Goal: Task Accomplishment & Management: Complete application form

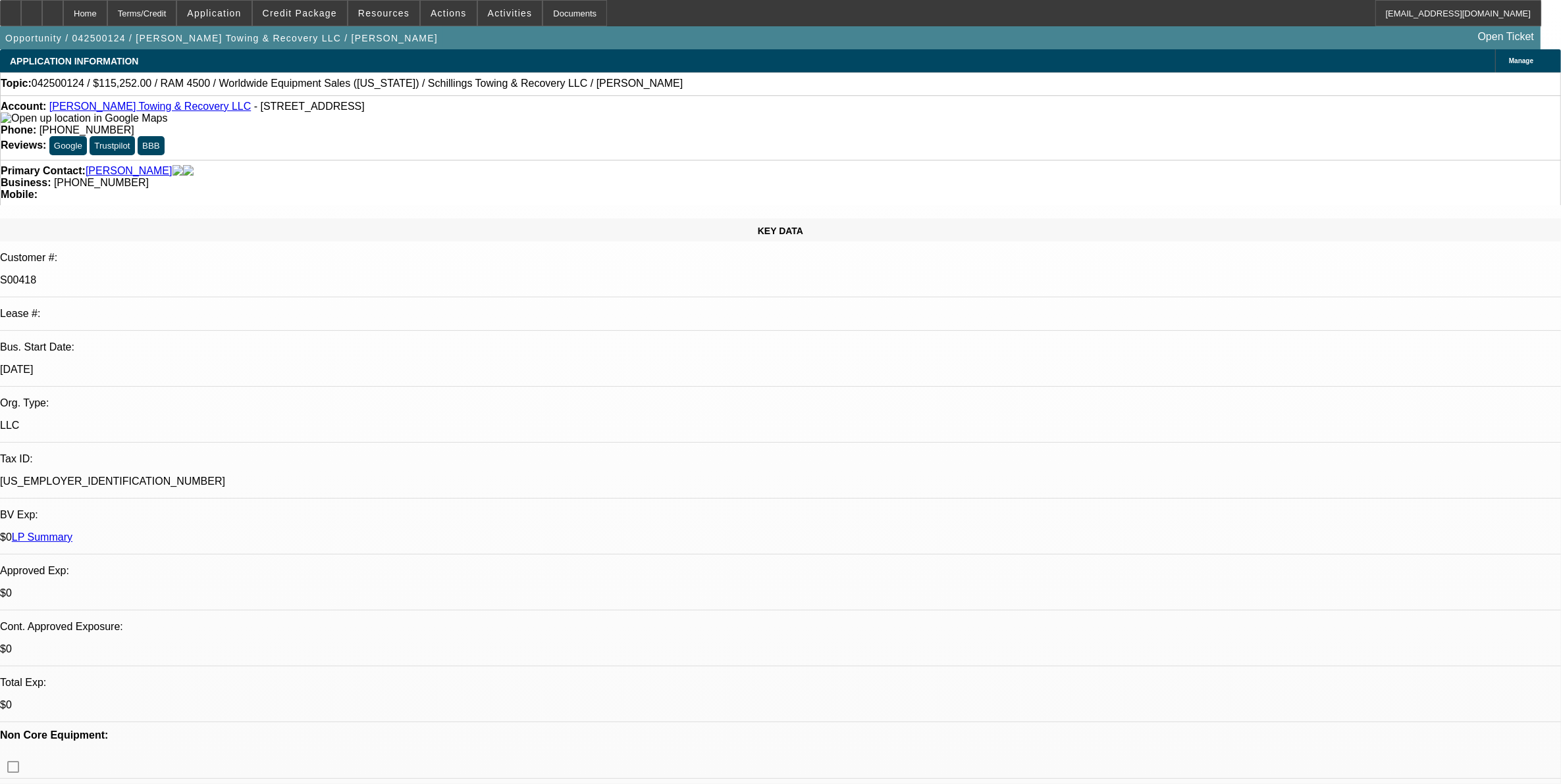
select select "0"
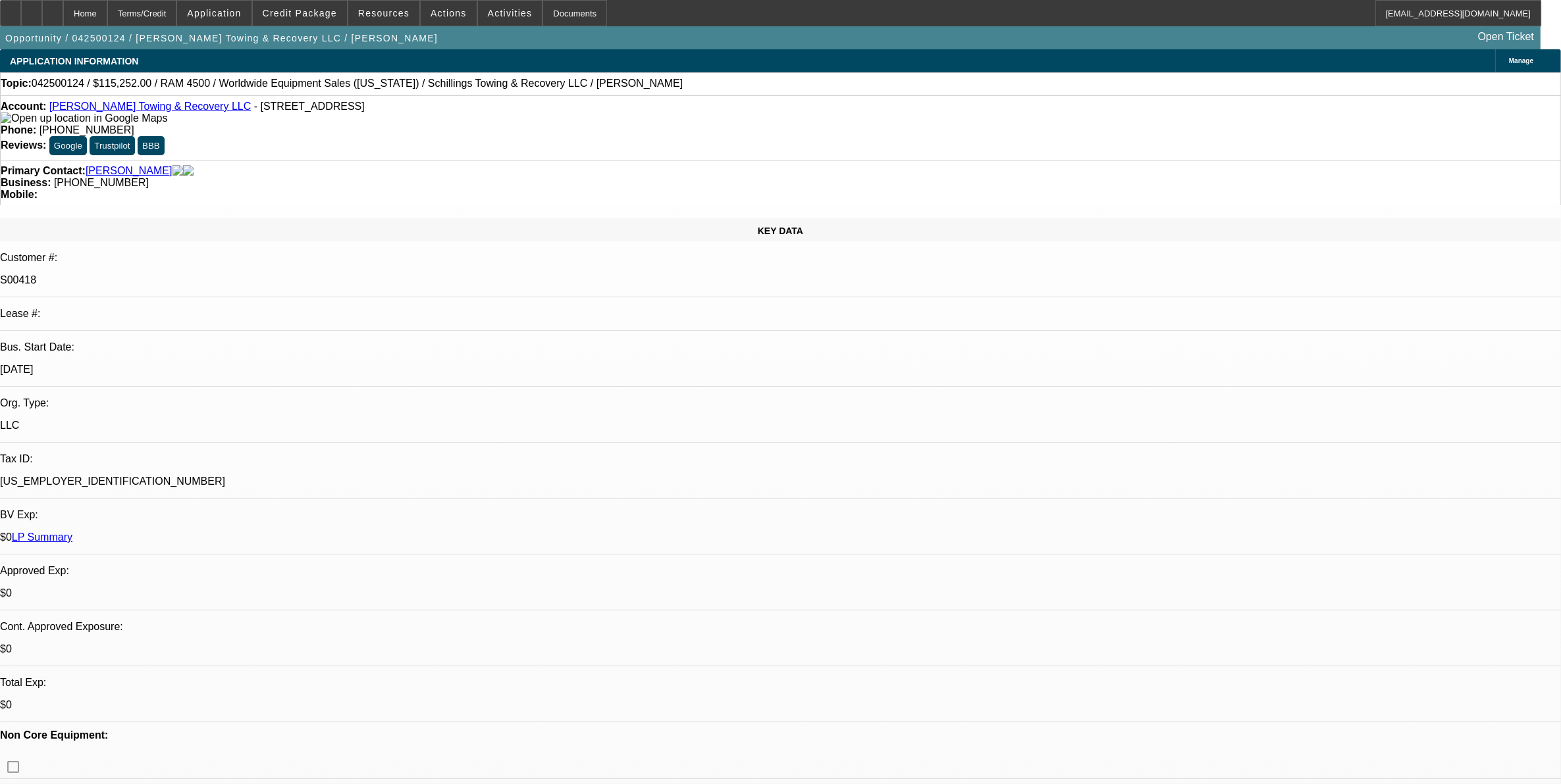
select select "0"
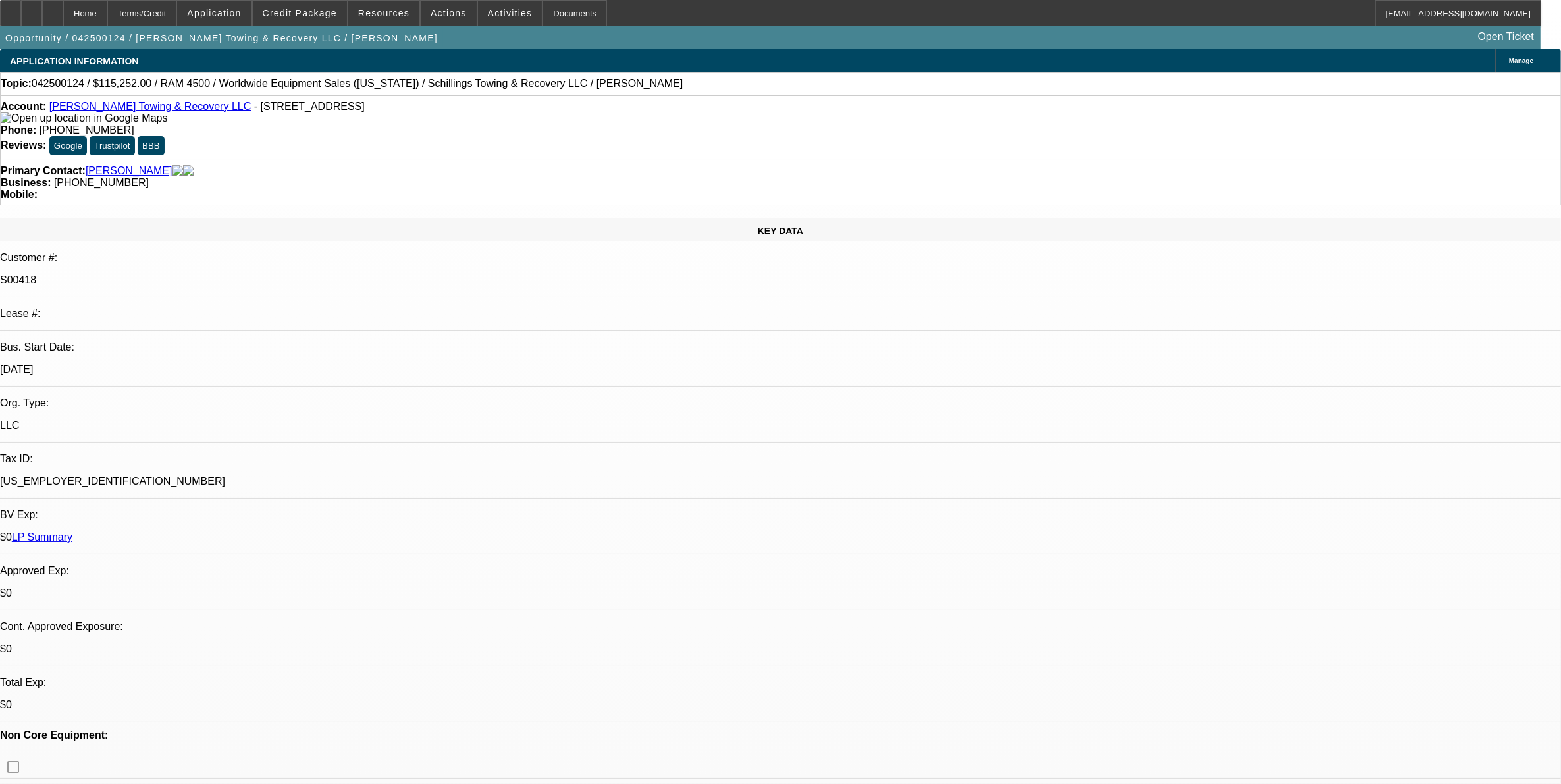
select select "0"
select select "1"
select select "3"
select select "6"
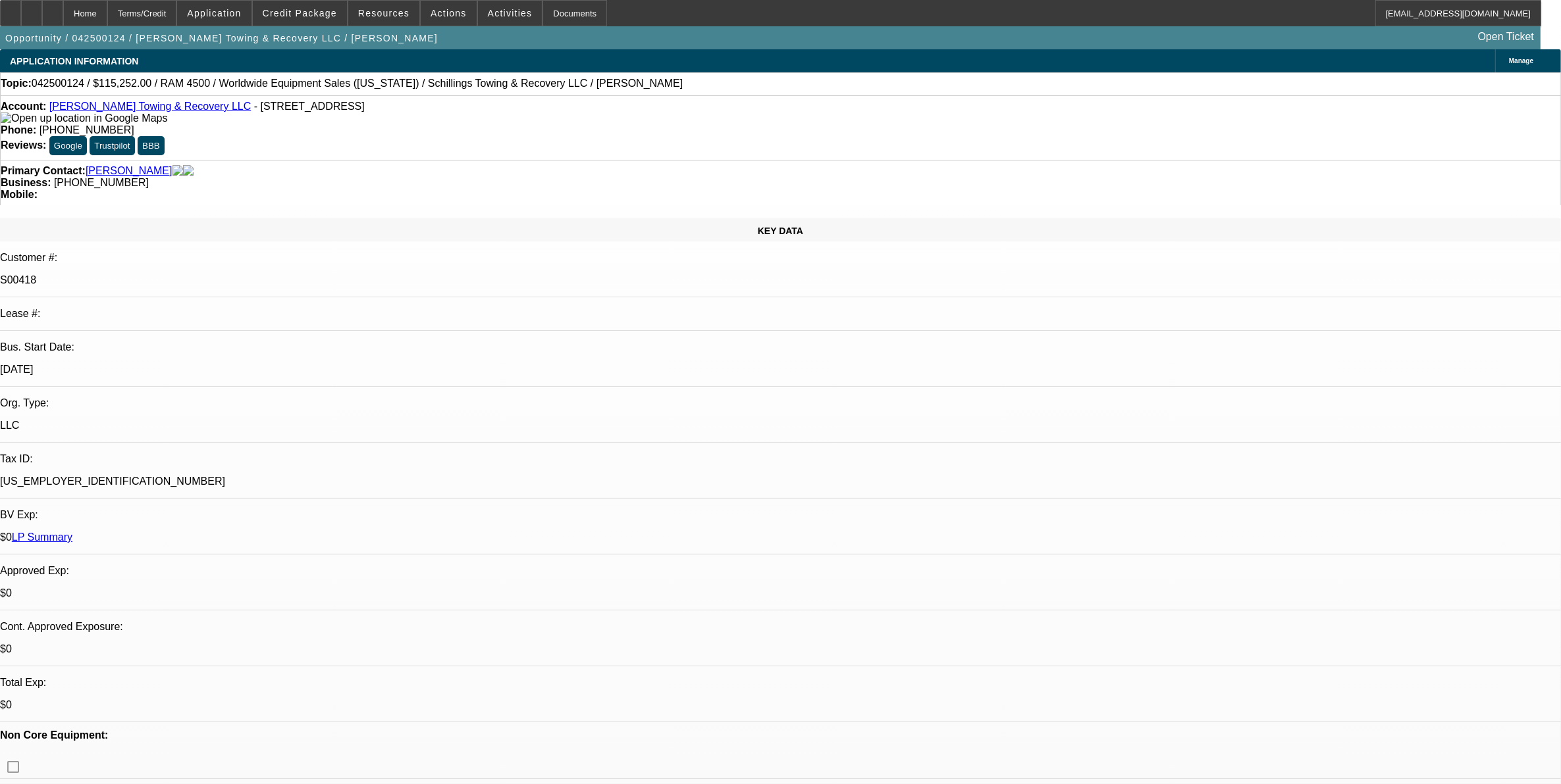
select select "1"
select select "3"
select select "6"
select select "1"
select select "3"
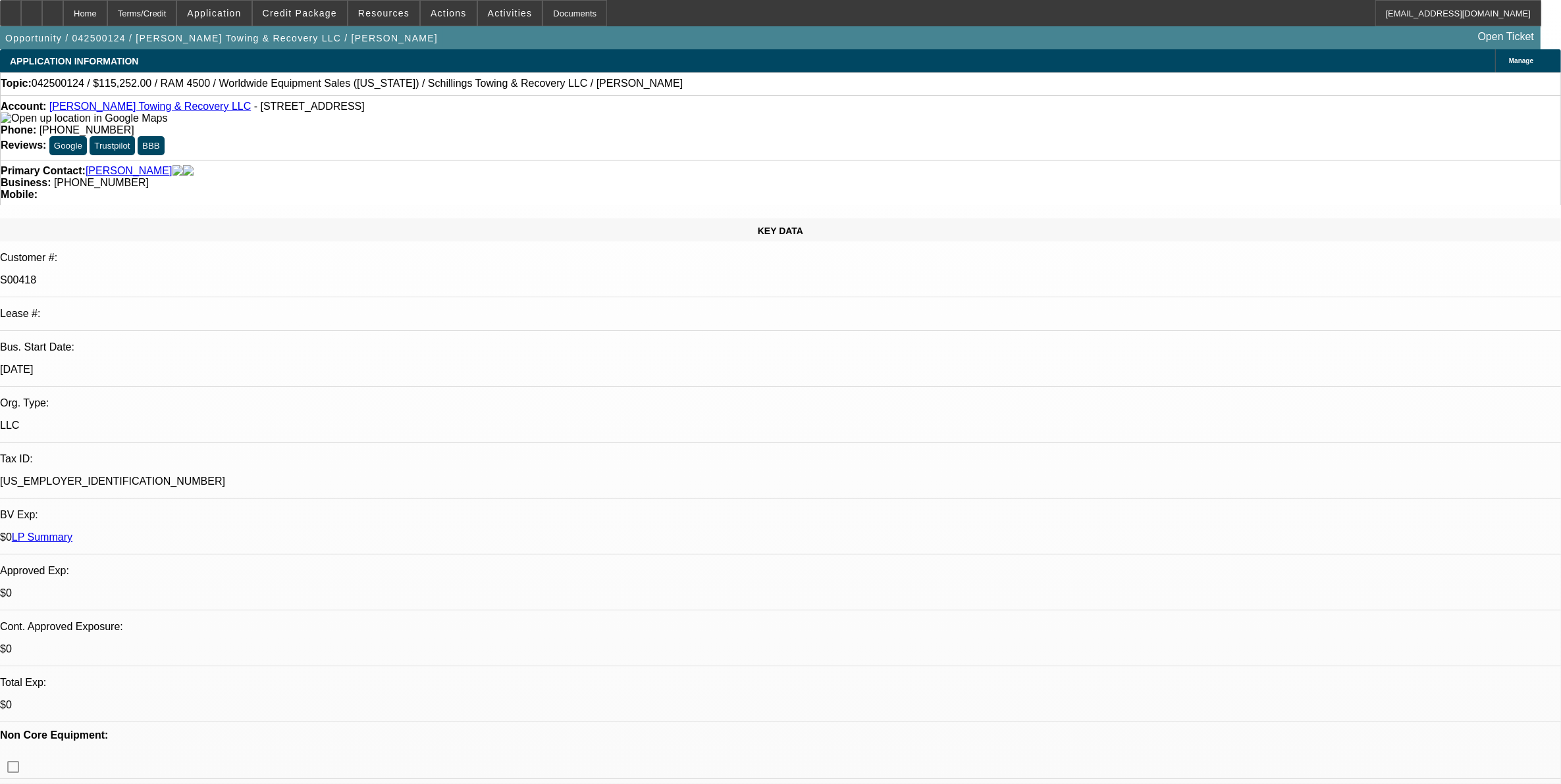
select select "6"
select select "1"
select select "3"
select select "6"
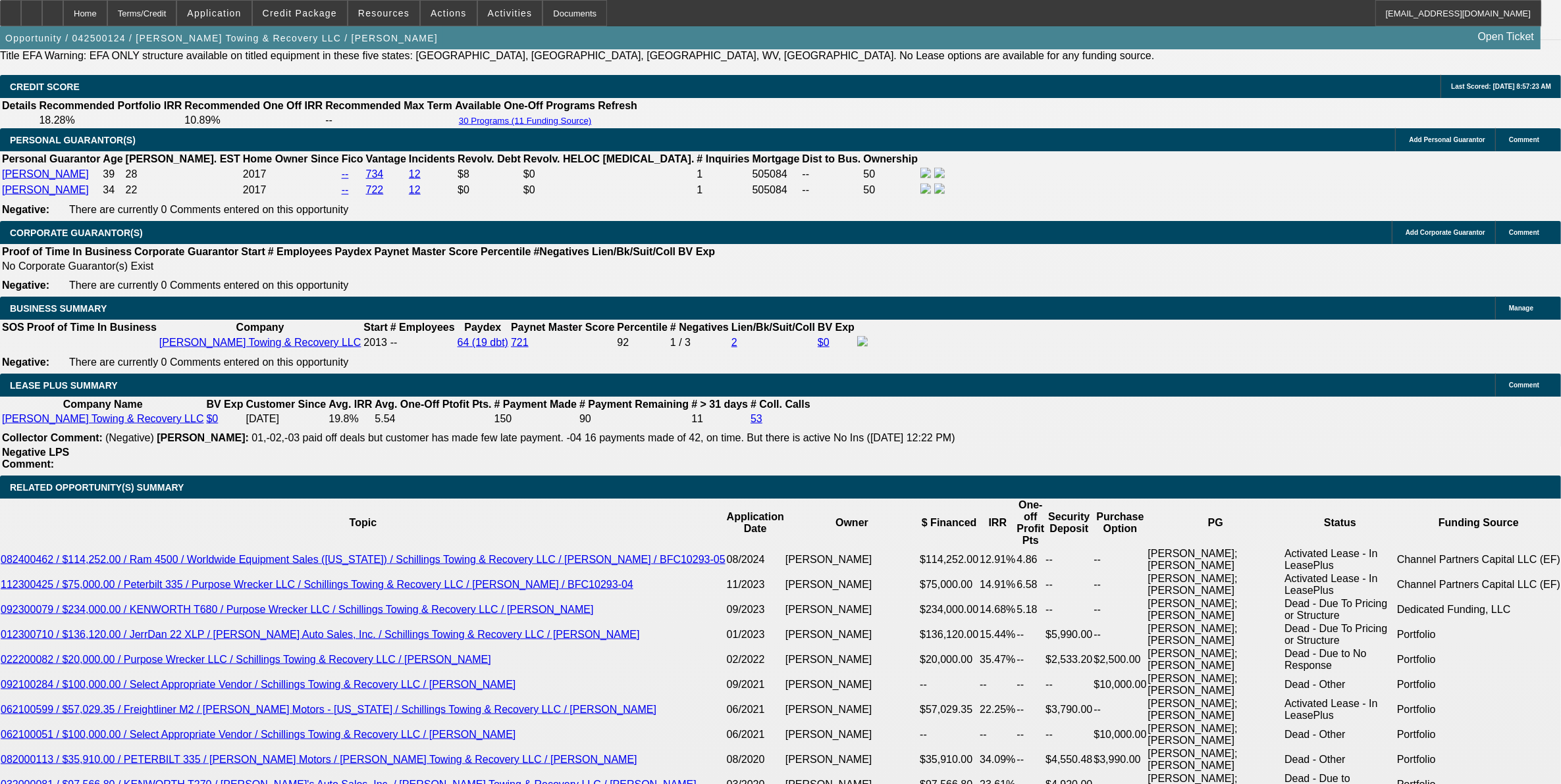
scroll to position [2138, 0]
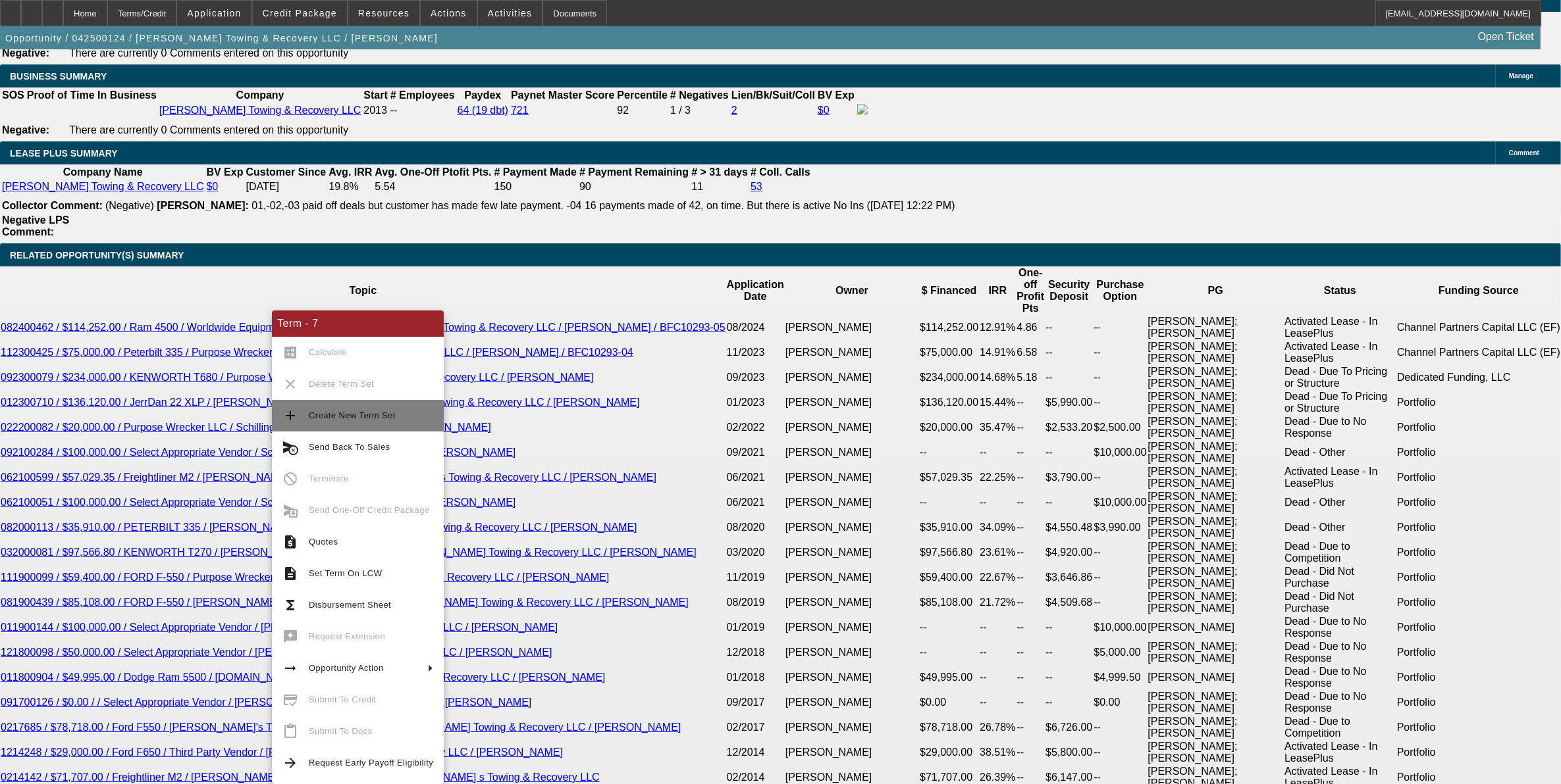
click at [333, 419] on span "Create New Term Set" at bounding box center [371, 416] width 124 height 16
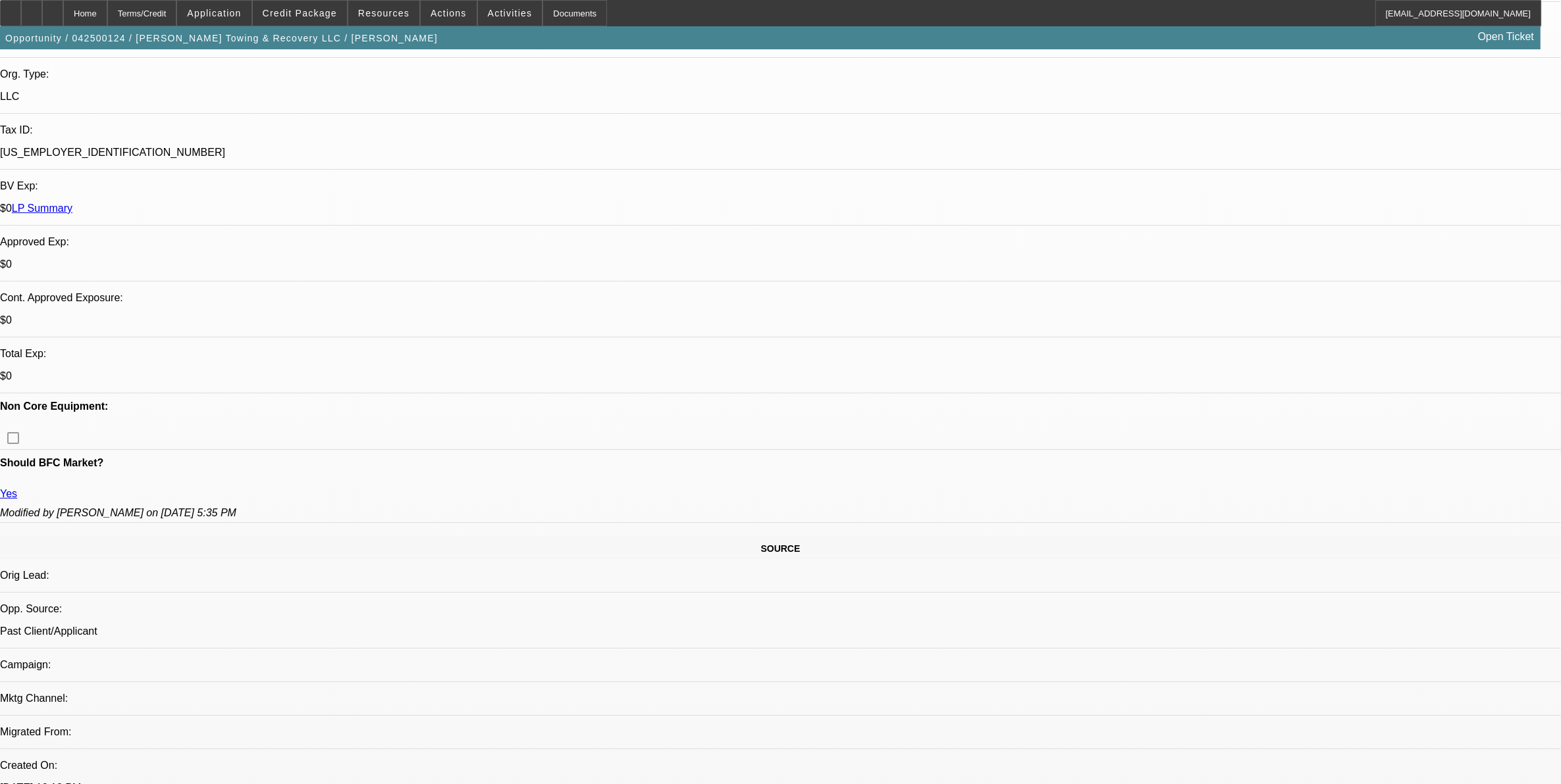
select select "0"
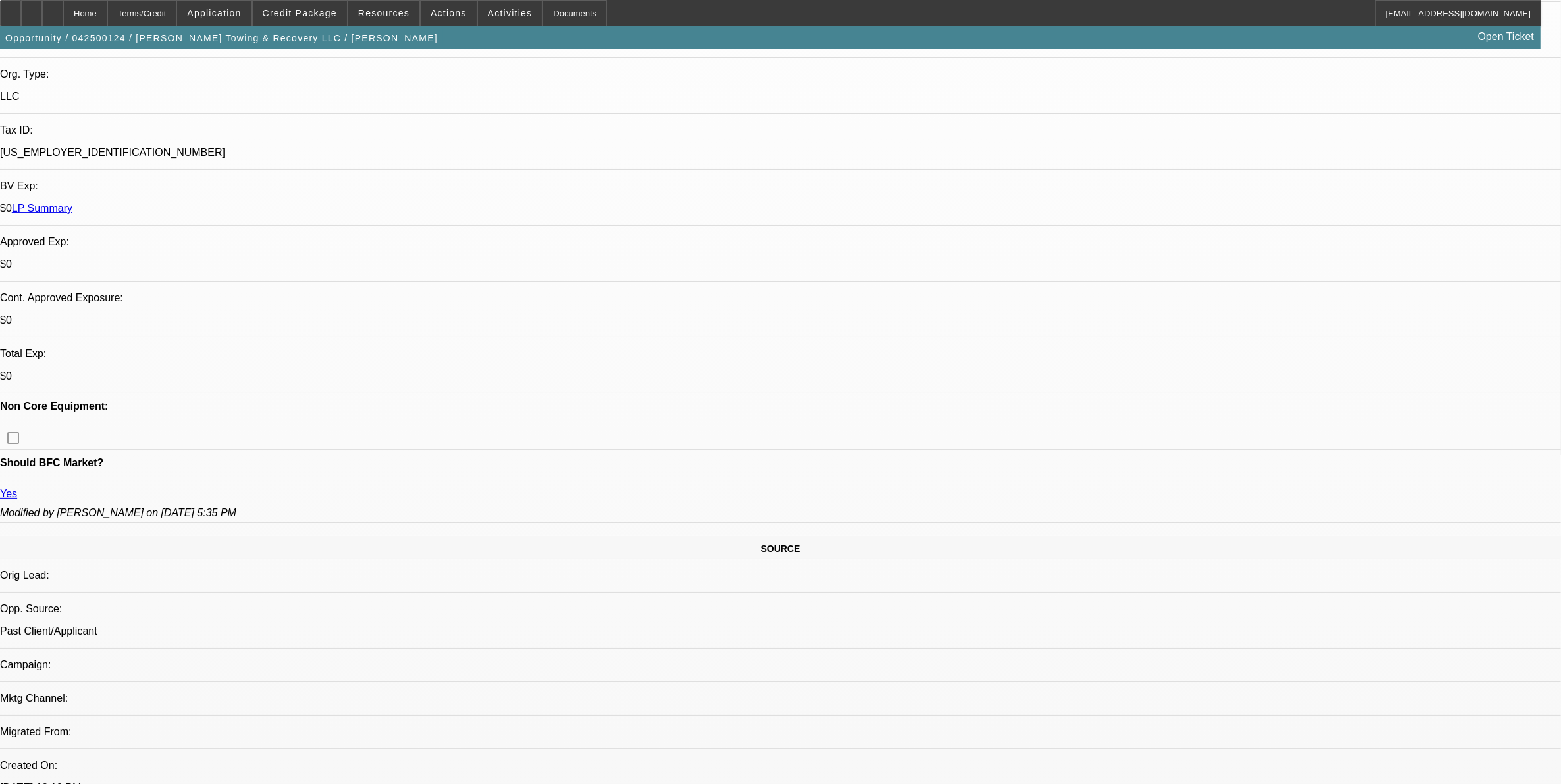
select select "0"
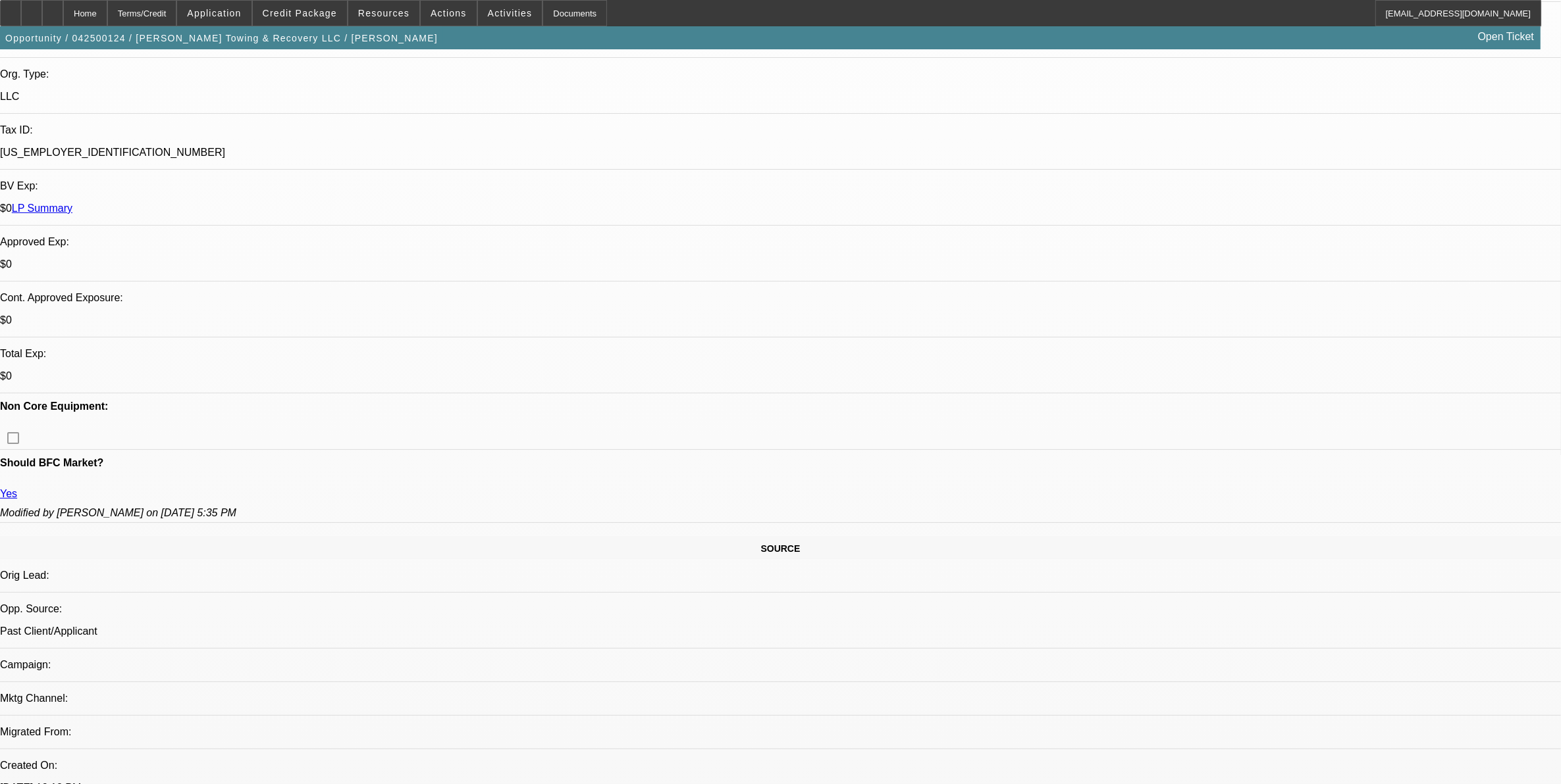
select select "0"
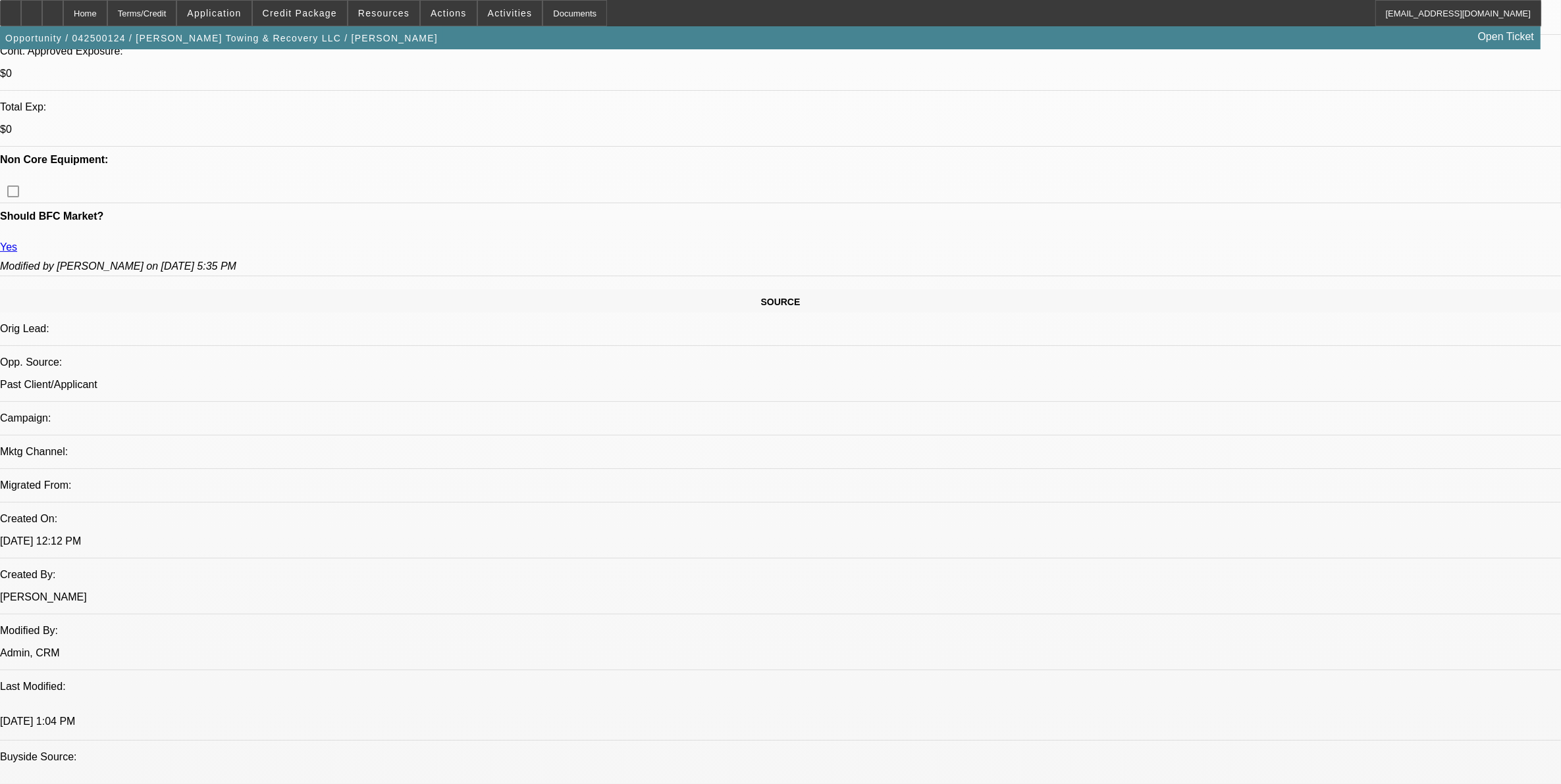
select select "1"
select select "3"
select select "6"
select select "1"
select select "3"
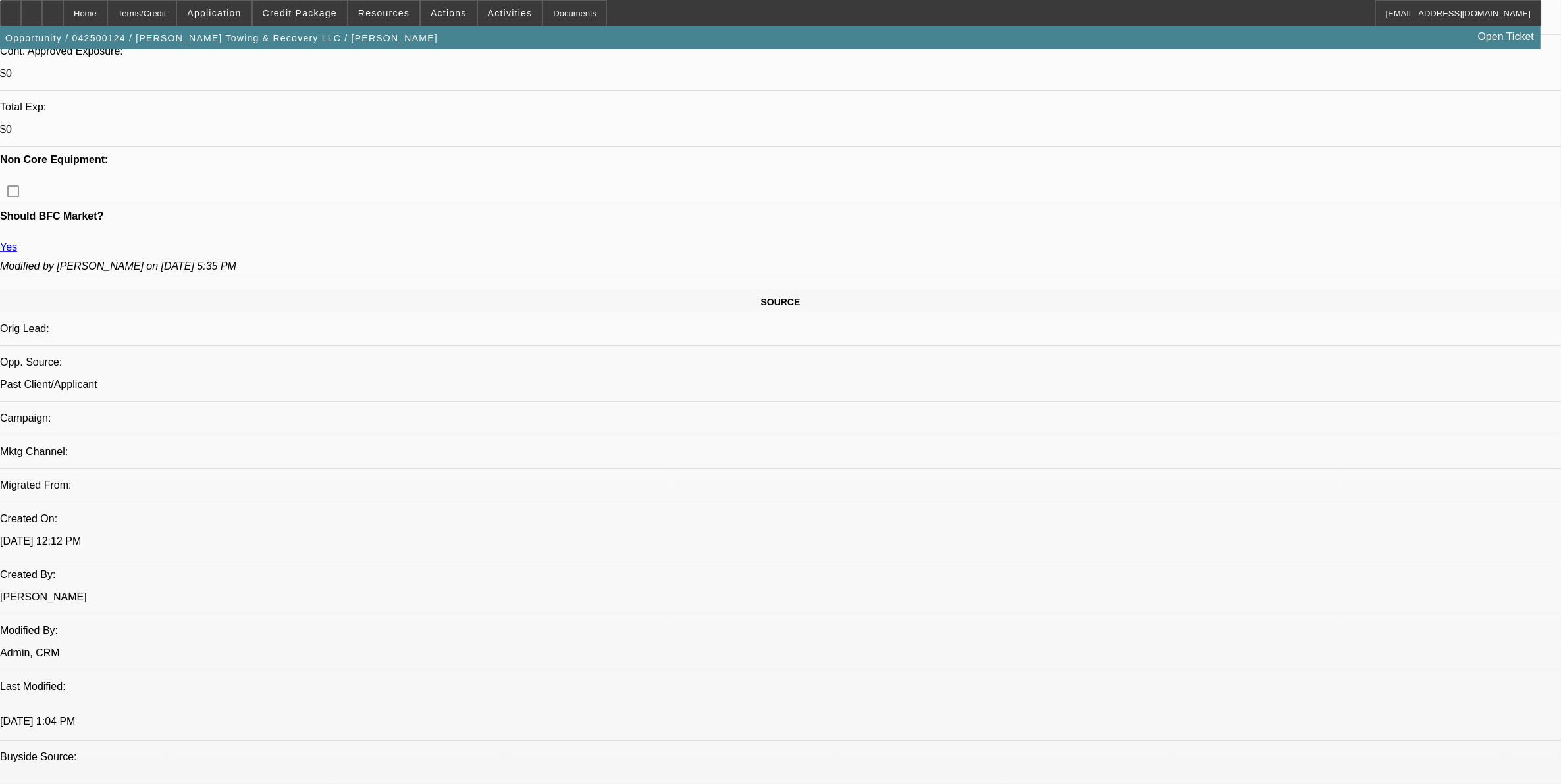
select select "6"
select select "1"
select select "3"
select select "6"
select select "1"
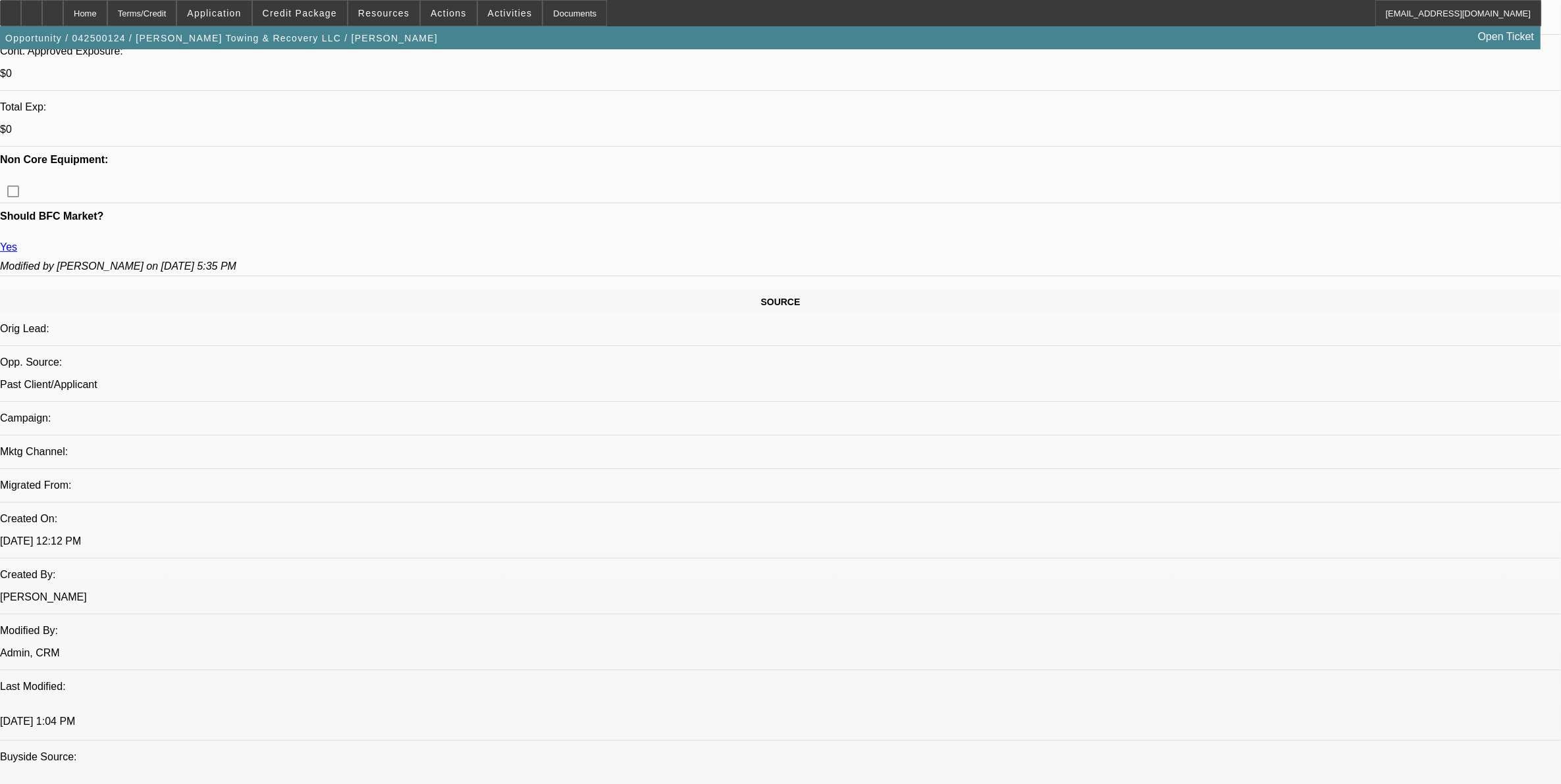
select select "3"
select select "6"
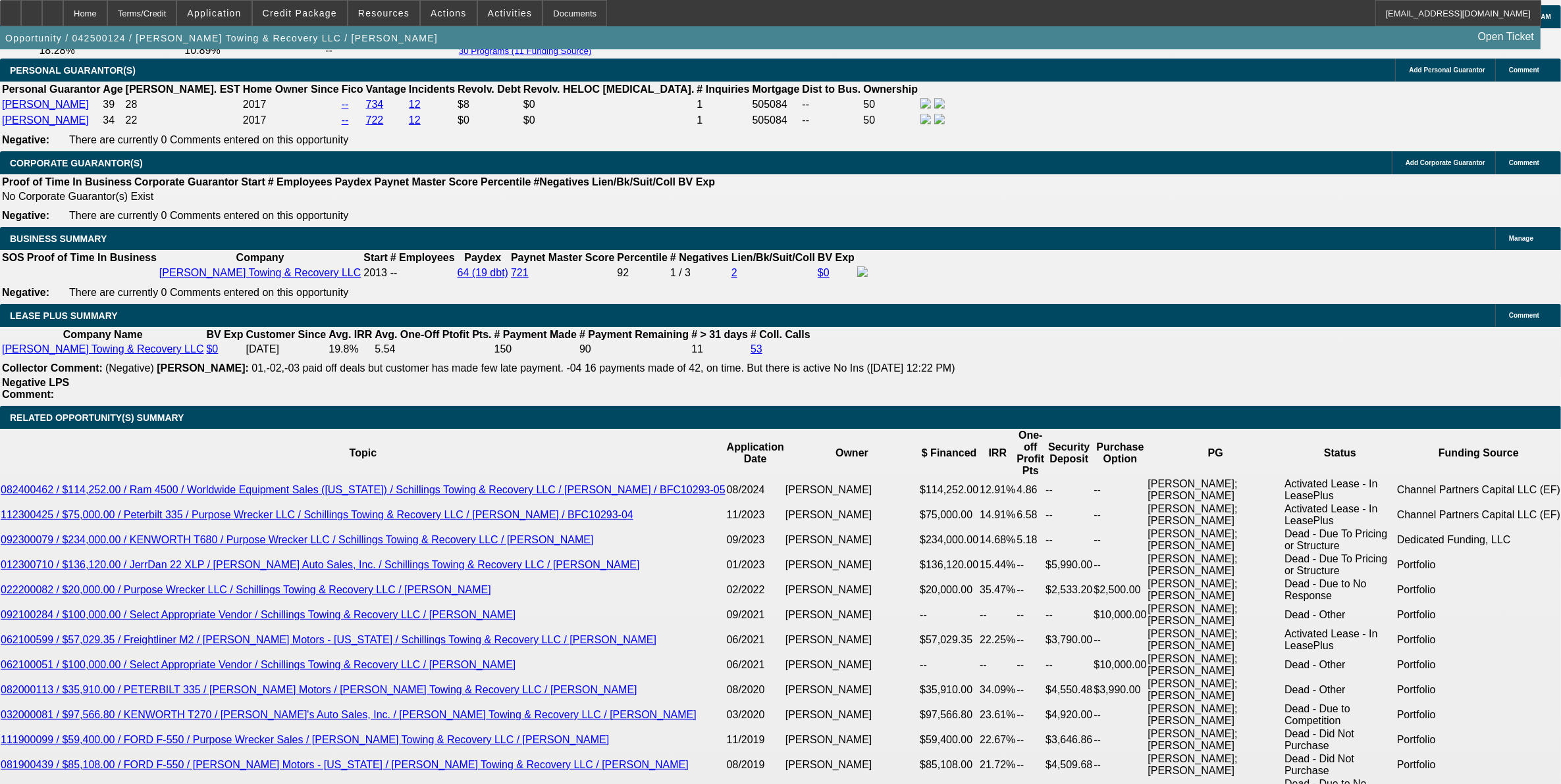
scroll to position [2138, 0]
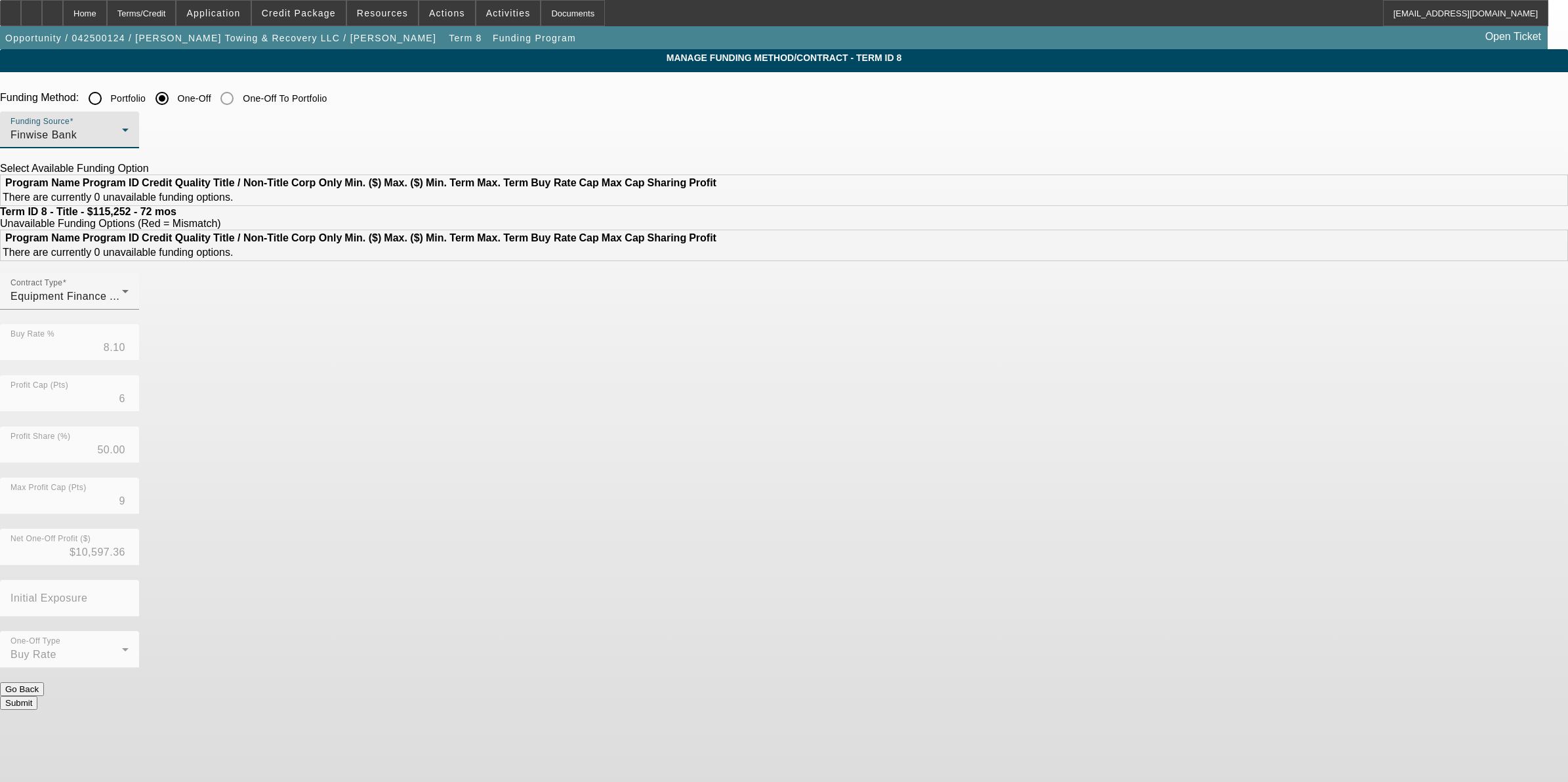
click at [122, 143] on div "Finwise Bank" at bounding box center [66, 135] width 112 height 16
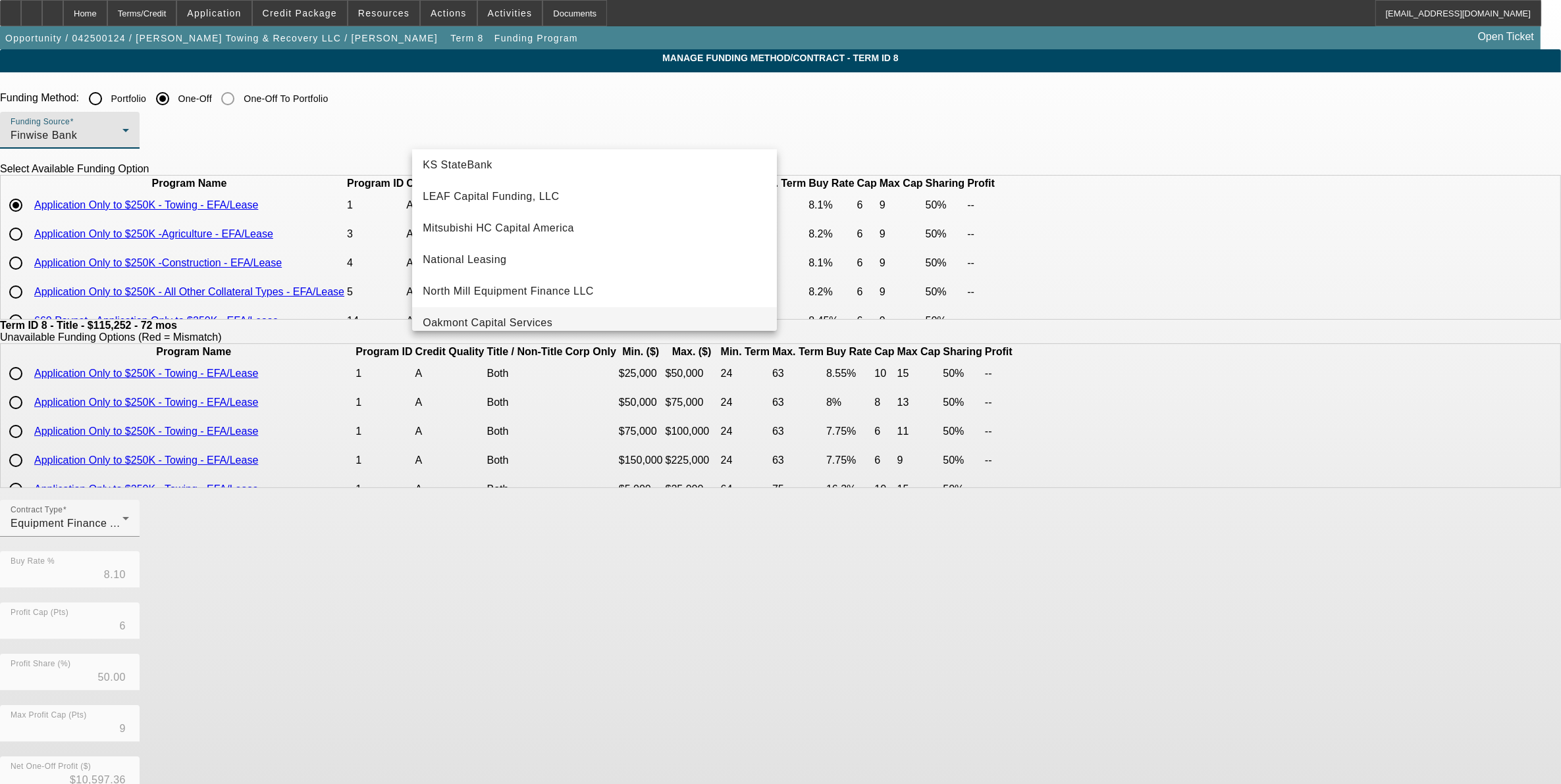
scroll to position [372, 0]
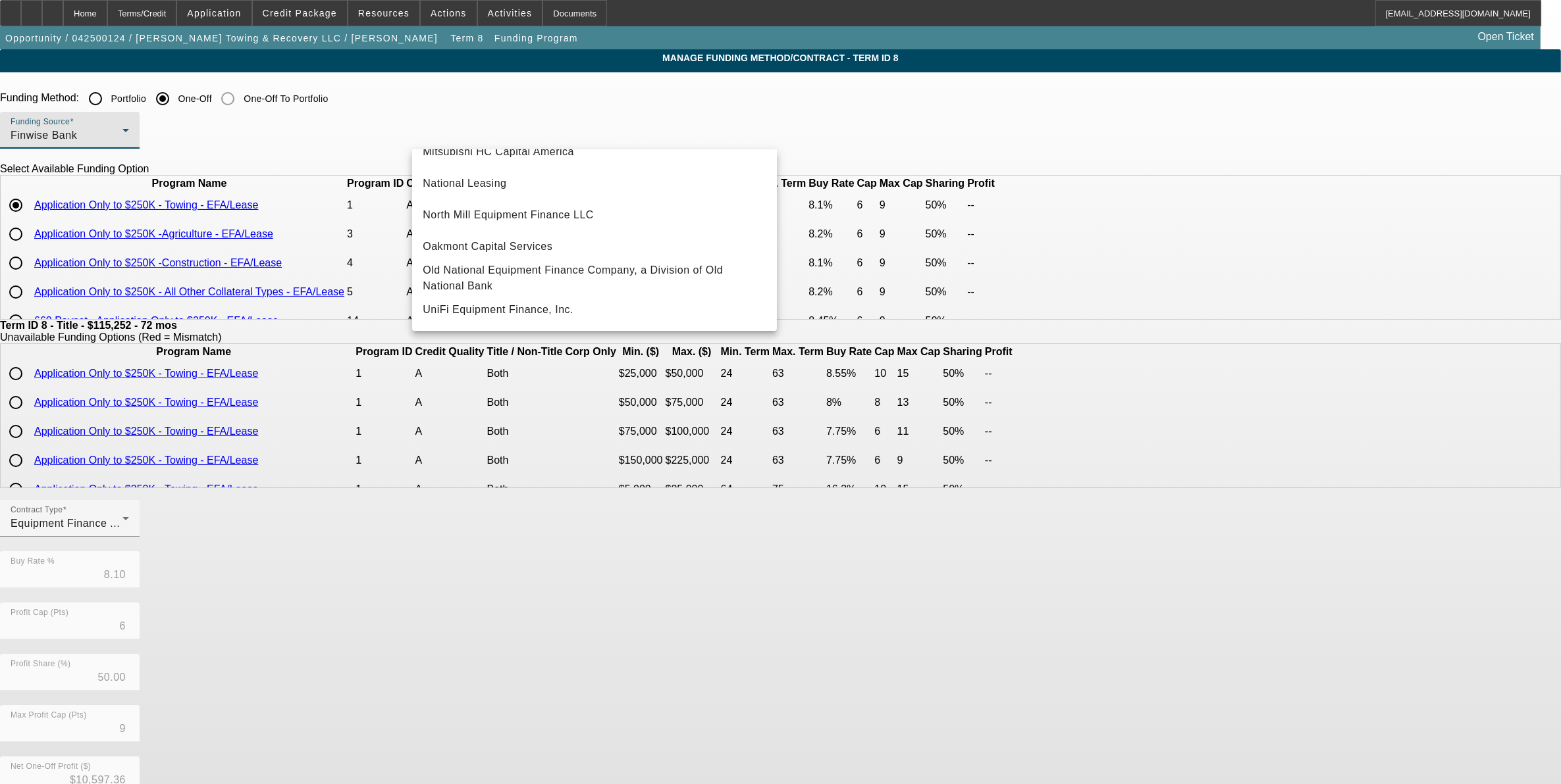
click at [117, 14] on div at bounding box center [780, 392] width 1561 height 784
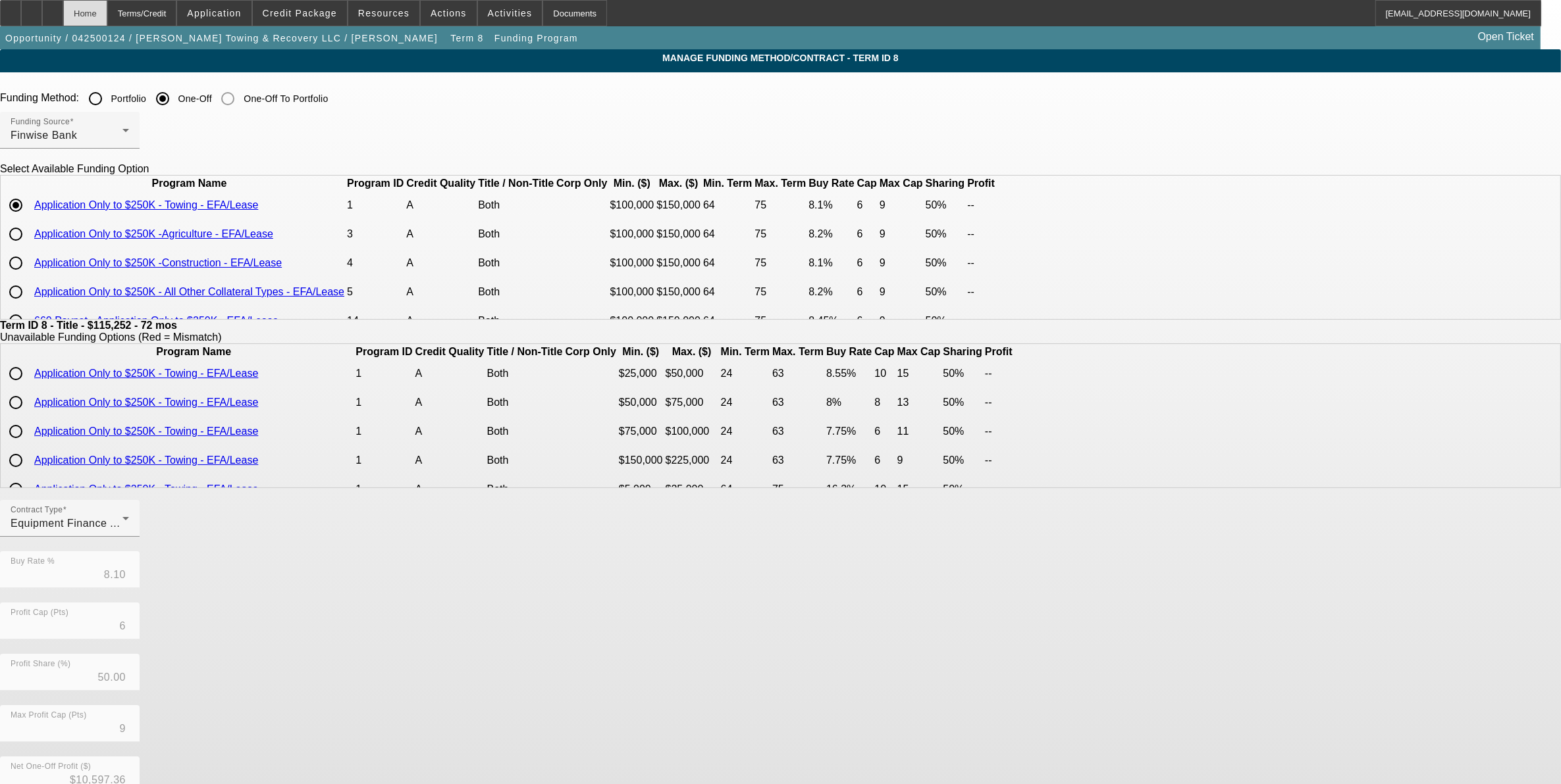
click at [107, 14] on div "Home" at bounding box center [85, 13] width 44 height 26
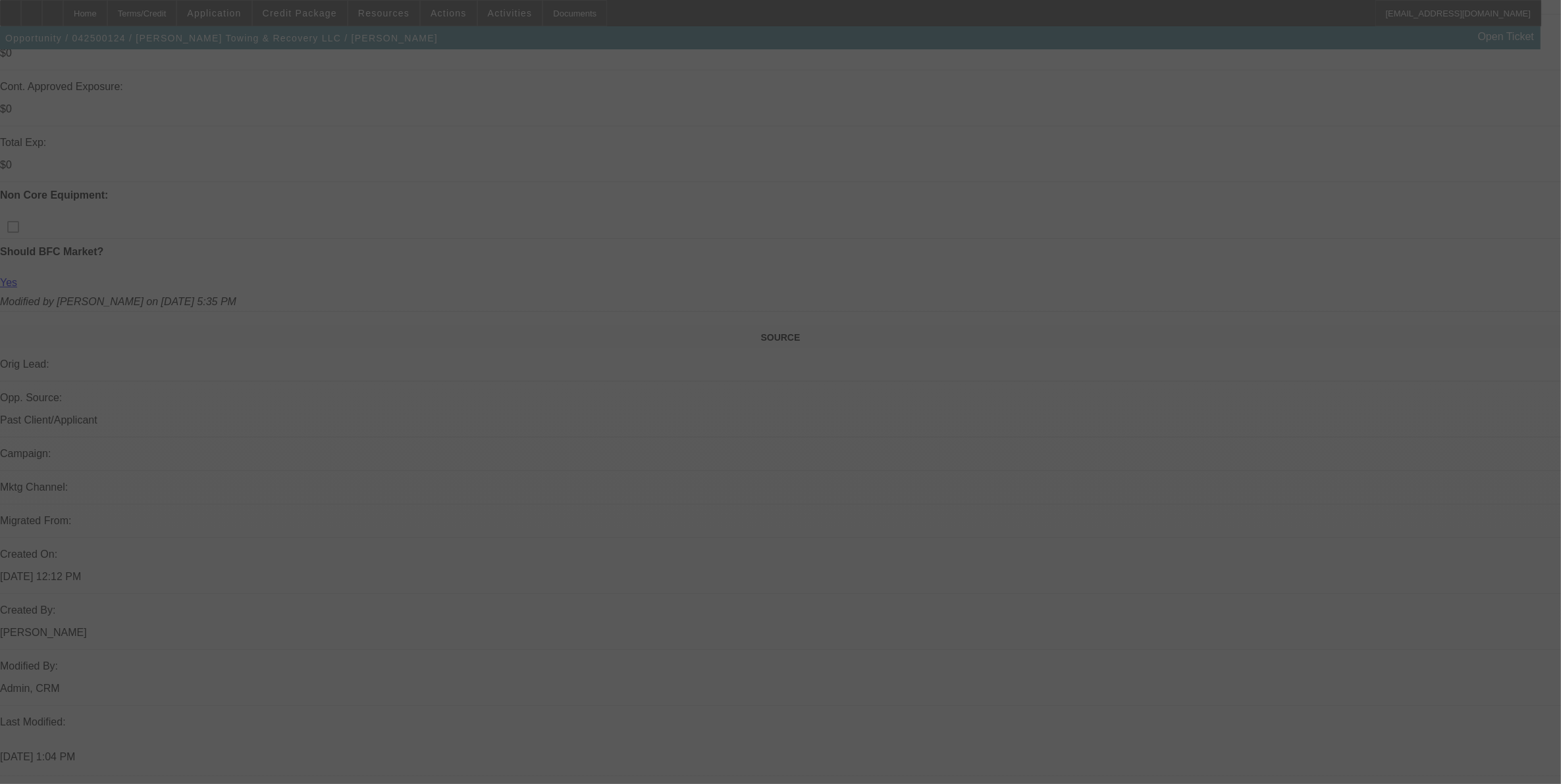
scroll to position [514, 0]
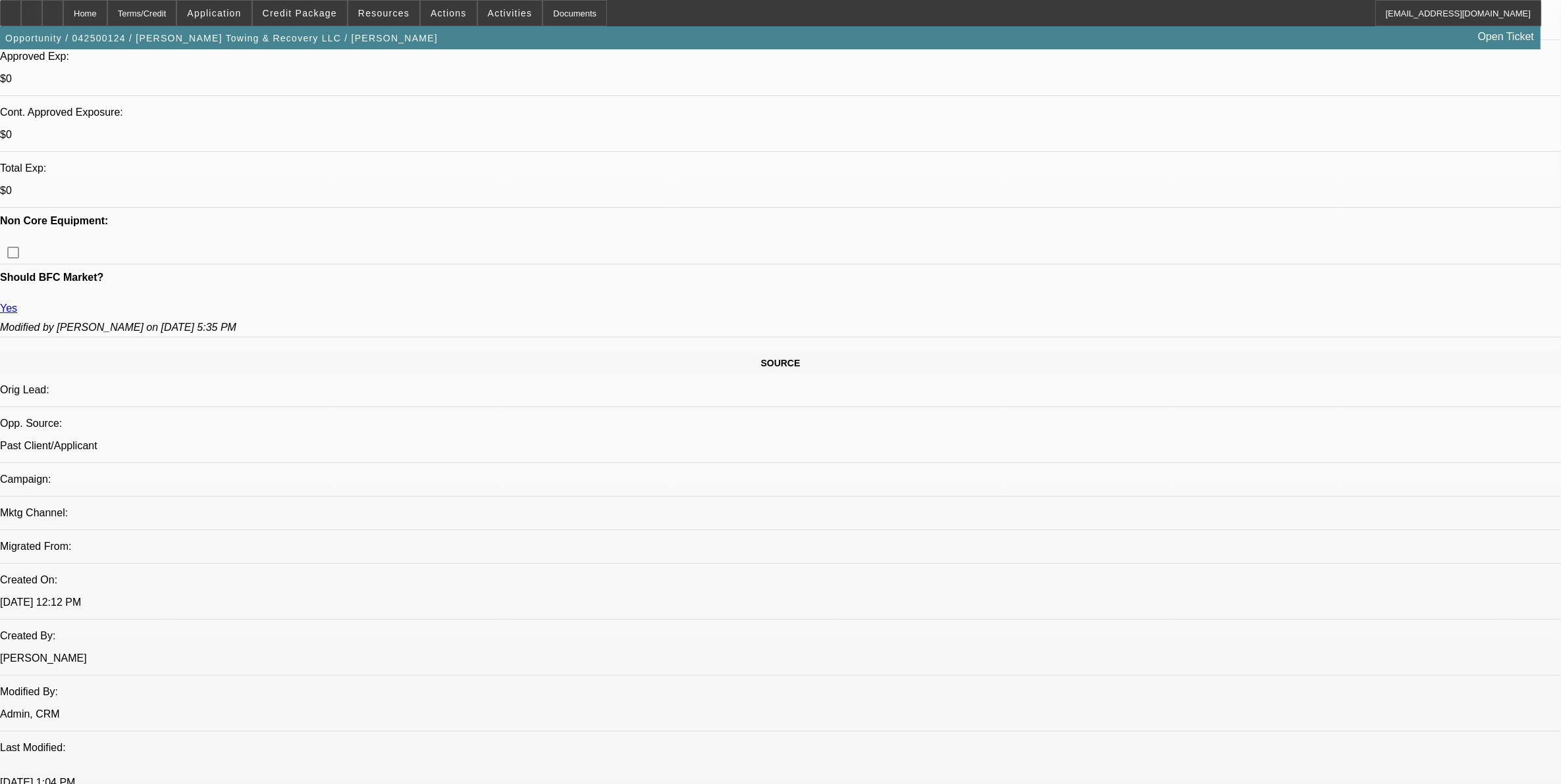
select select "0"
select select "3"
select select "0"
select select "6"
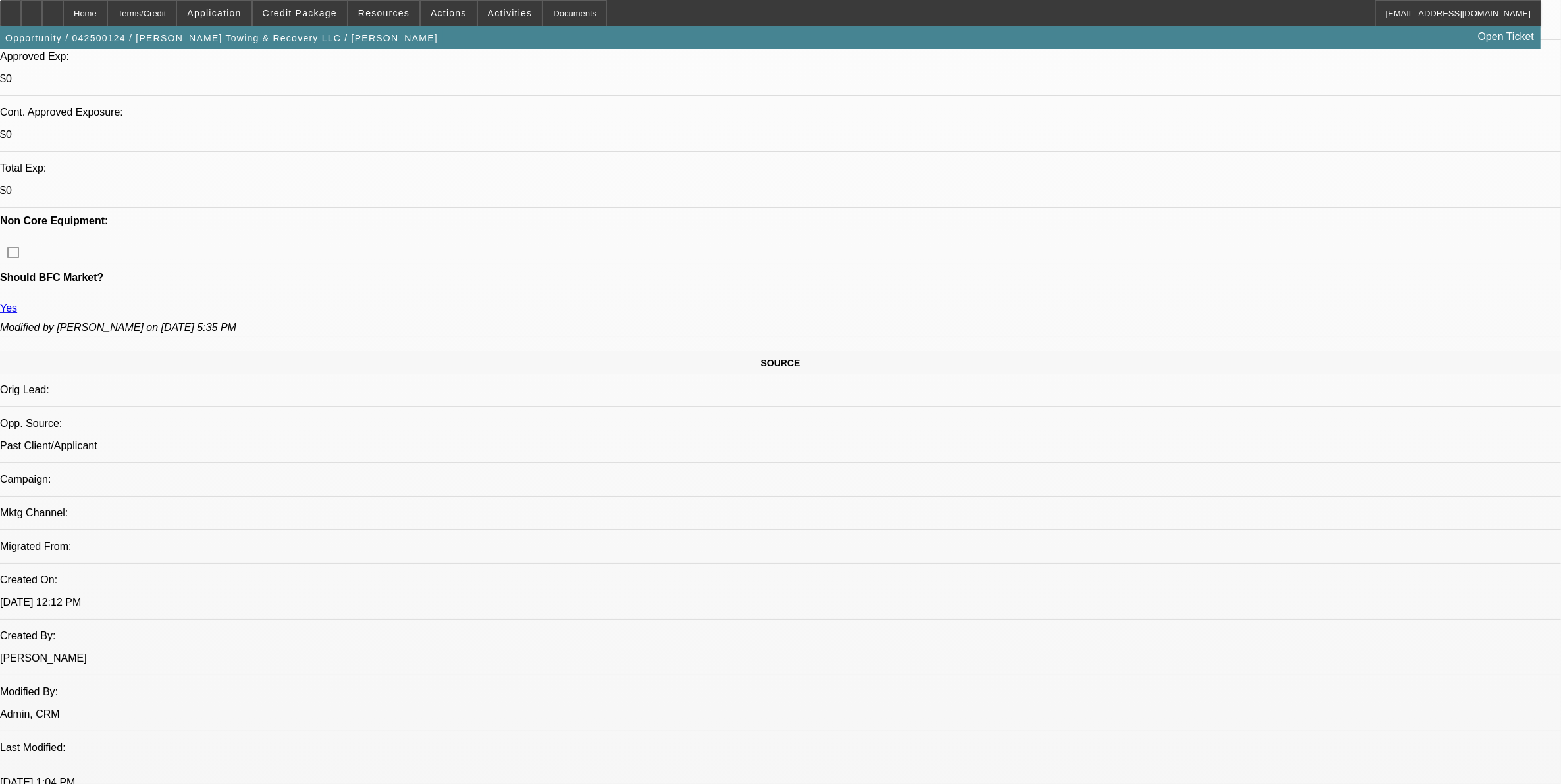
select select "0"
select select "3"
select select "0"
select select "6"
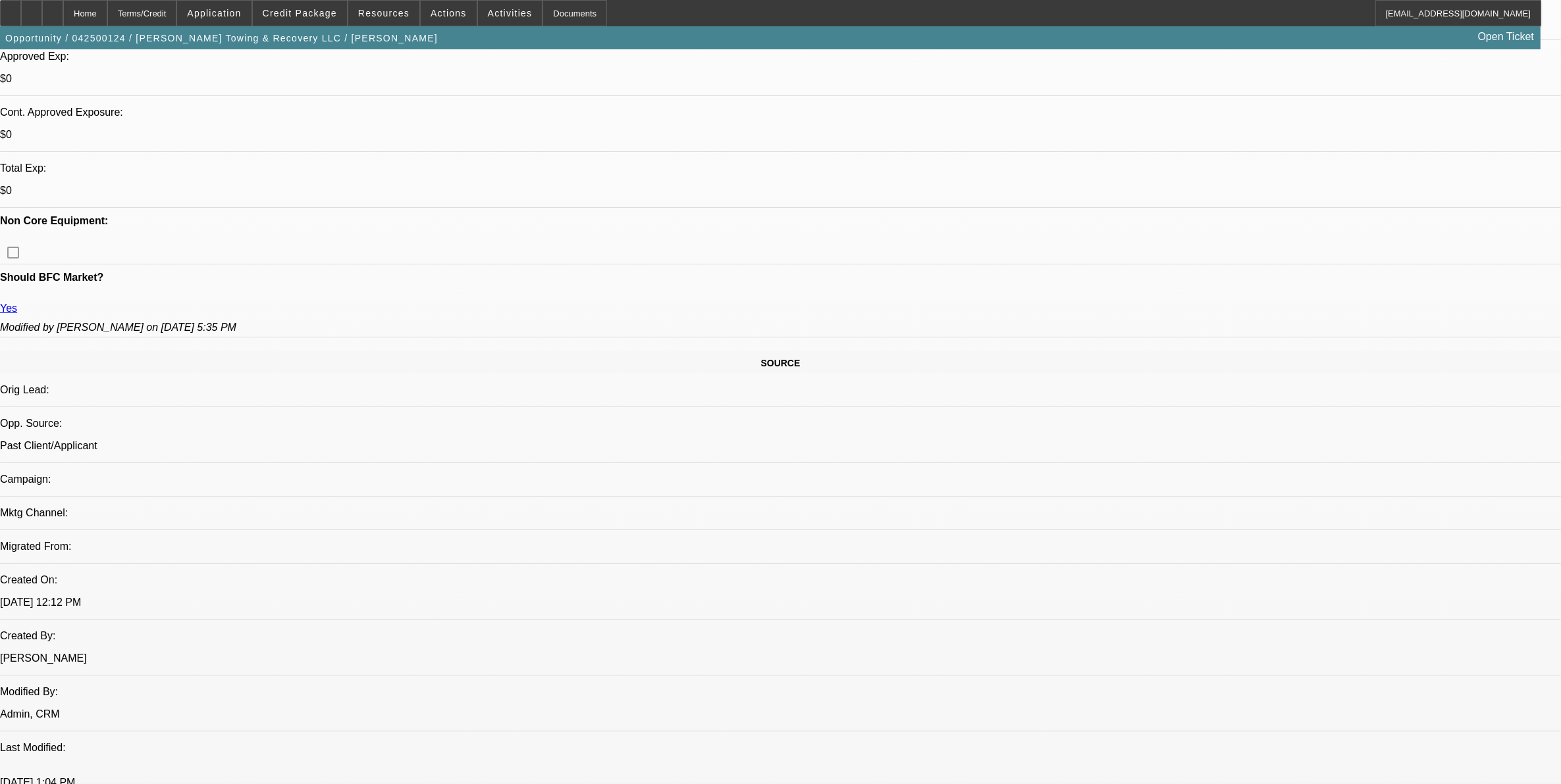
select select "0"
select select "3"
select select "0"
select select "6"
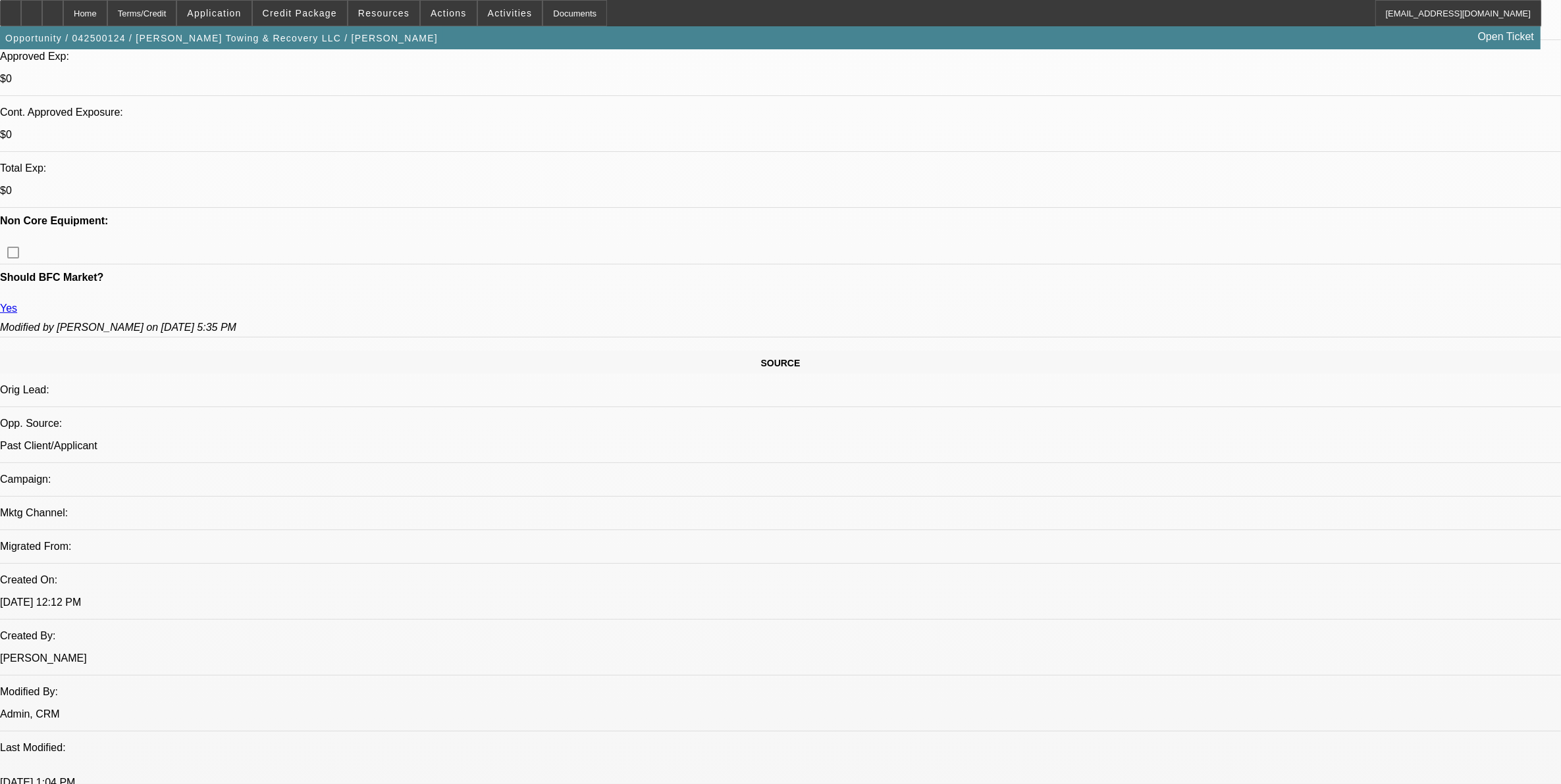
select select "0"
select select "3"
select select "0"
select select "6"
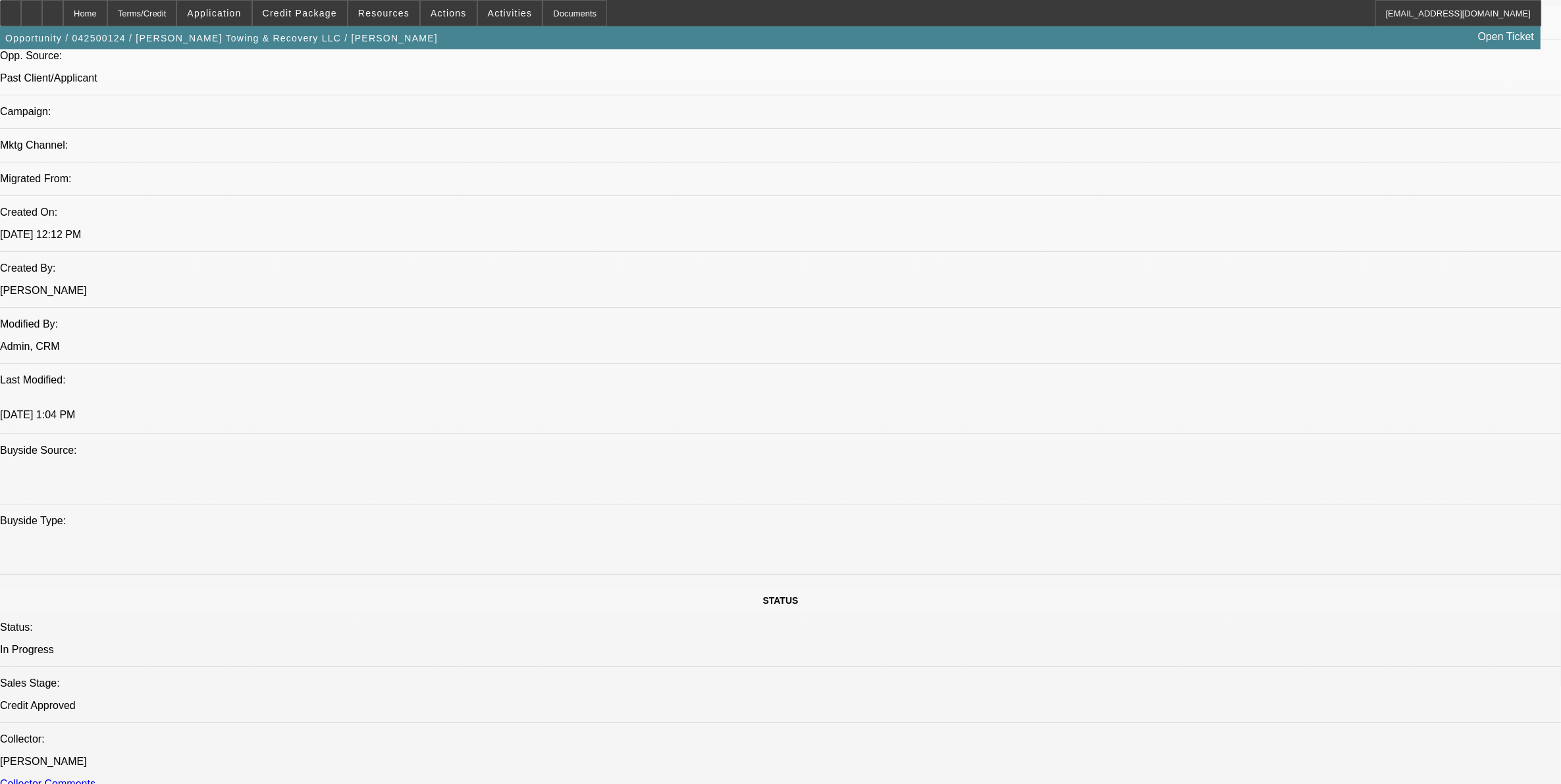
scroll to position [843, 0]
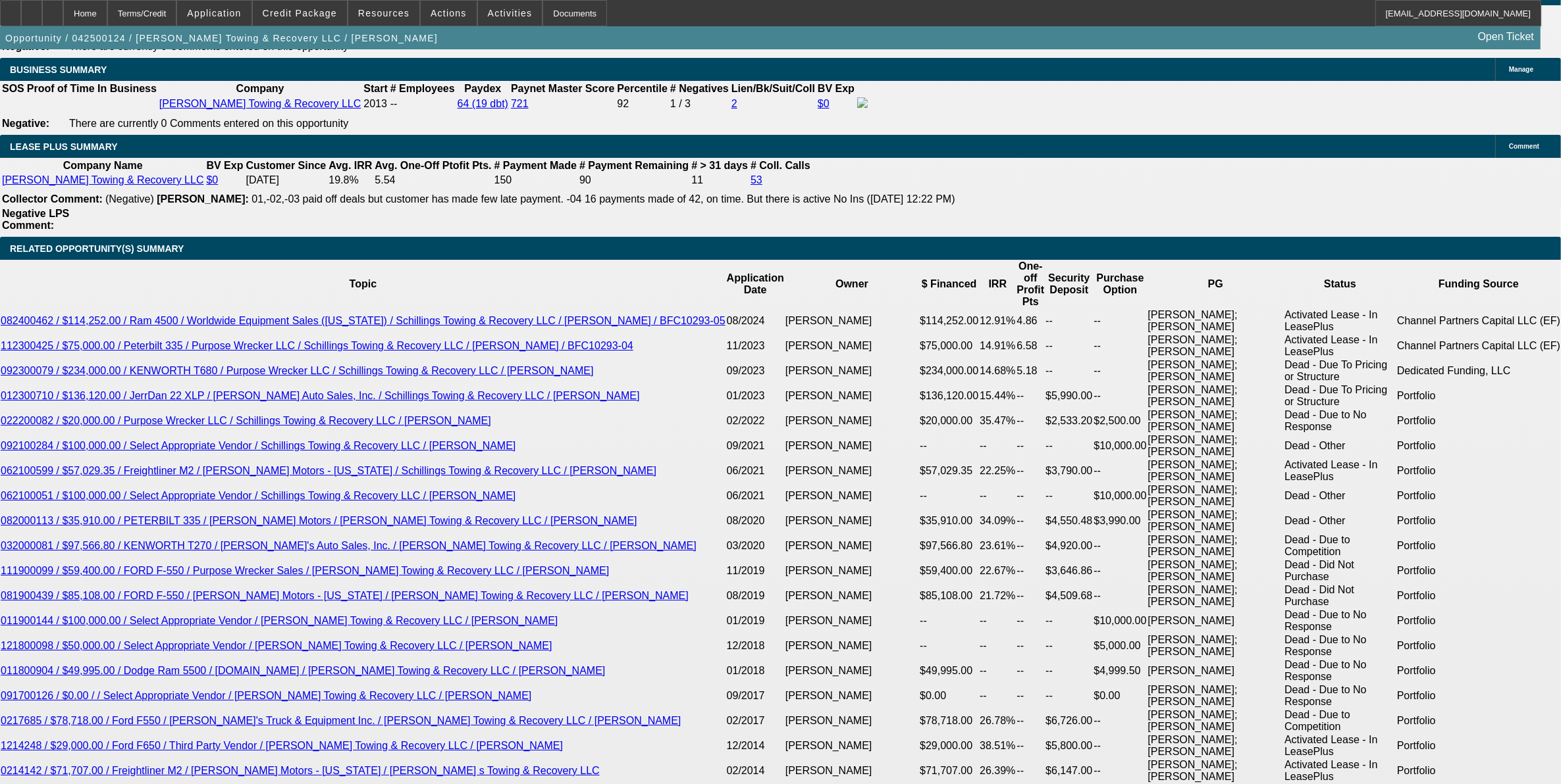
scroll to position [2323, 0]
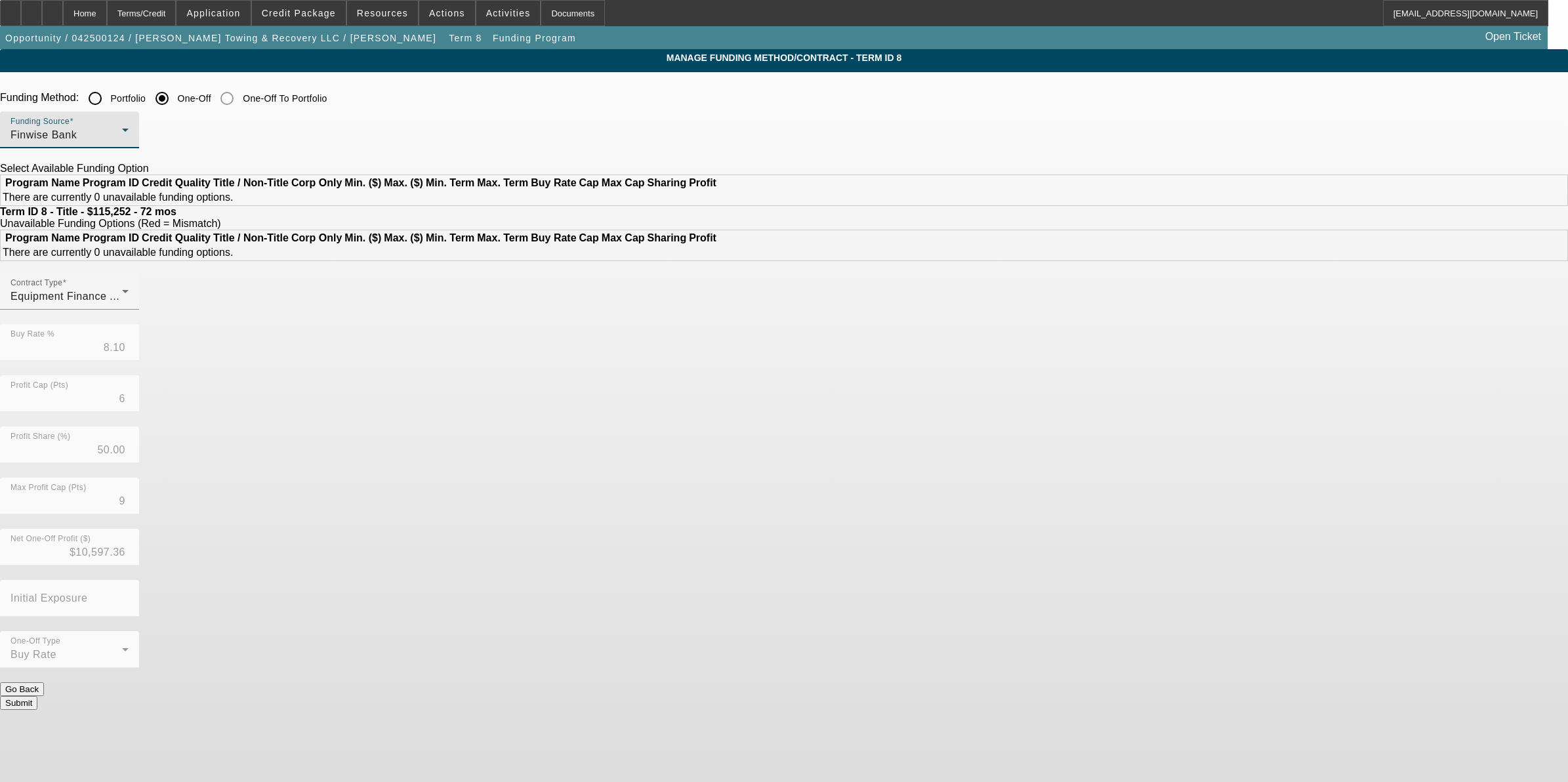
click at [122, 141] on div "Finwise Bank" at bounding box center [66, 135] width 112 height 16
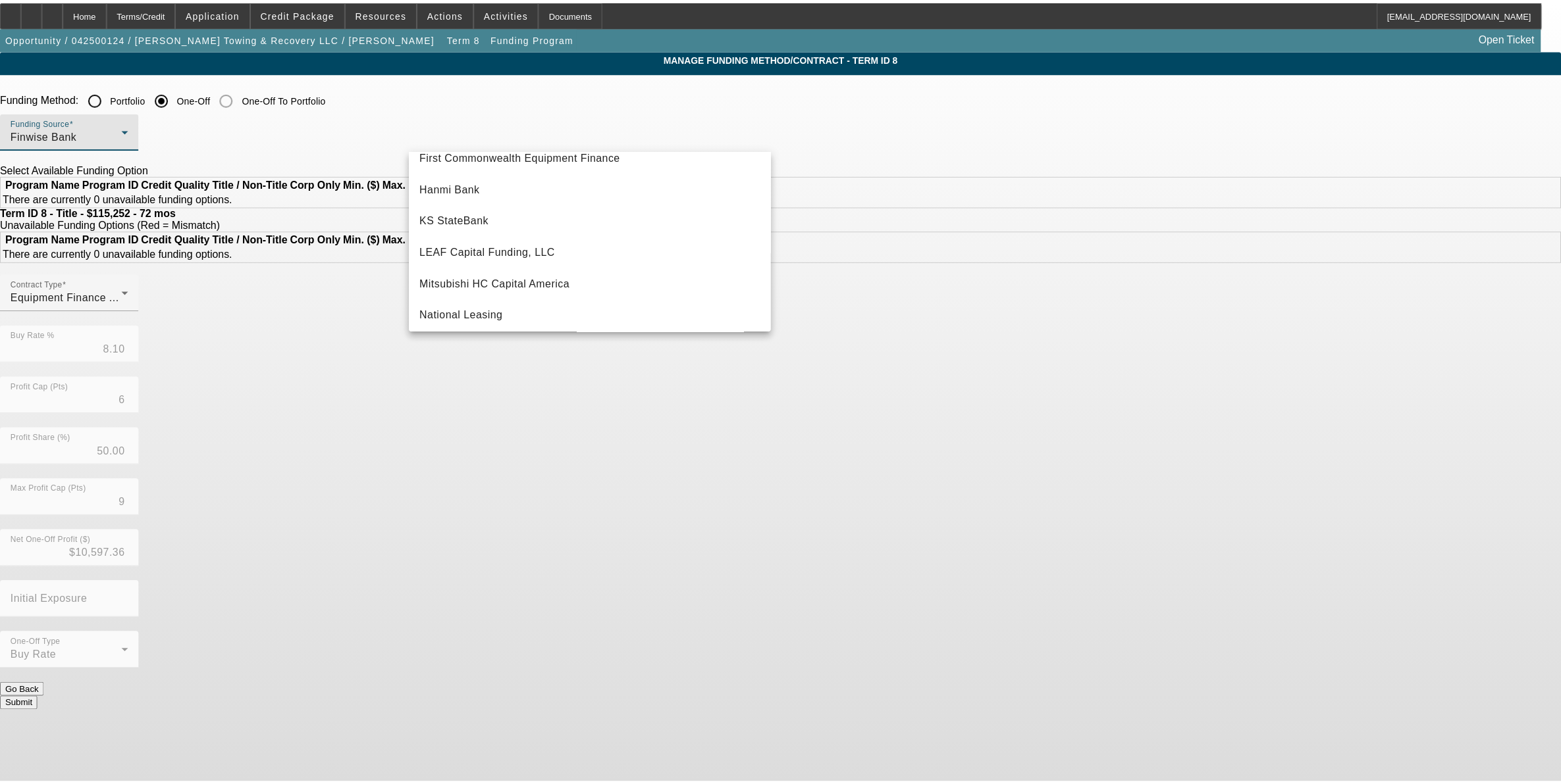
scroll to position [372, 0]
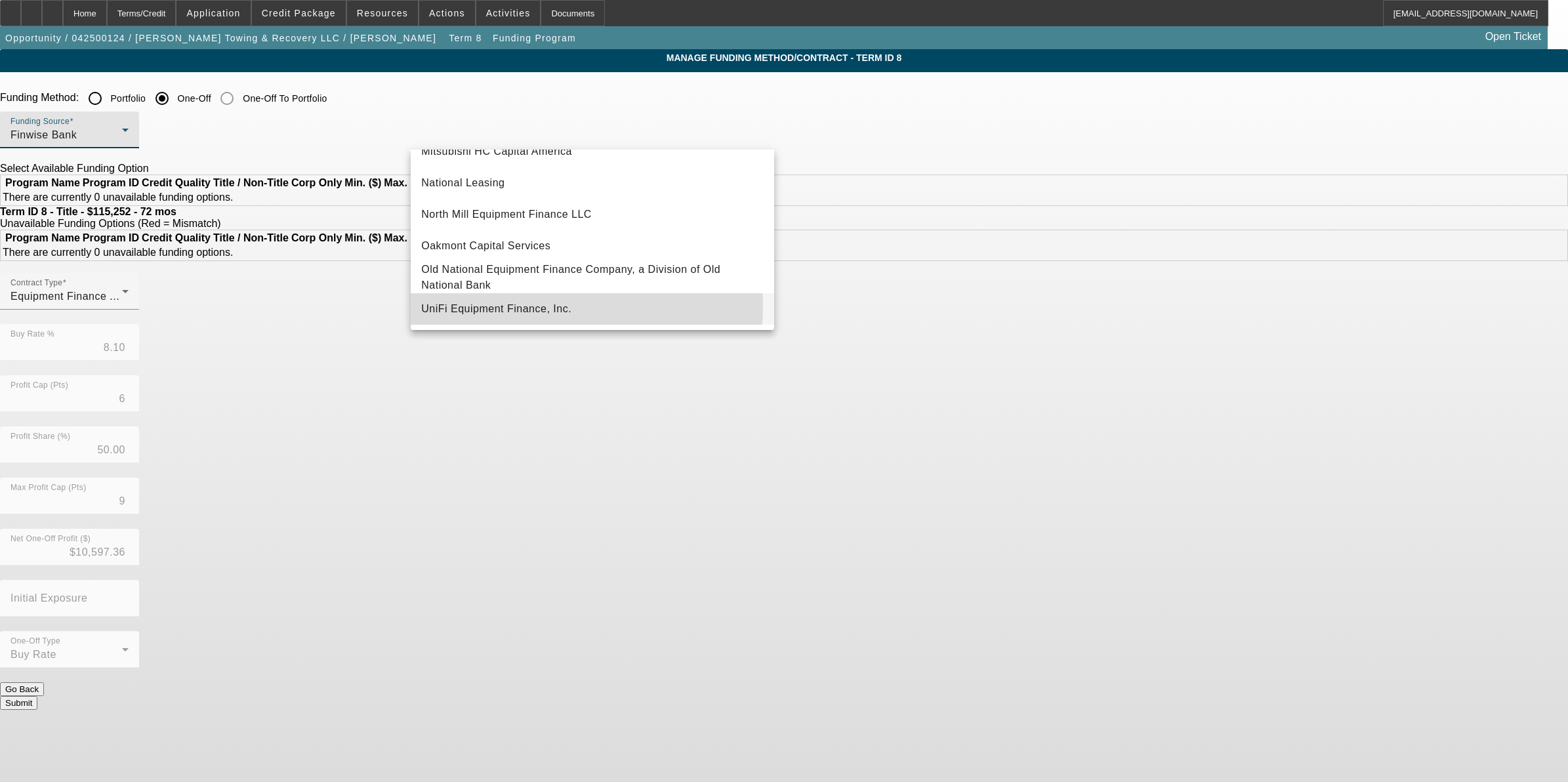
click at [542, 306] on span "UniFi Equipment Finance, Inc." at bounding box center [495, 309] width 150 height 16
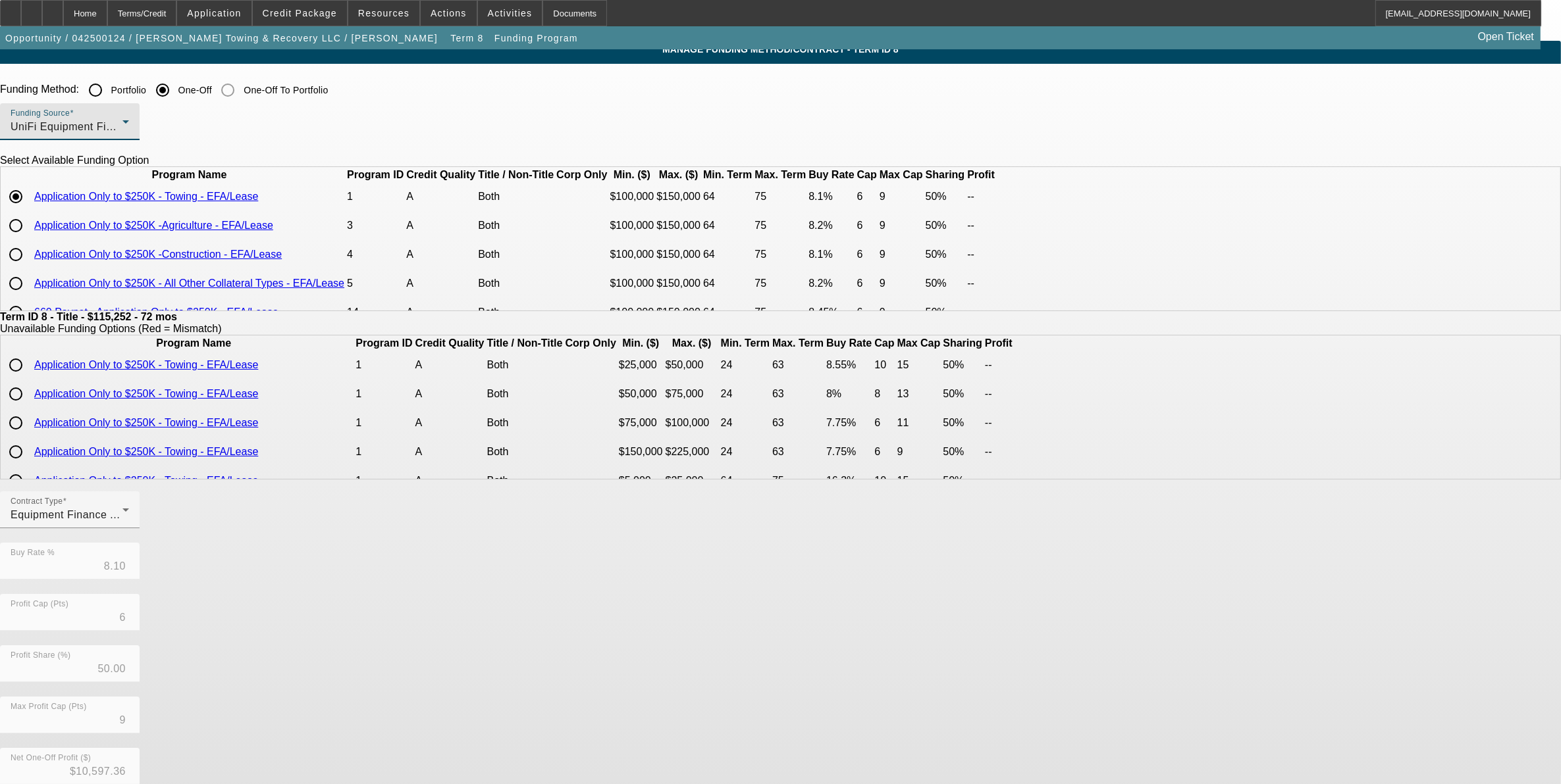
scroll to position [0, 0]
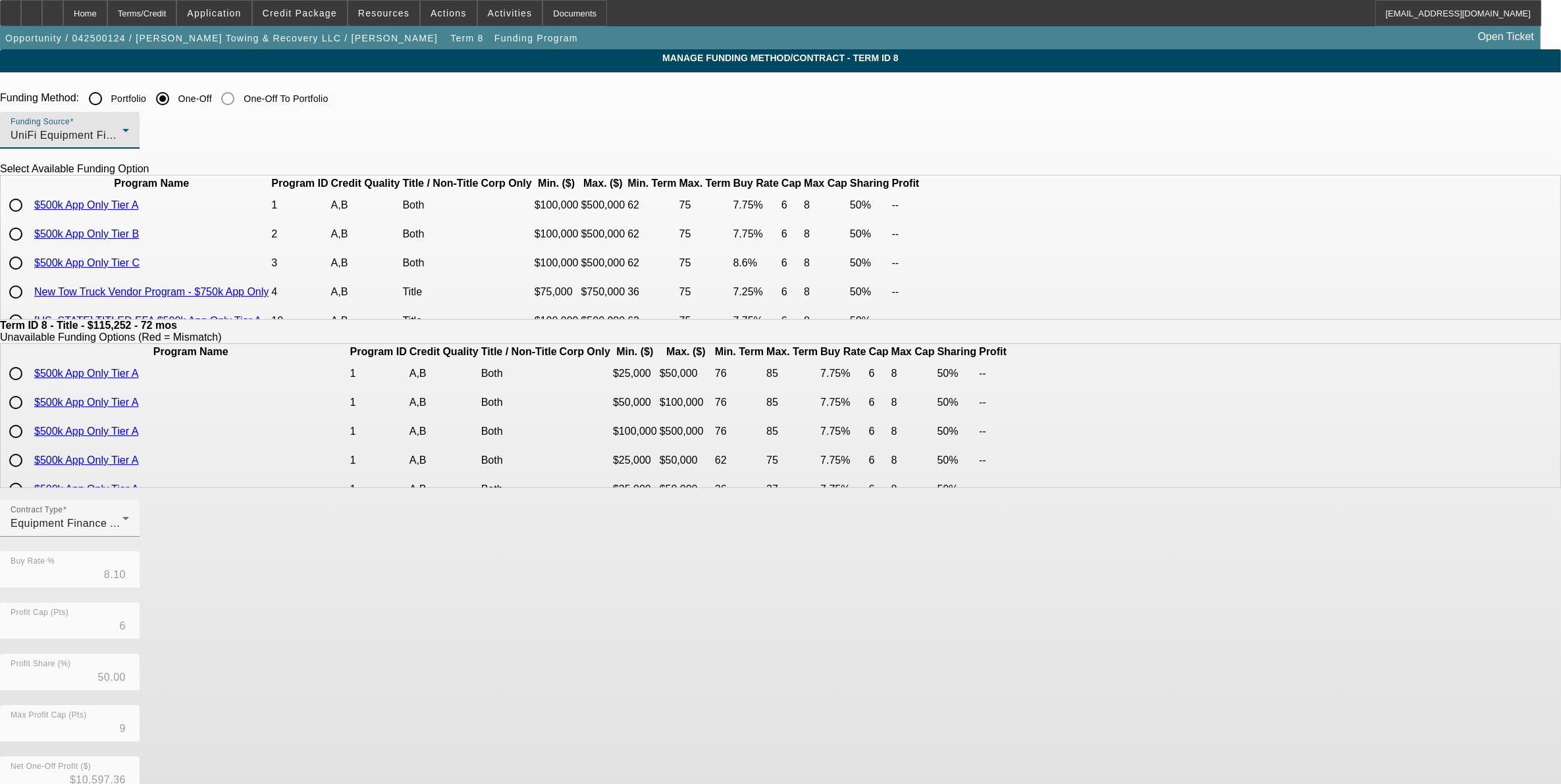
click at [29, 218] on input "radio" at bounding box center [16, 205] width 26 height 26
radio input "true"
type input "7.75"
type input "8"
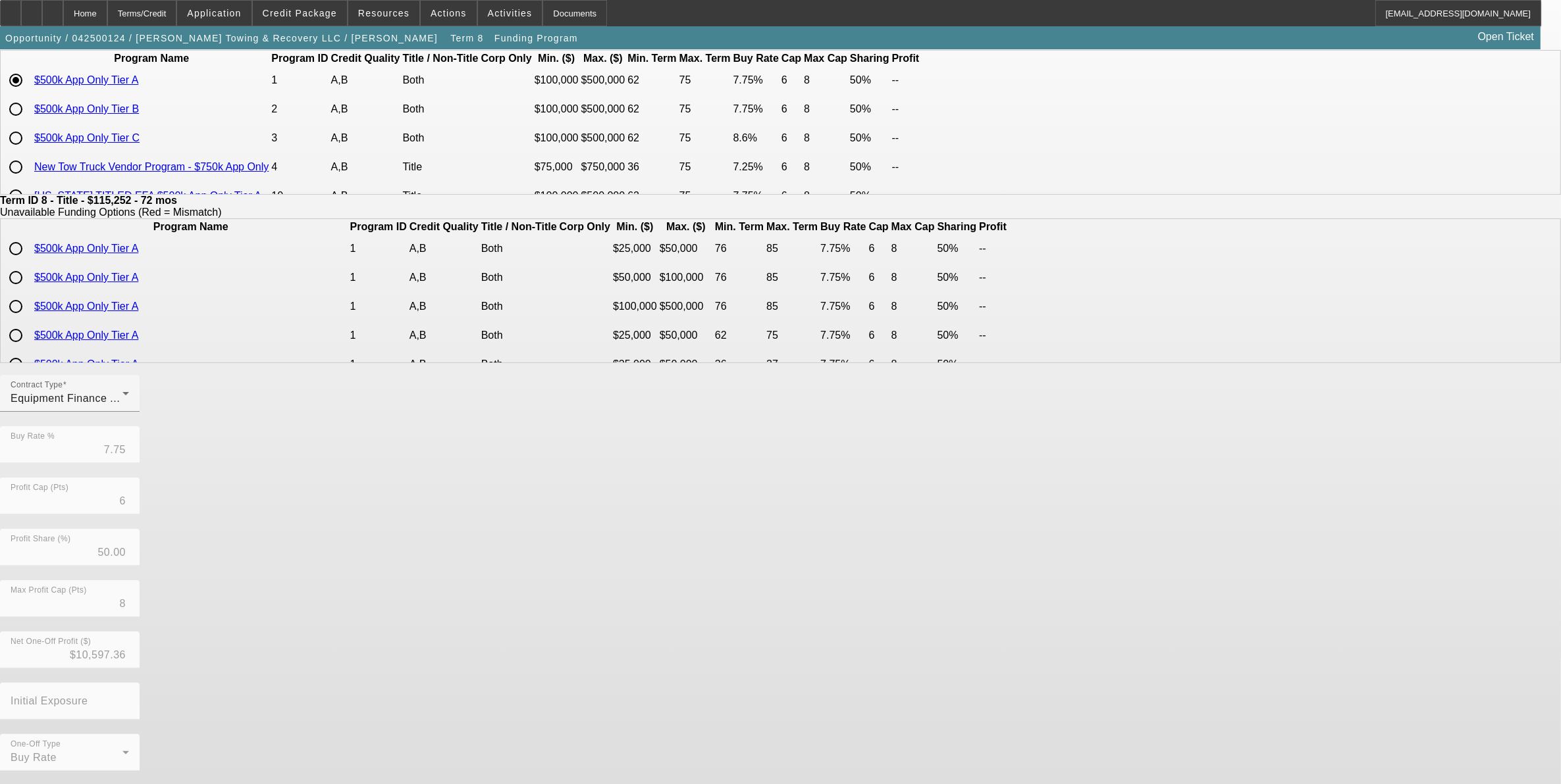
scroll to position [128, 0]
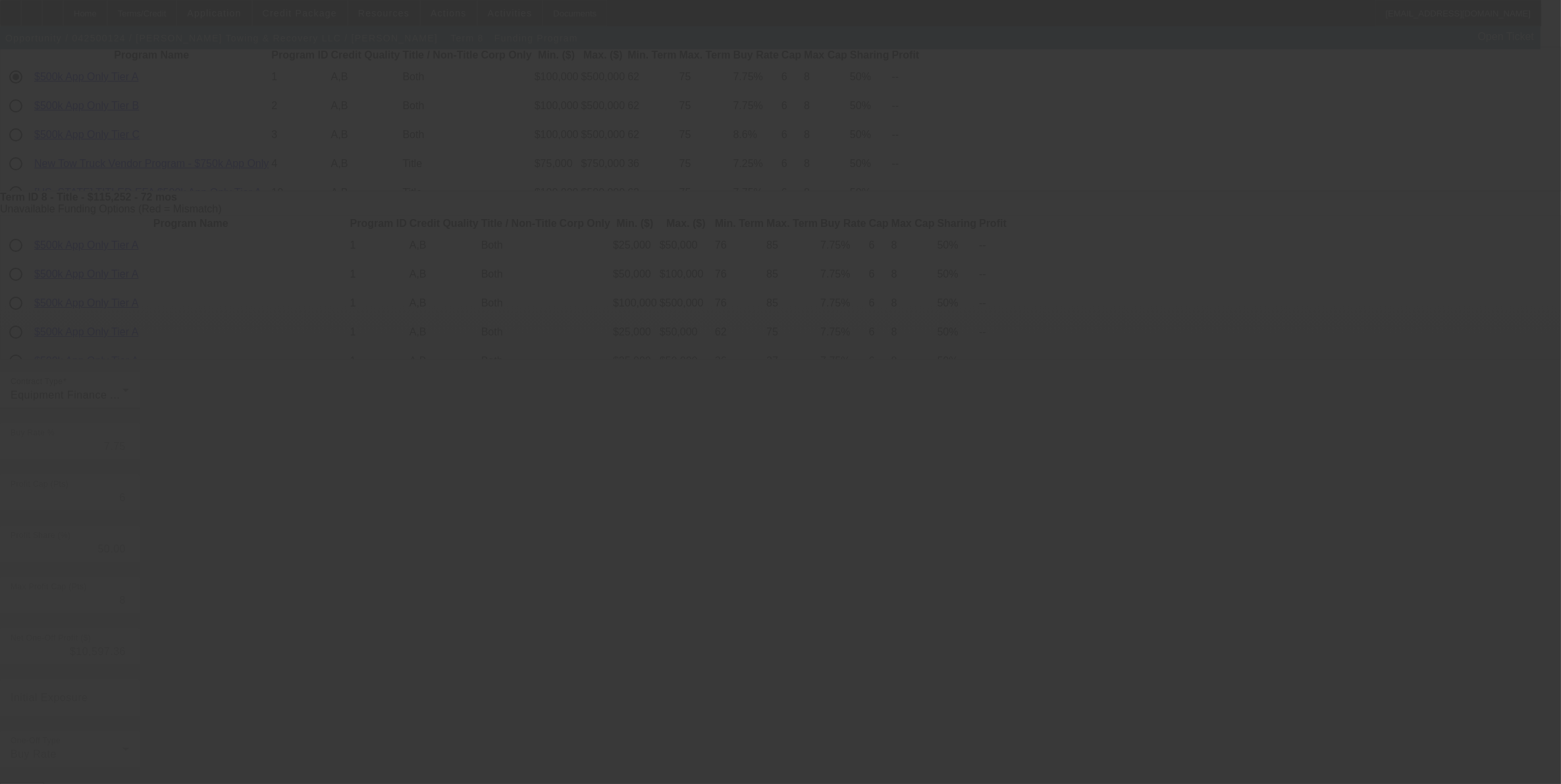
type input "8.10"
type input "9"
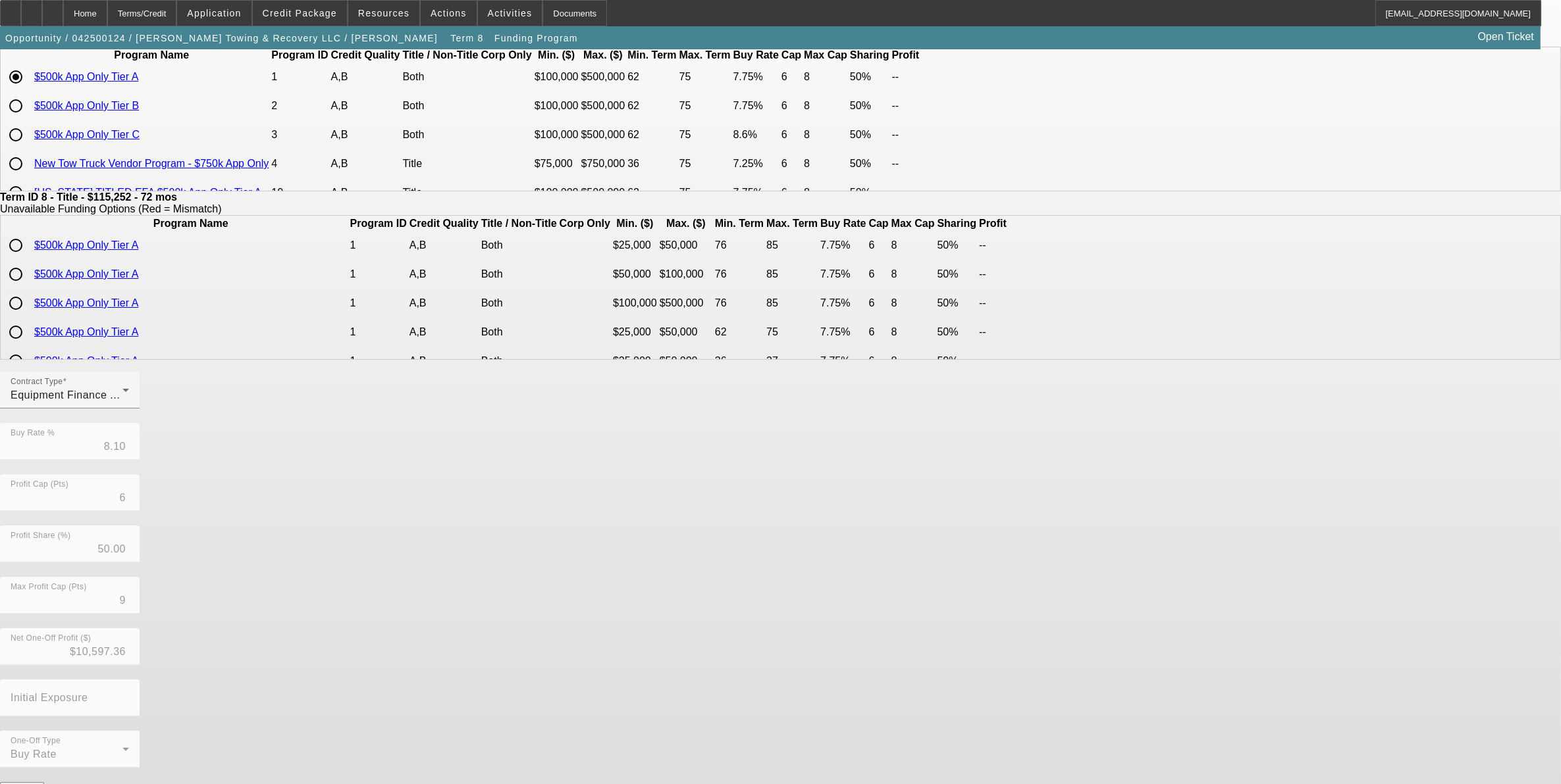
scroll to position [0, 0]
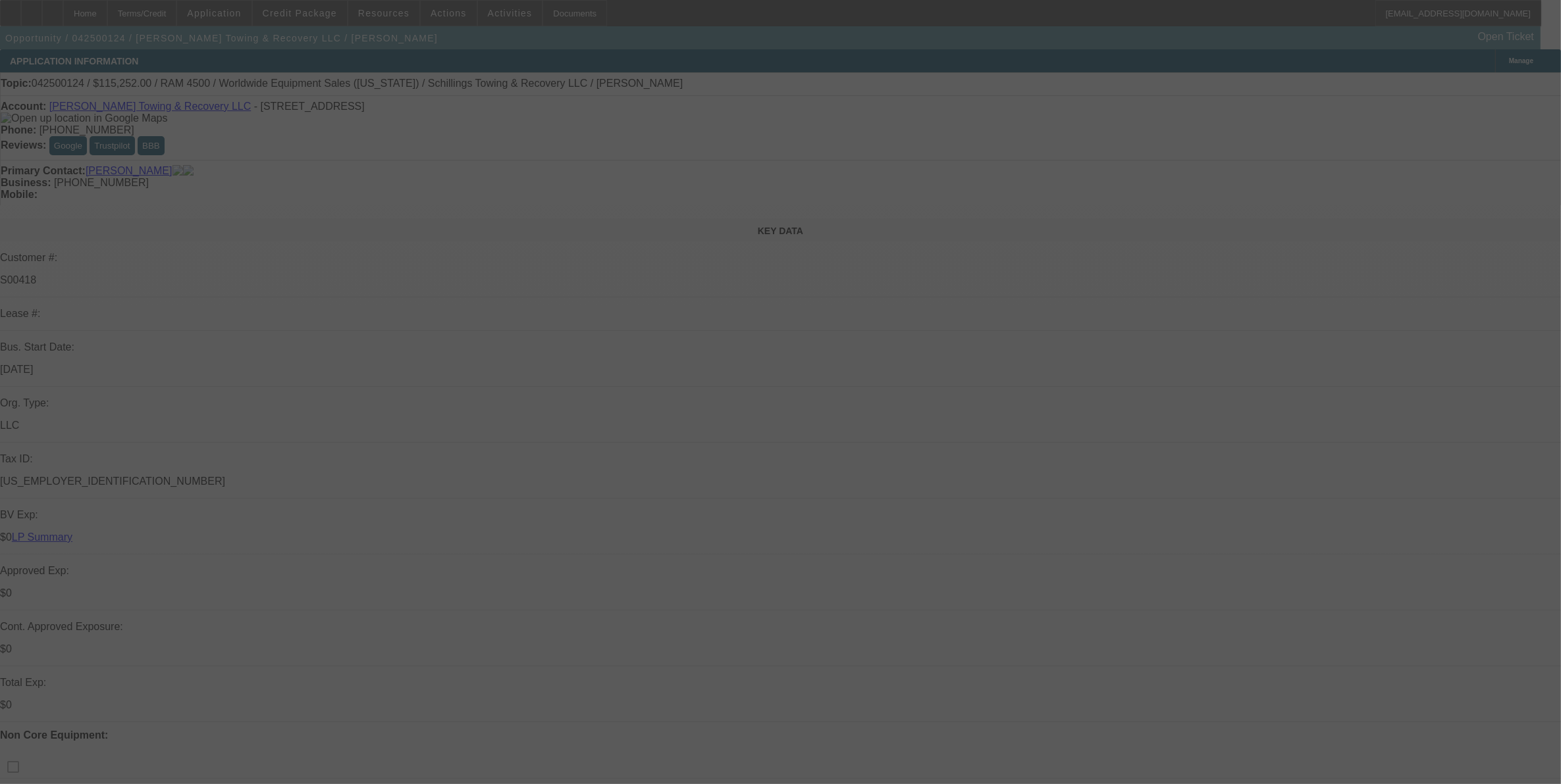
select select "0"
select select "3"
select select "0"
select select "6"
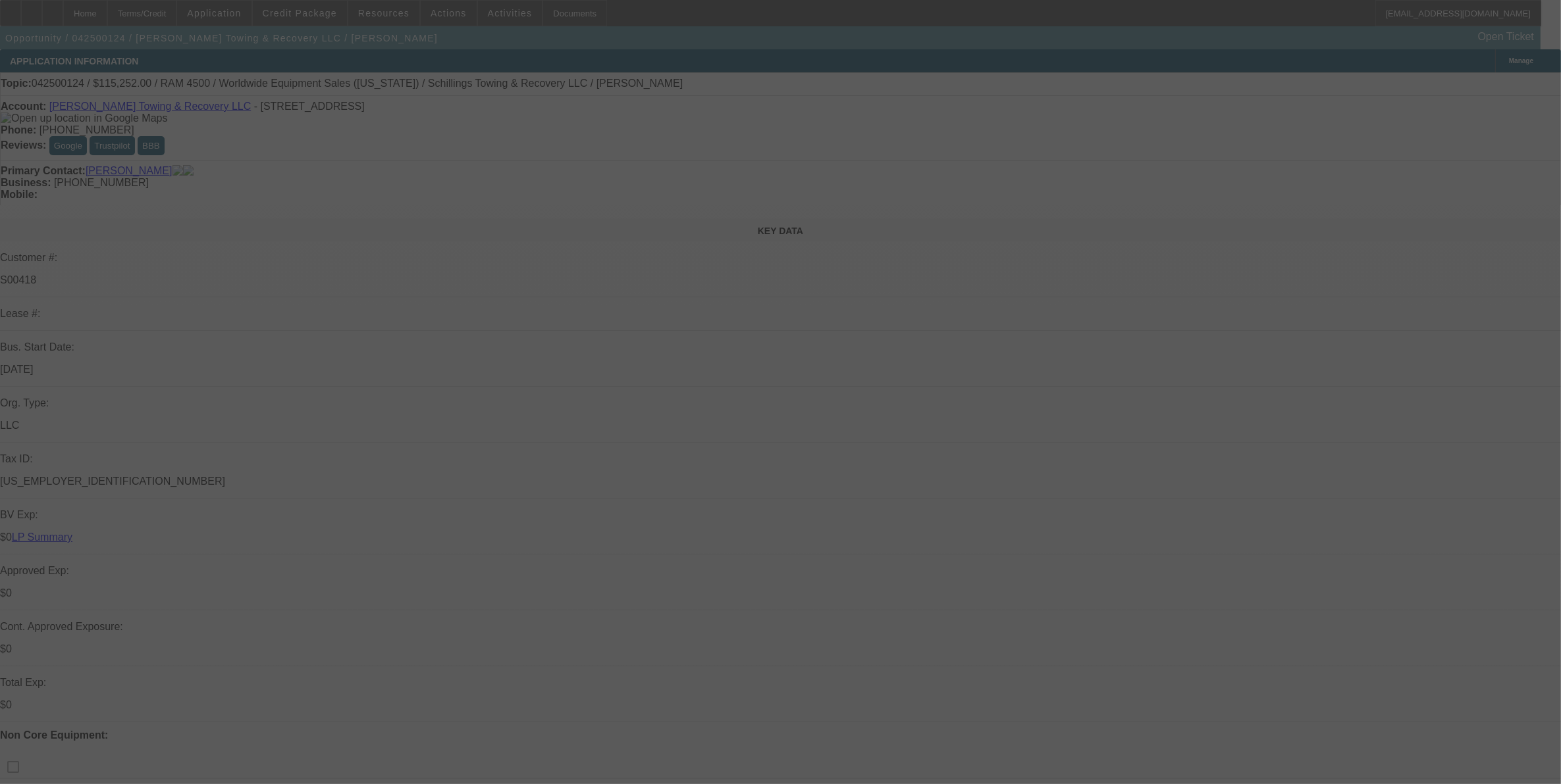
select select "0"
select select "3"
select select "0"
select select "6"
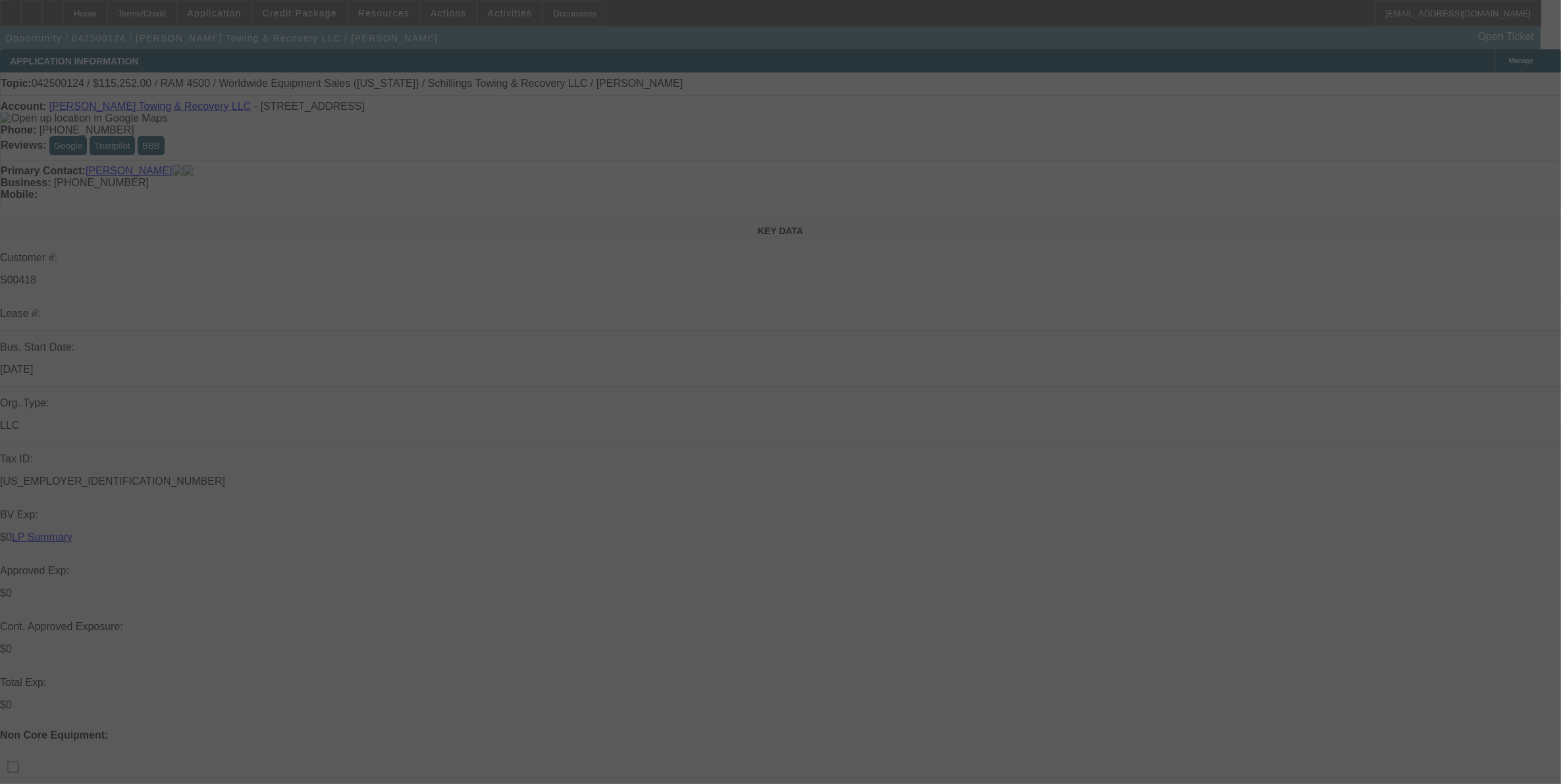
select select "0"
select select "3"
select select "0"
select select "6"
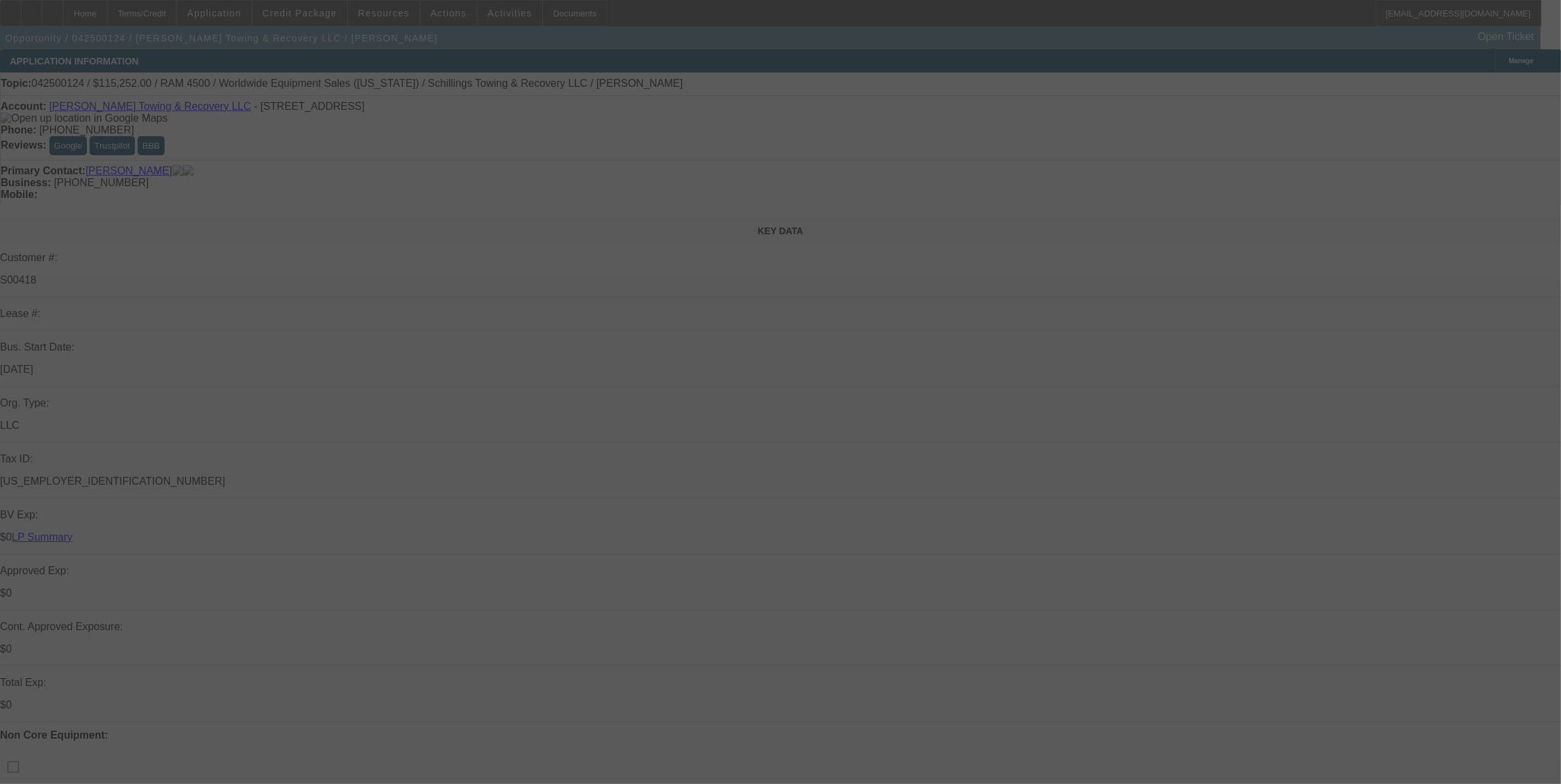
select select "0"
select select "3"
select select "0"
select select "6"
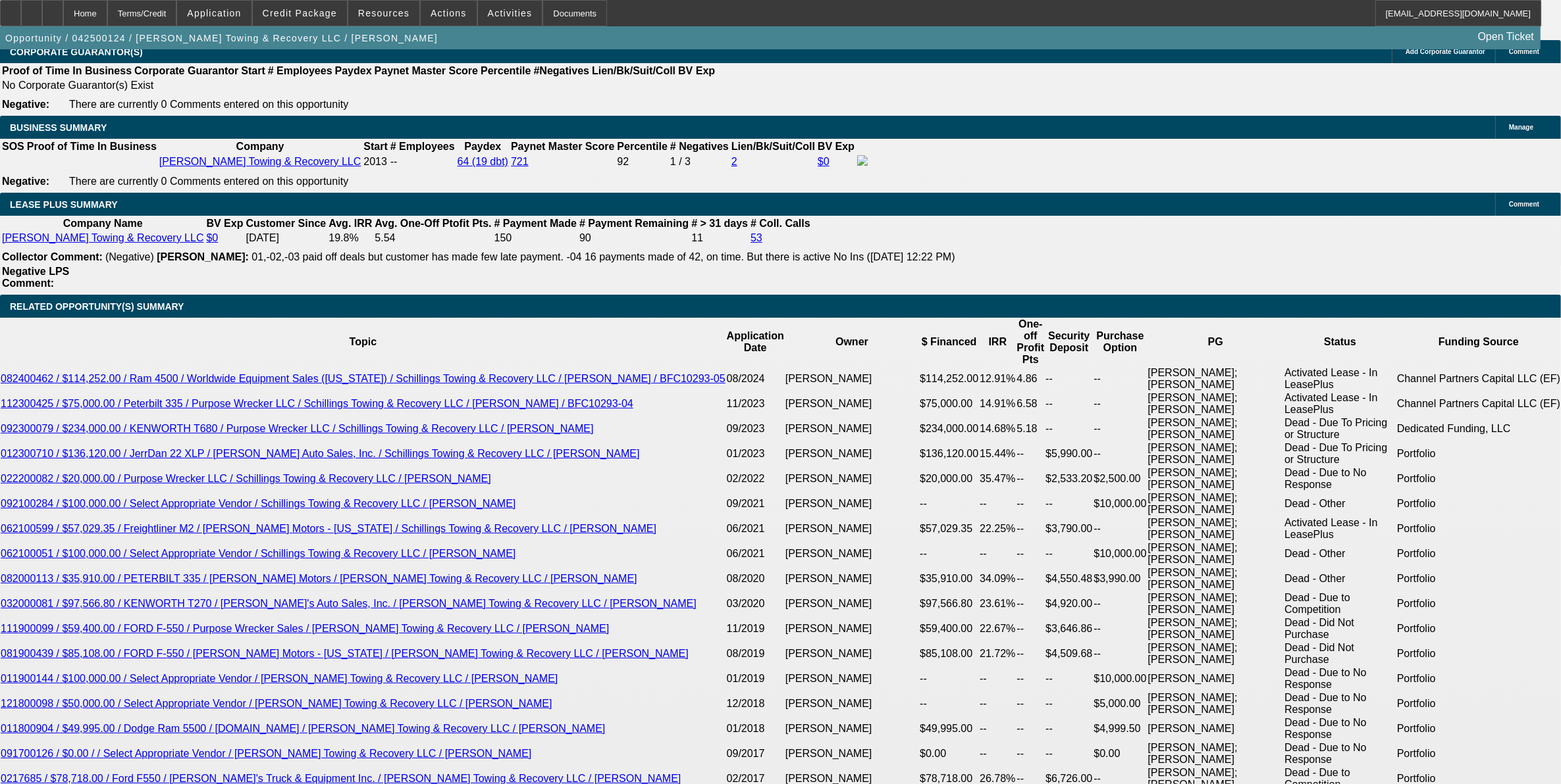
scroll to position [1973, 0]
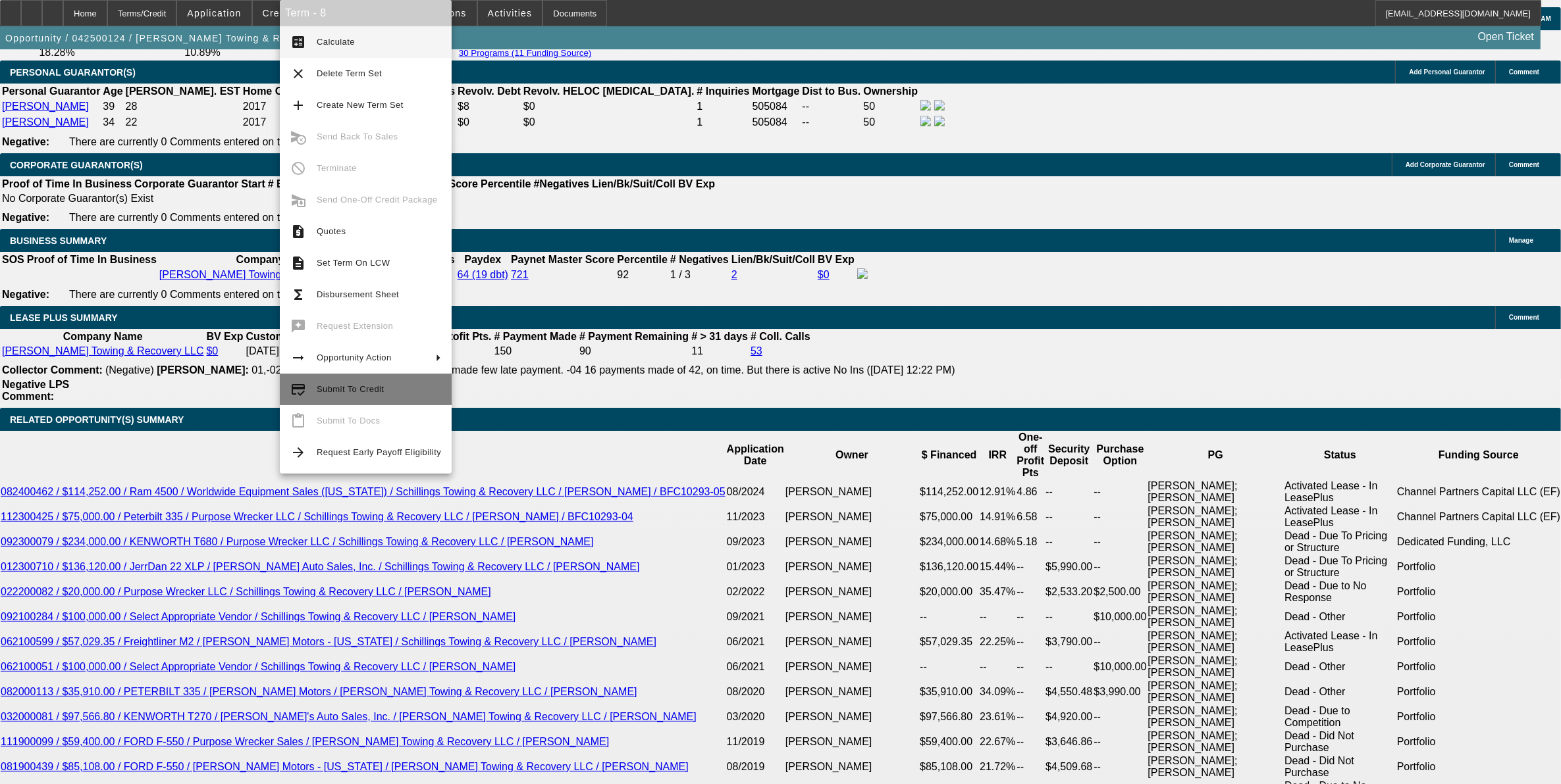
click at [371, 389] on span "Submit To Credit" at bounding box center [350, 389] width 67 height 10
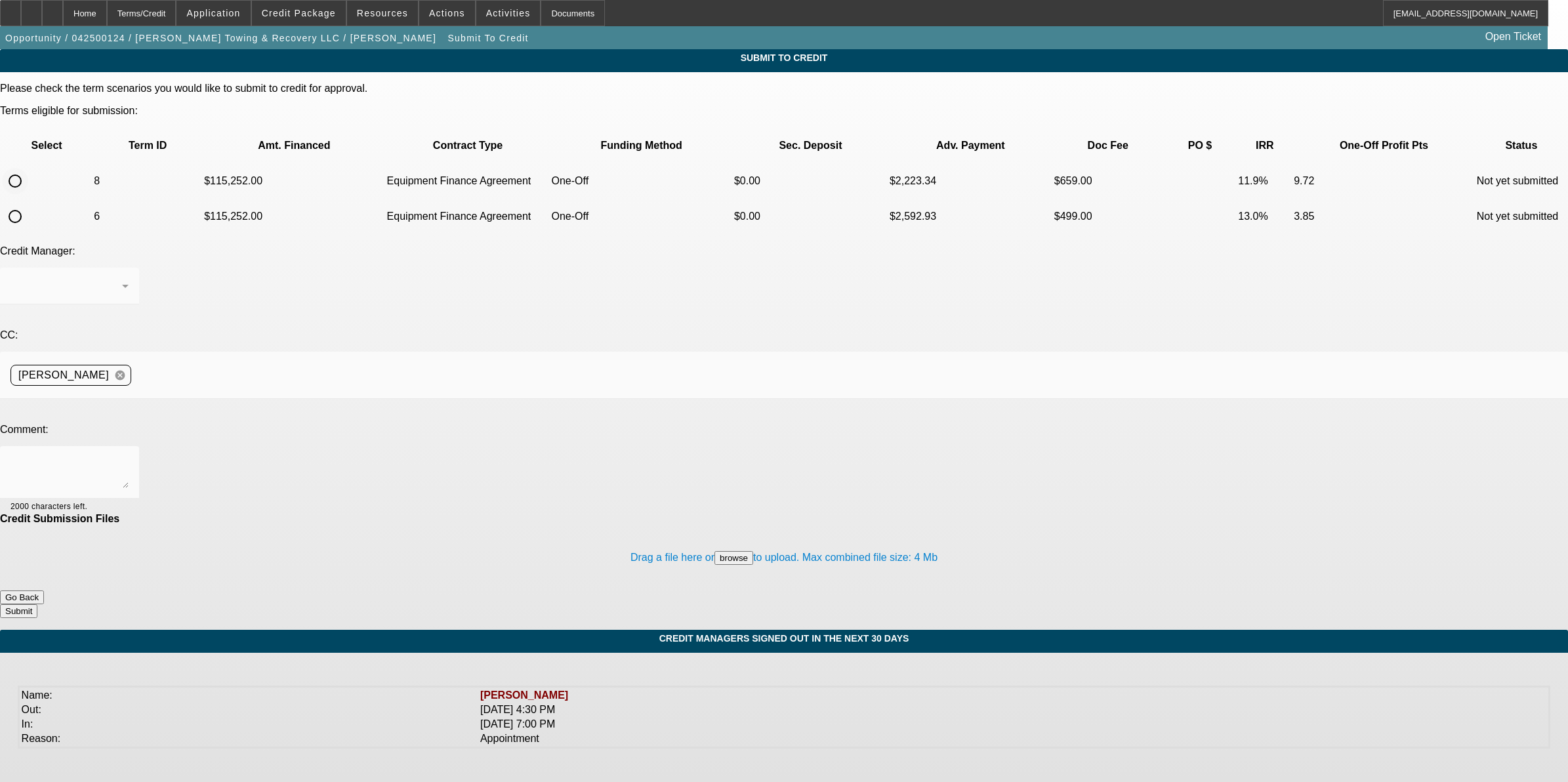
click at [29, 168] on input "radio" at bounding box center [15, 181] width 26 height 26
radio input "true"
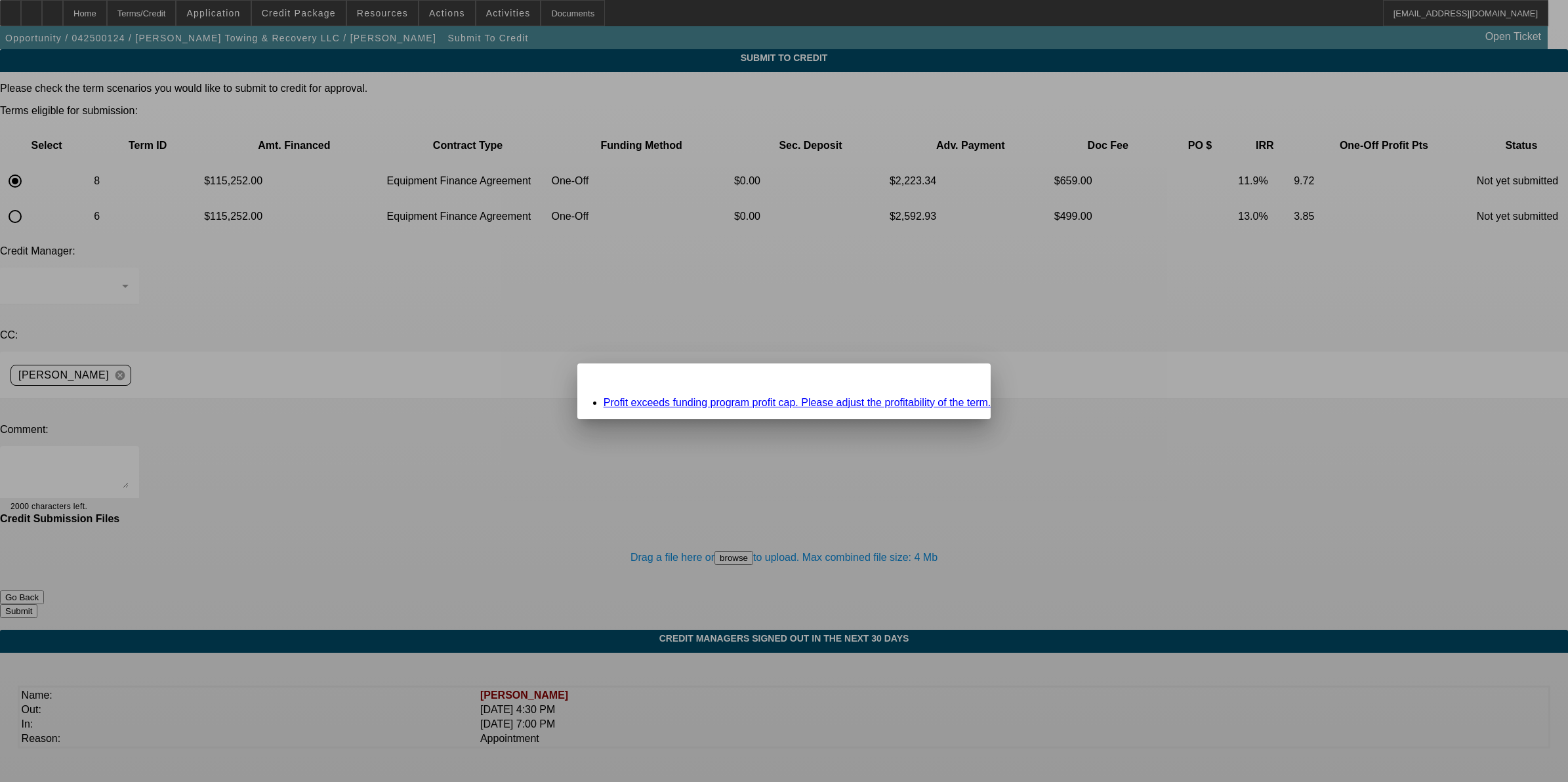
click at [692, 401] on link "Profit exceeds funding program profit cap. Please adjust the profitability of t…" at bounding box center [797, 402] width 388 height 11
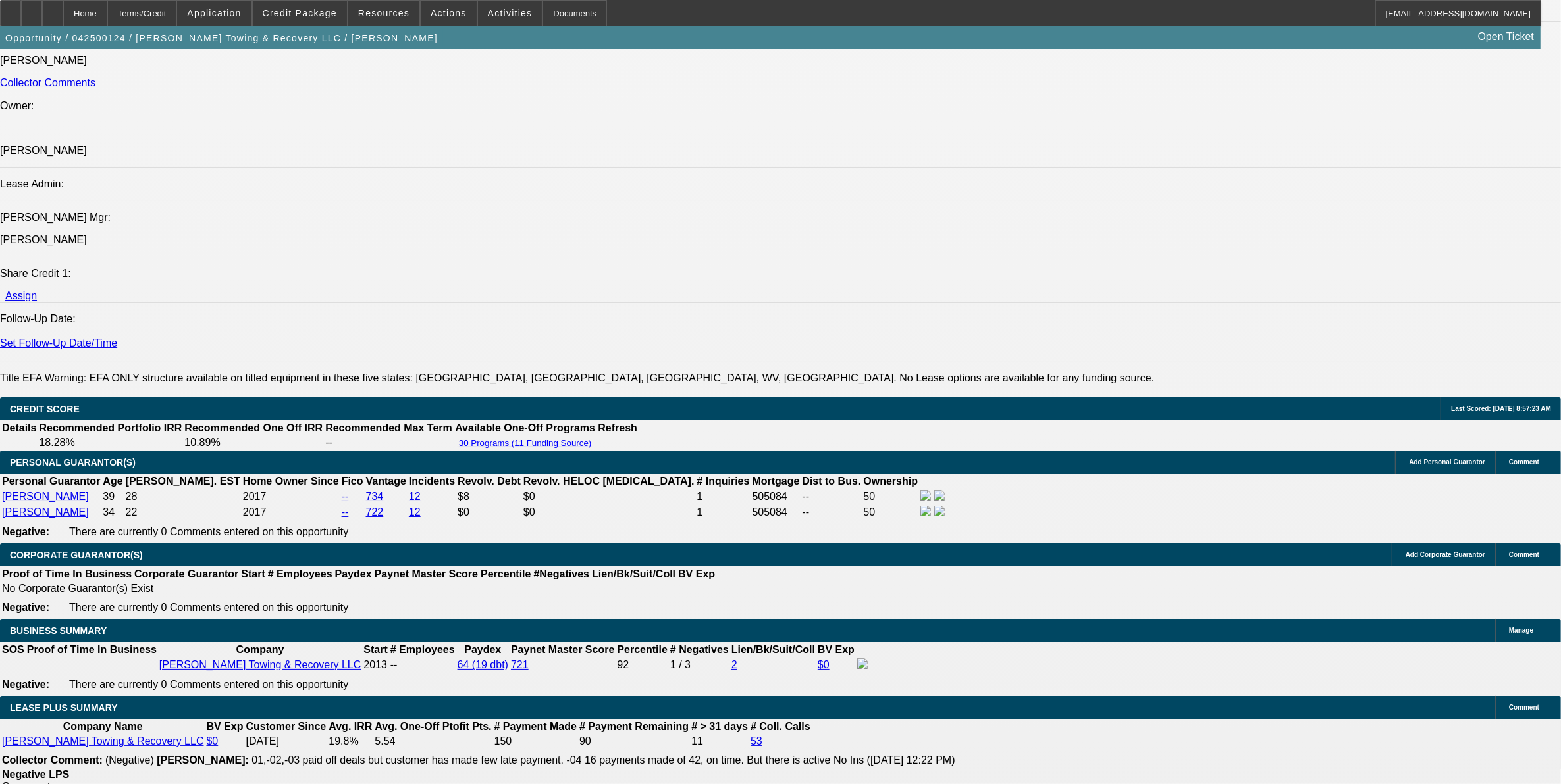
select select "0"
select select "3"
select select "0"
select select "6"
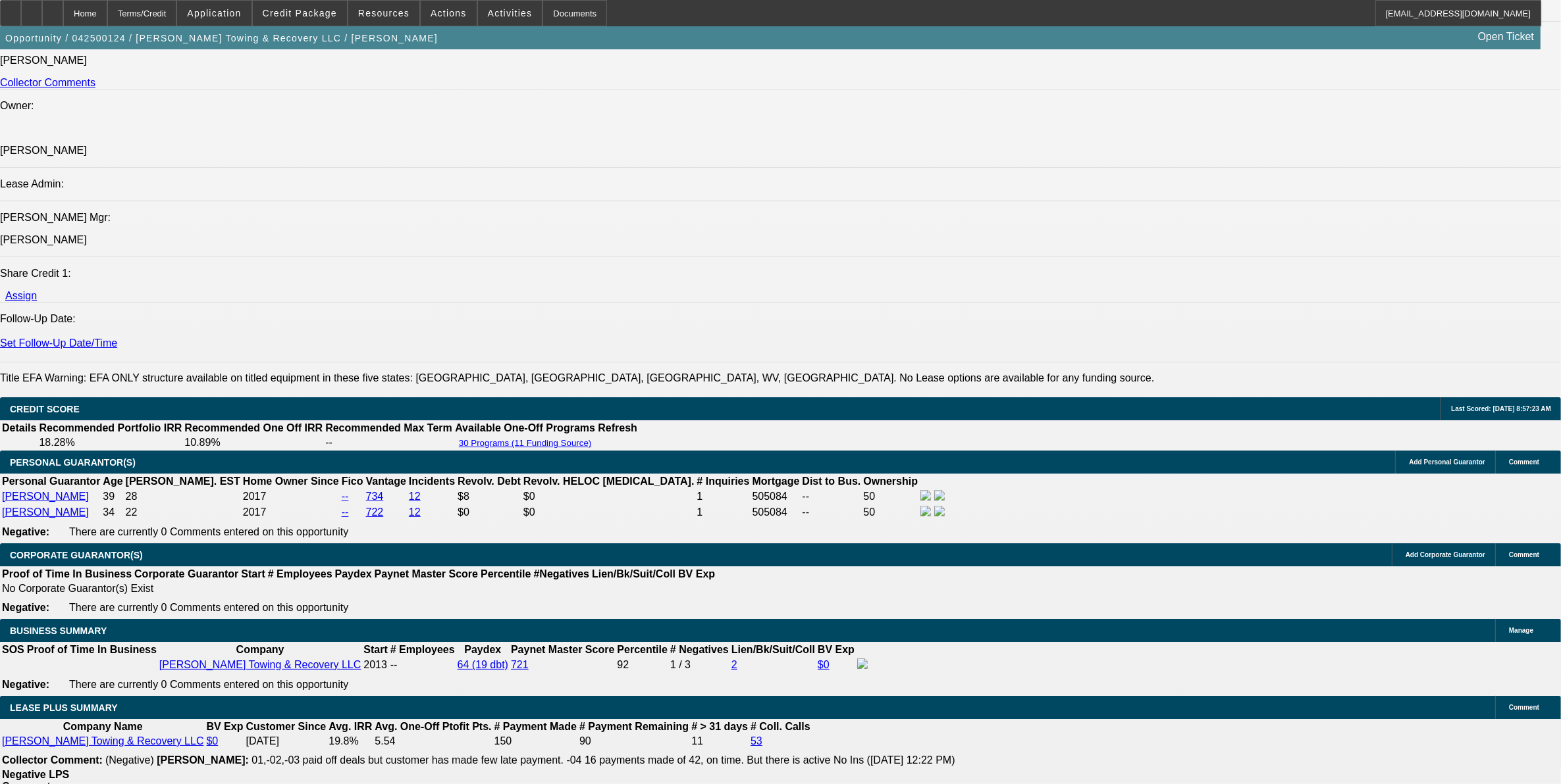
select select "0"
select select "3"
select select "0"
select select "6"
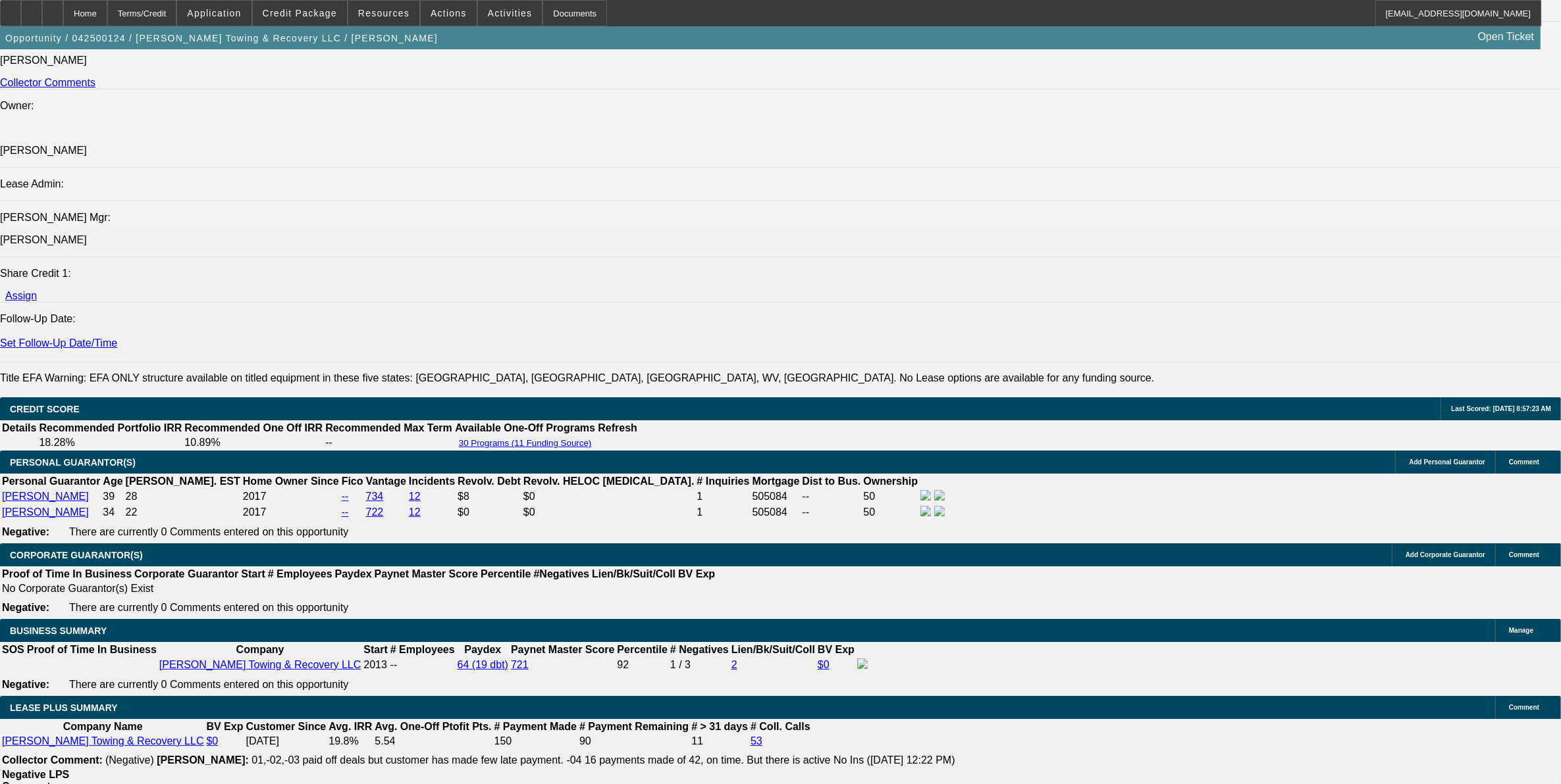
select select "0"
select select "3"
select select "0"
select select "6"
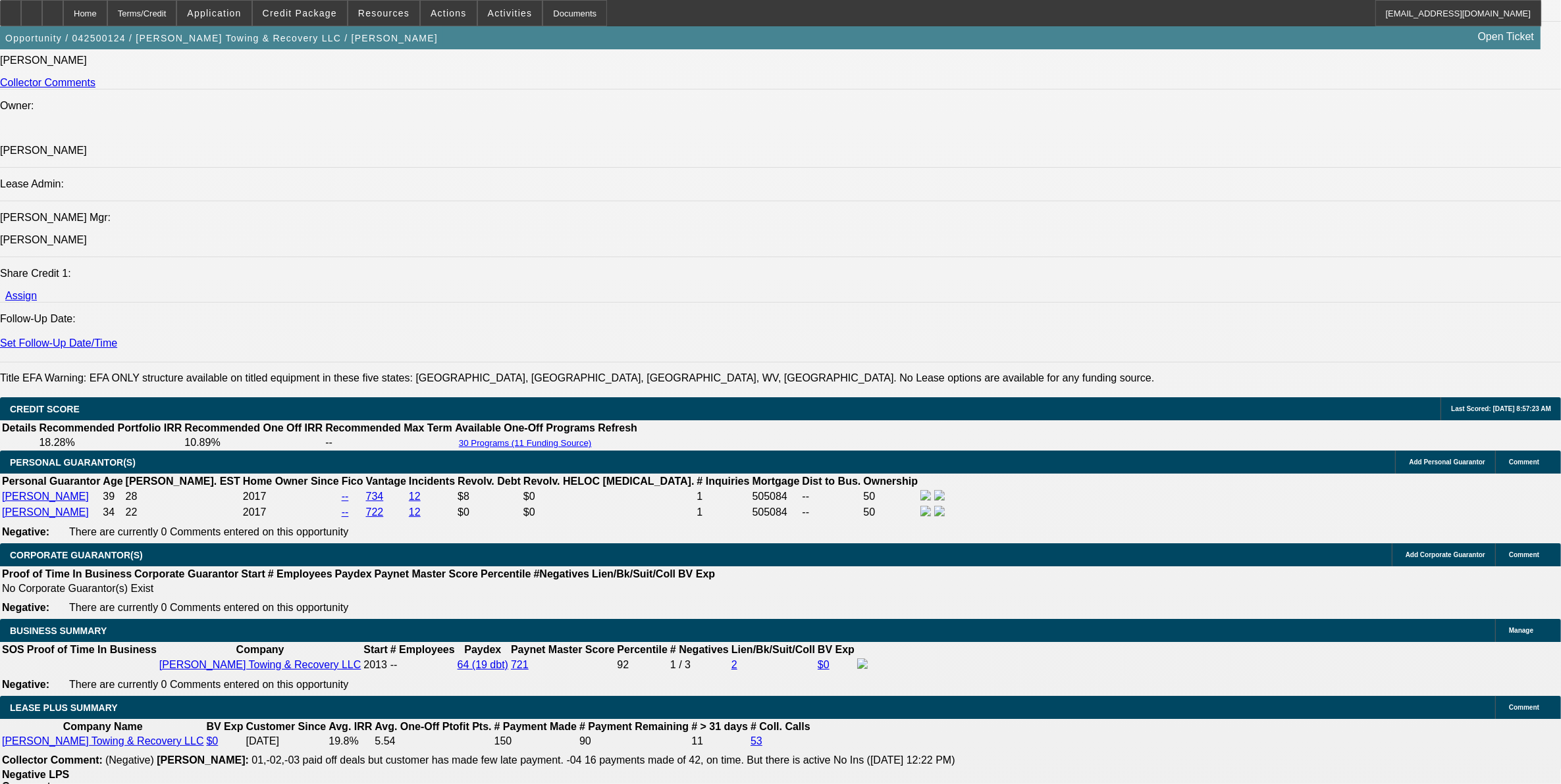
select select "0"
select select "3"
select select "0"
select select "6"
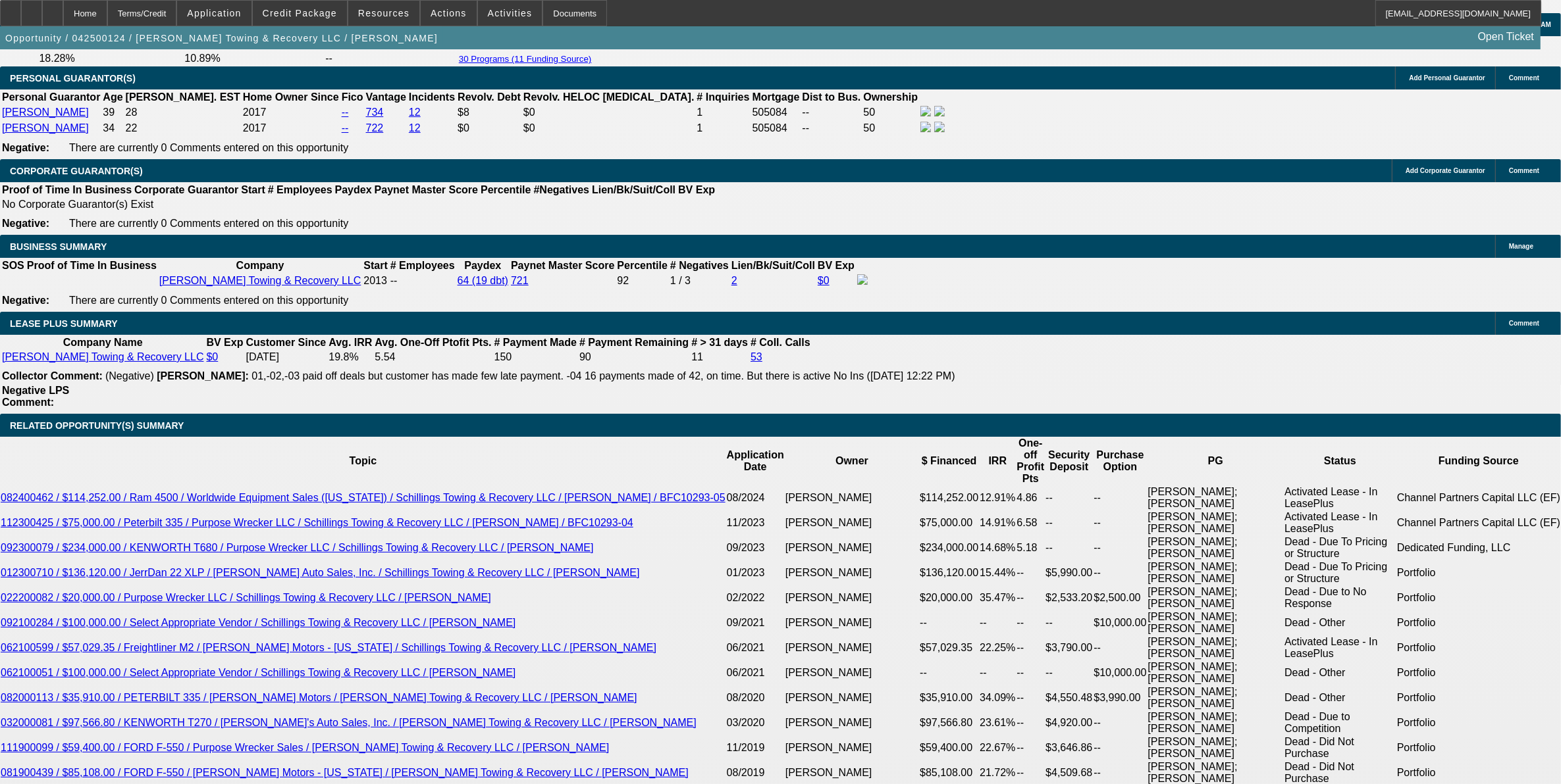
scroll to position [1994, 0]
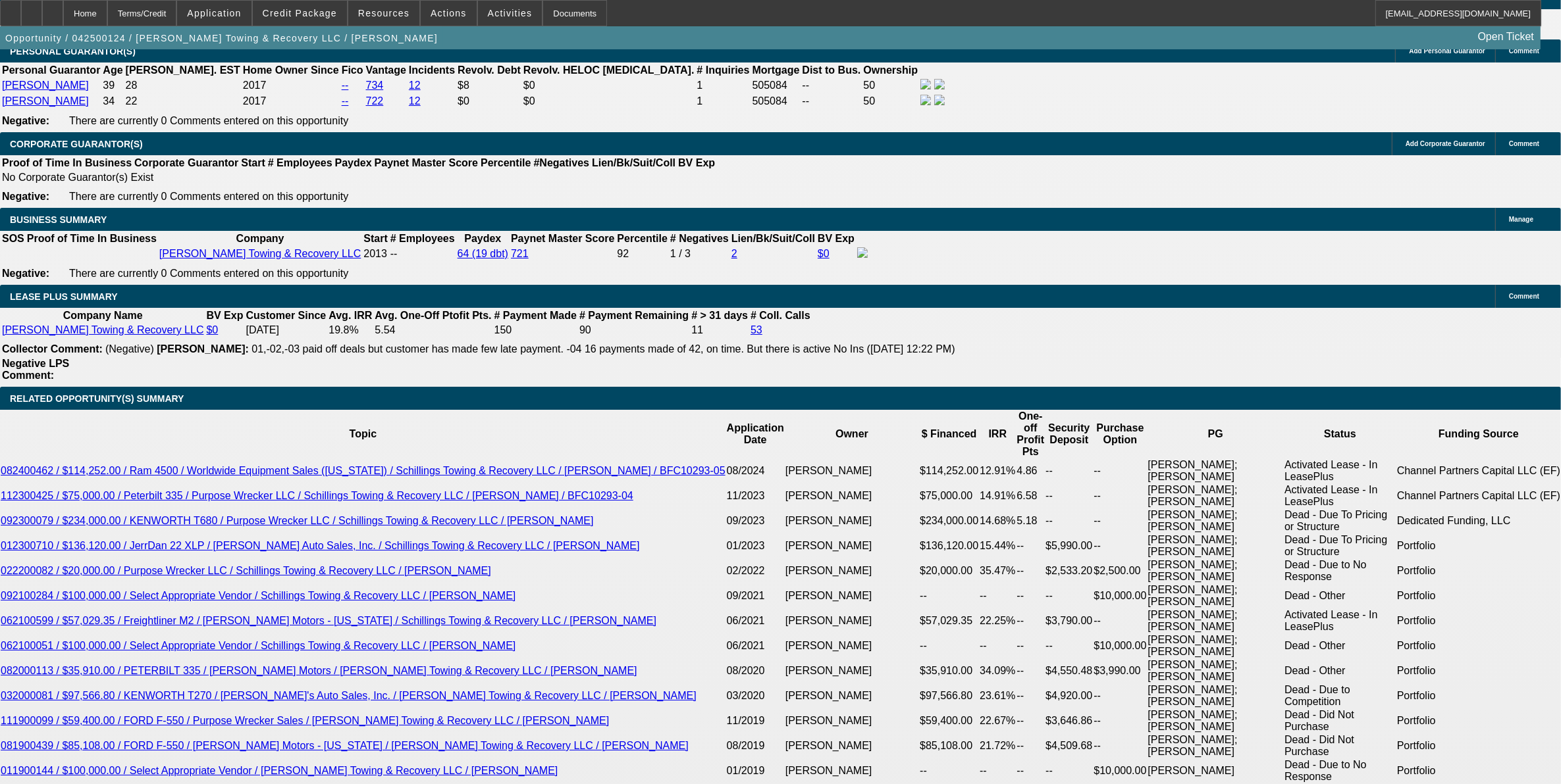
drag, startPoint x: 324, startPoint y: 597, endPoint x: 452, endPoint y: 517, distance: 150.9
type input "1"
type input "UNKNOWN"
type input "10"
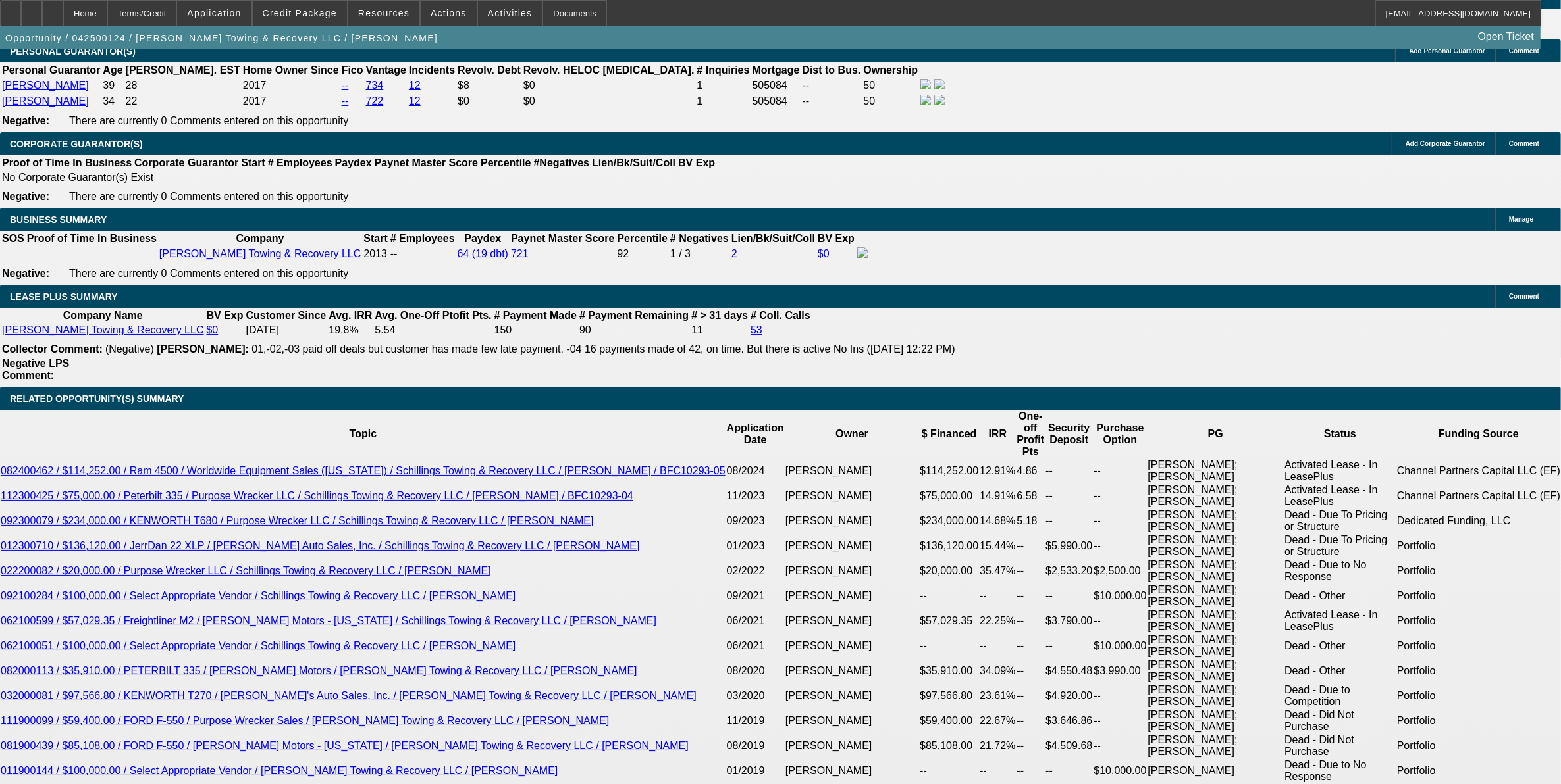
type input "$2,135.14"
type input "10"
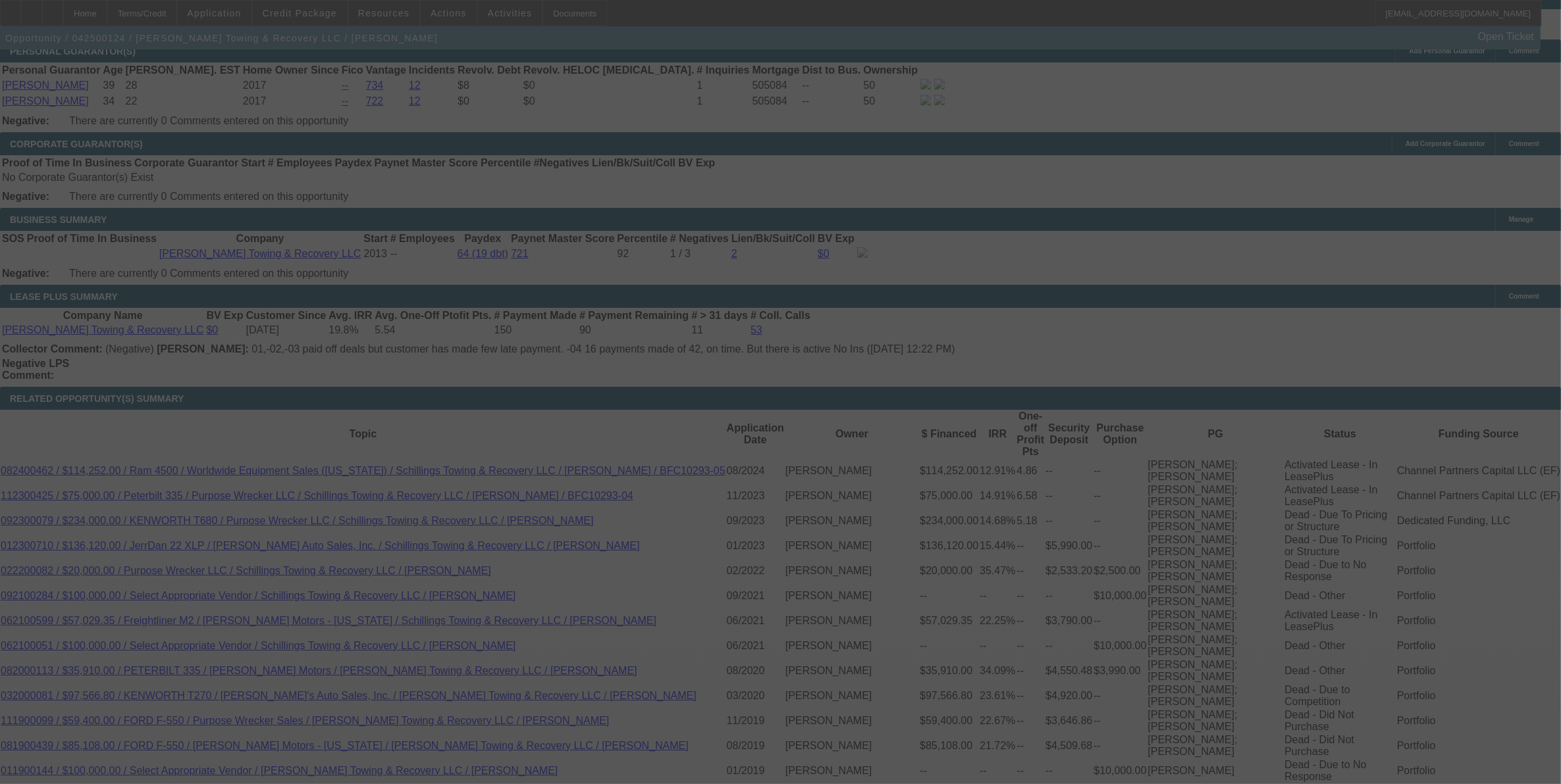
select select "0"
select select "3"
select select "0"
select select "6"
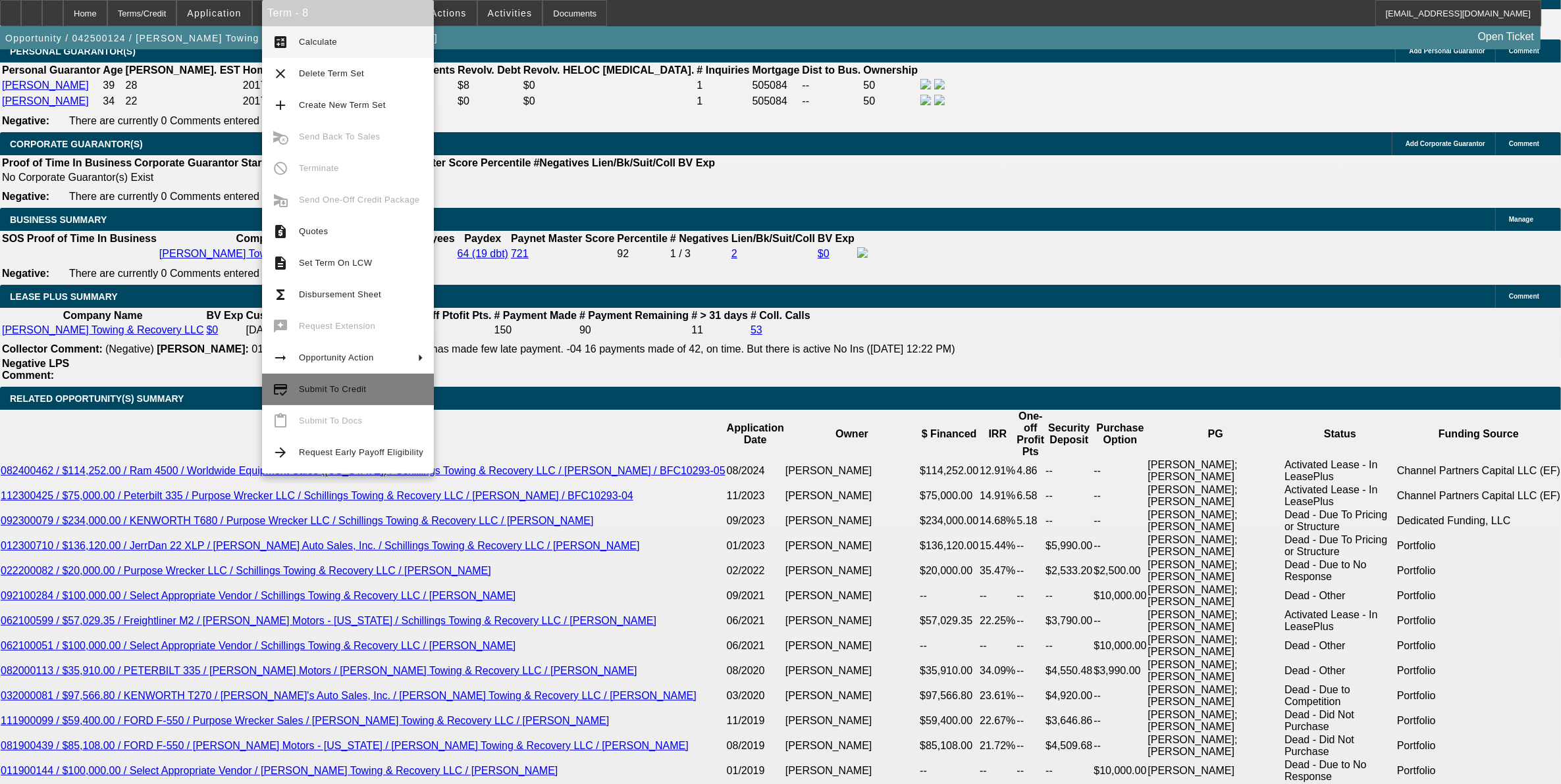
click at [352, 395] on span "Submit To Credit" at bounding box center [360, 390] width 124 height 16
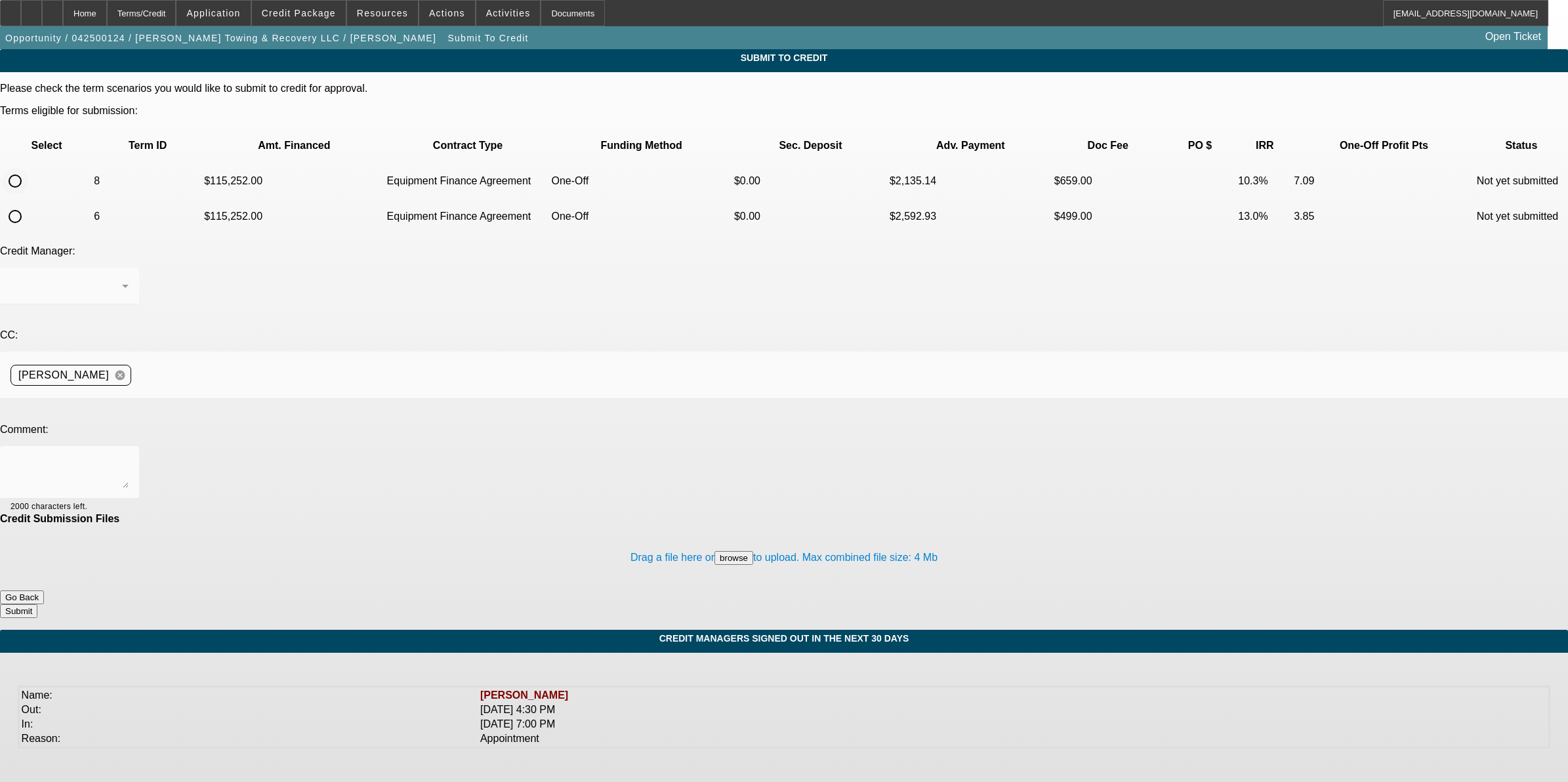
click at [29, 168] on input "radio" at bounding box center [15, 181] width 26 height 26
radio input "true"
click at [128, 457] on textarea at bounding box center [69, 472] width 118 height 31
type textarea "p"
type textarea "Please ok to Uni. Thanks"
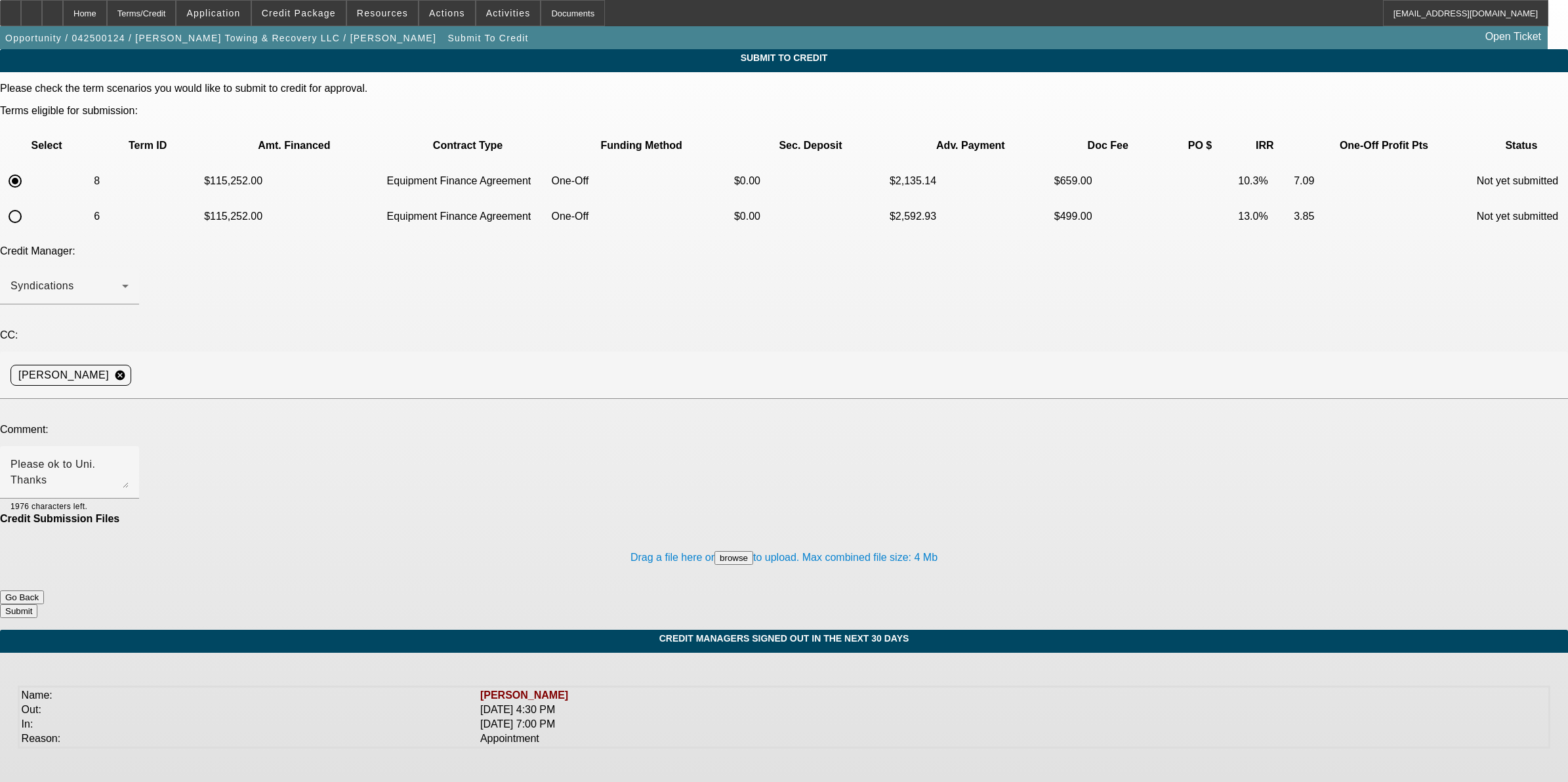
click at [37, 604] on button "Submit" at bounding box center [18, 611] width 37 height 14
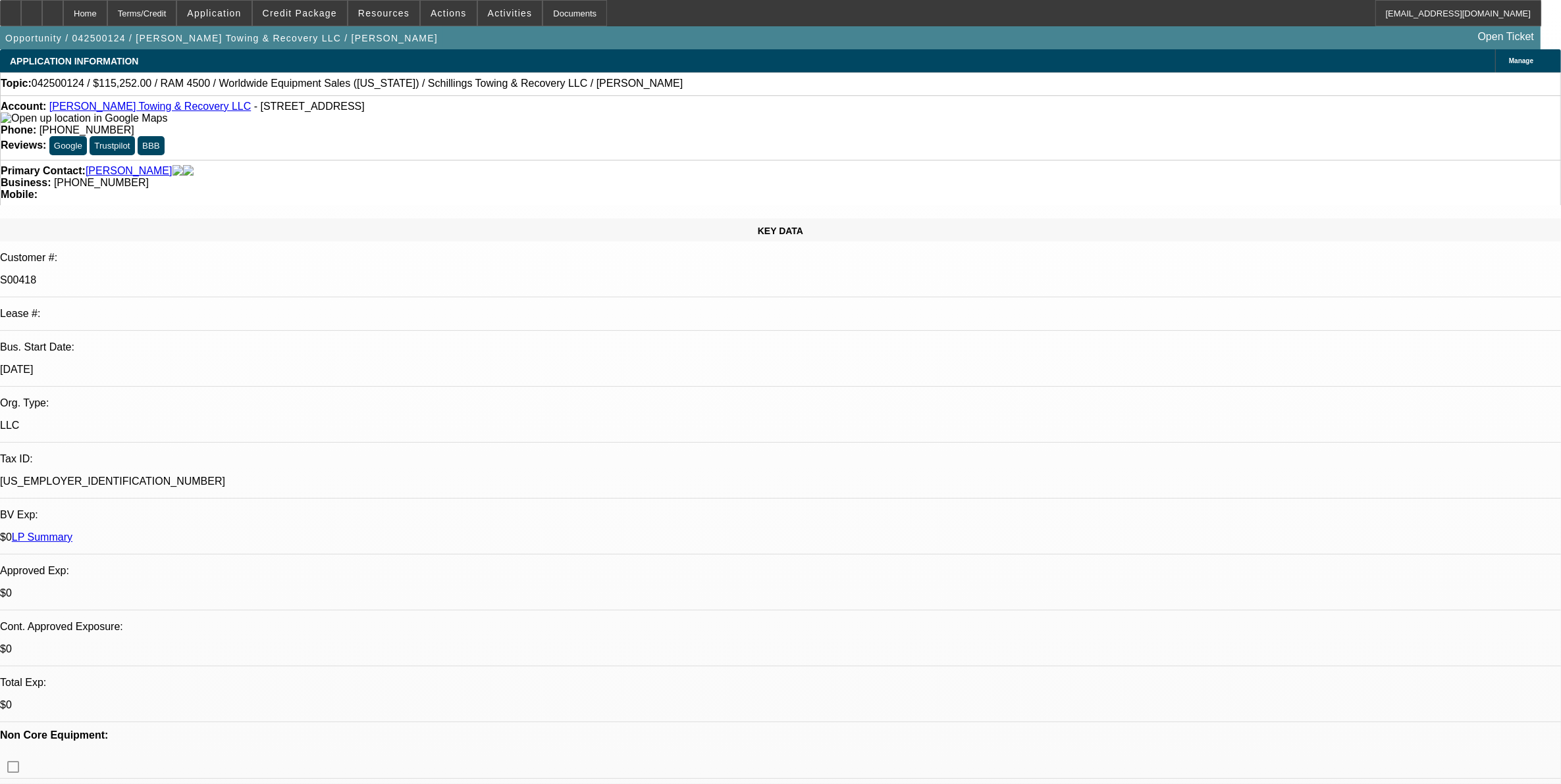
select select "0"
select select "3"
select select "0"
select select "6"
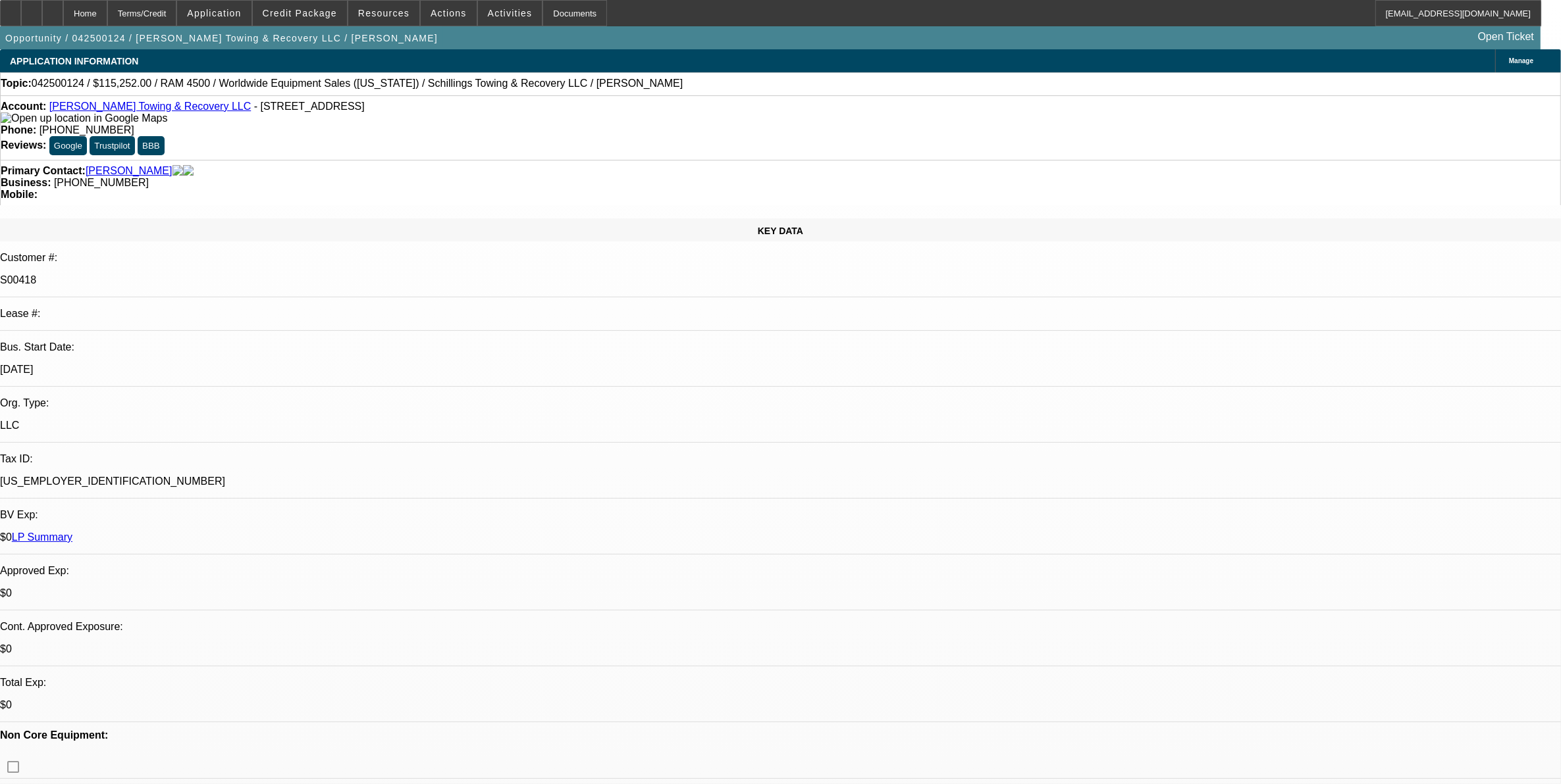
select select "0"
select select "3"
select select "0"
select select "6"
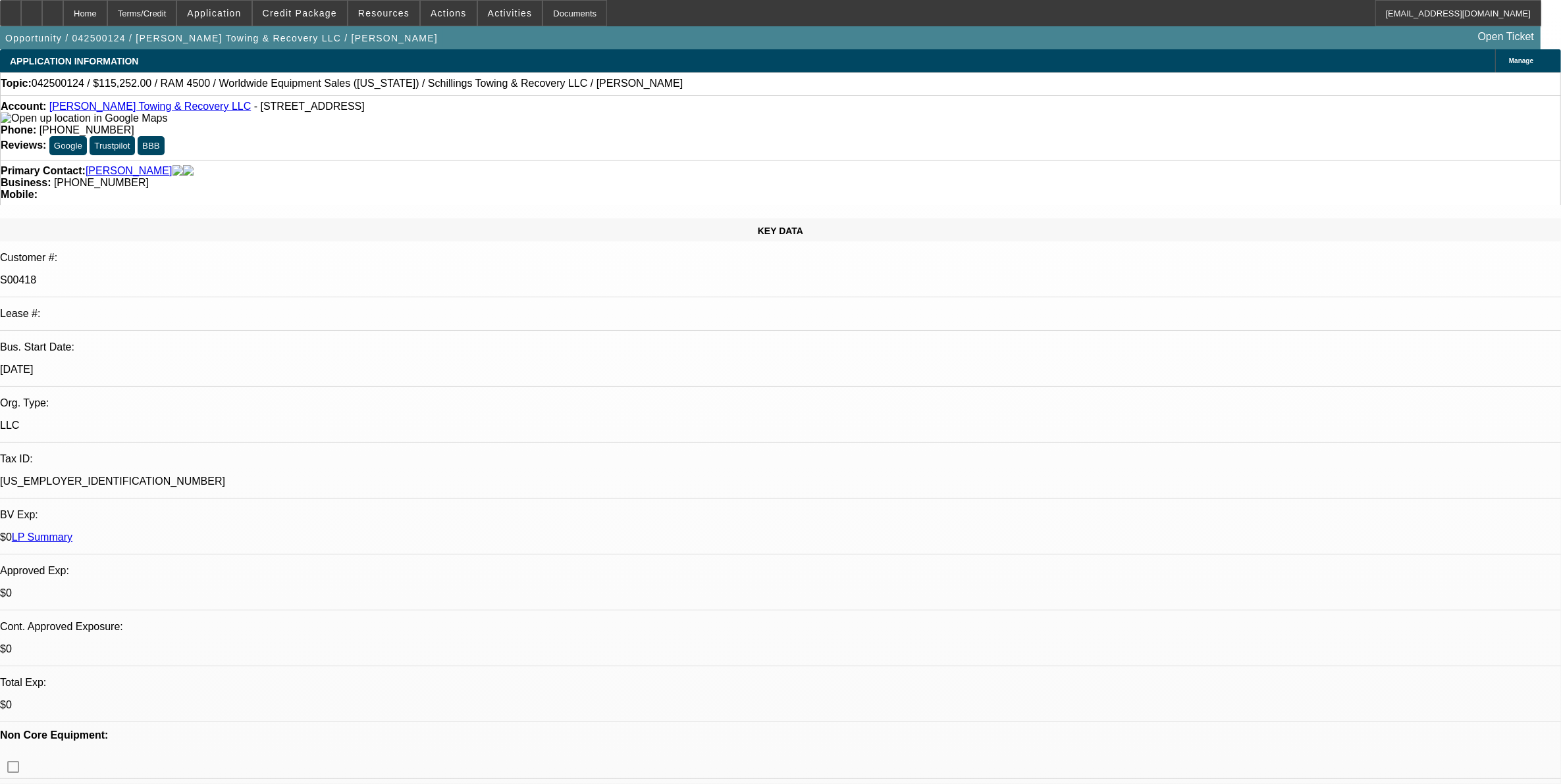
select select "0"
select select "3"
select select "0"
select select "6"
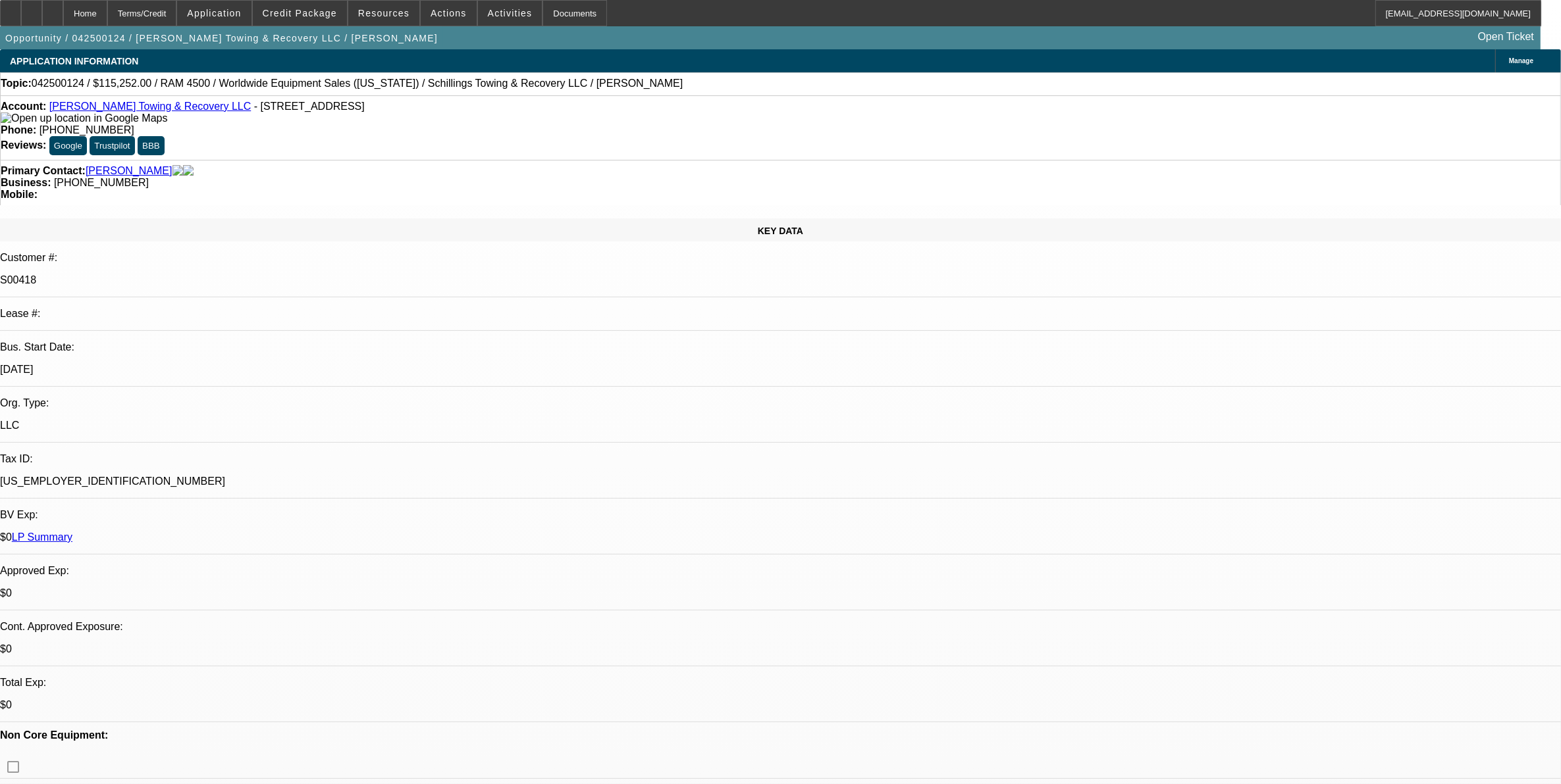
select select "0"
select select "3"
select select "0"
select select "6"
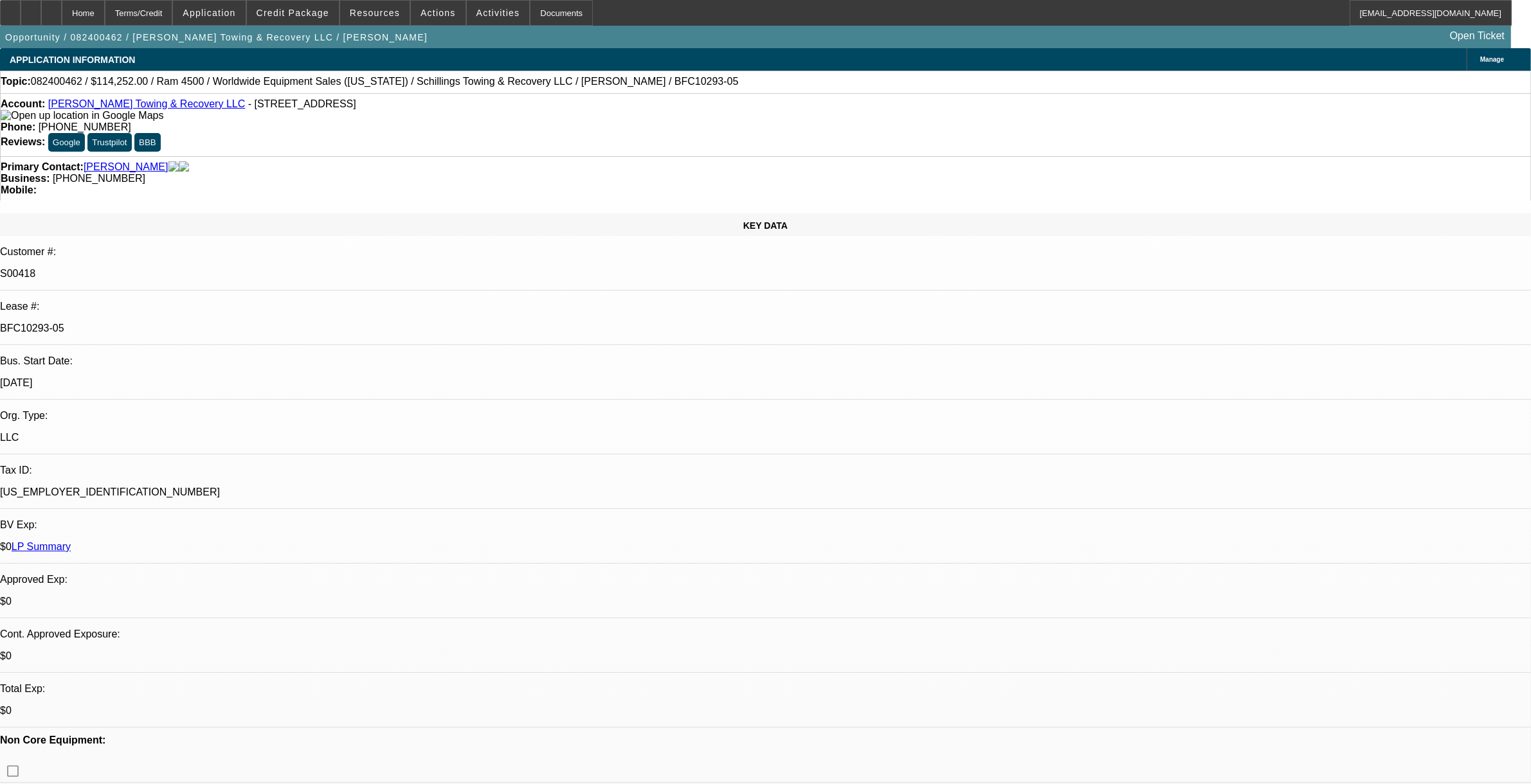
select select "0"
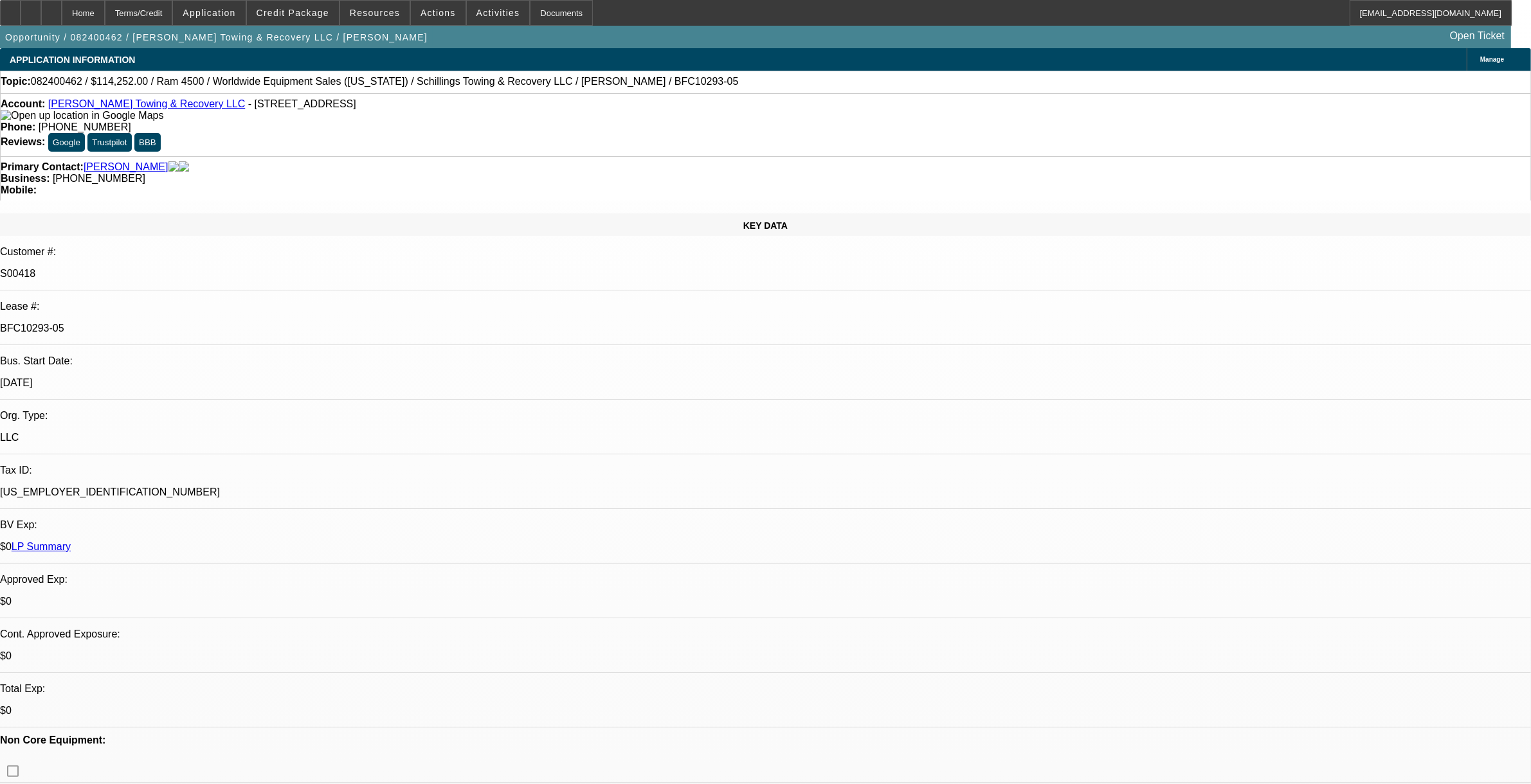
select select "0"
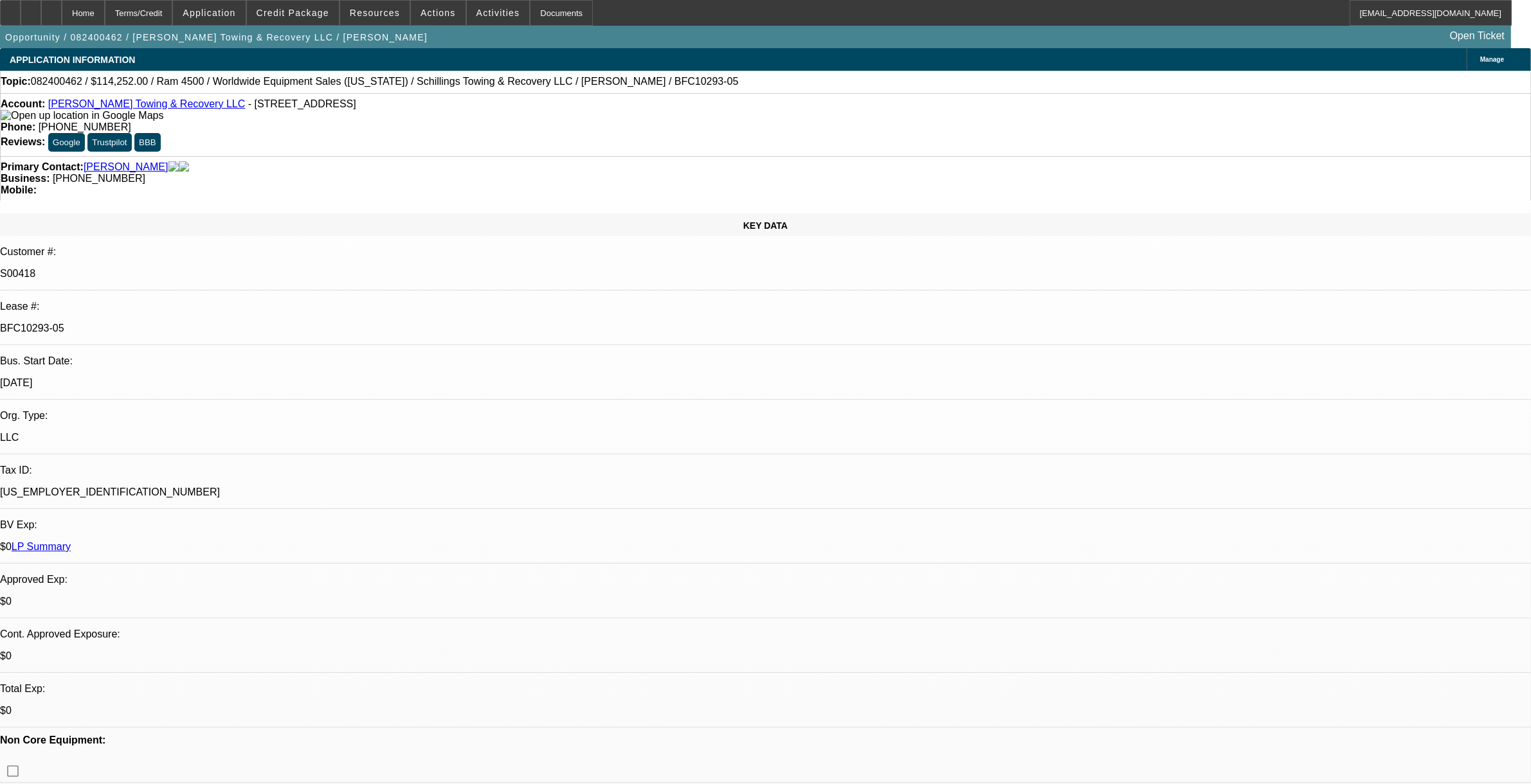
select select "0"
select select "1"
select select "3"
select select "6"
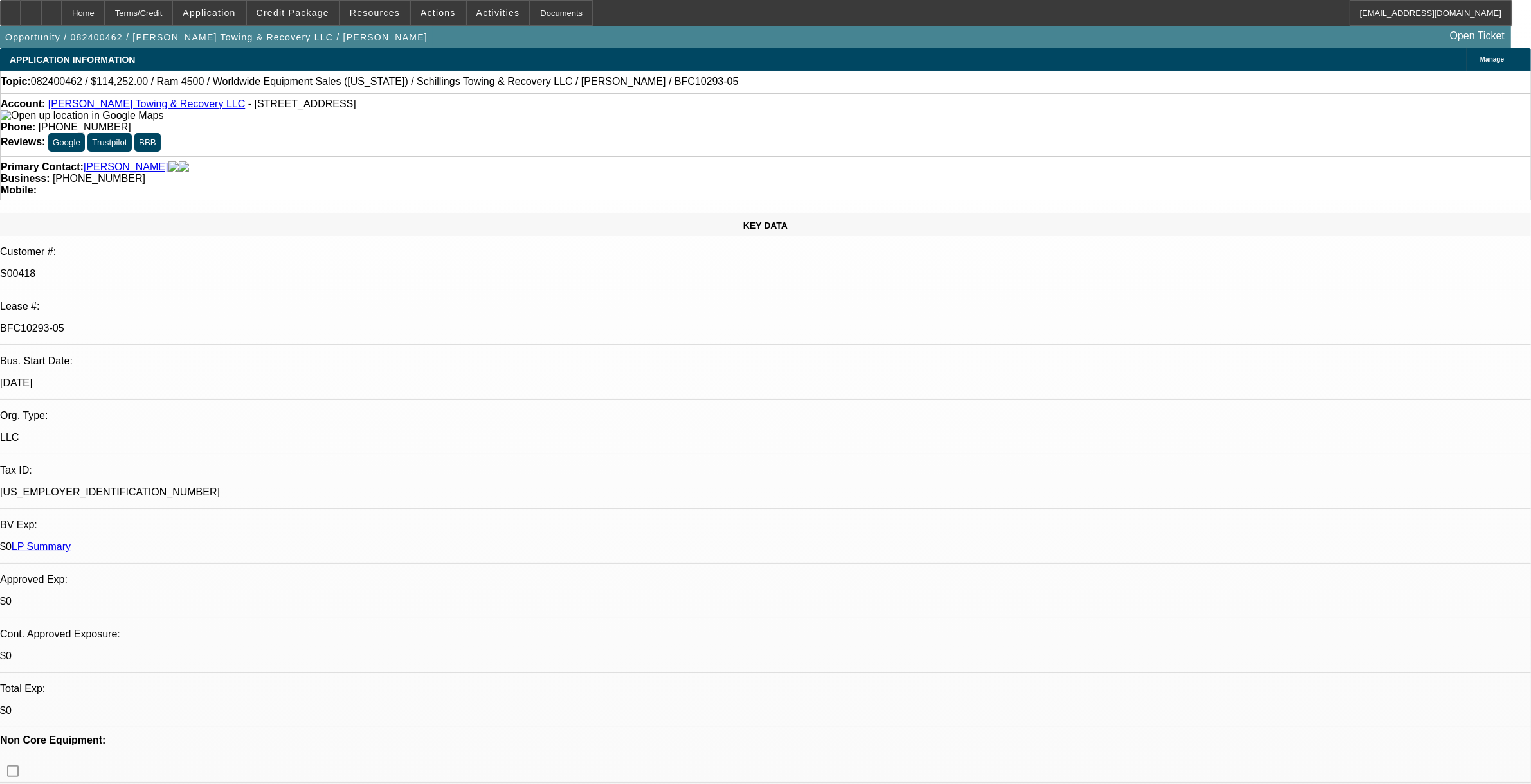
select select "1"
select select "3"
select select "6"
select select "1"
select select "3"
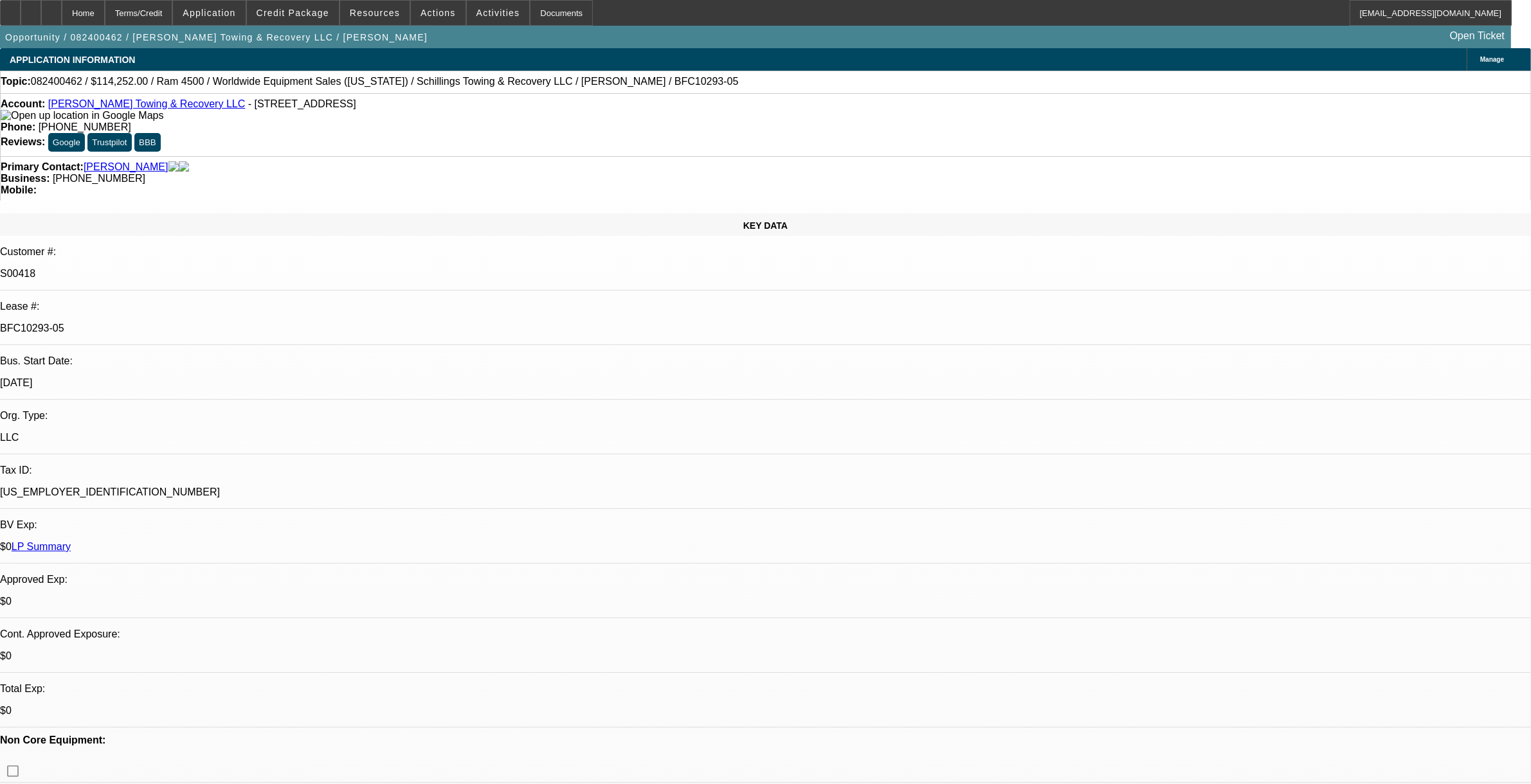
select select "6"
select select "1"
select select "3"
select select "6"
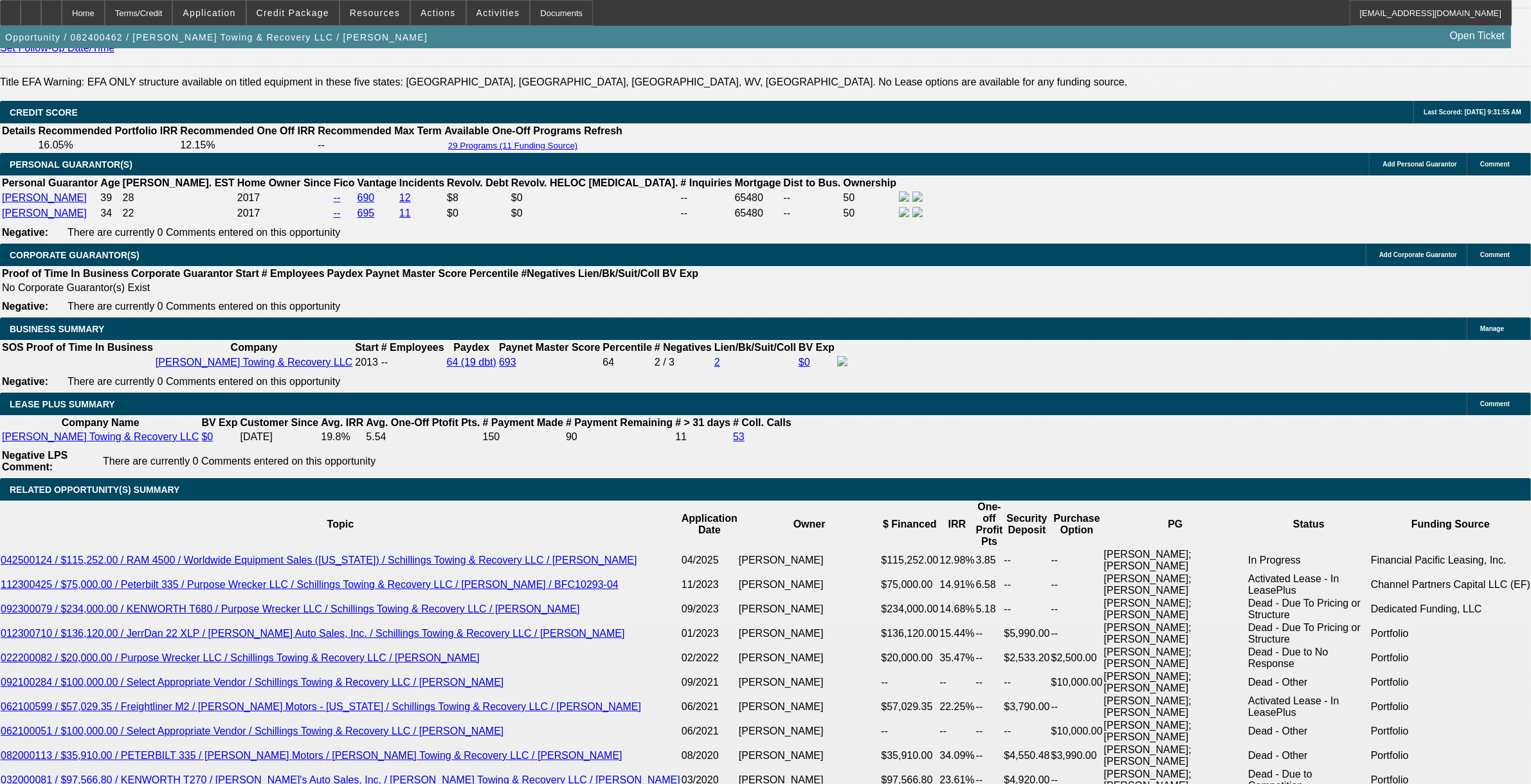
scroll to position [1929, 0]
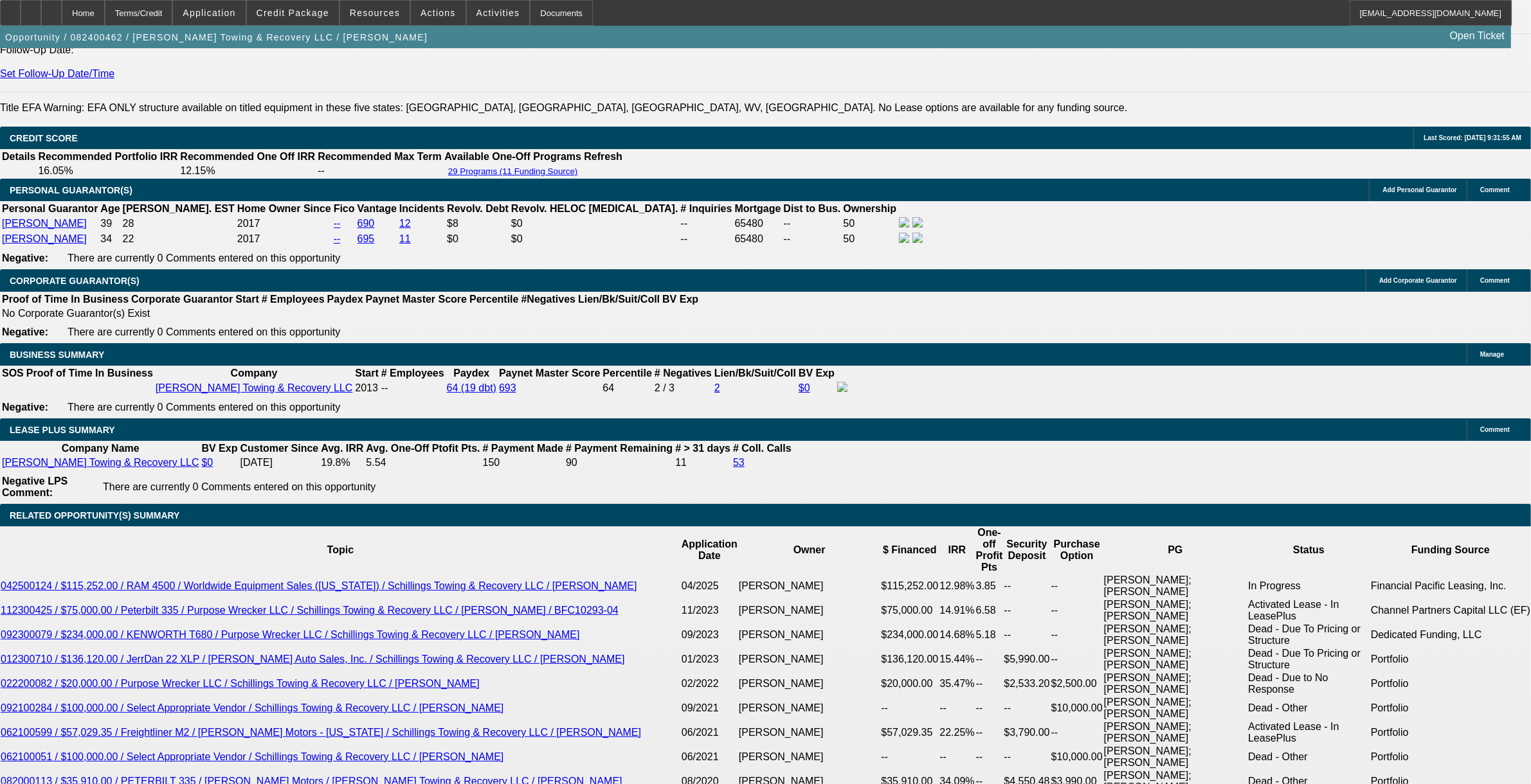
select select "0"
select select "3"
select select "0"
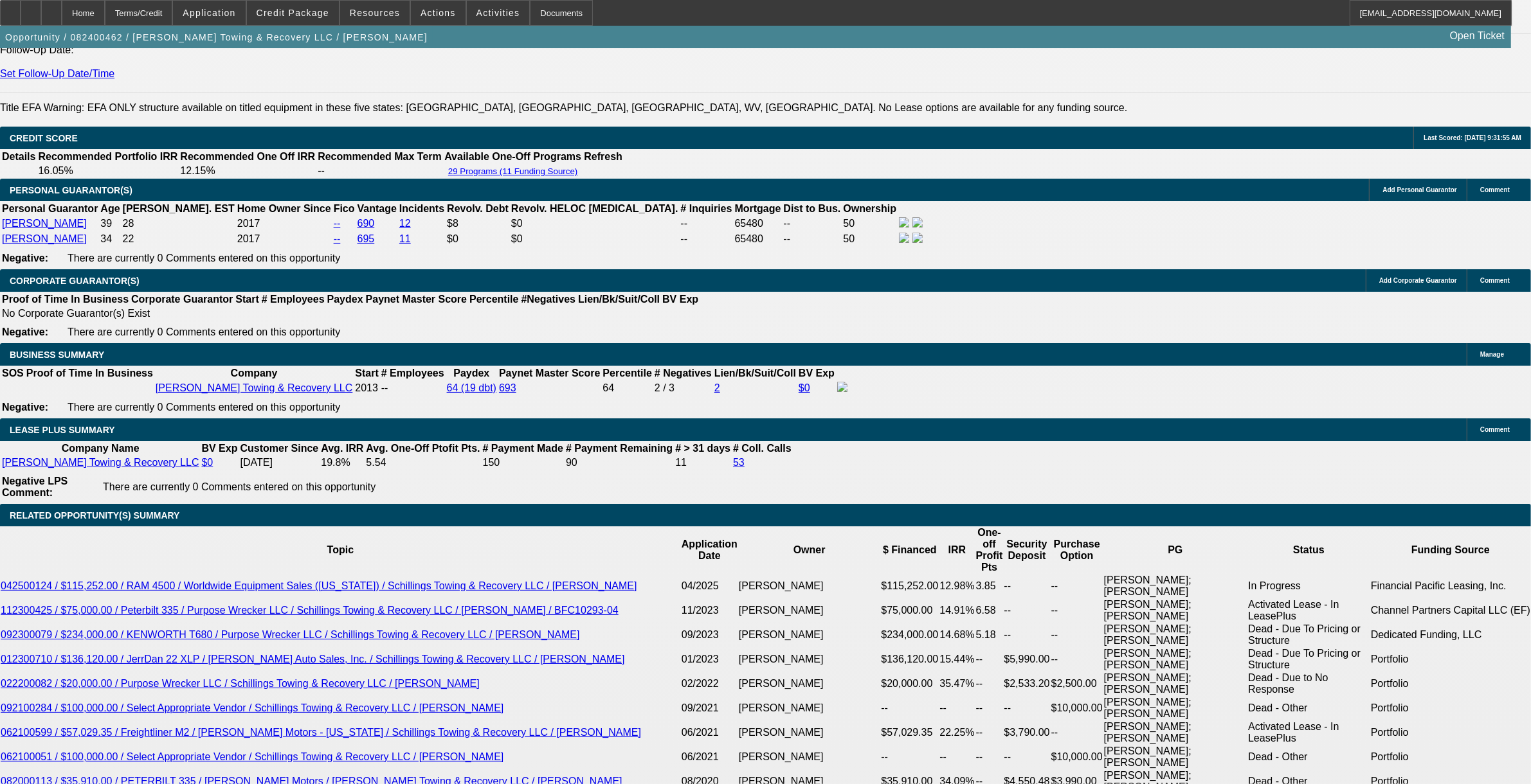
select select "6"
select select "0"
select select "3"
select select "0"
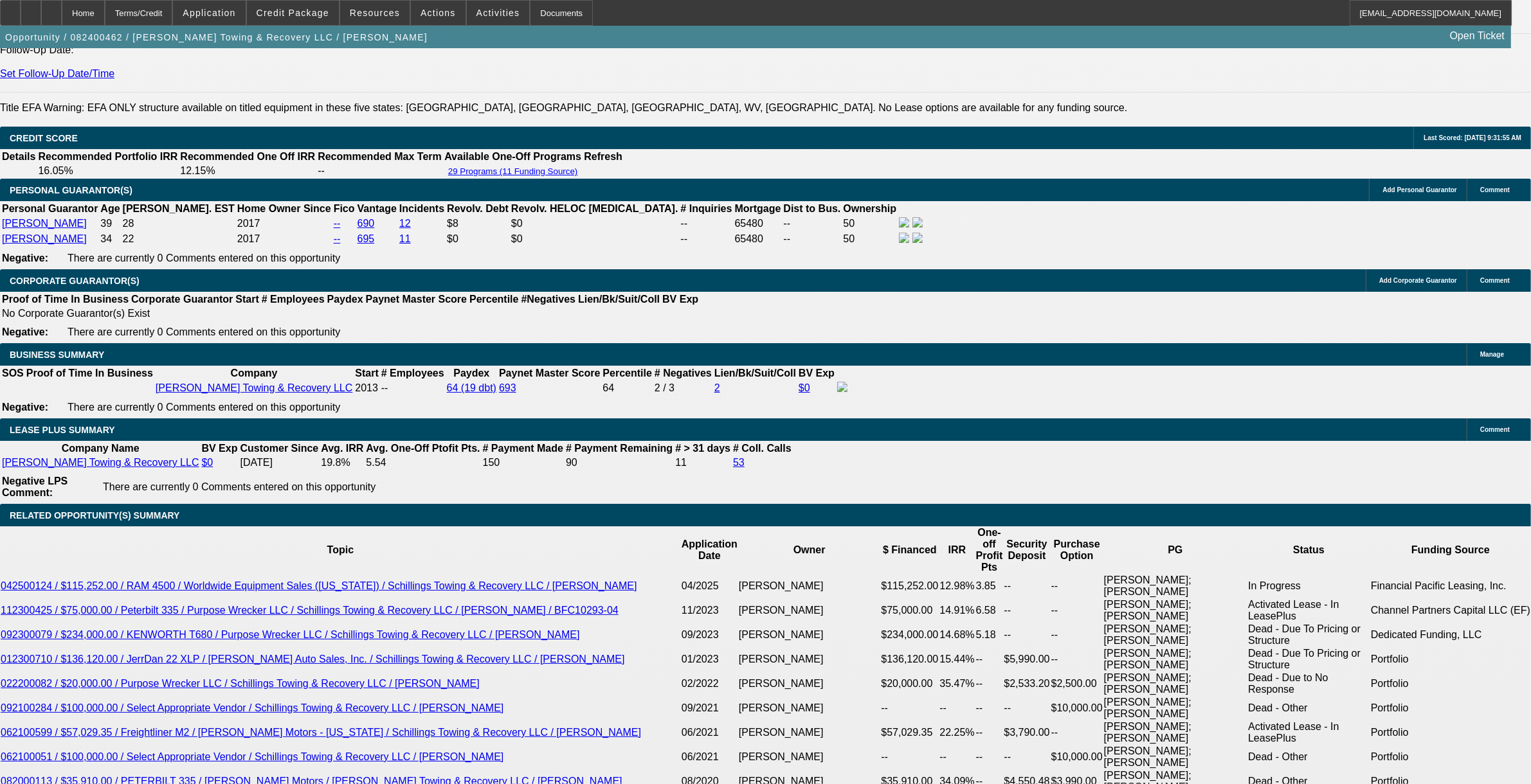
select select "6"
select select "0"
select select "2"
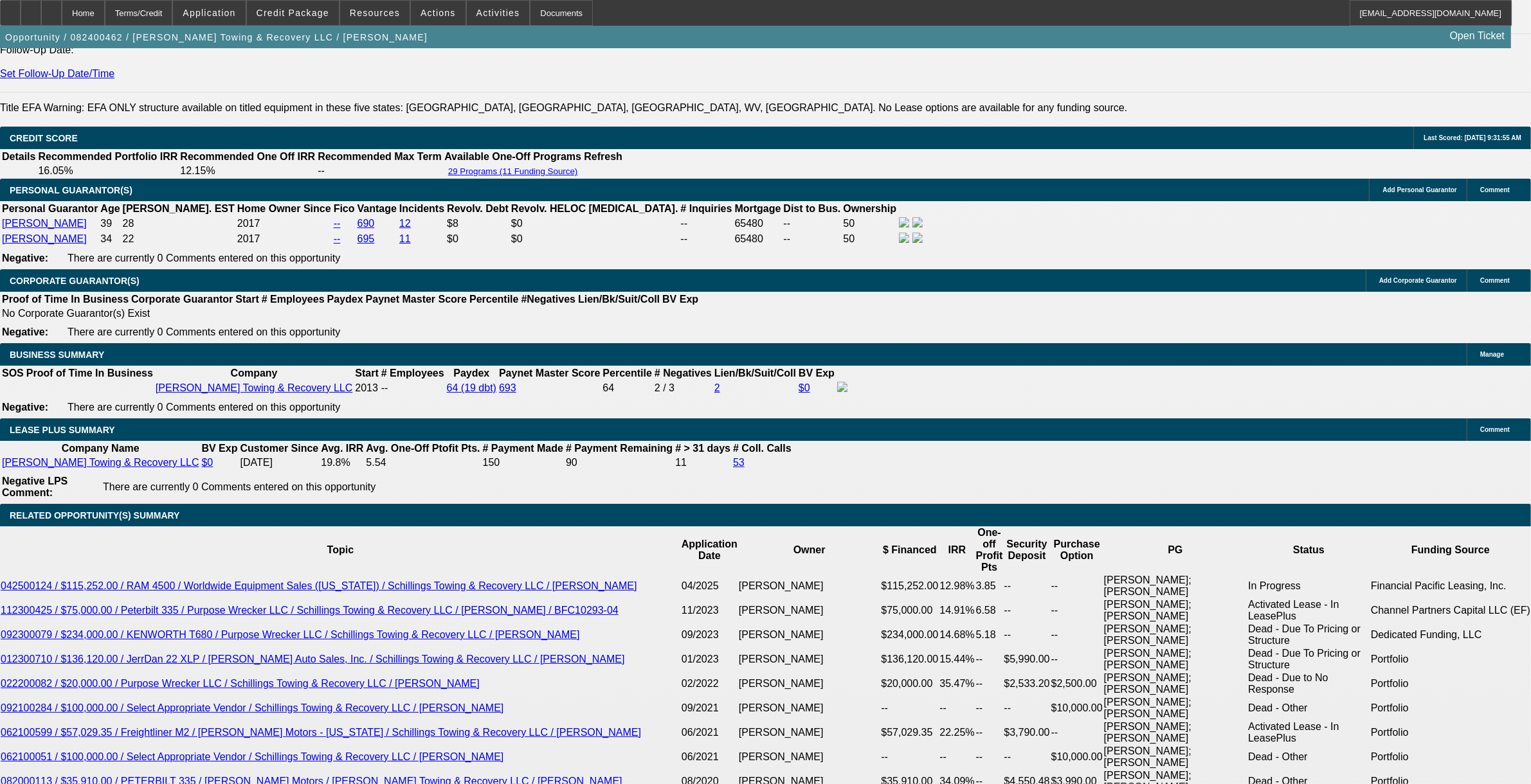
select select "0"
select select "6"
select select "0"
select select "3"
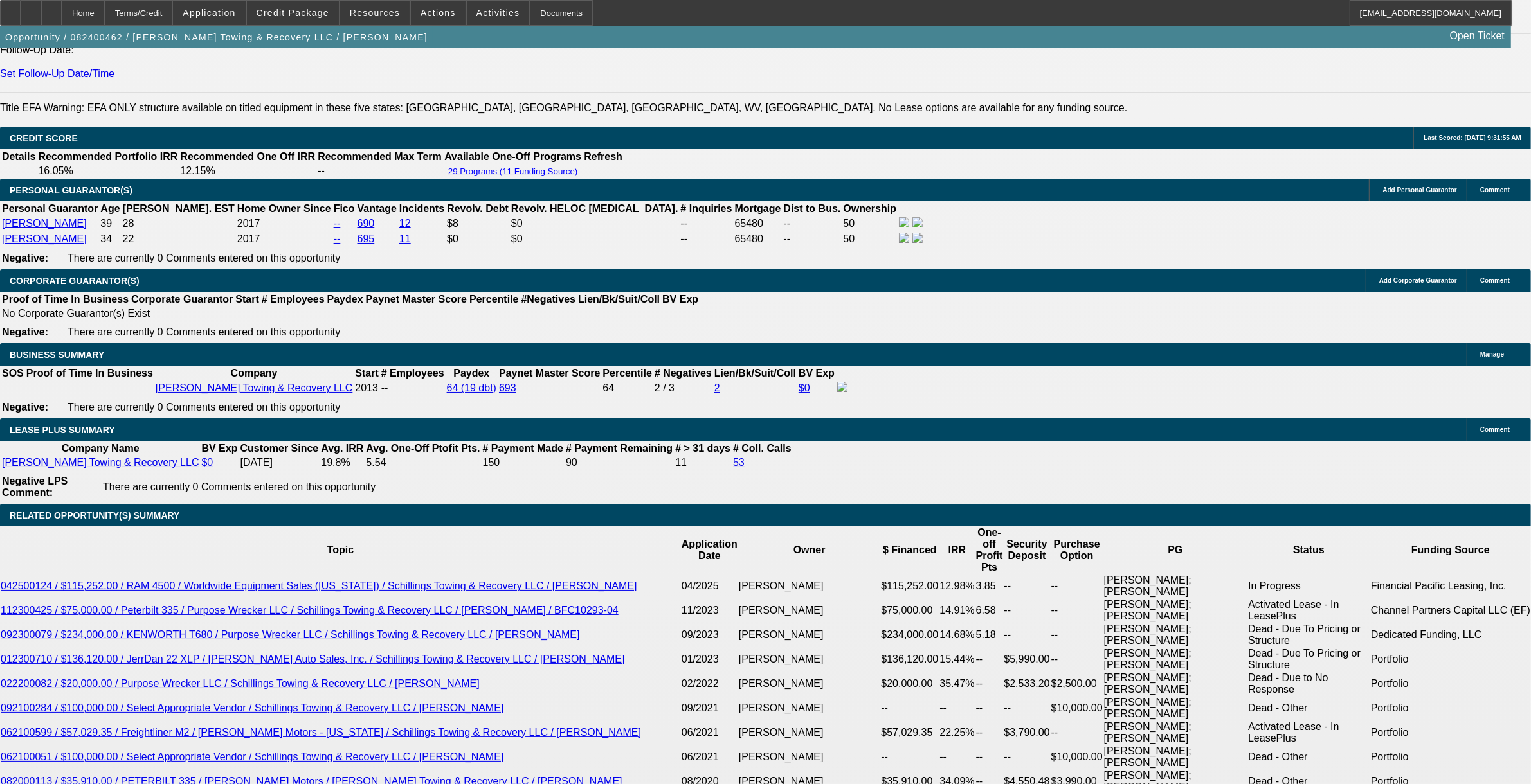
select select "0"
select select "6"
select select "0"
select select "3"
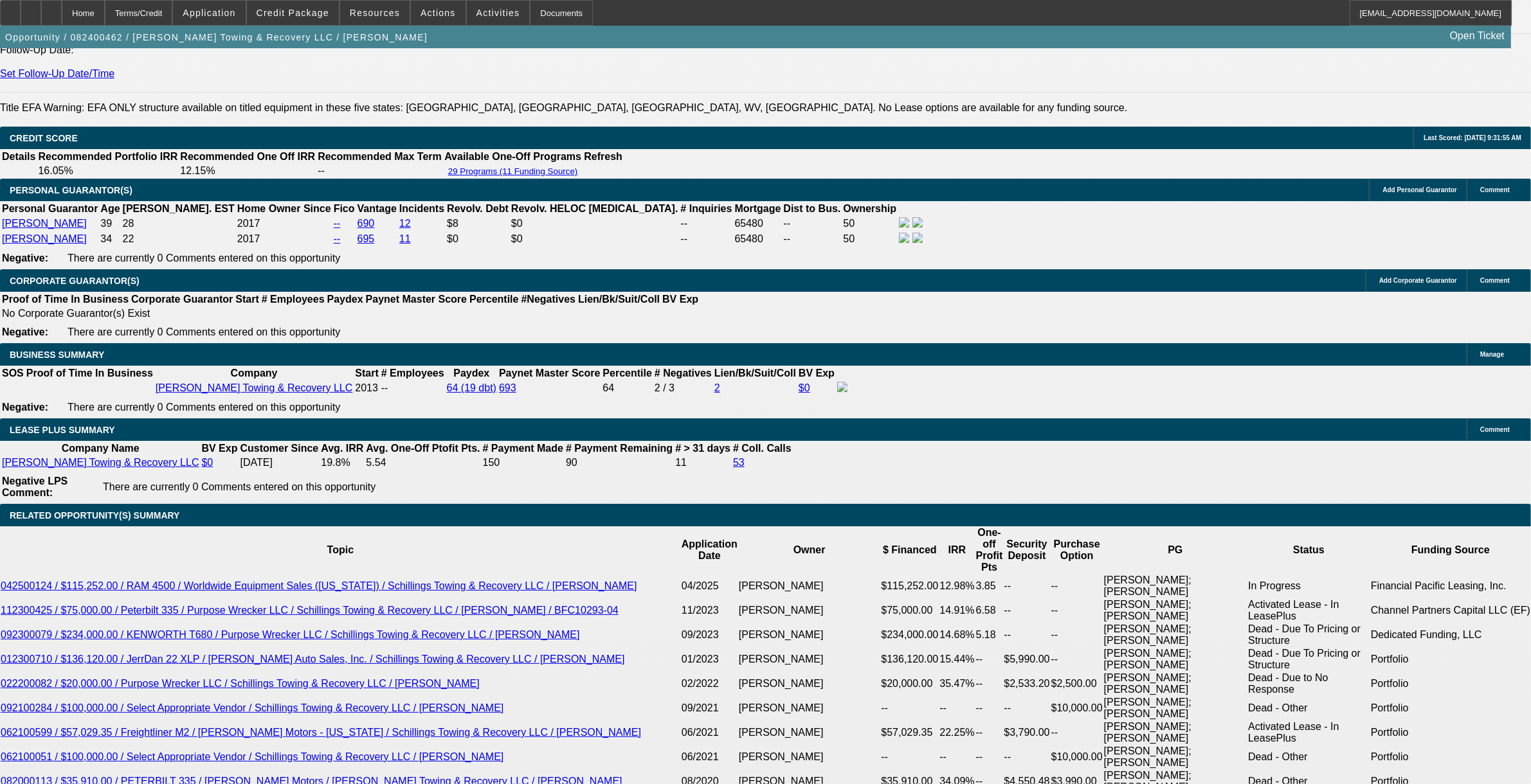
select select "0"
select select "6"
select select "0"
select select "3"
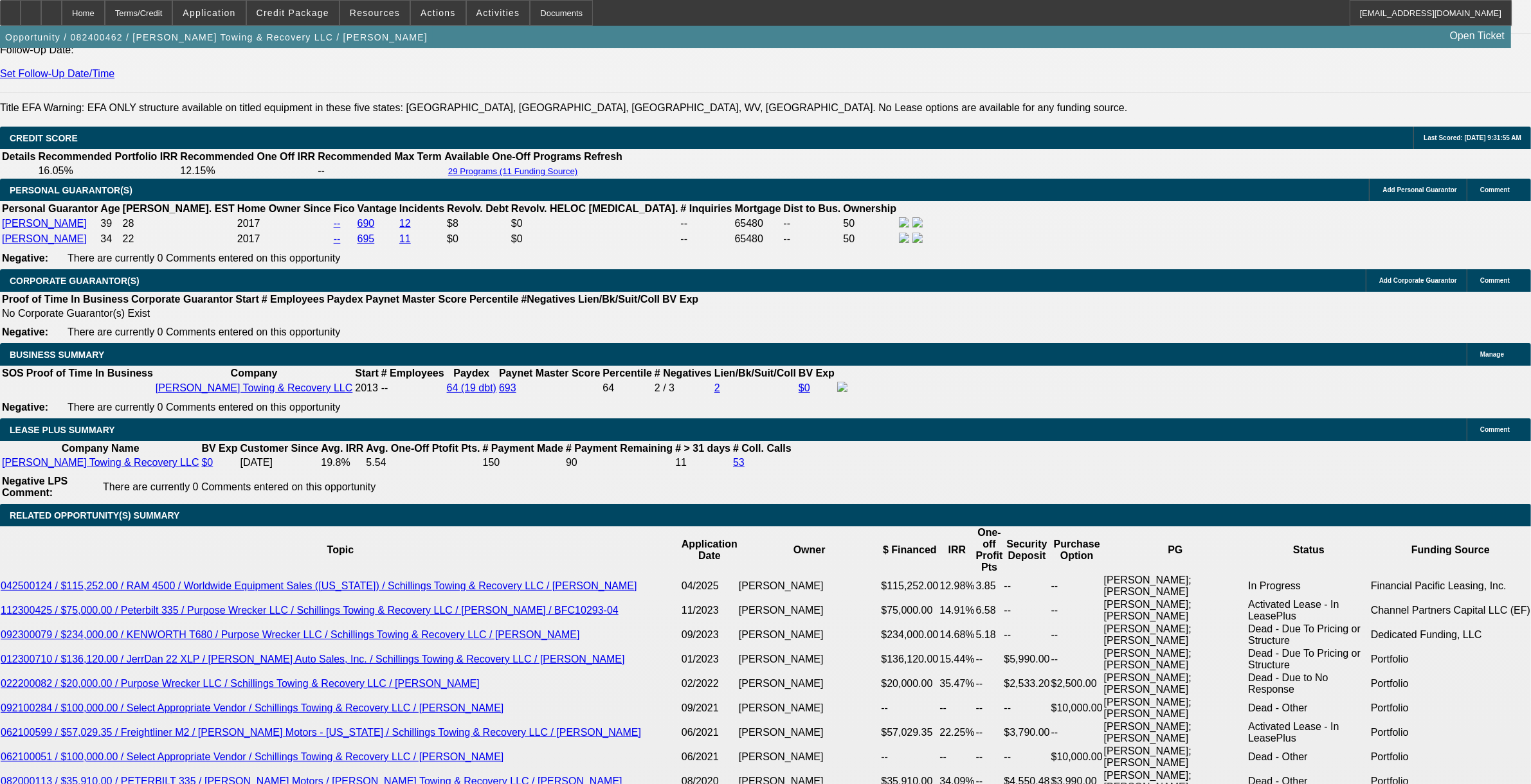
select select "0"
select select "6"
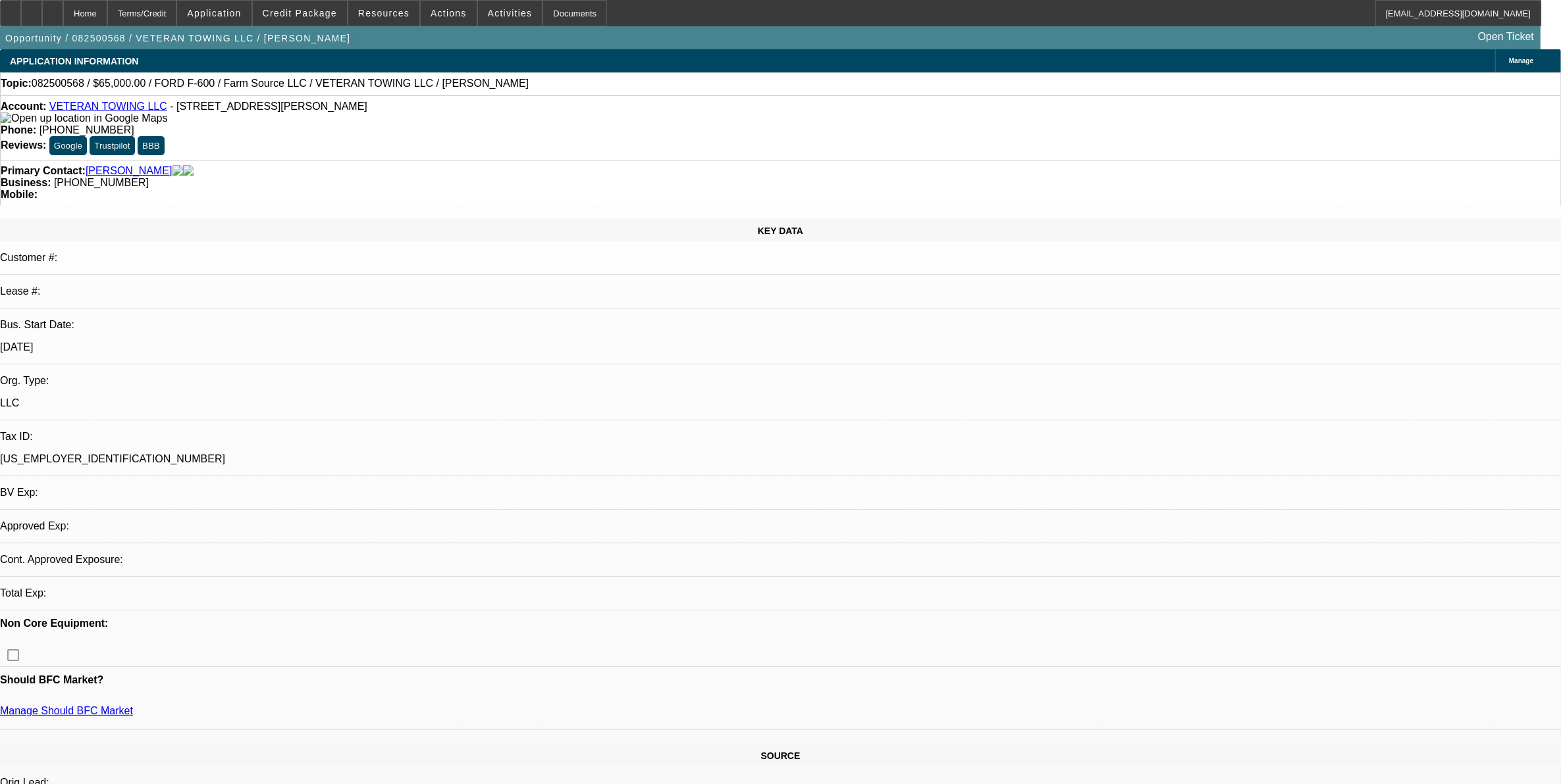
select select "0"
select select "1"
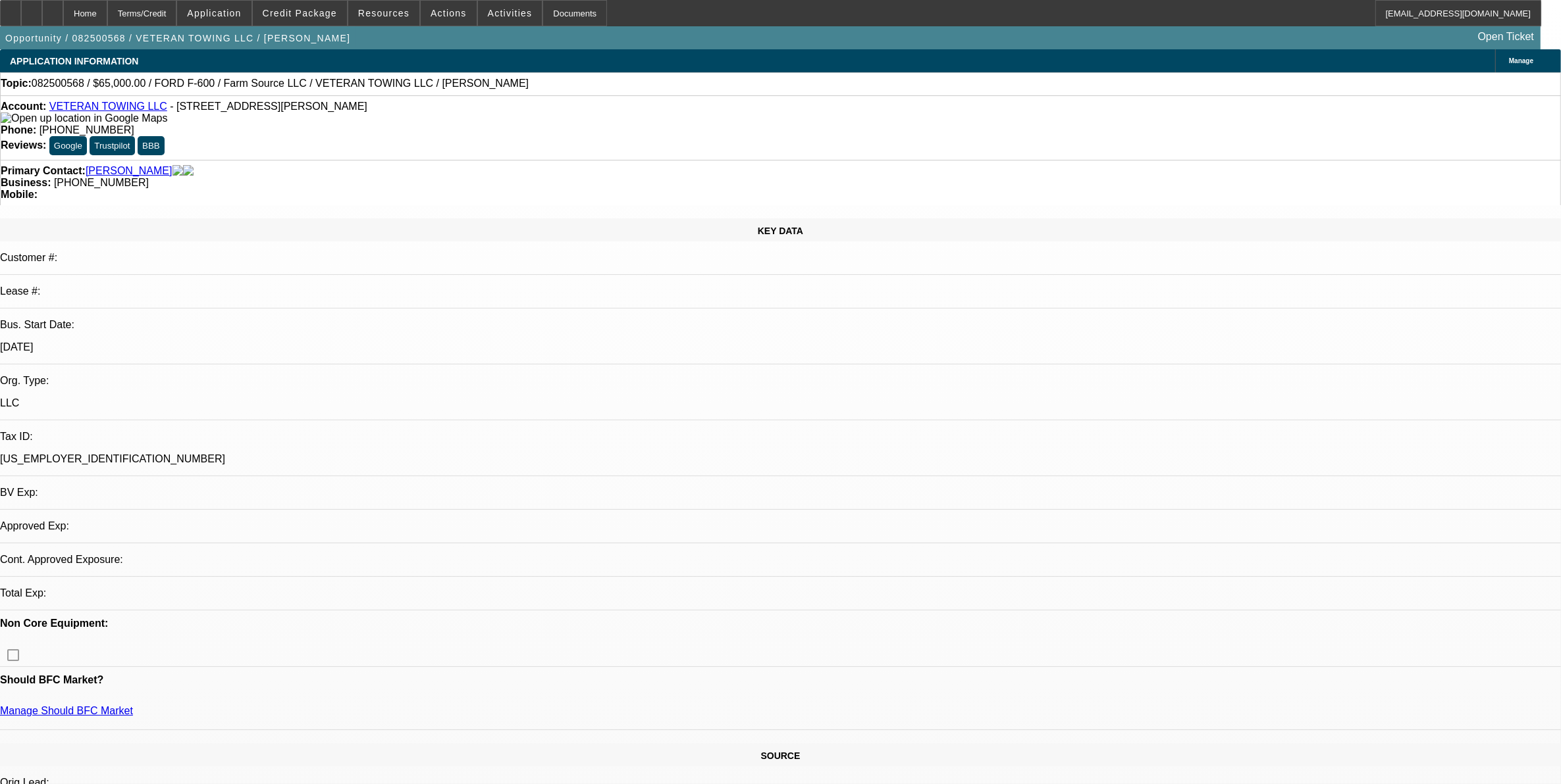
select select "6"
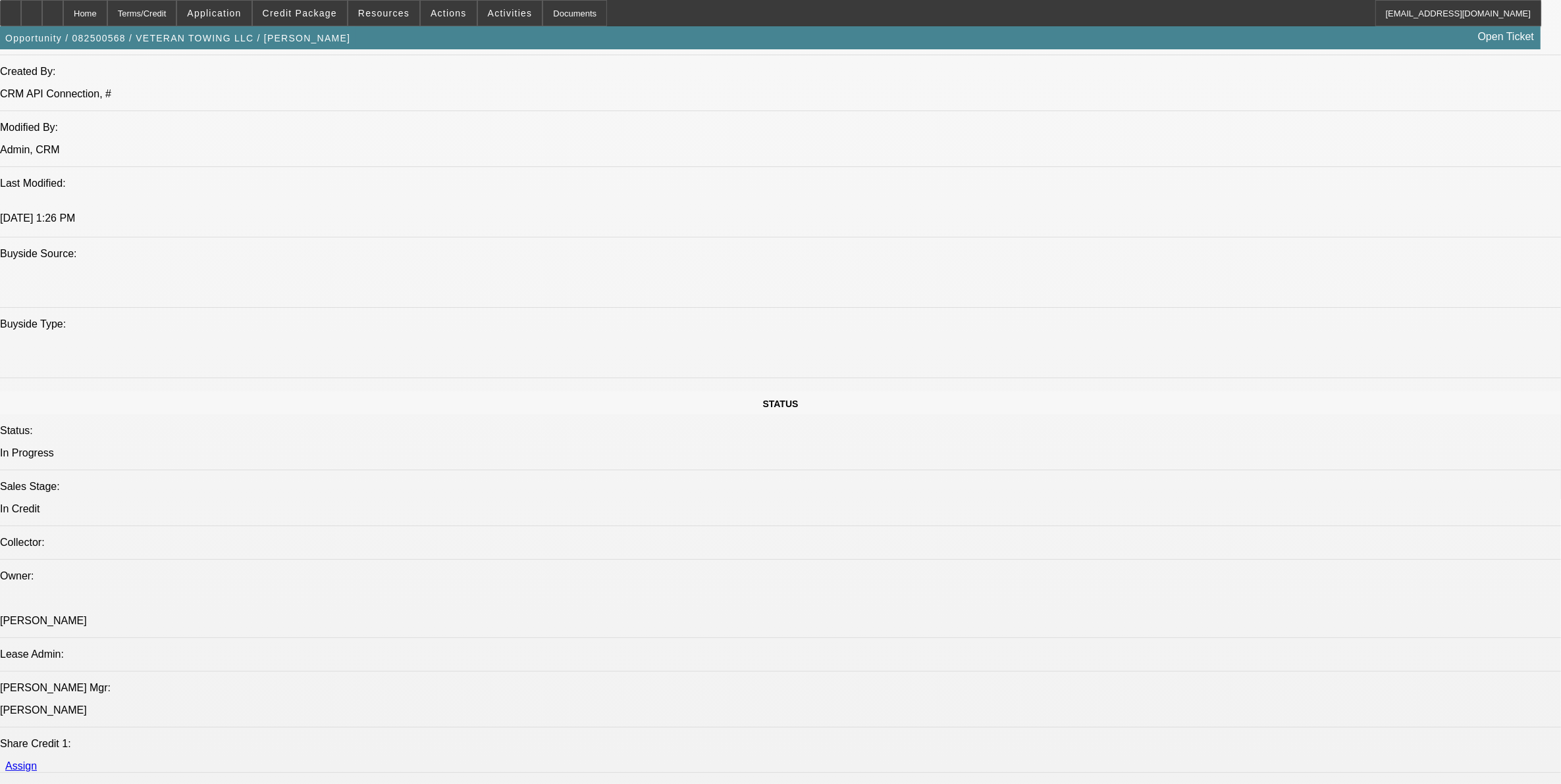
scroll to position [1727, 0]
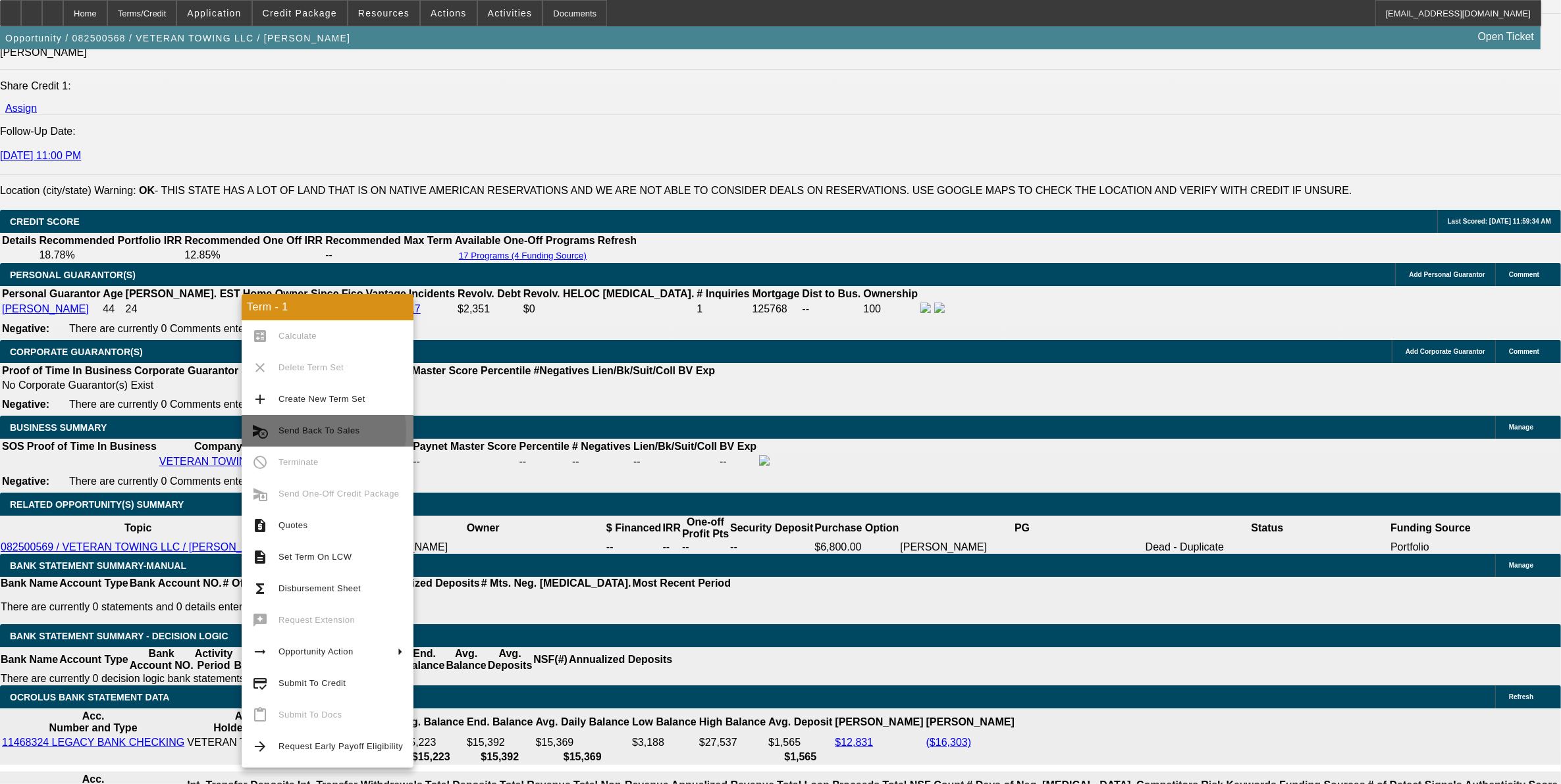
click at [305, 432] on span "Send Back To Sales" at bounding box center [319, 430] width 81 height 10
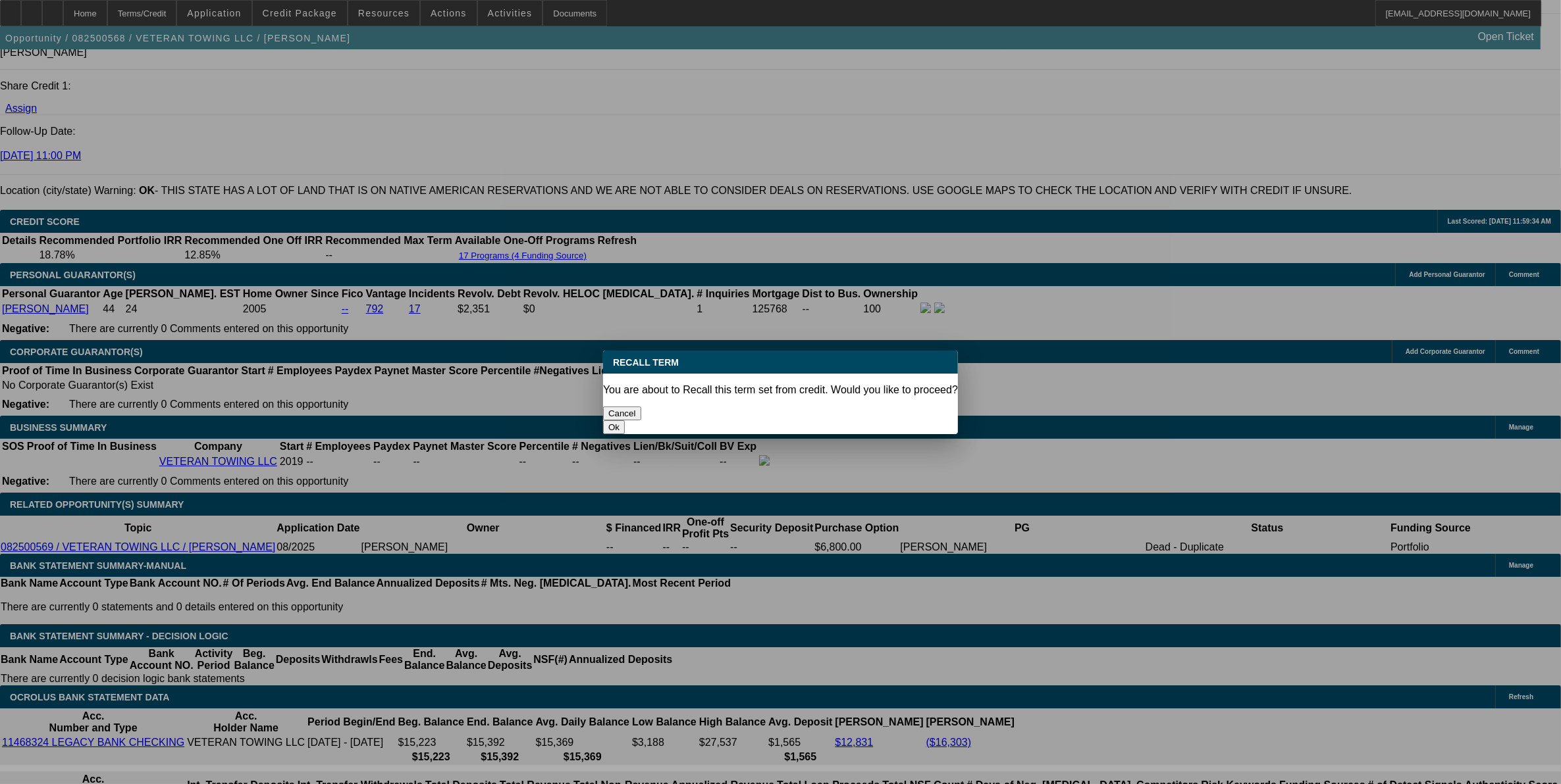
click at [624, 420] on button "Ok" at bounding box center [614, 427] width 22 height 14
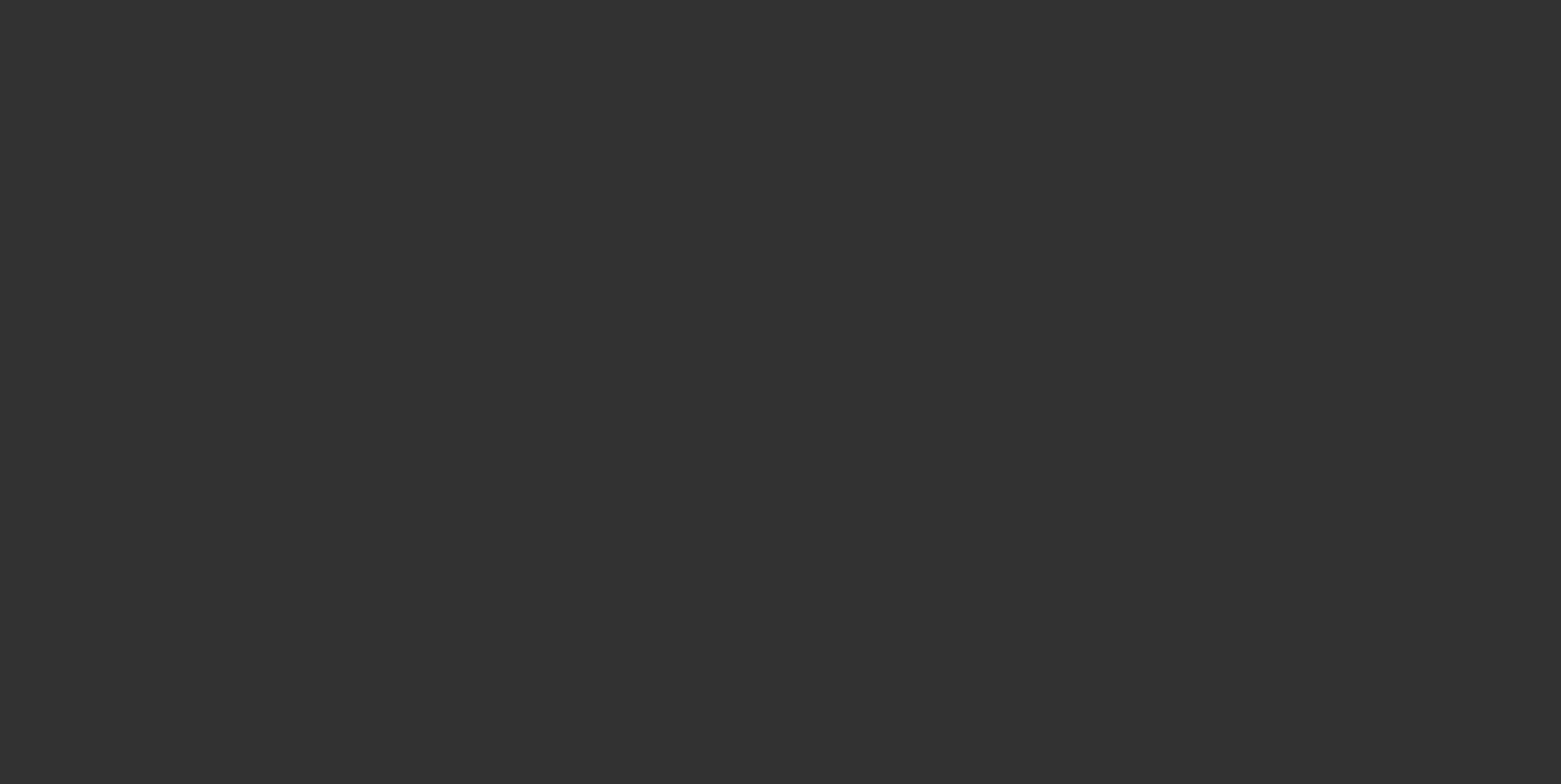
select select "0"
select select "6"
select select "0"
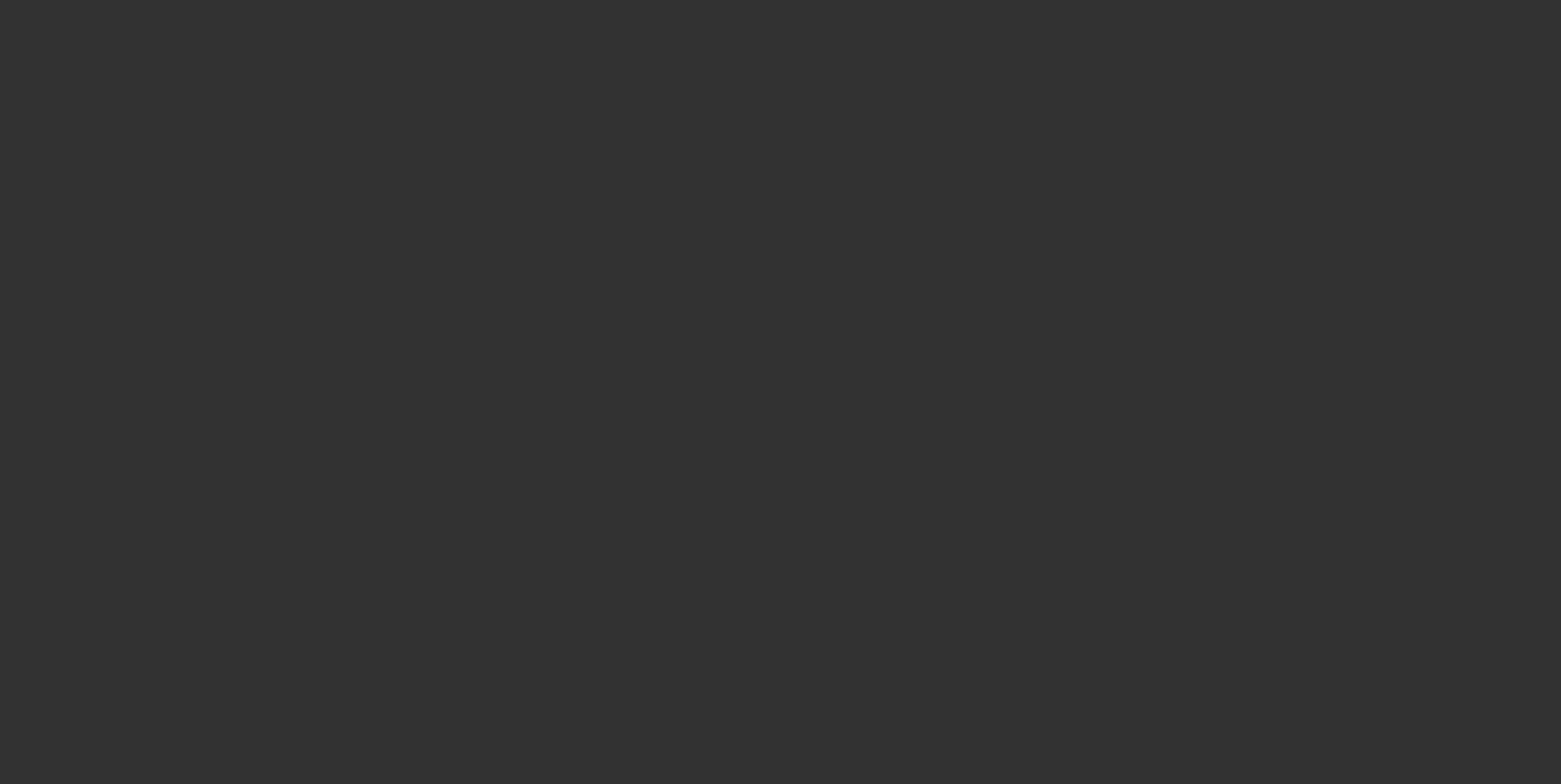
select select "0"
select select "6"
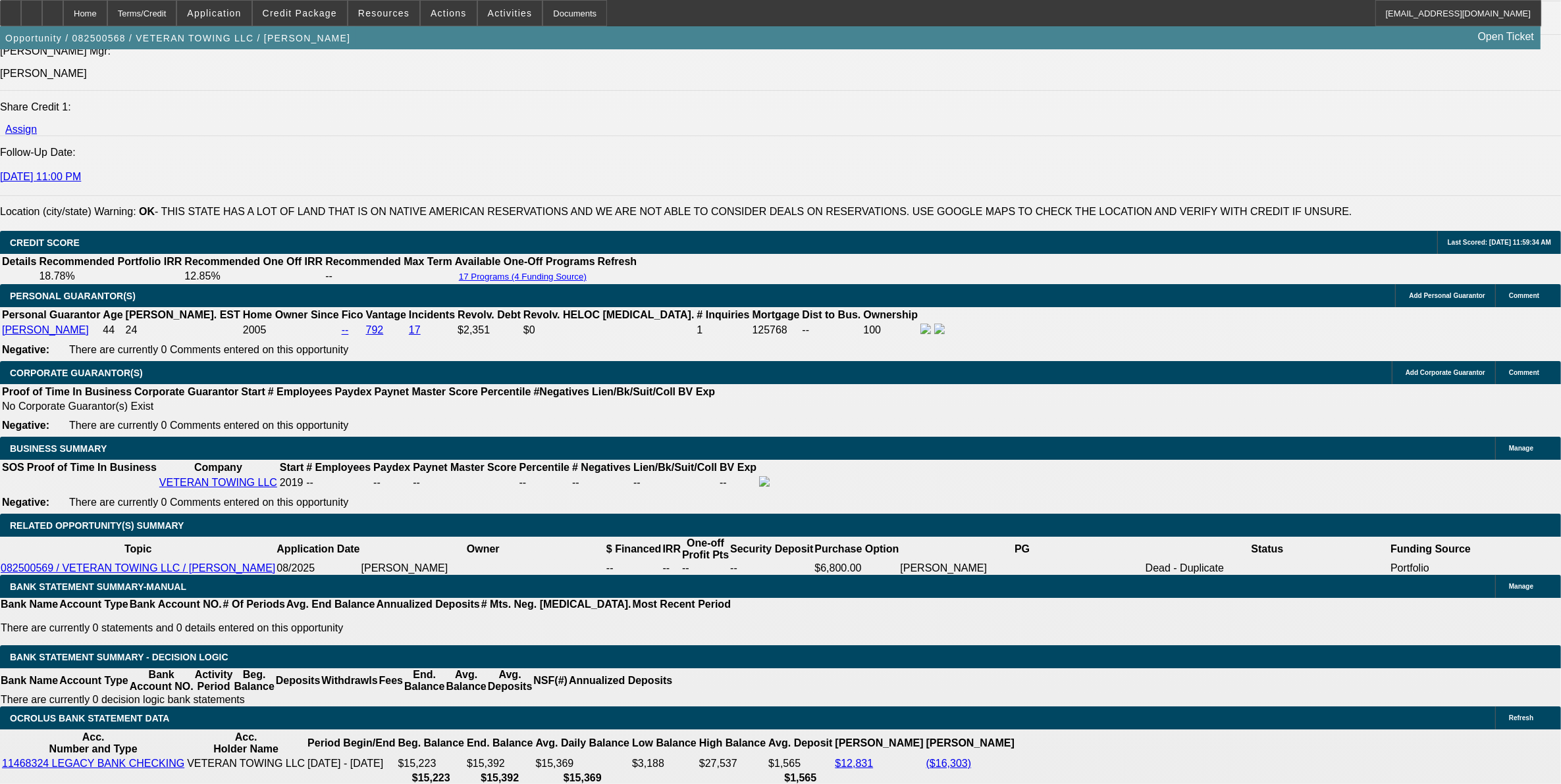
scroll to position [1973, 0]
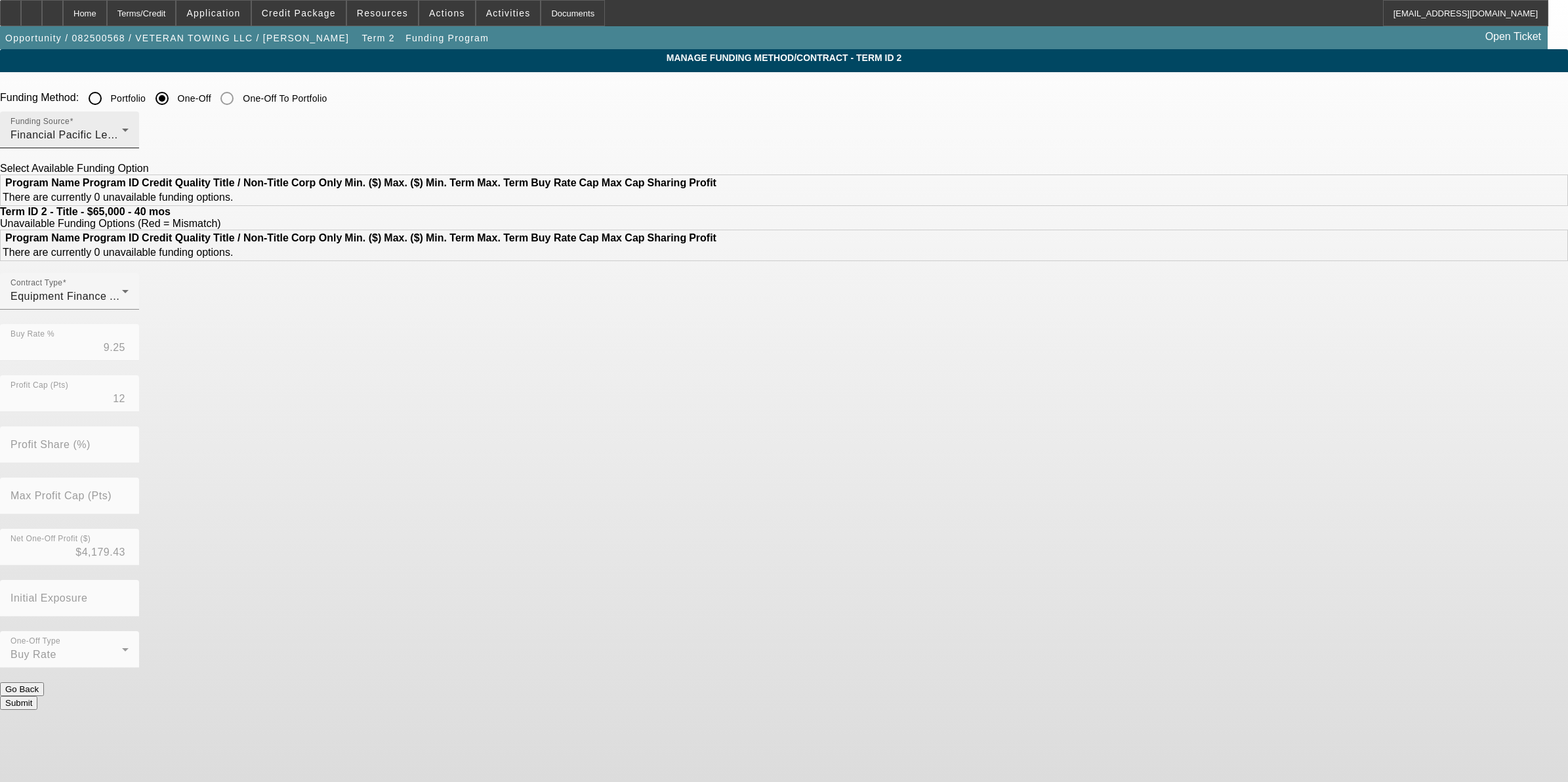
click at [122, 133] on div "Financial Pacific Leasing, Inc." at bounding box center [66, 135] width 112 height 16
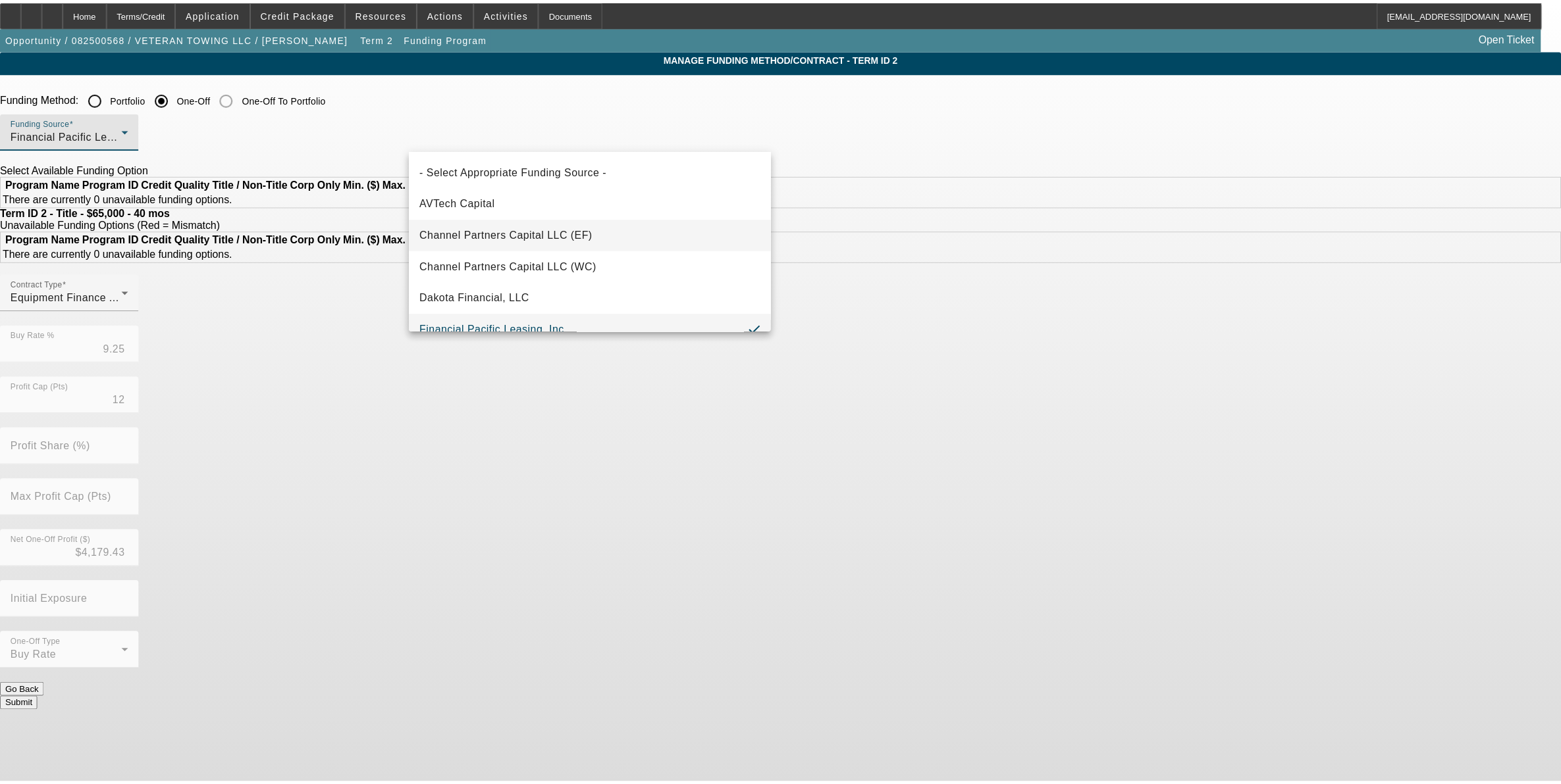
scroll to position [14, 0]
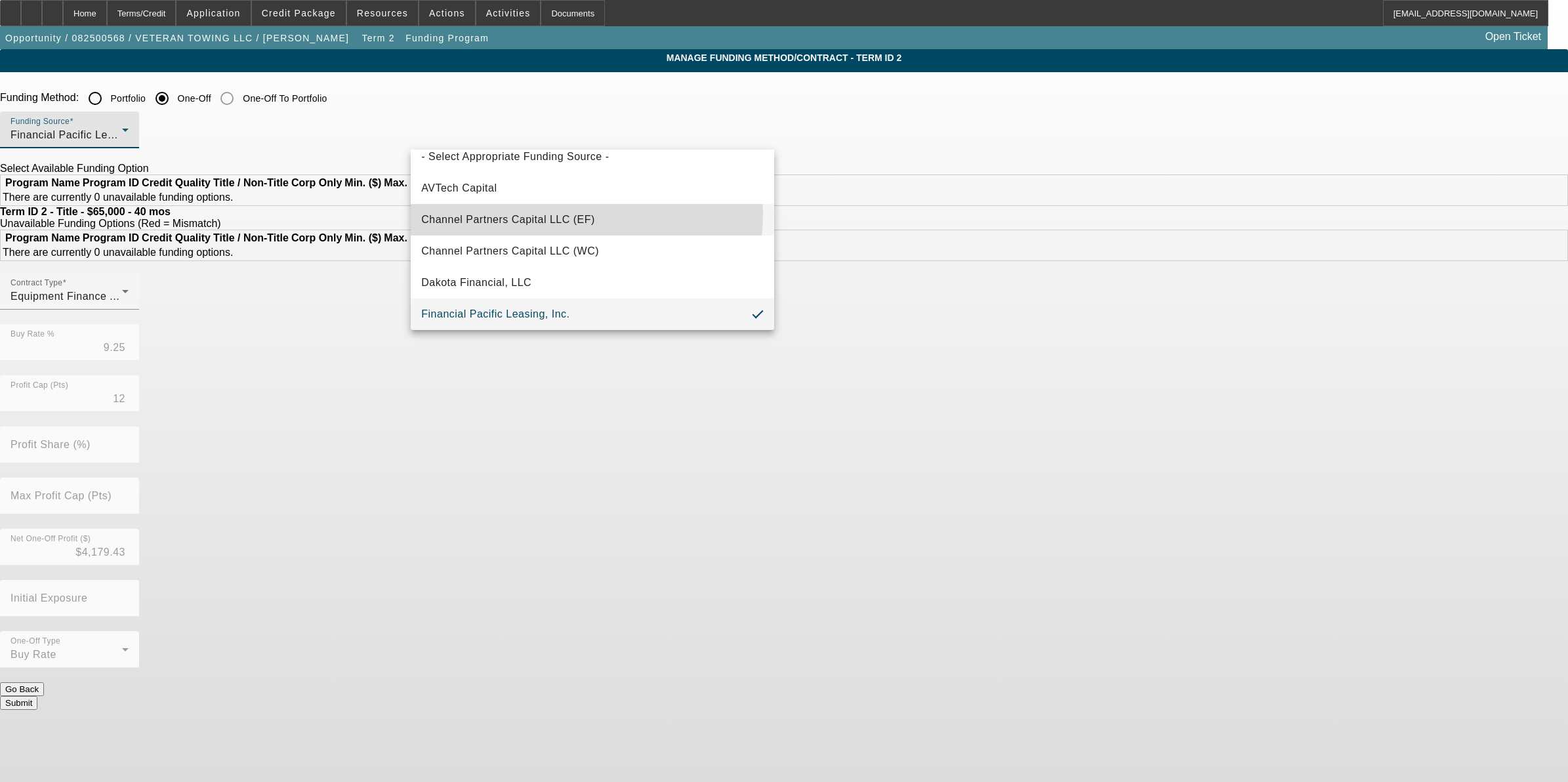
click at [546, 214] on span "Channel Partners Capital LLC (EF)" at bounding box center [508, 220] width 174 height 16
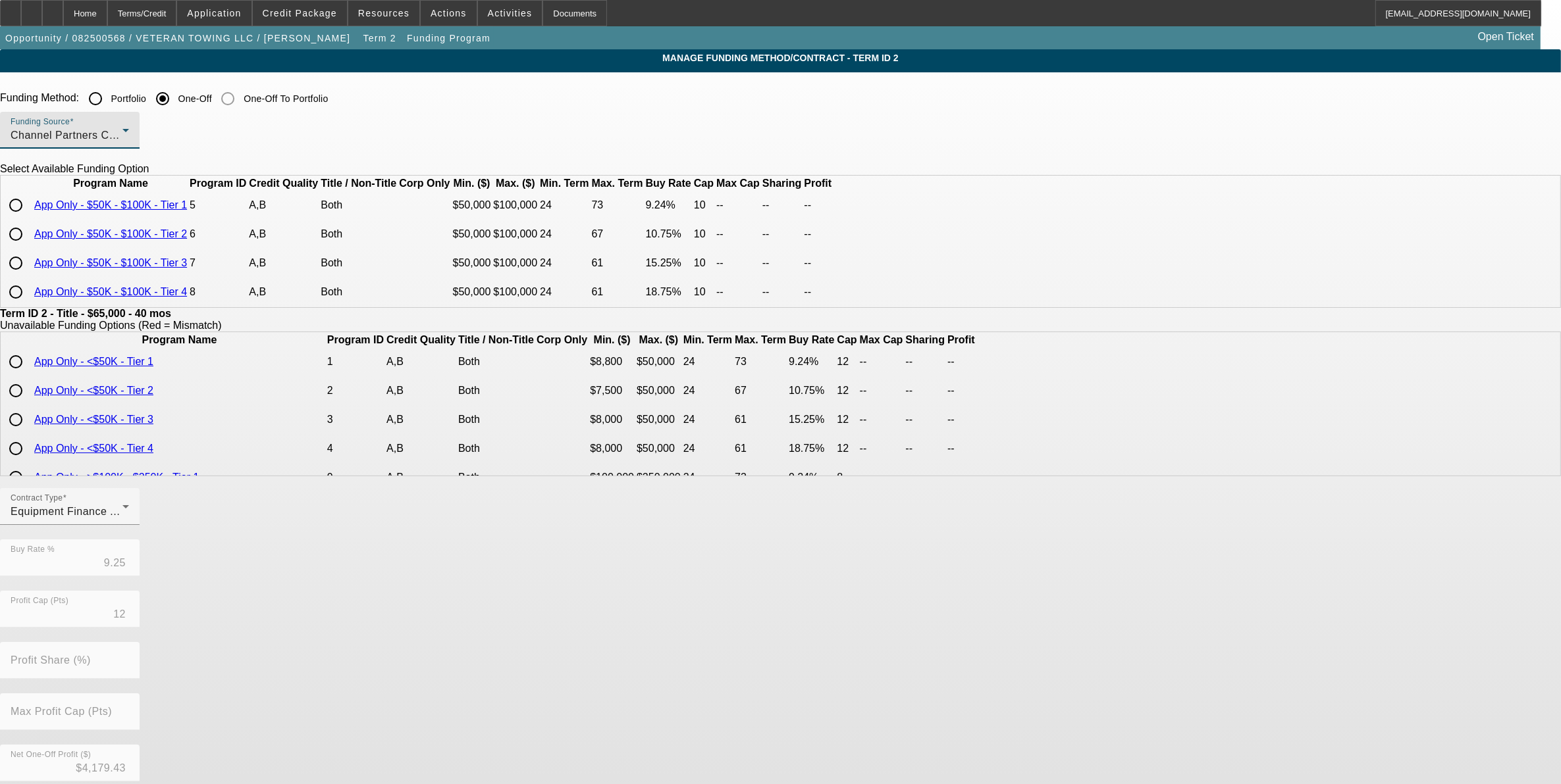
click at [187, 219] on td "App Only - $50K - $100K - Tier 1" at bounding box center [111, 205] width 154 height 28
click at [29, 218] on input "radio" at bounding box center [16, 205] width 26 height 26
radio input "true"
type input "9.24"
type input "10"
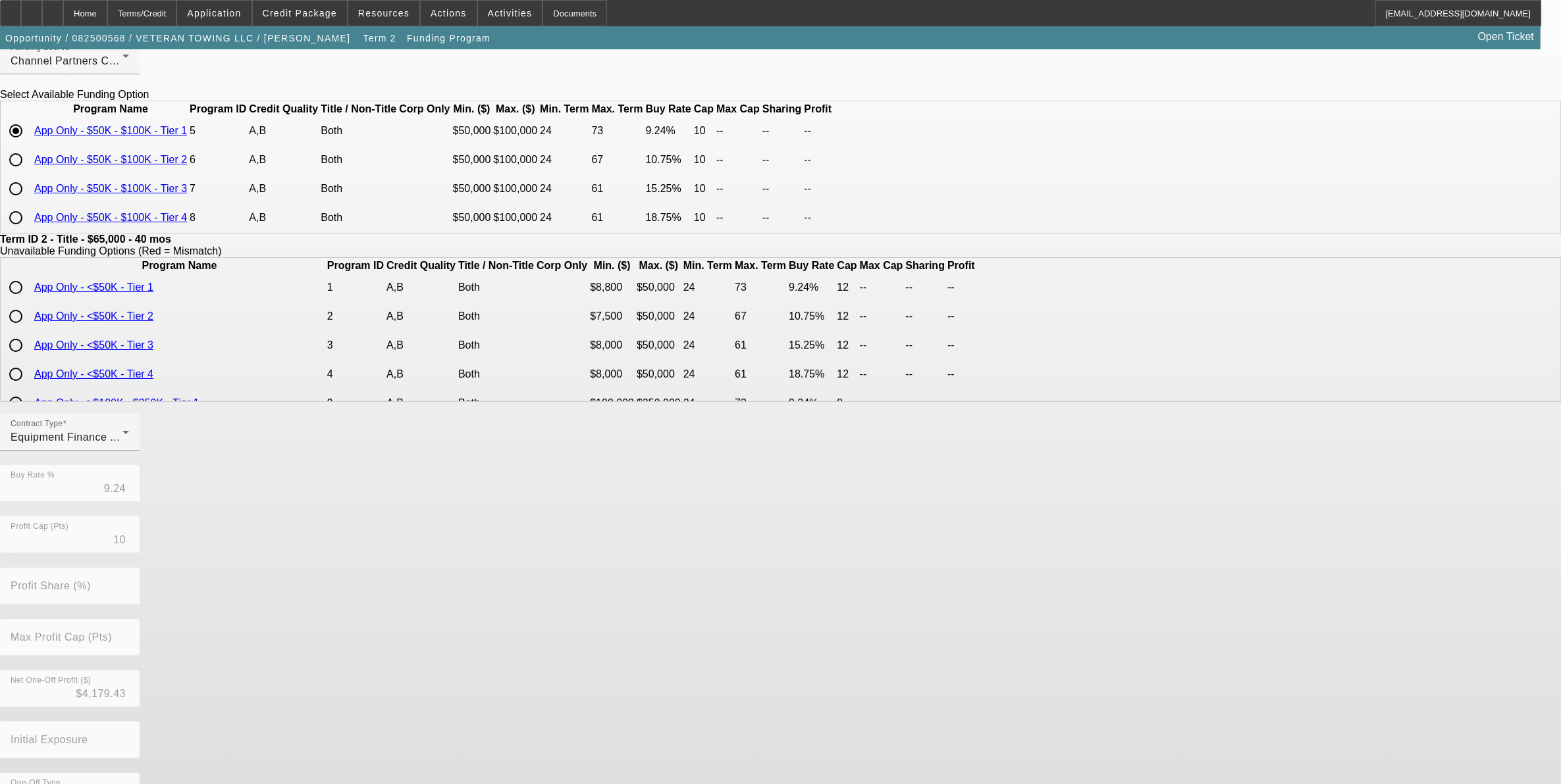
scroll to position [128, 0]
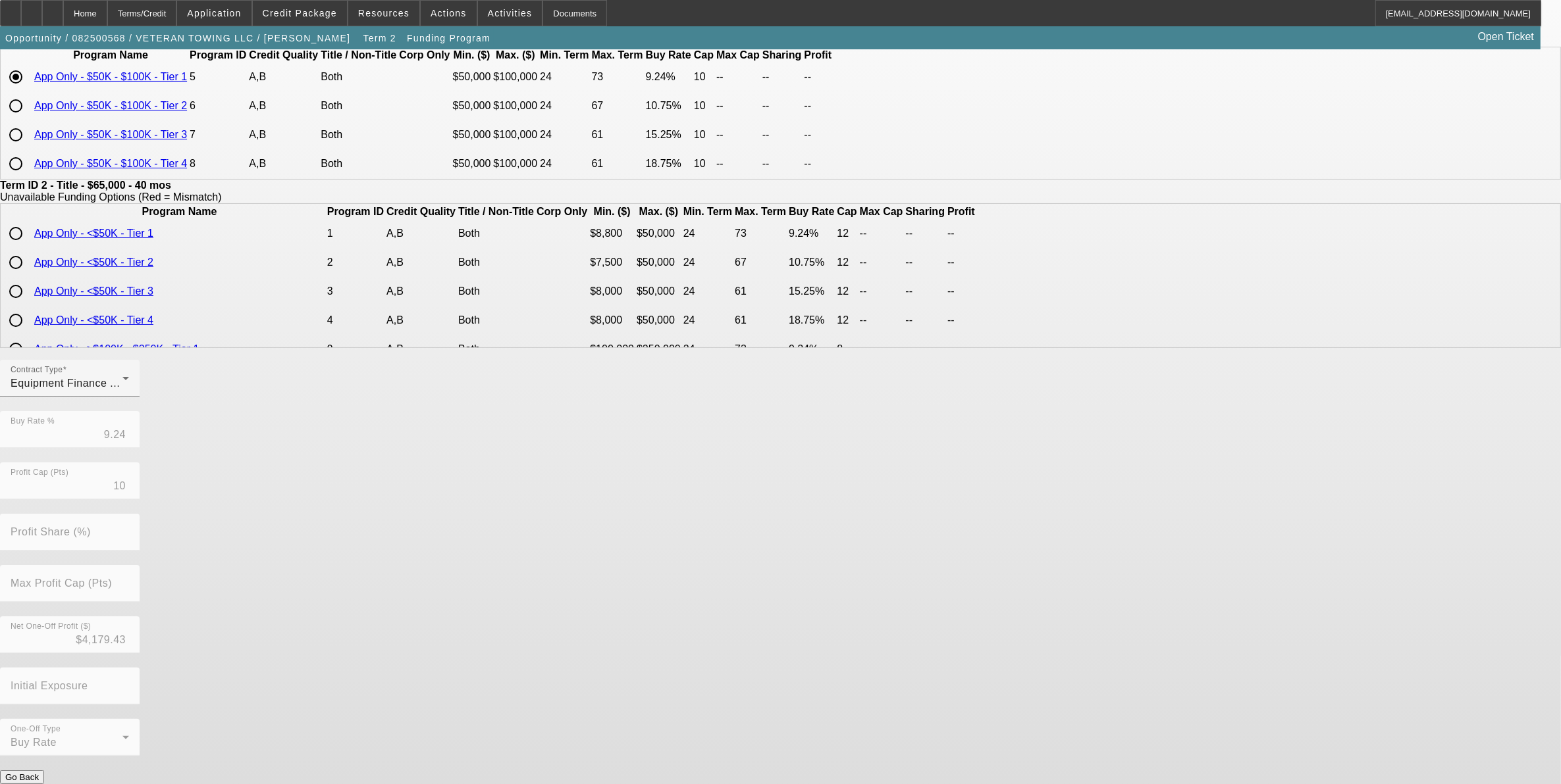
click at [37, 783] on button "Submit" at bounding box center [18, 791] width 37 height 14
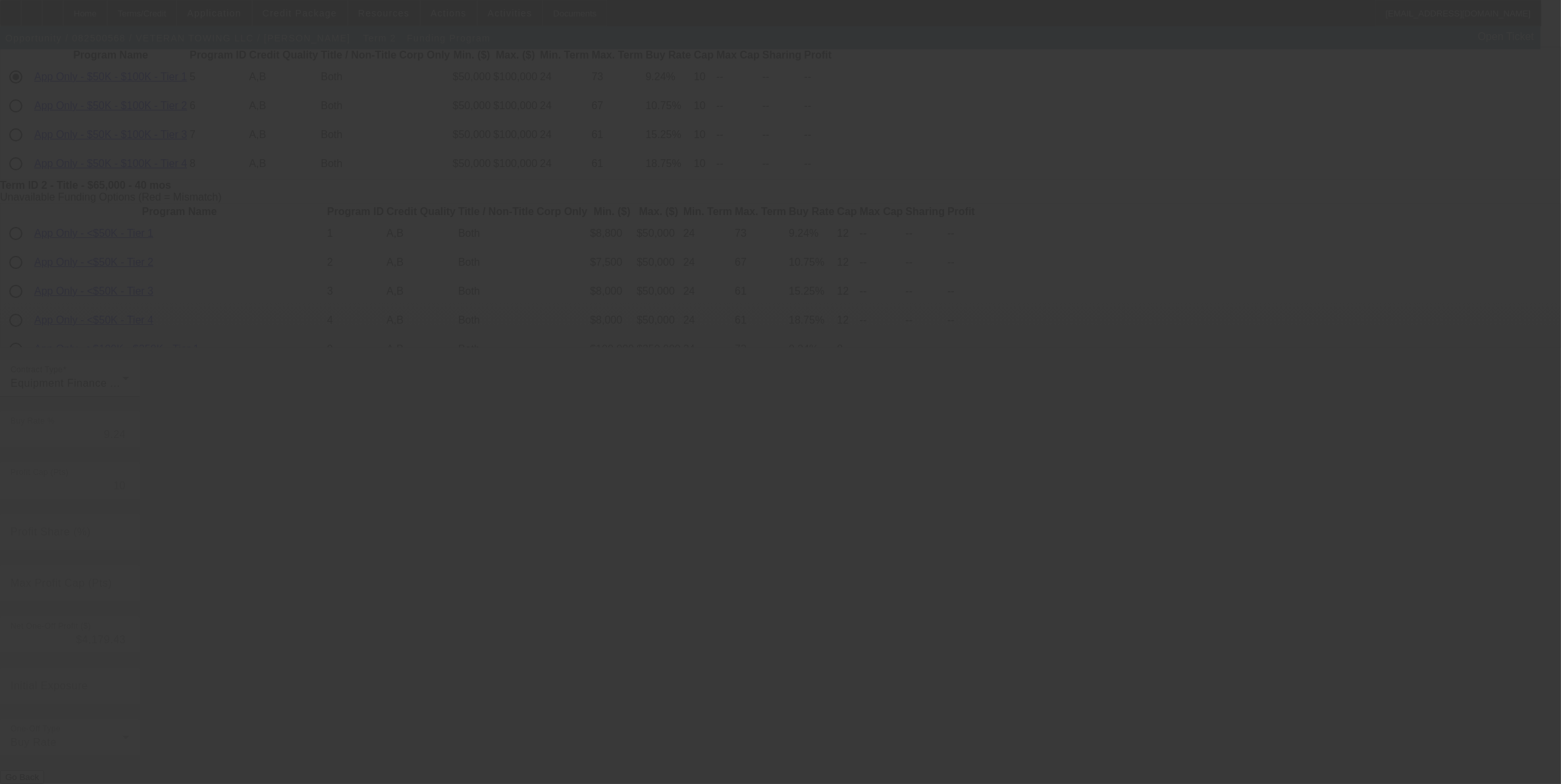
type input "9.25"
type input "12"
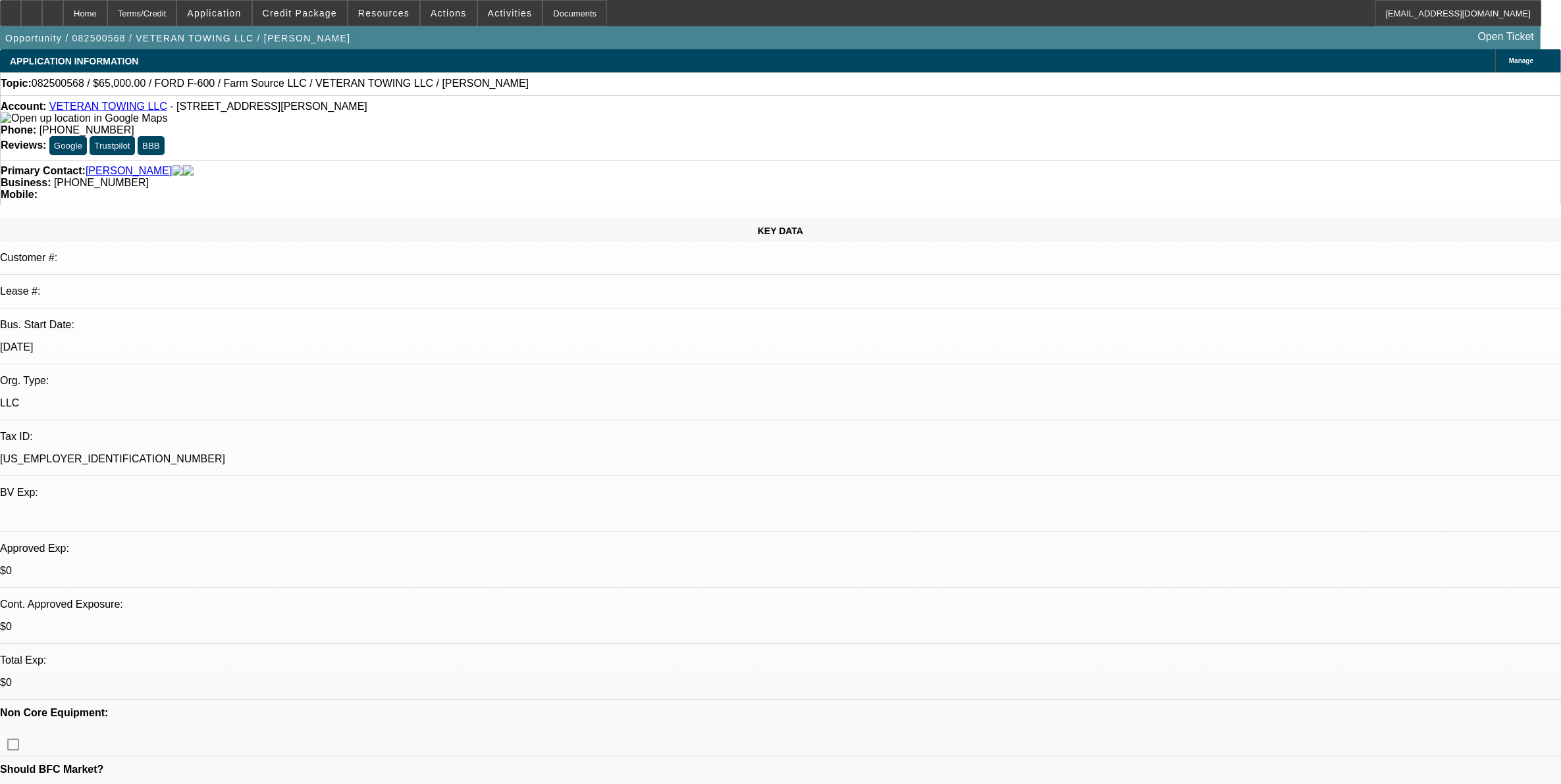
select select "0"
select select "6"
select select "0"
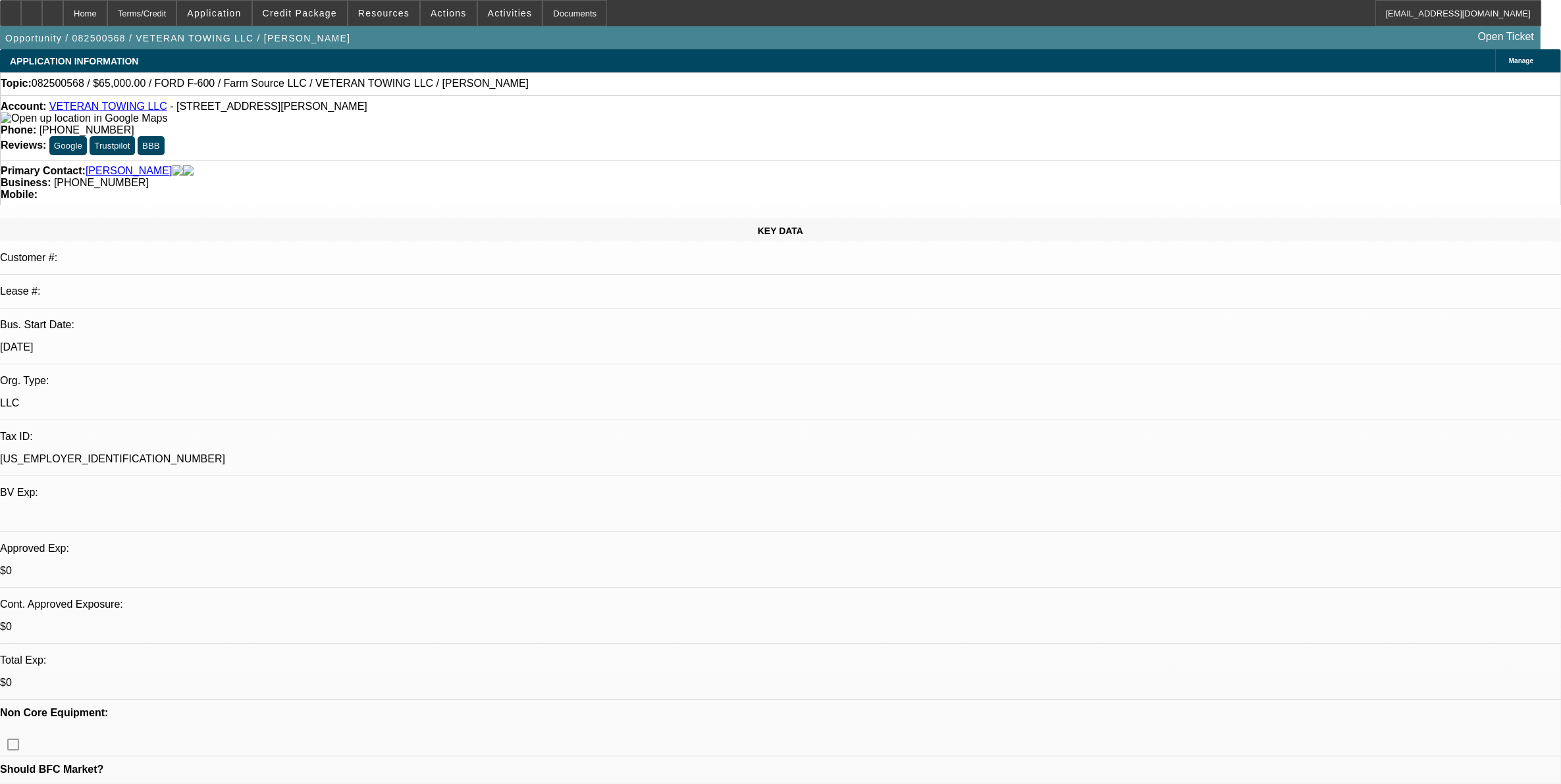
select select "0"
select select "6"
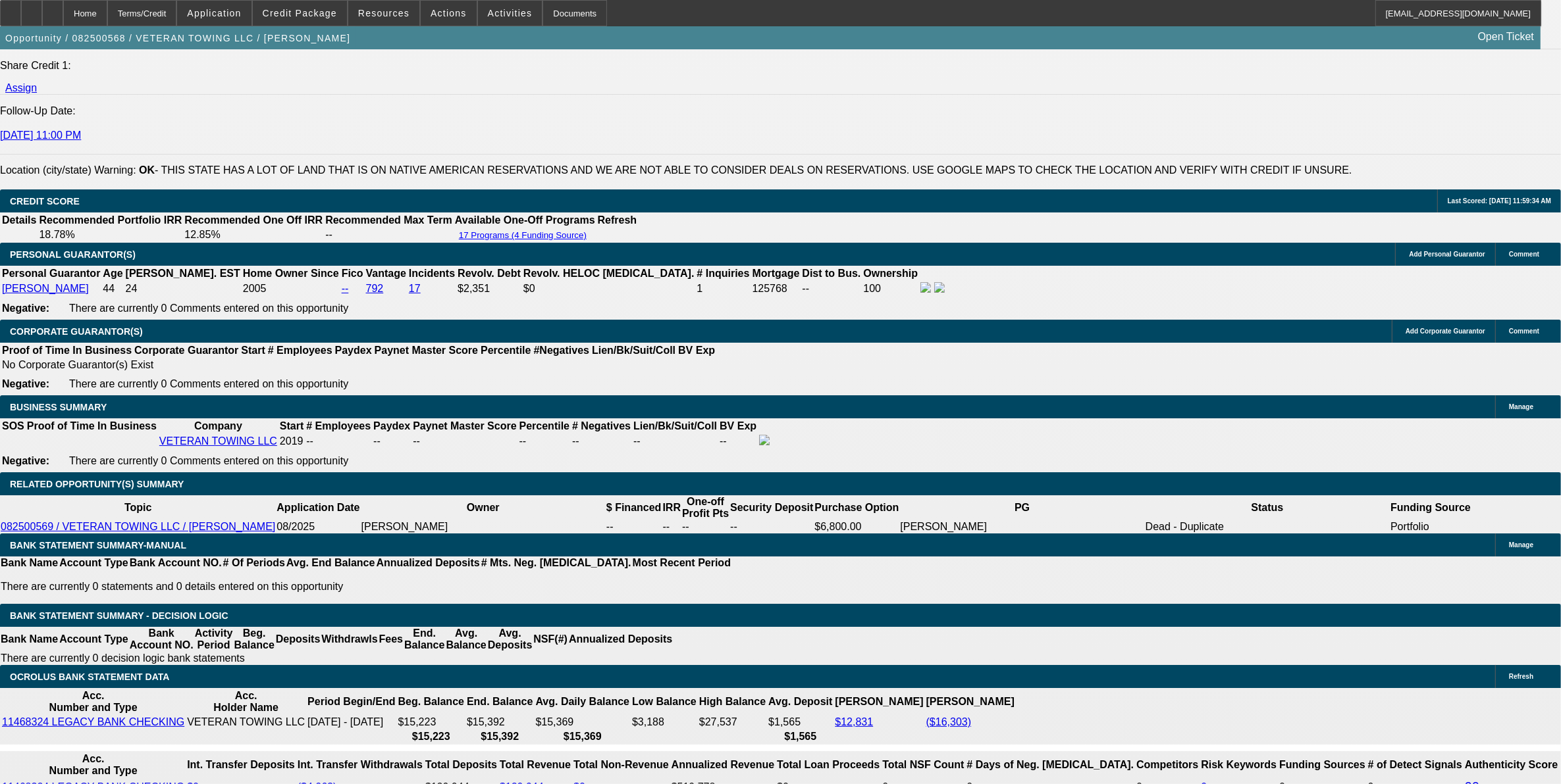
scroll to position [1645, 0]
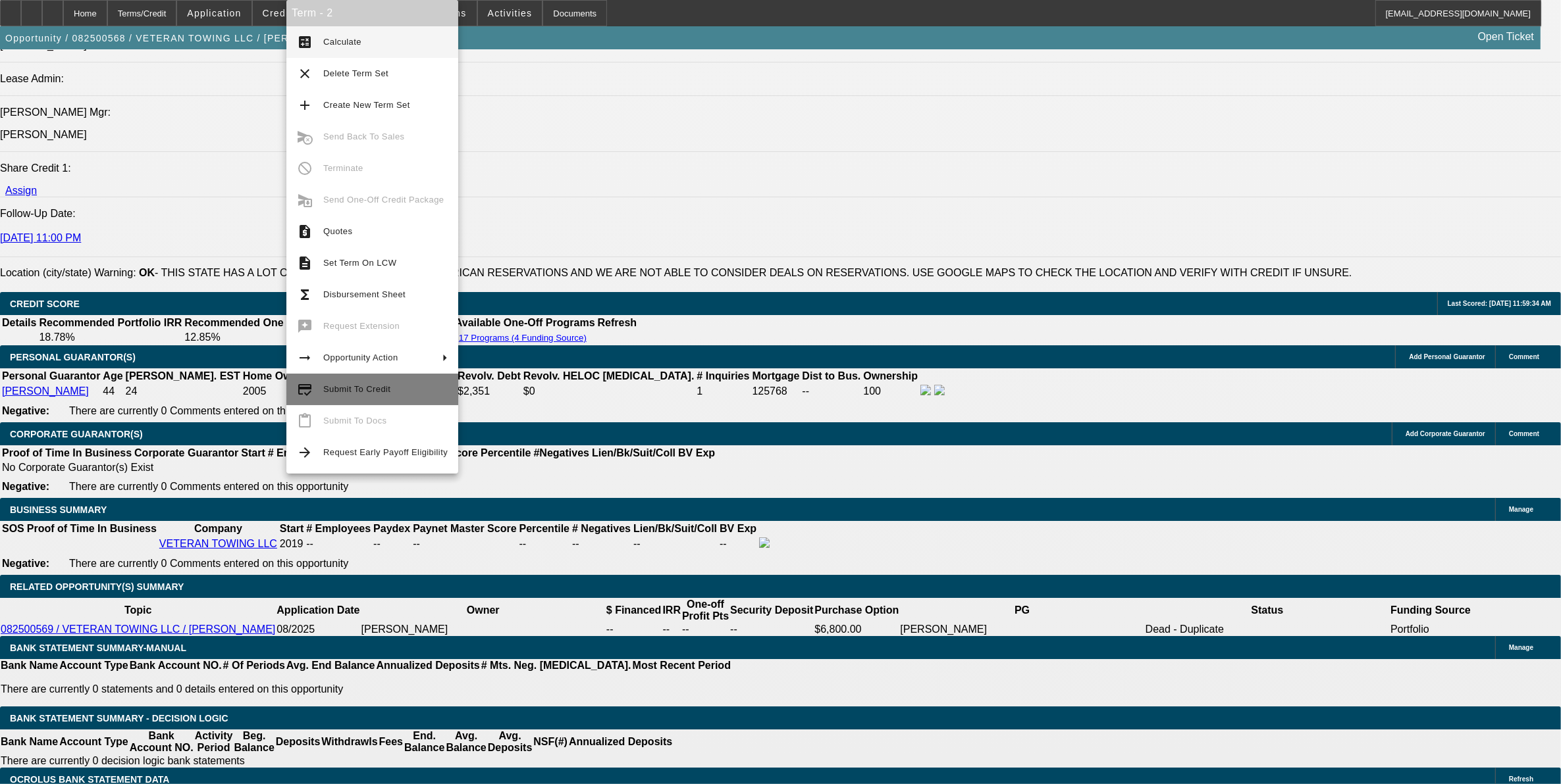
click at [373, 399] on button "credit_score Submit To Credit" at bounding box center [372, 389] width 172 height 31
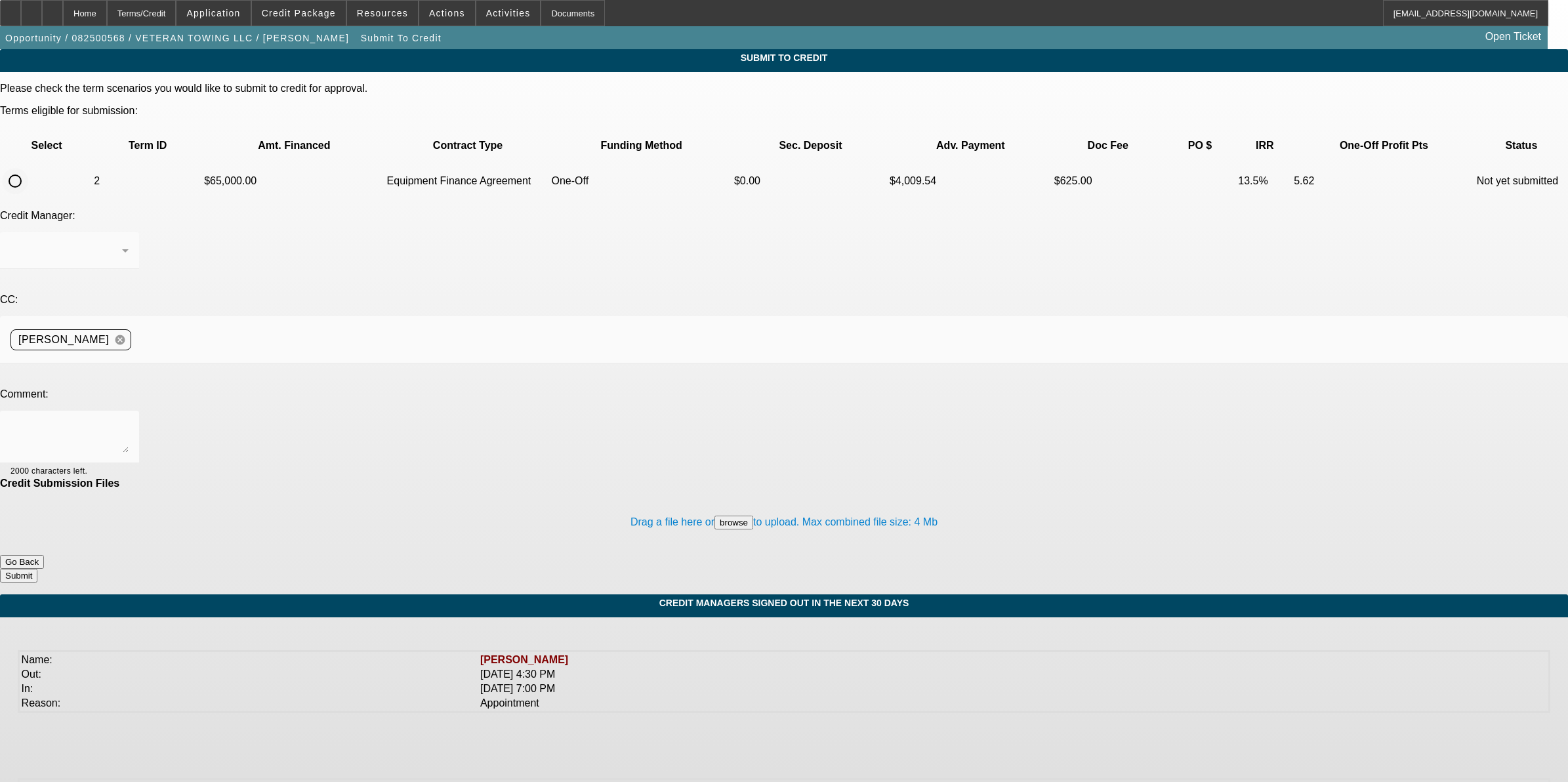
click at [29, 168] on input "radio" at bounding box center [15, 181] width 26 height 26
radio input "true"
click at [128, 421] on textarea at bounding box center [69, 437] width 118 height 31
type textarea "Please ok to CPEF. Thanks"
click at [37, 569] on button "Submit" at bounding box center [18, 576] width 37 height 14
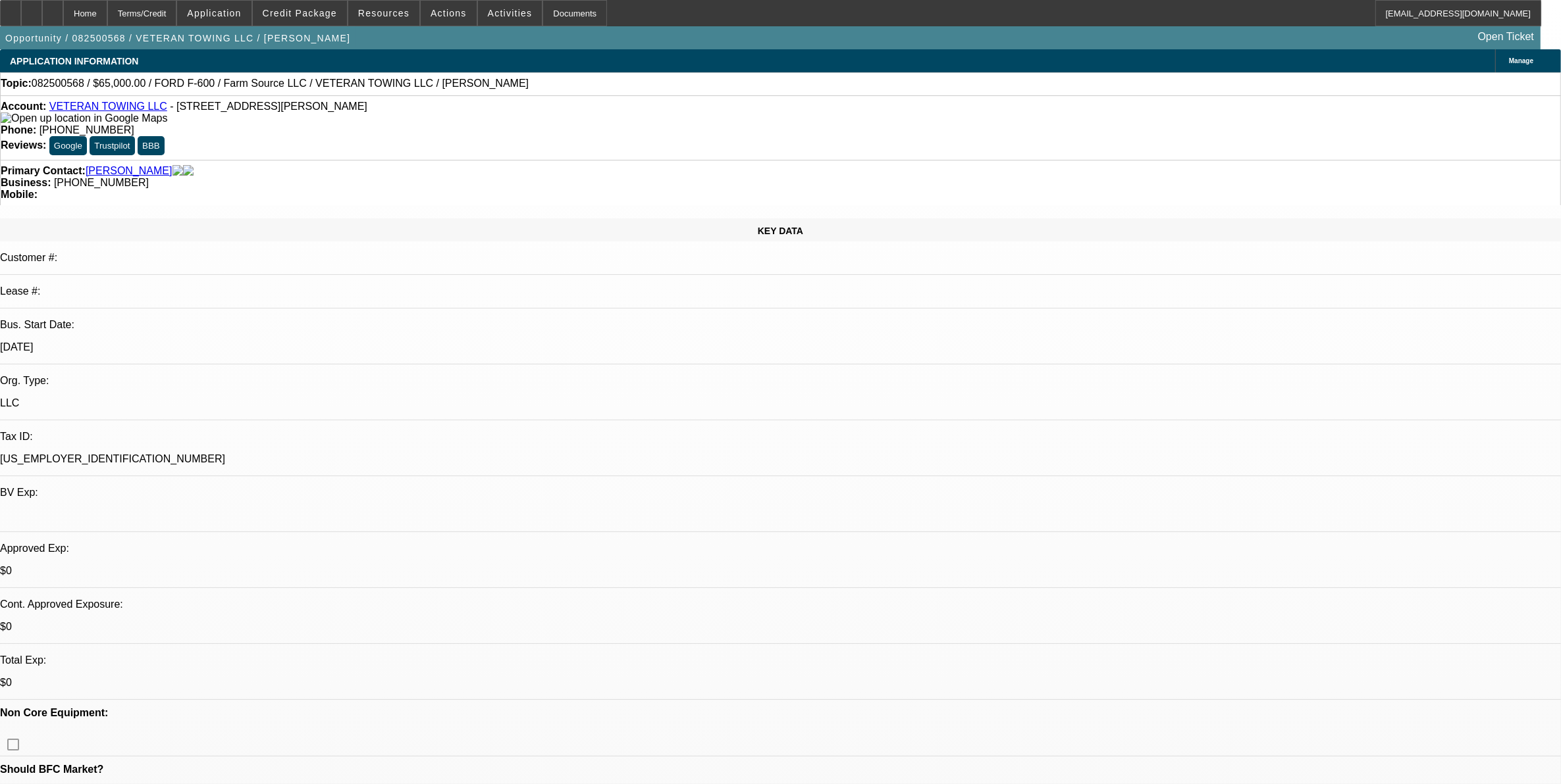
select select "0"
select select "6"
select select "0"
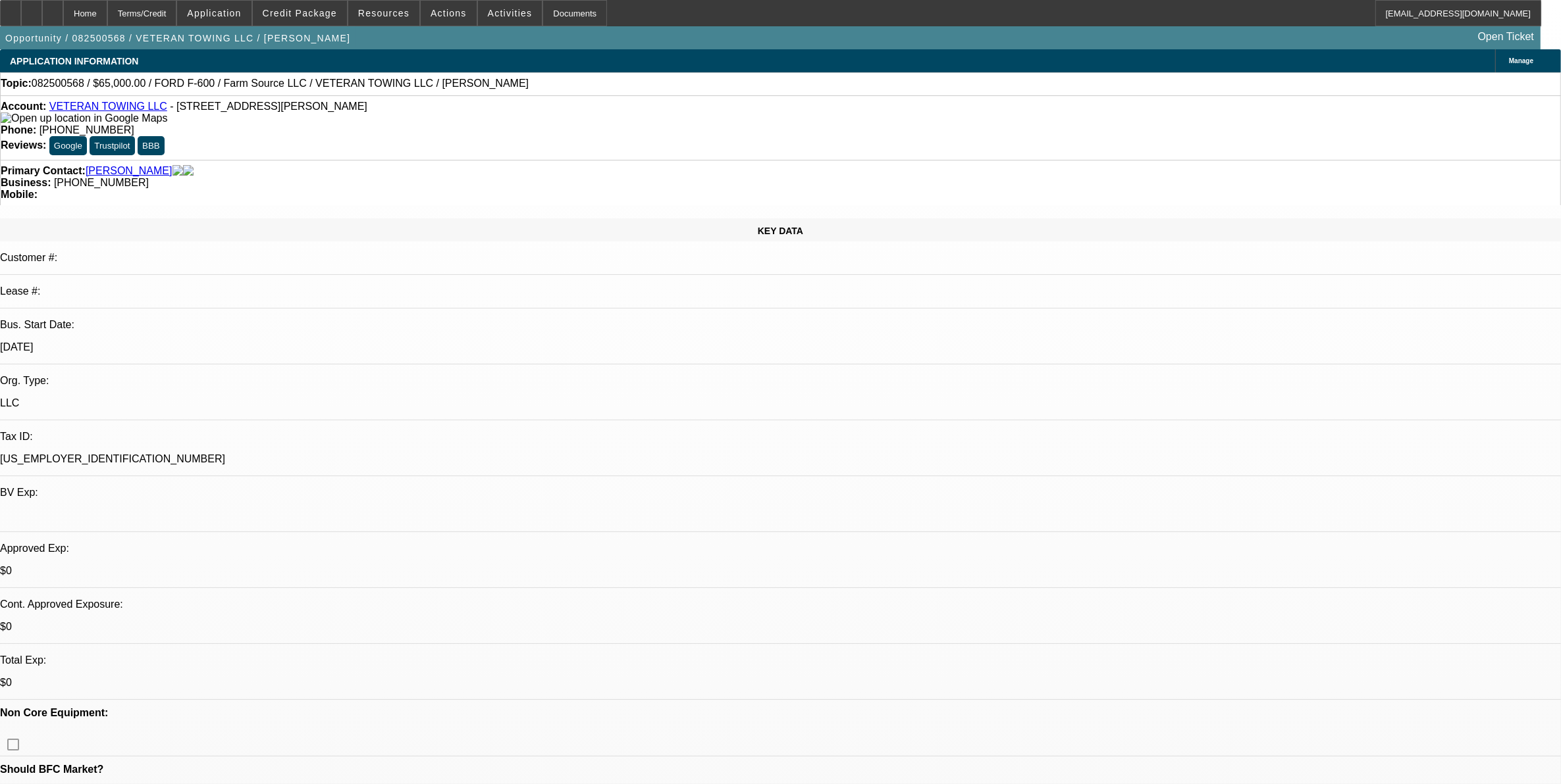
select select "0"
select select "6"
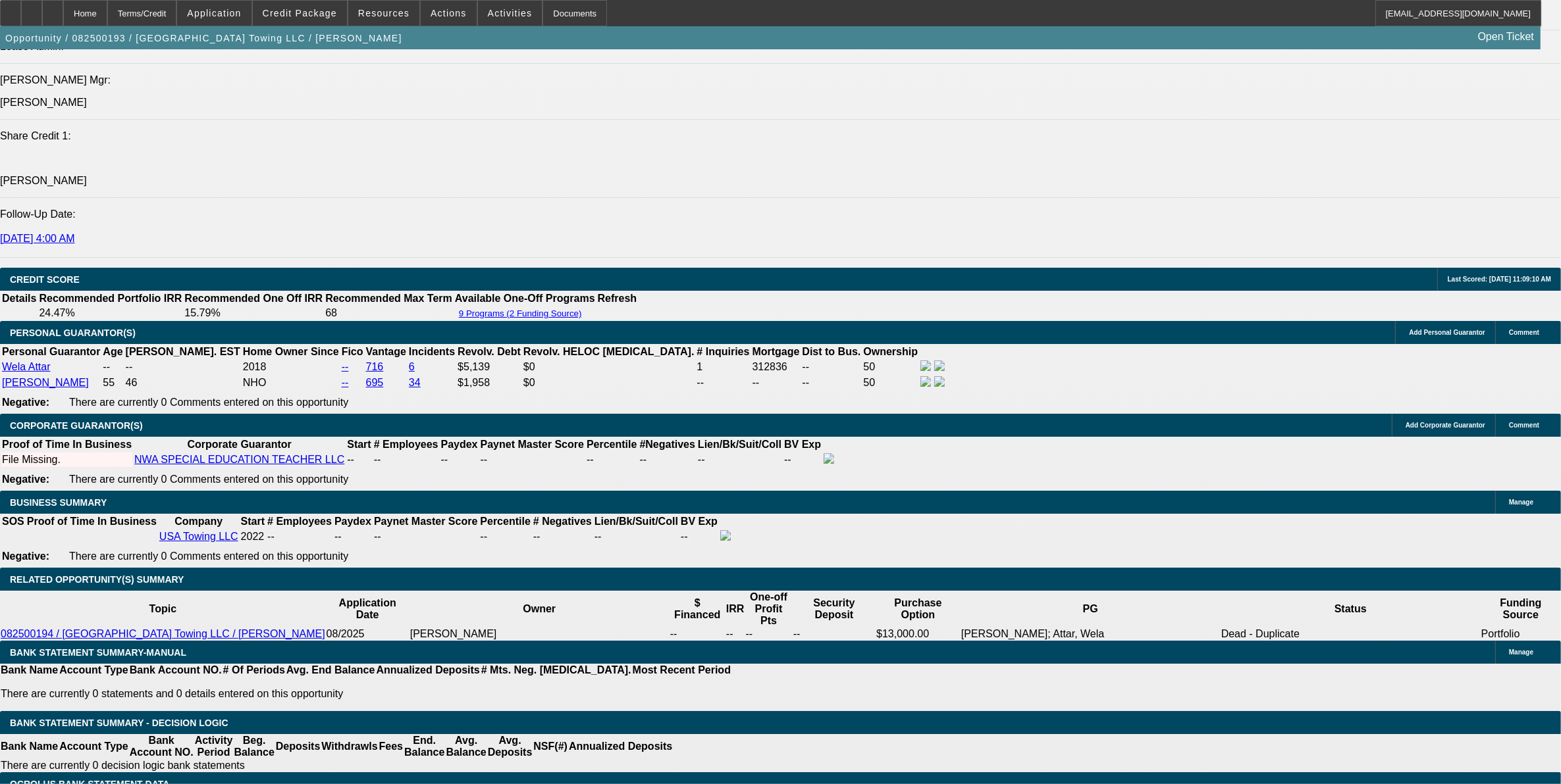
select select "0"
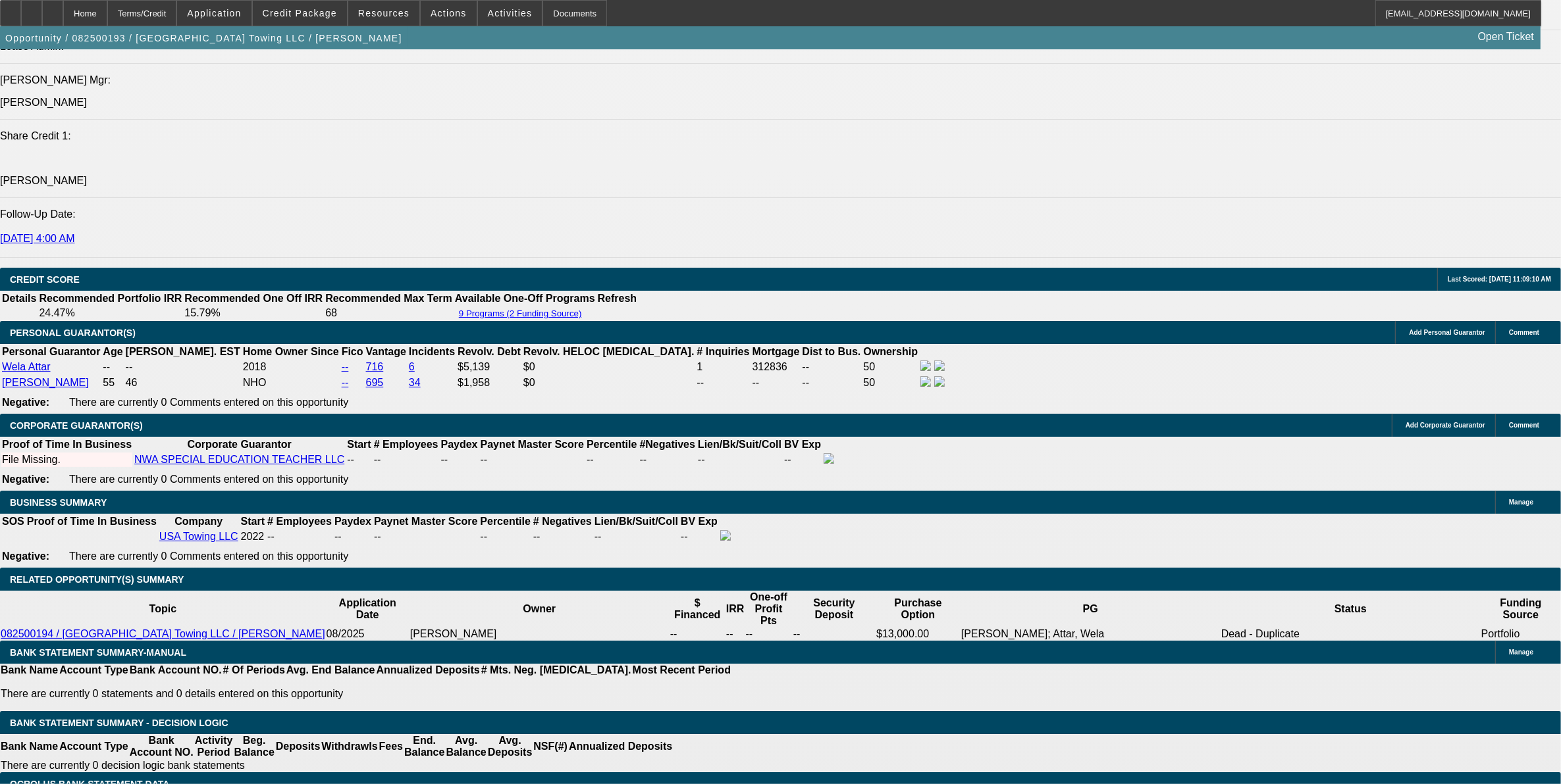
select select "0"
select select "0.1"
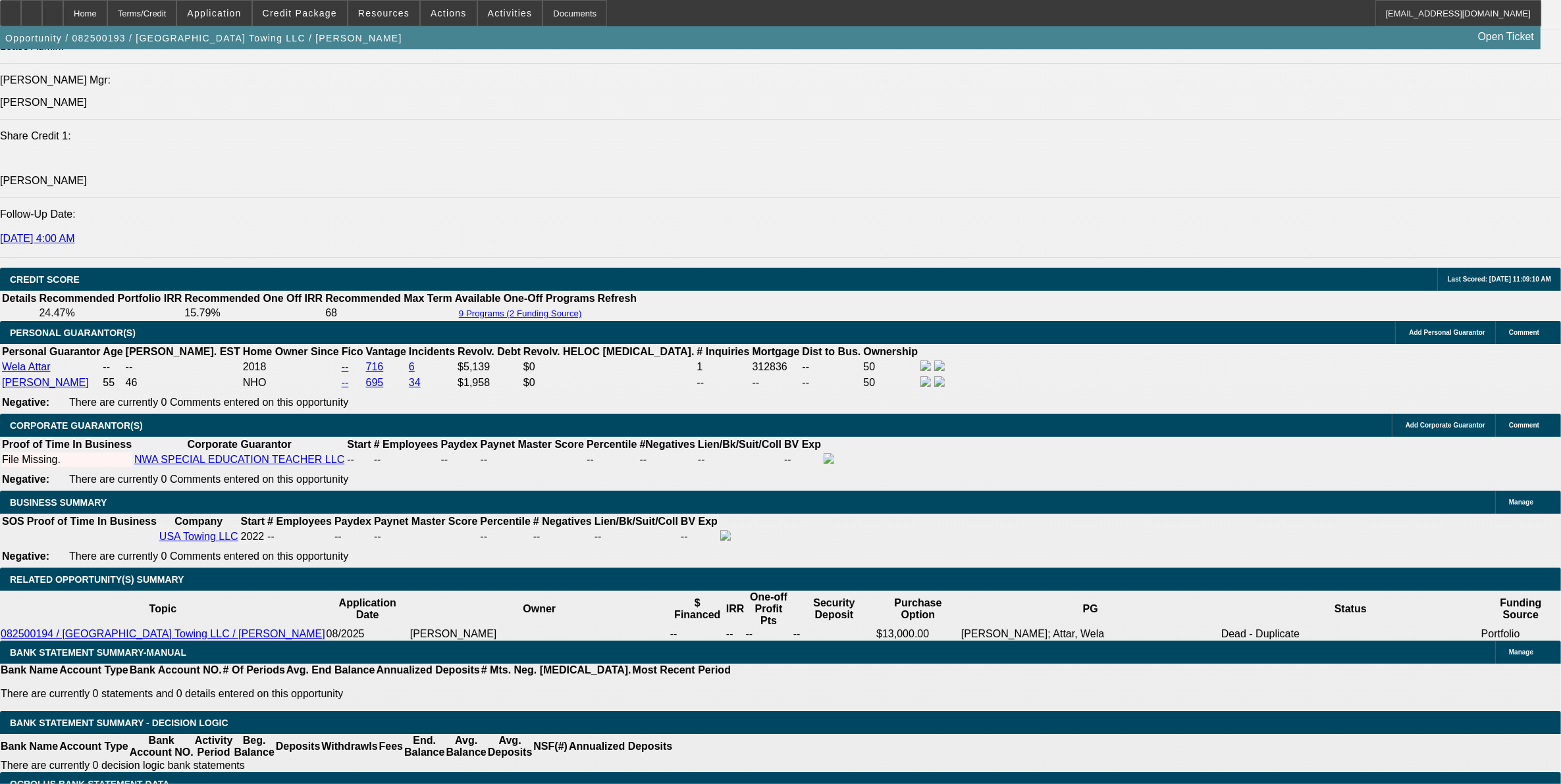
select select "0"
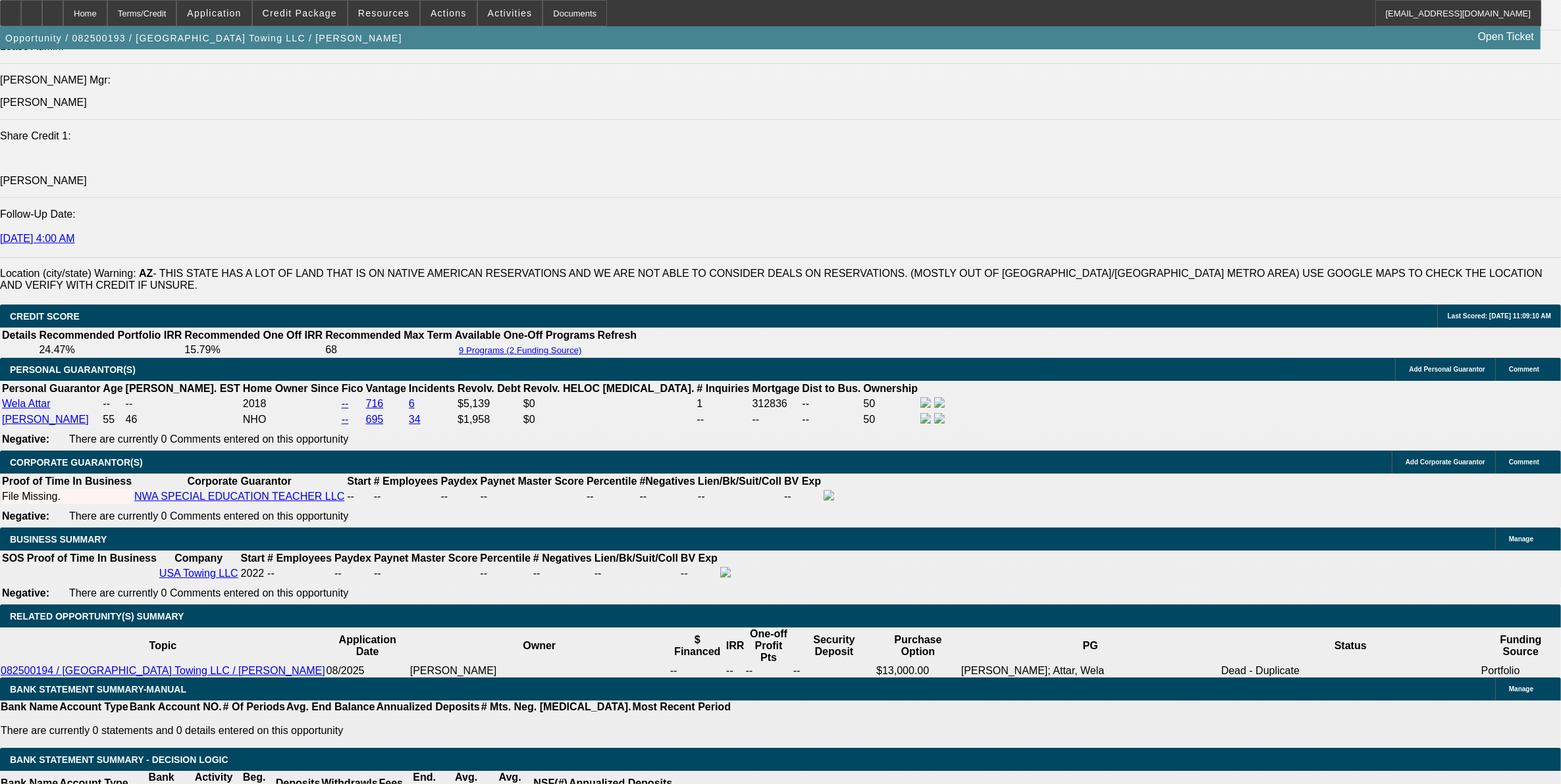
scroll to position [1826, 0]
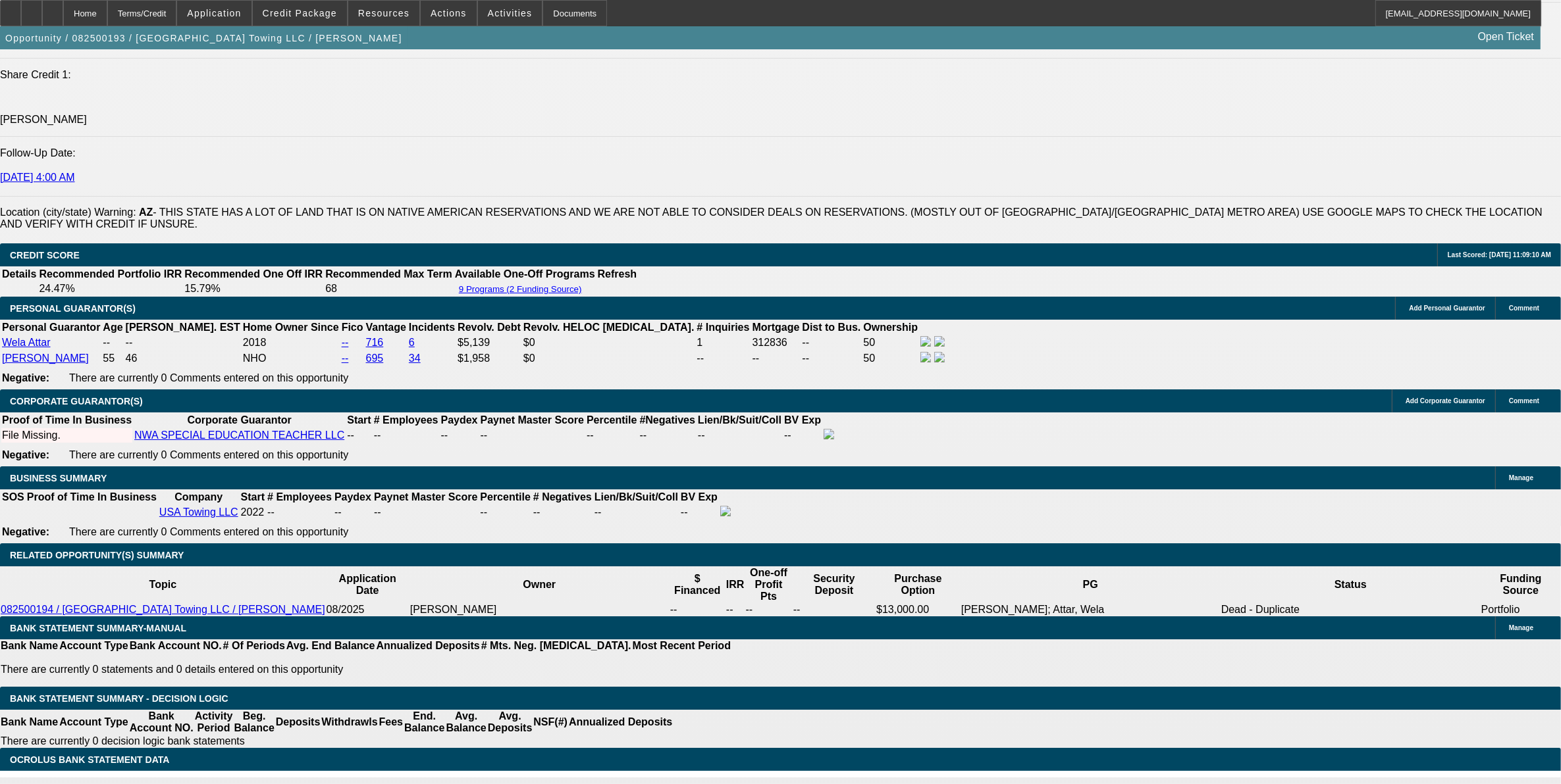
select select "1"
select select "2"
select select "6"
select select "1"
select select "2"
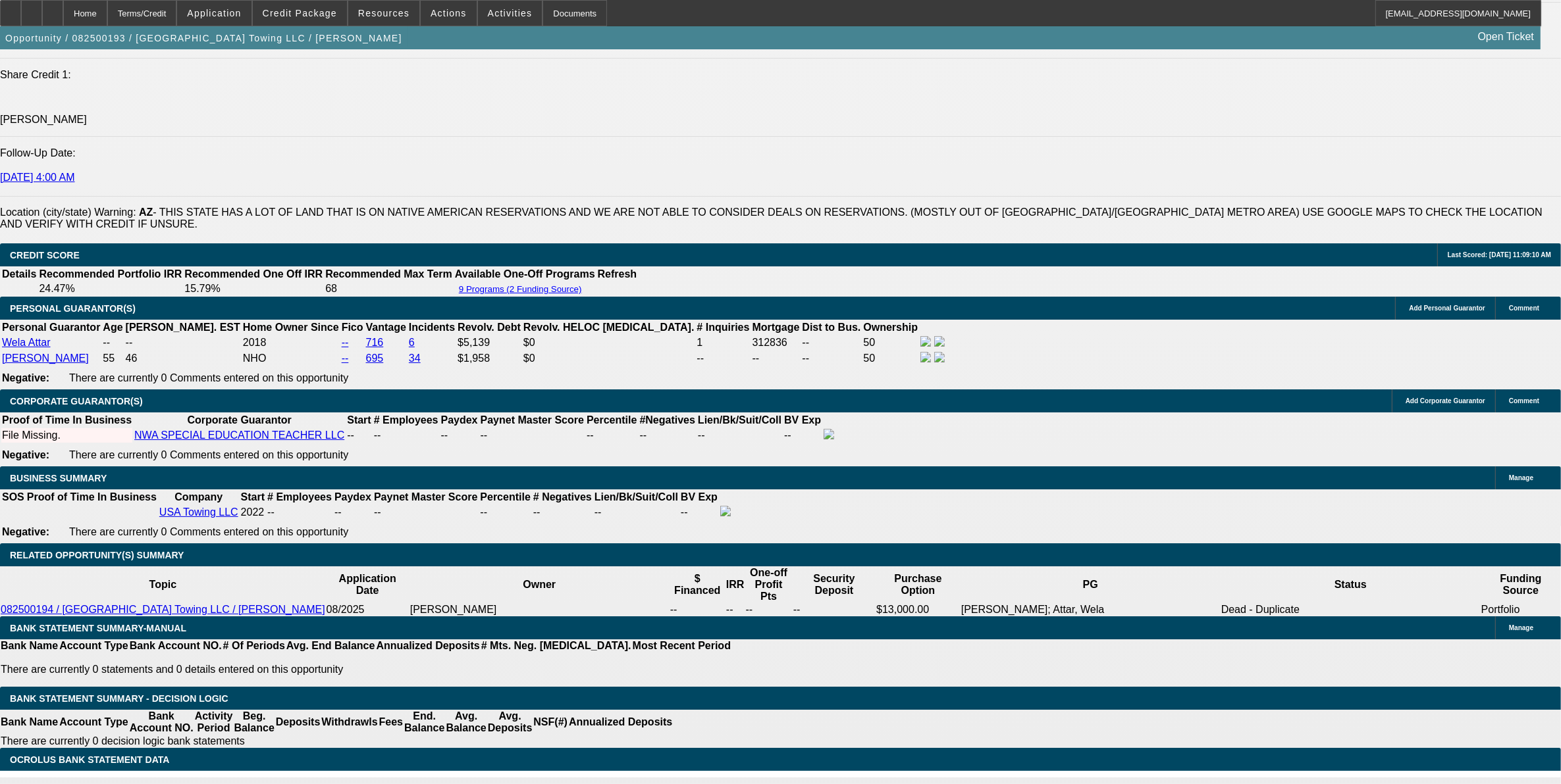
select select "6"
select select "1"
select select "2"
select select "6"
select select "1"
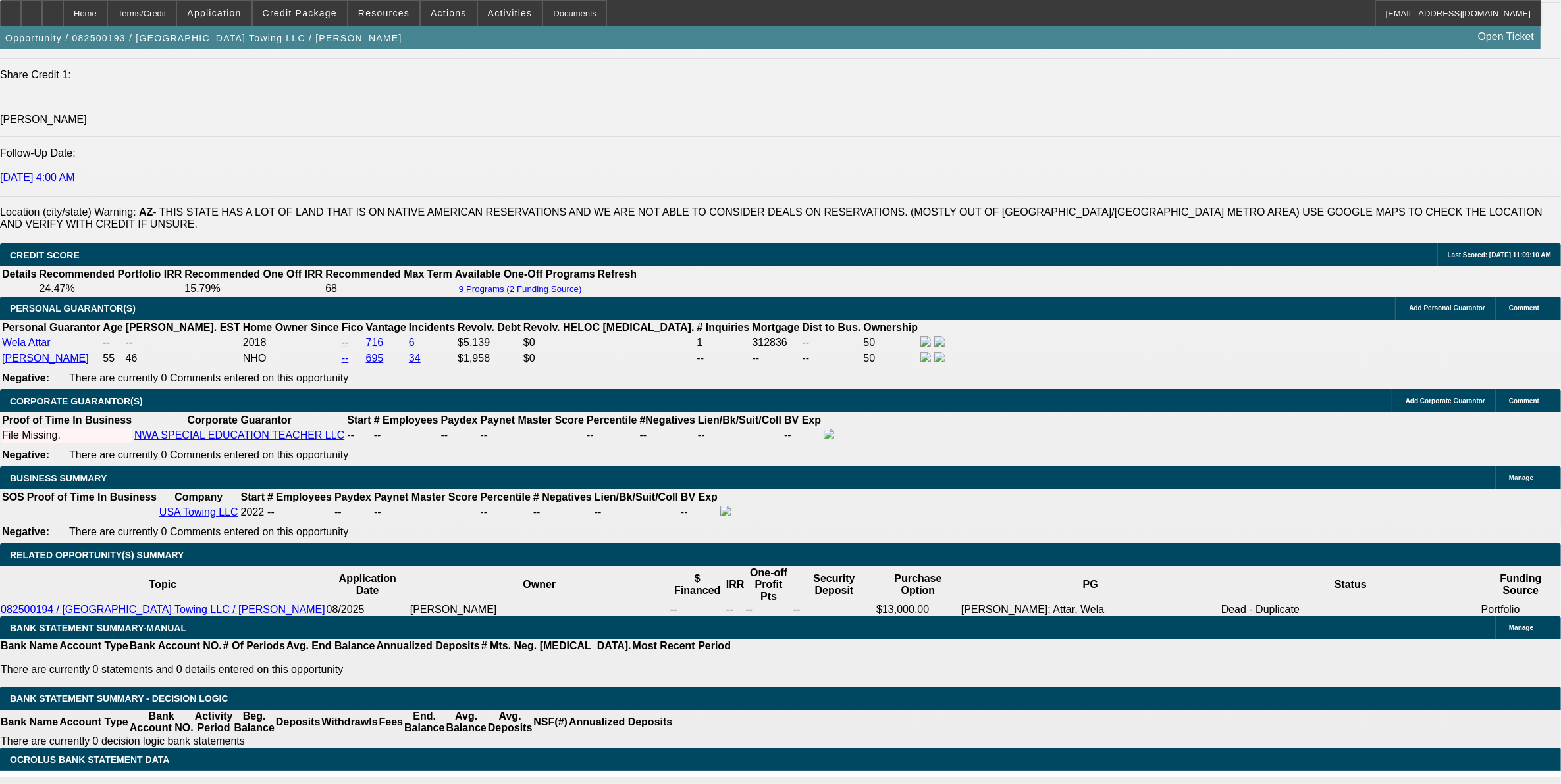
select select "2"
select select "6"
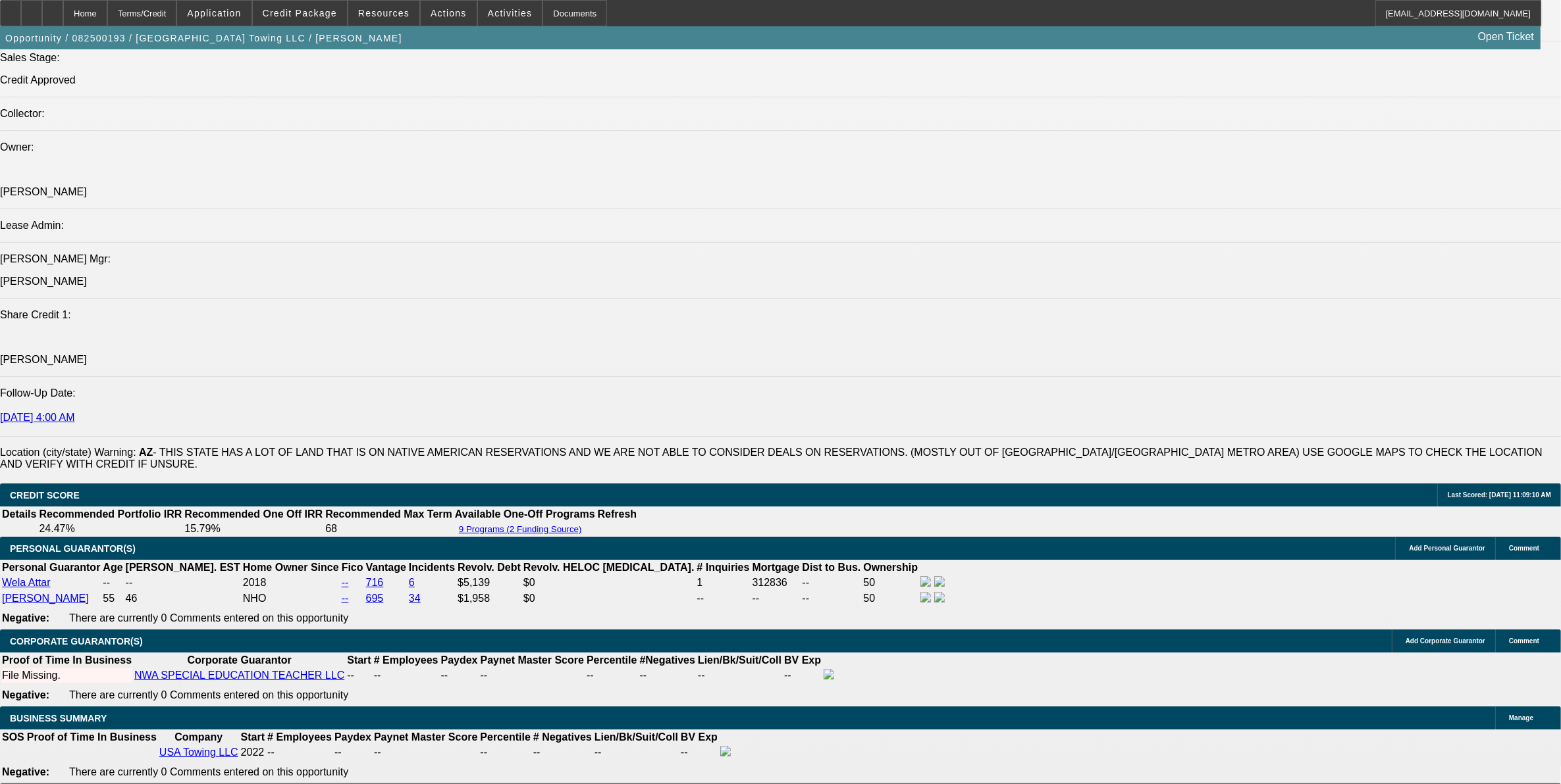
scroll to position [1579, 0]
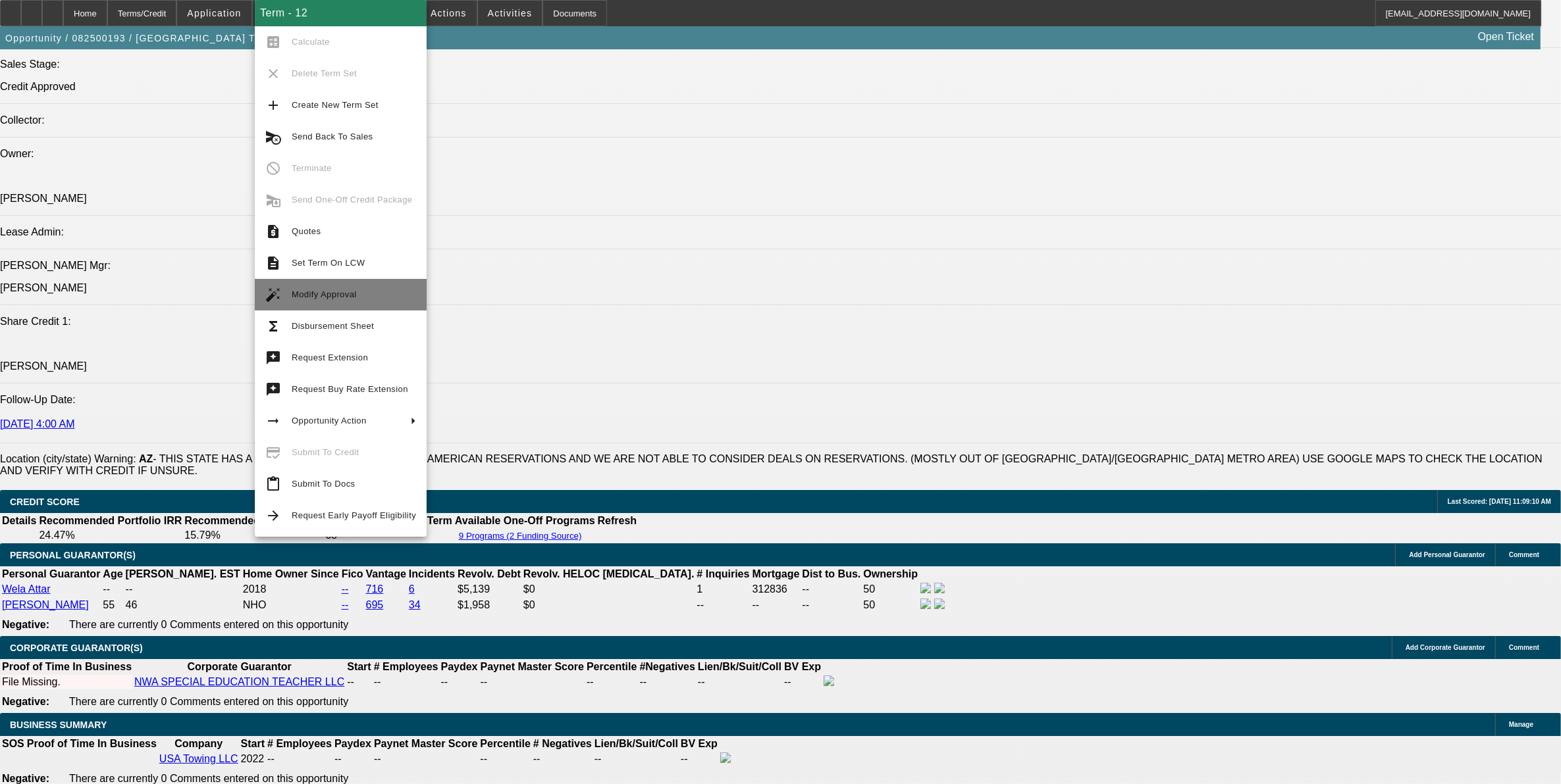
click at [320, 295] on span "Modify Approval" at bounding box center [324, 294] width 65 height 10
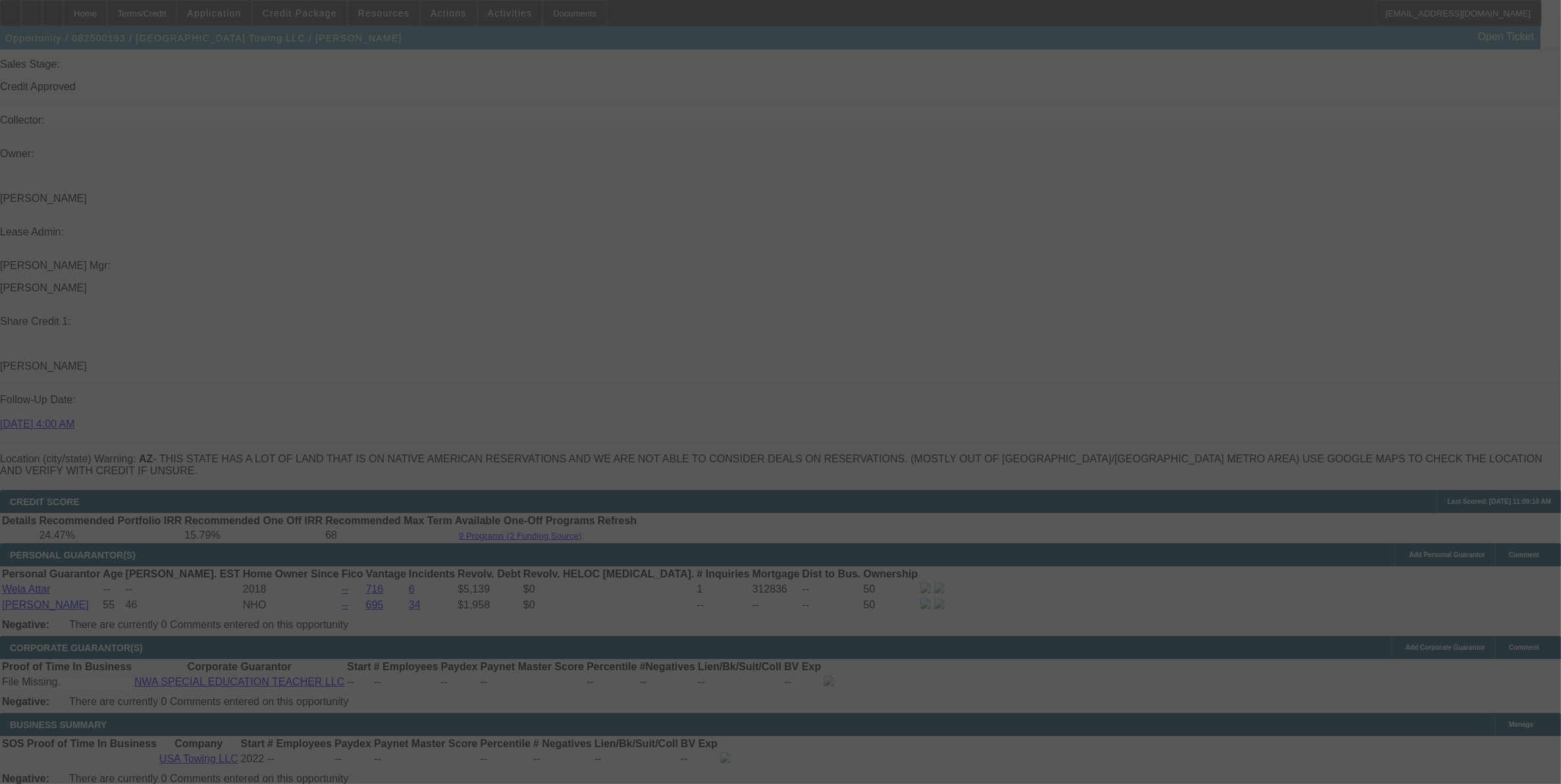
scroll to position [1599, 0]
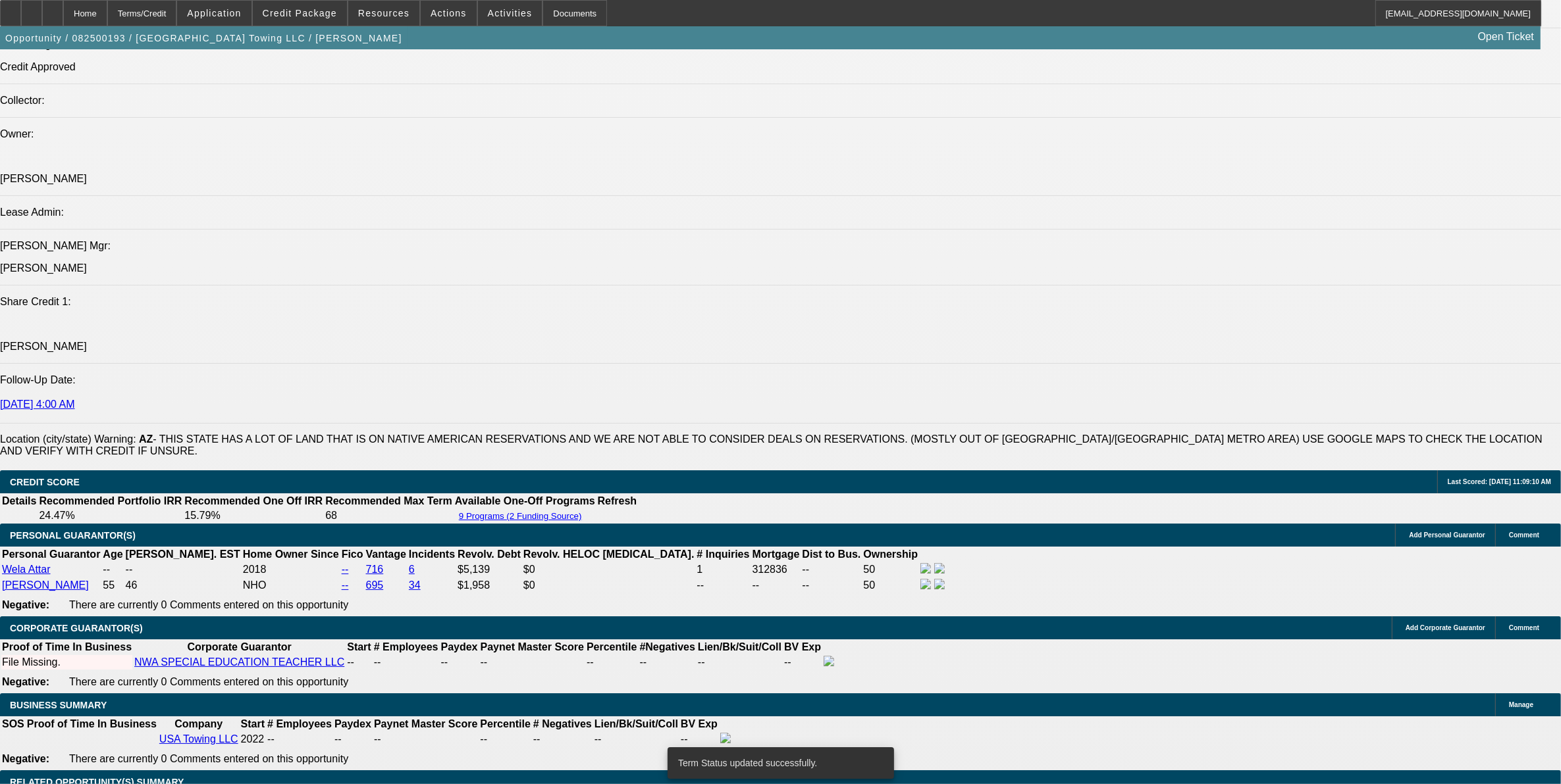
select select "0"
select select "2"
select select "0"
select select "6"
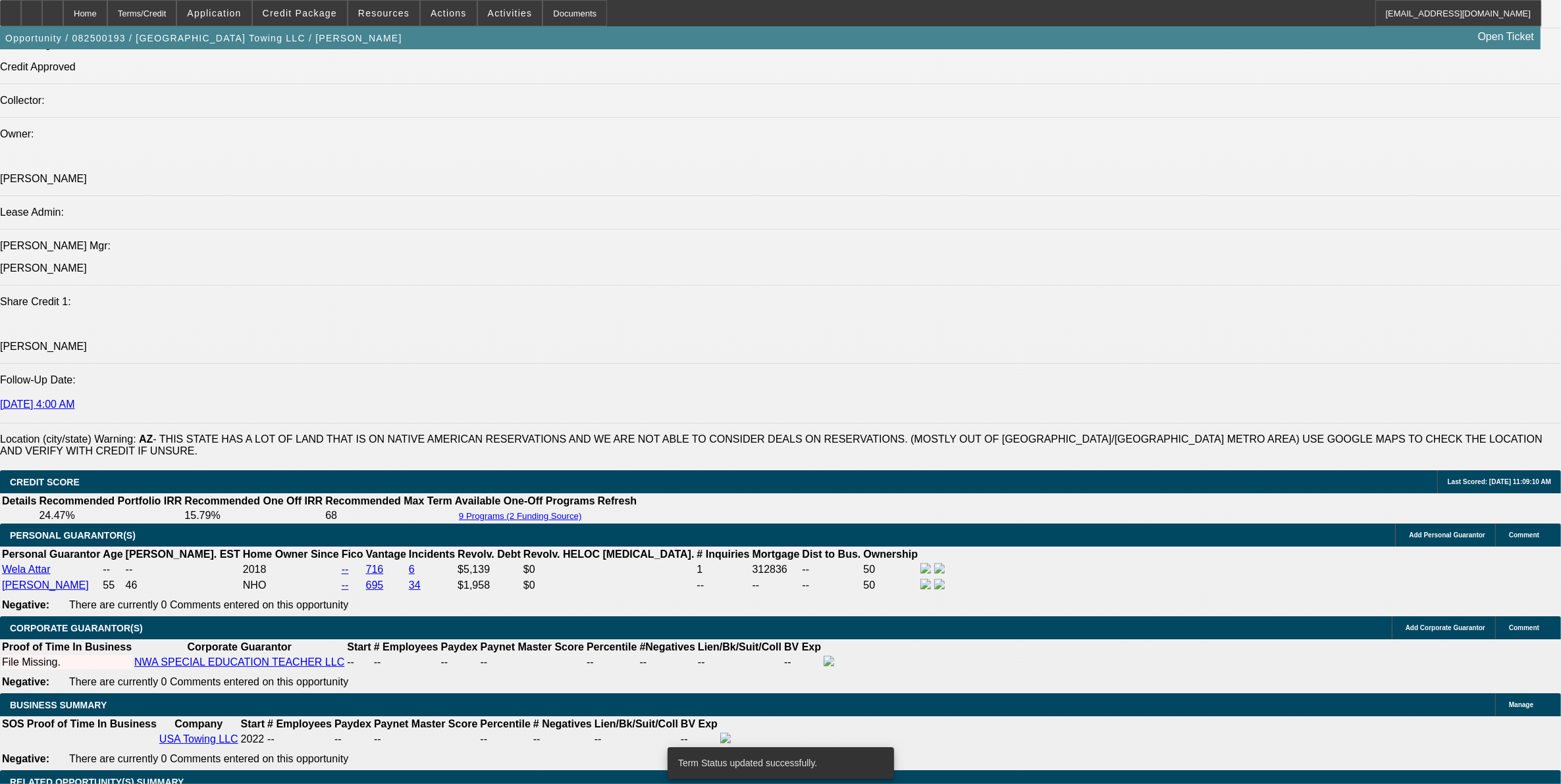
select select "0"
select select "2"
select select "0"
select select "6"
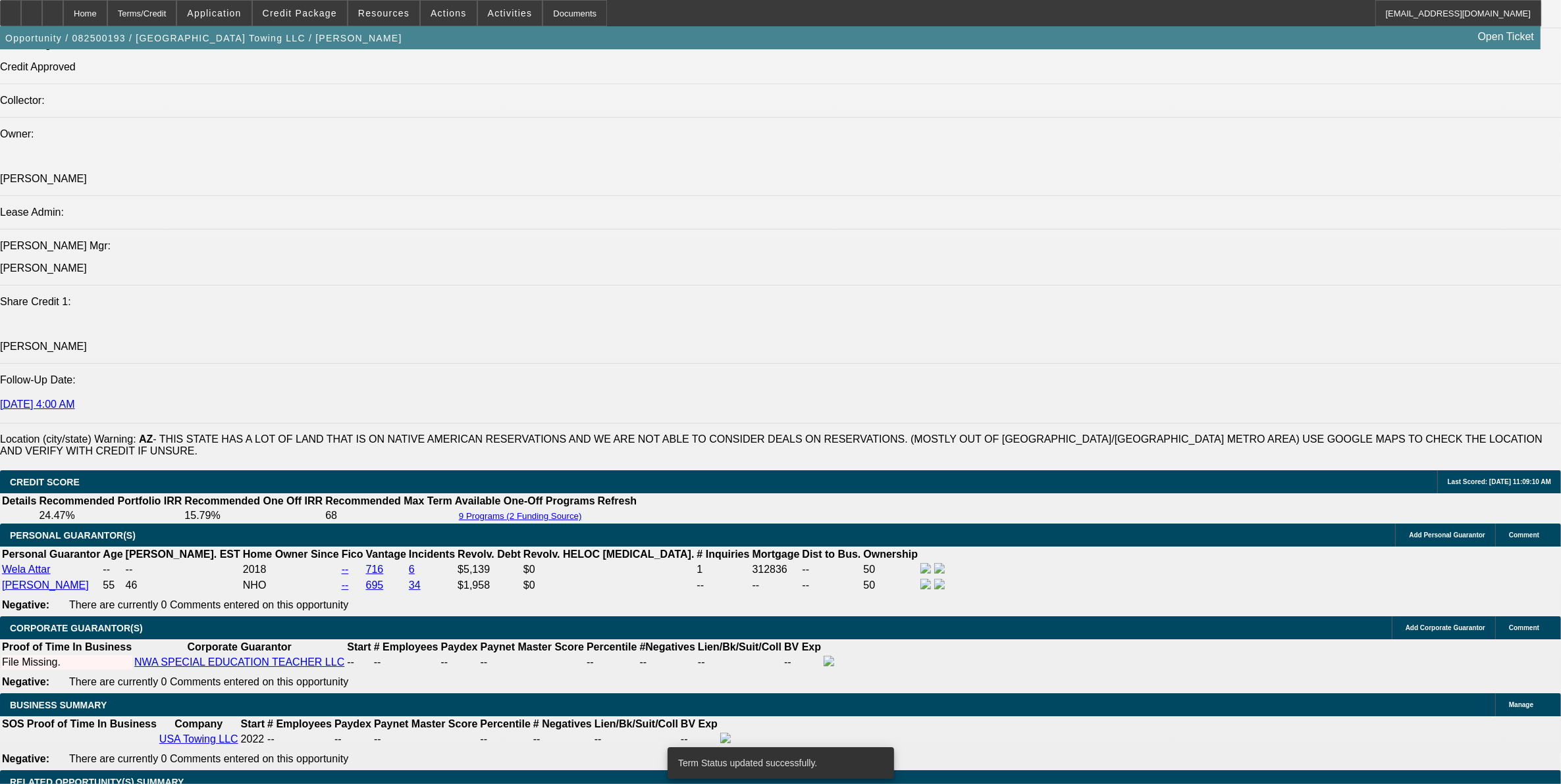
select select "0"
select select "2"
select select "0"
select select "6"
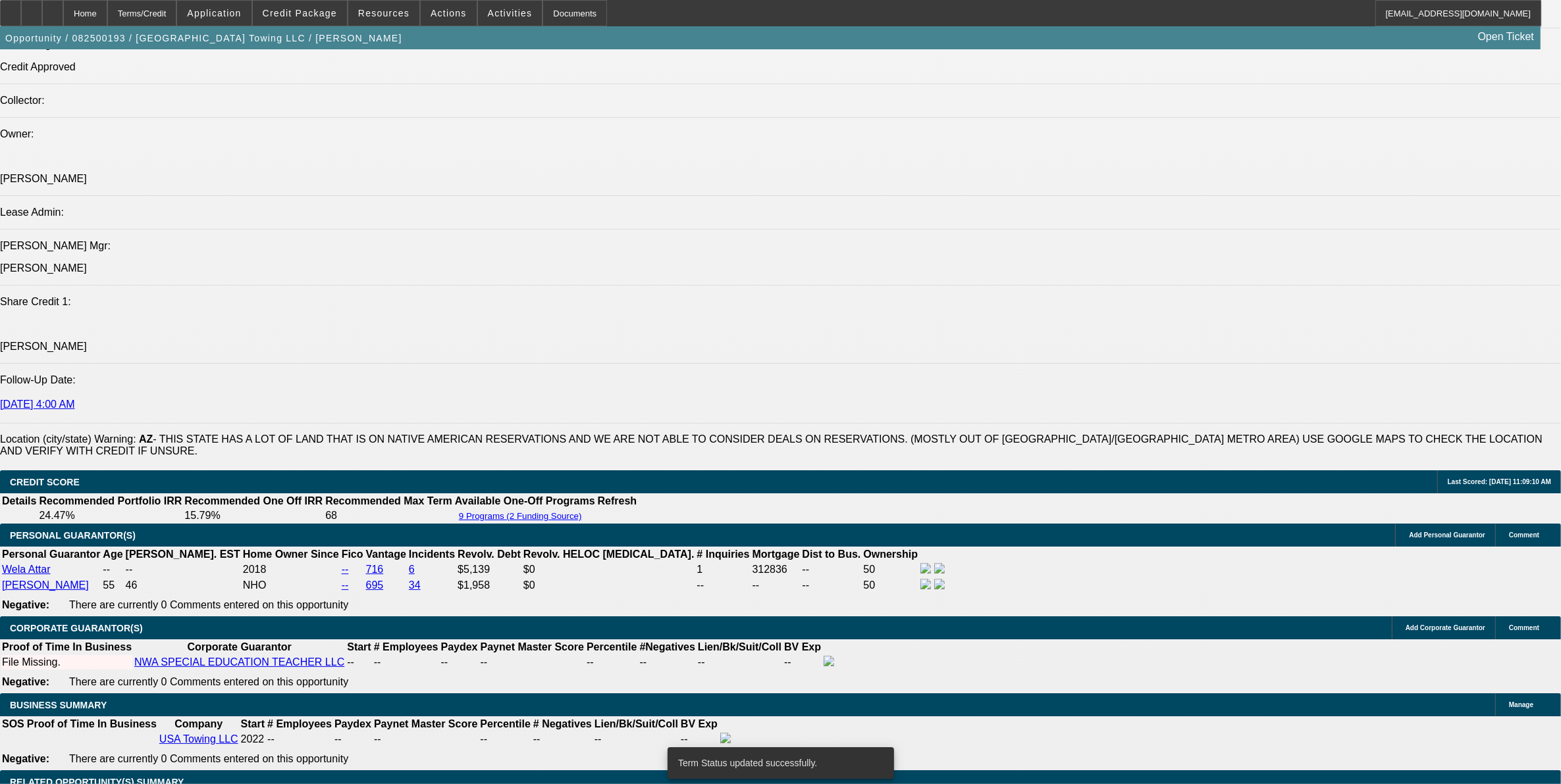
select select "0"
select select "2"
select select "0"
select select "6"
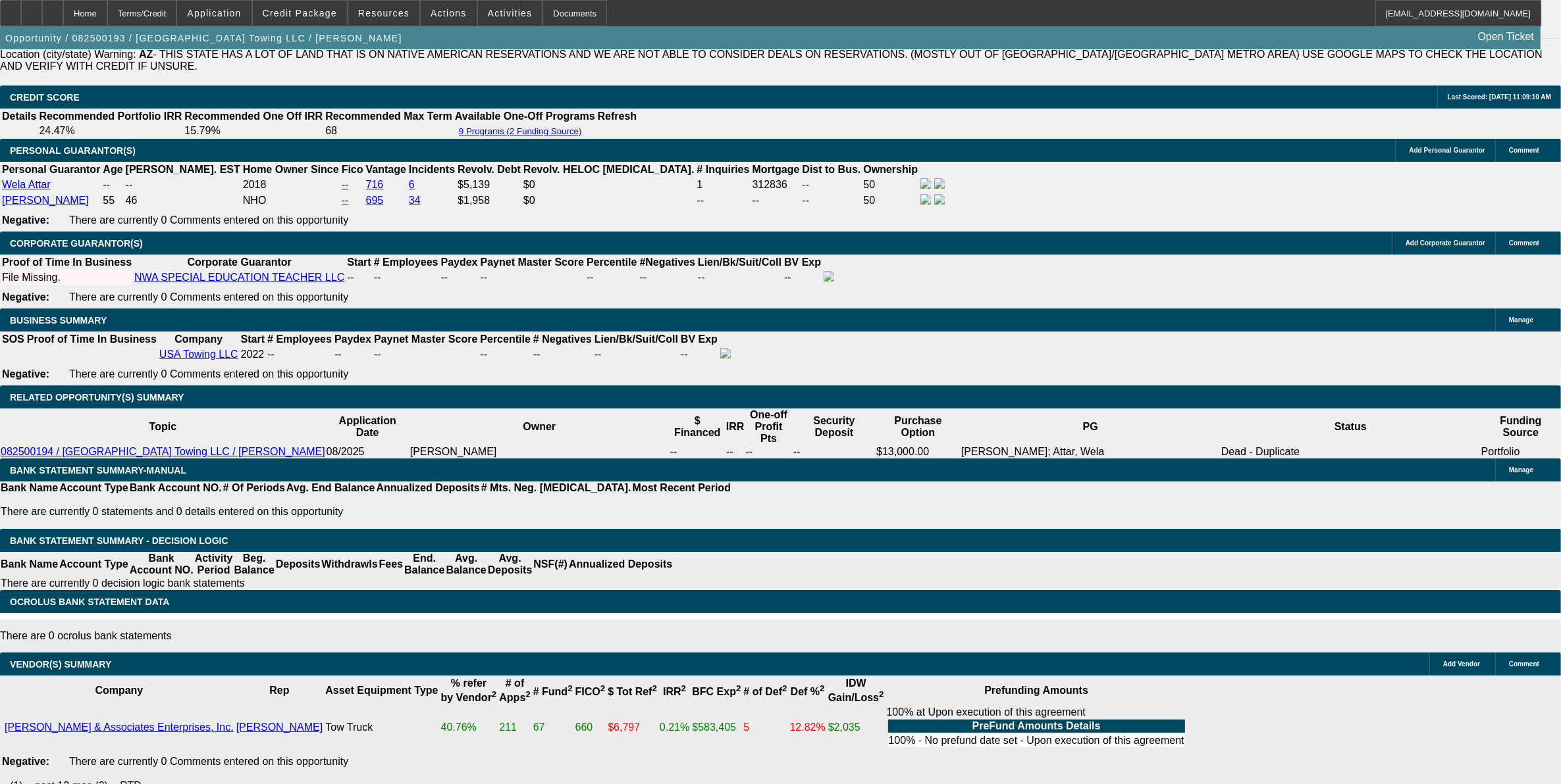
scroll to position [1846, 0]
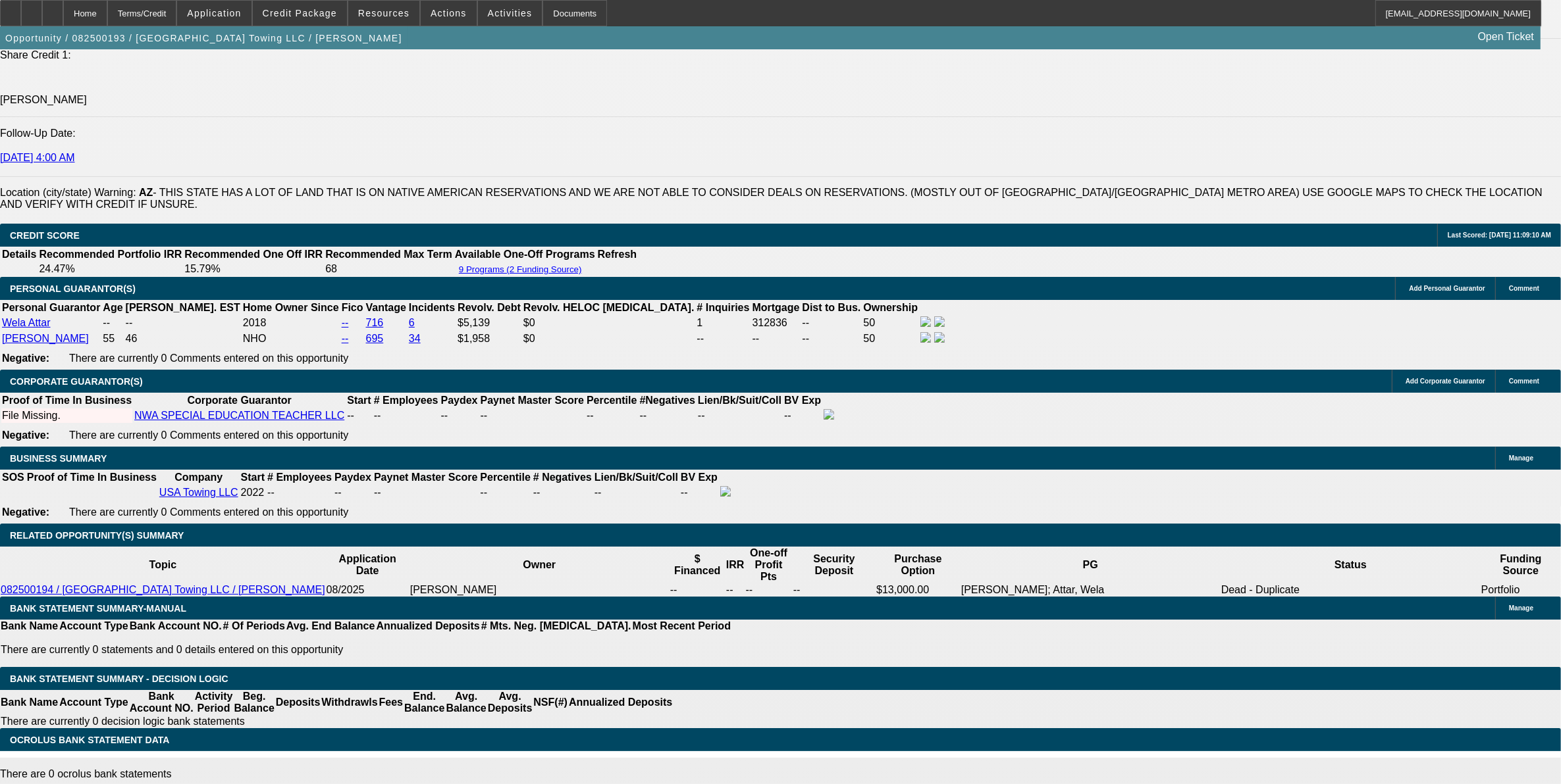
drag, startPoint x: 321, startPoint y: 291, endPoint x: 643, endPoint y: 267, distance: 322.9
type input "UNKNOWN"
type input "17"
type input "$2,609.52"
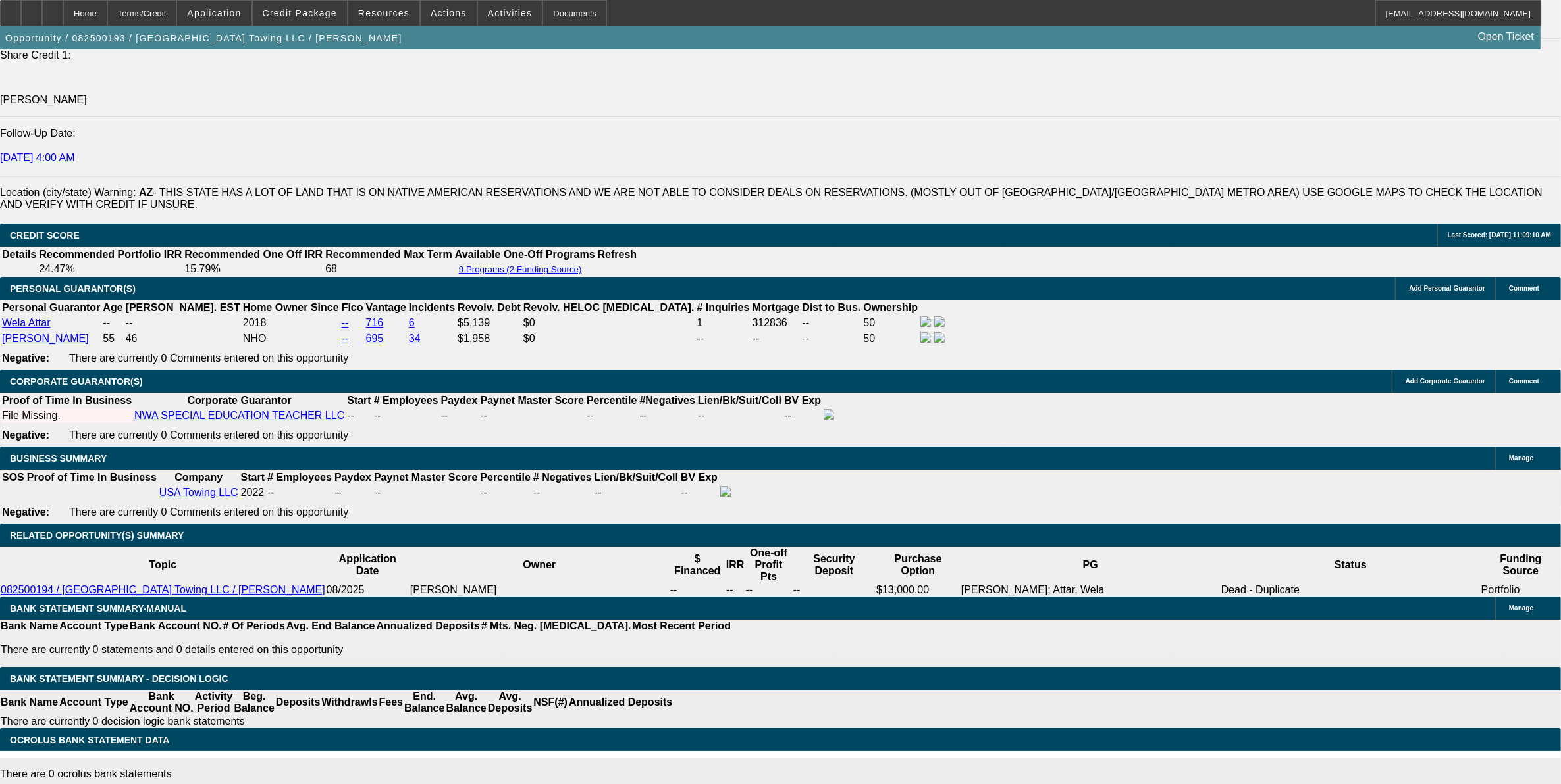
type input "1"
type input "$1,794.84"
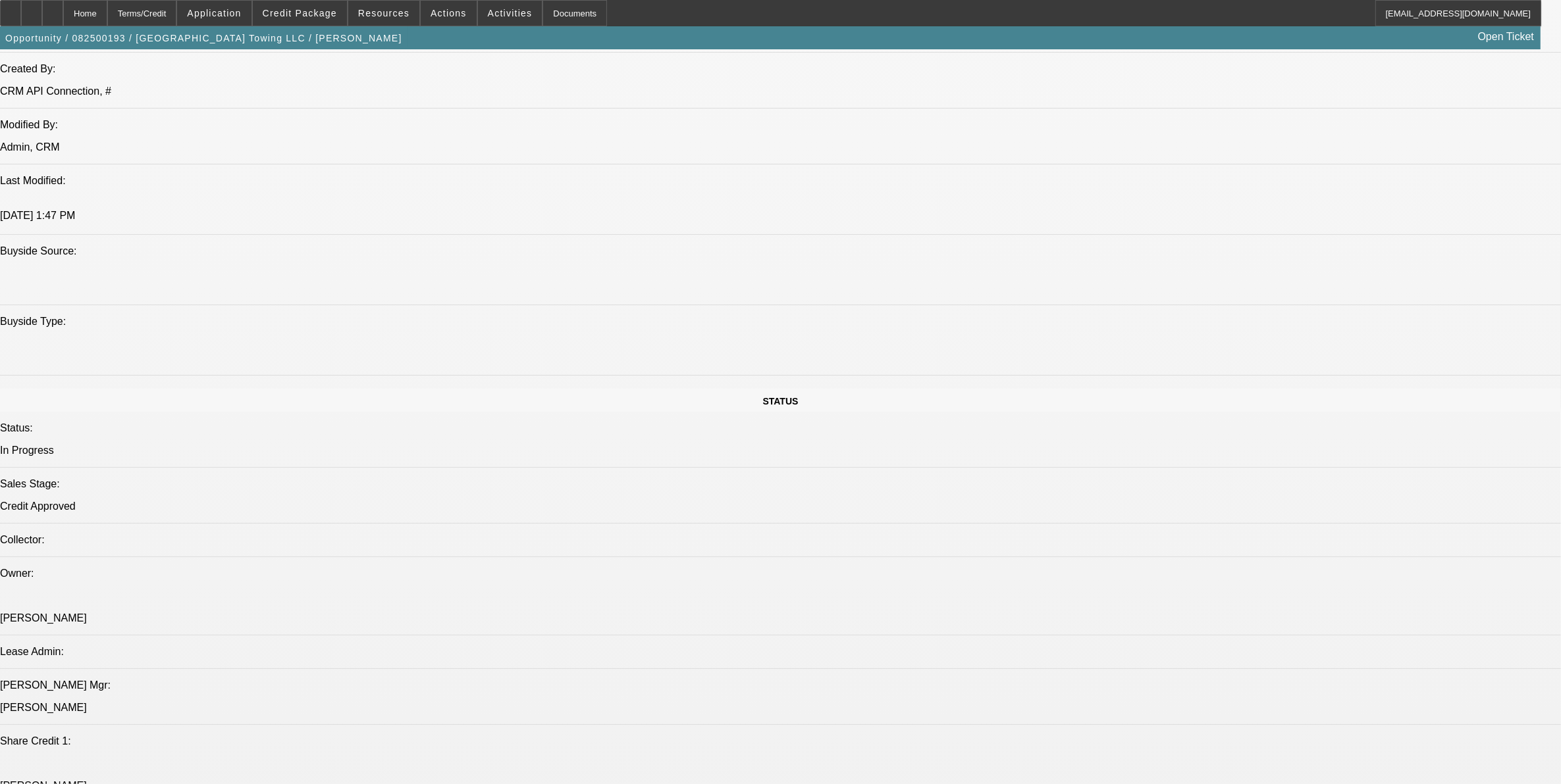
scroll to position [1361, 0]
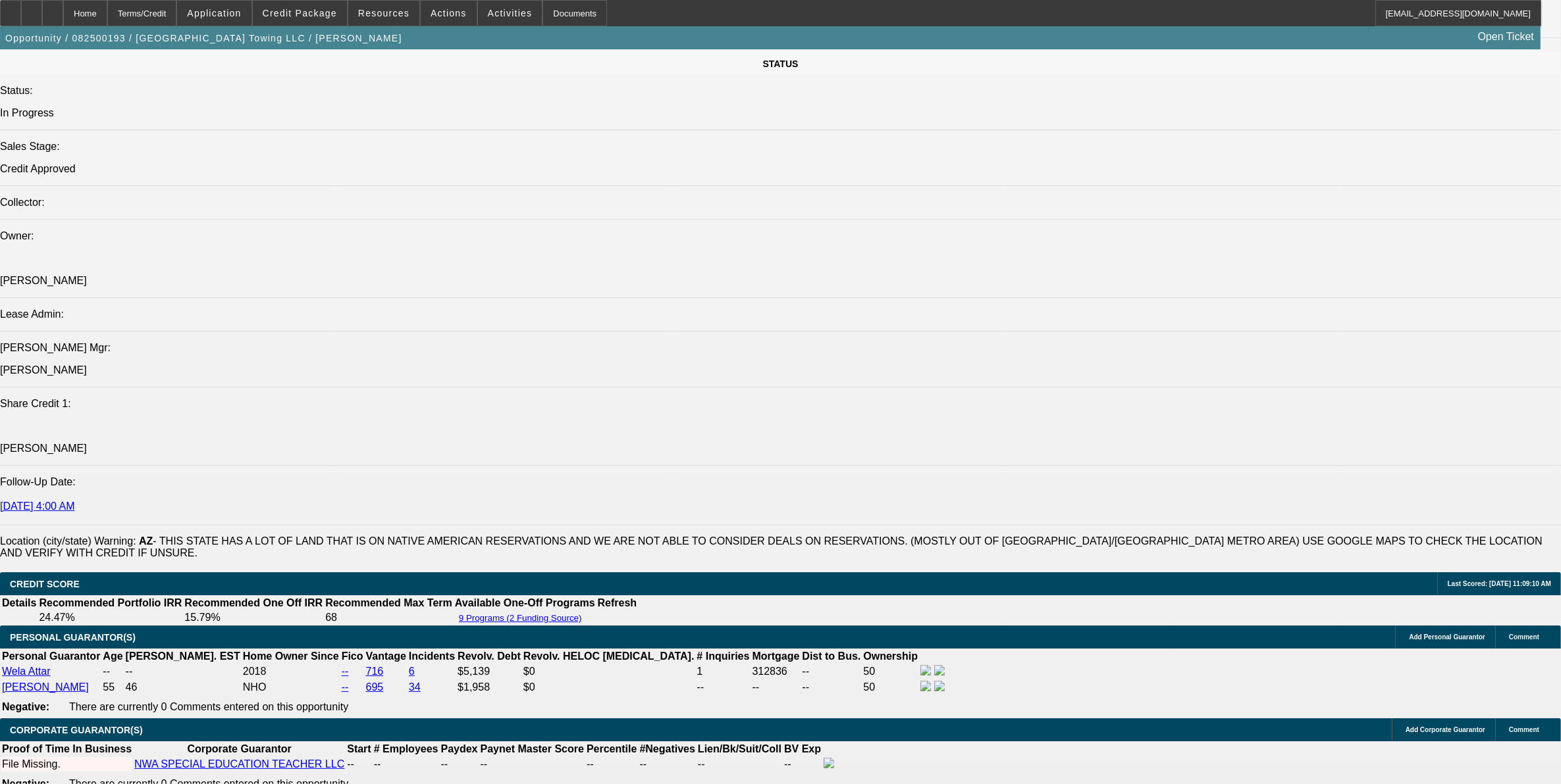
scroll to position [1772, 0]
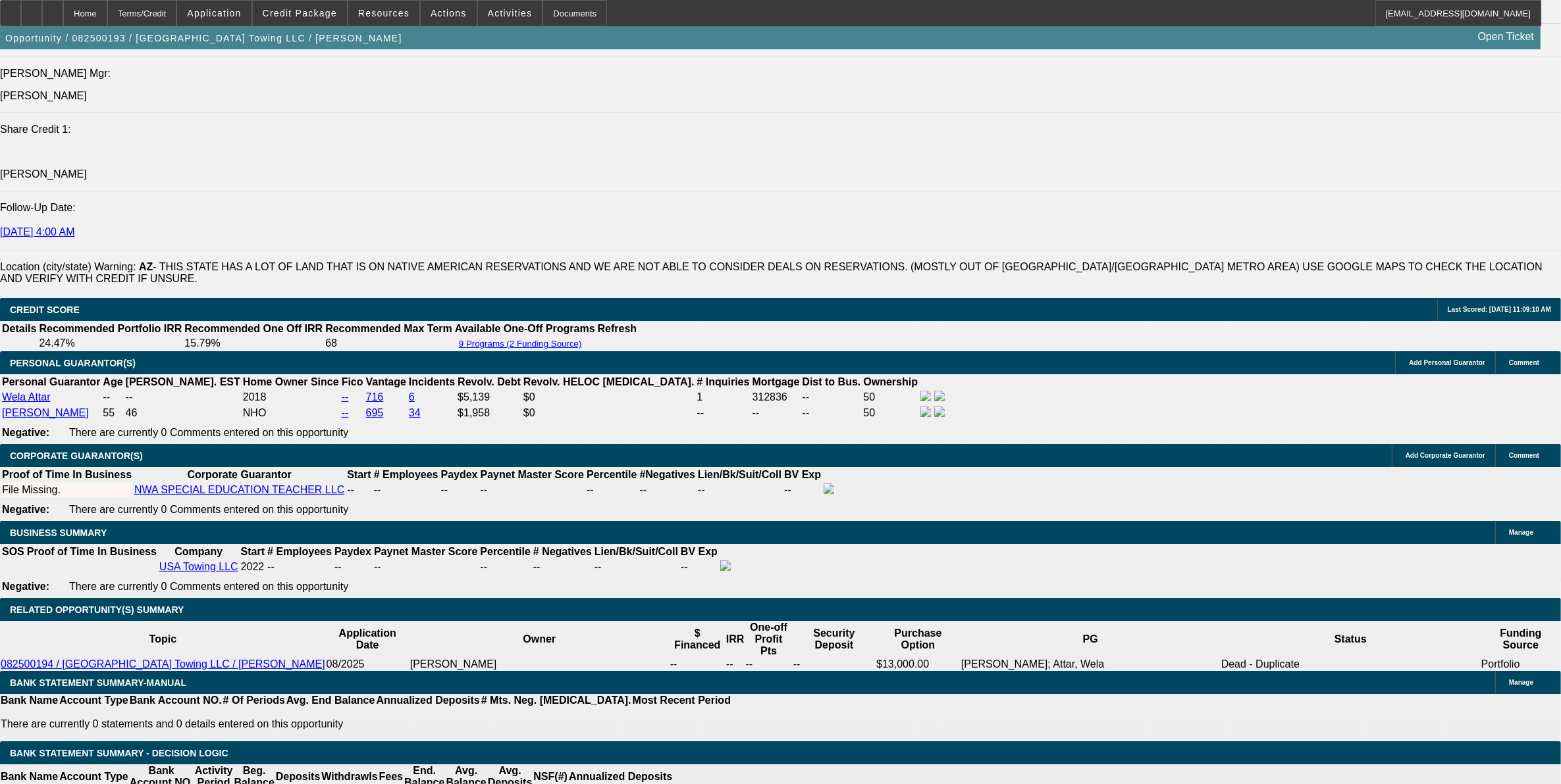
drag, startPoint x: 331, startPoint y: 368, endPoint x: 478, endPoint y: 352, distance: 147.9
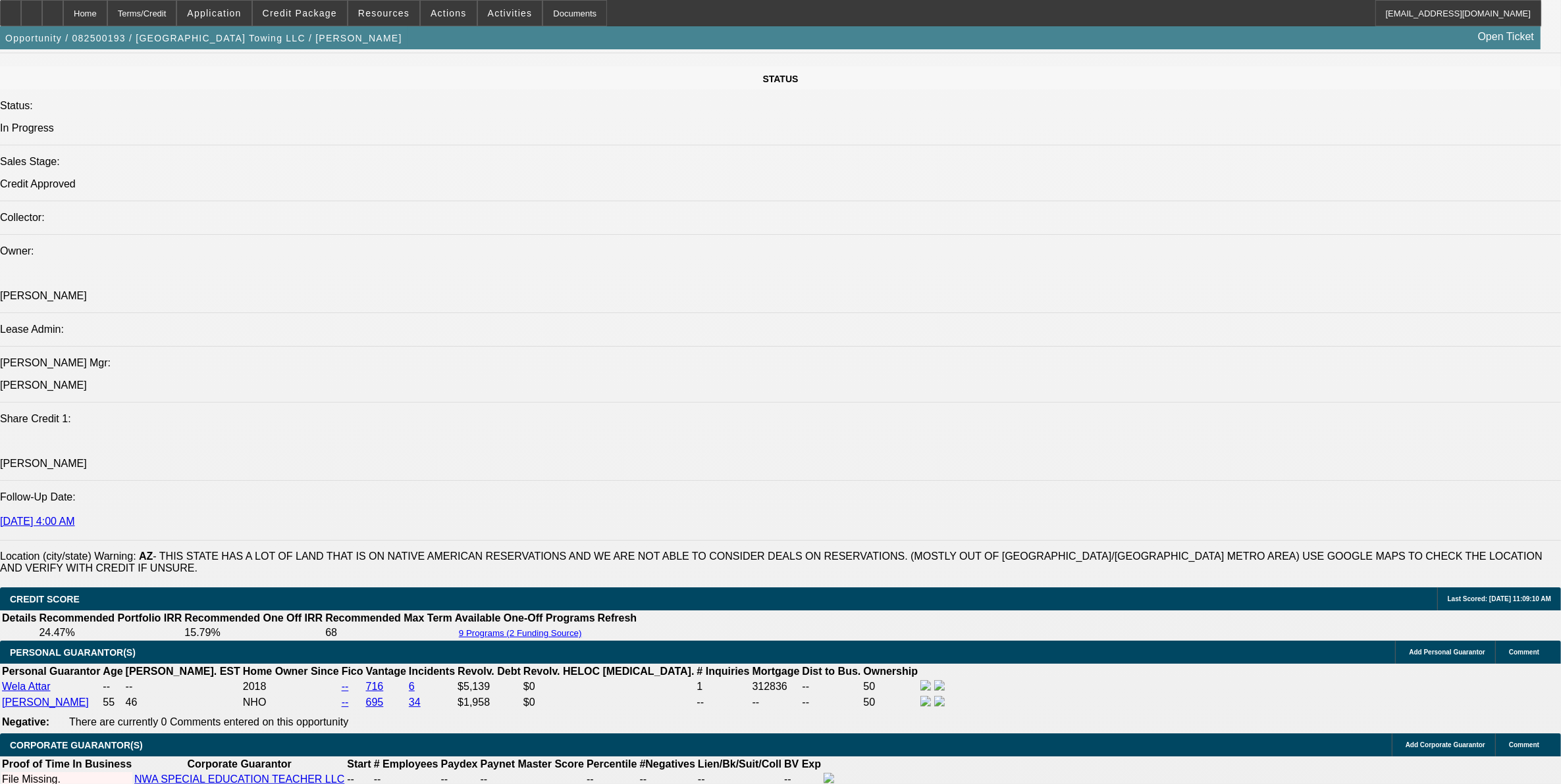
scroll to position [1607, 0]
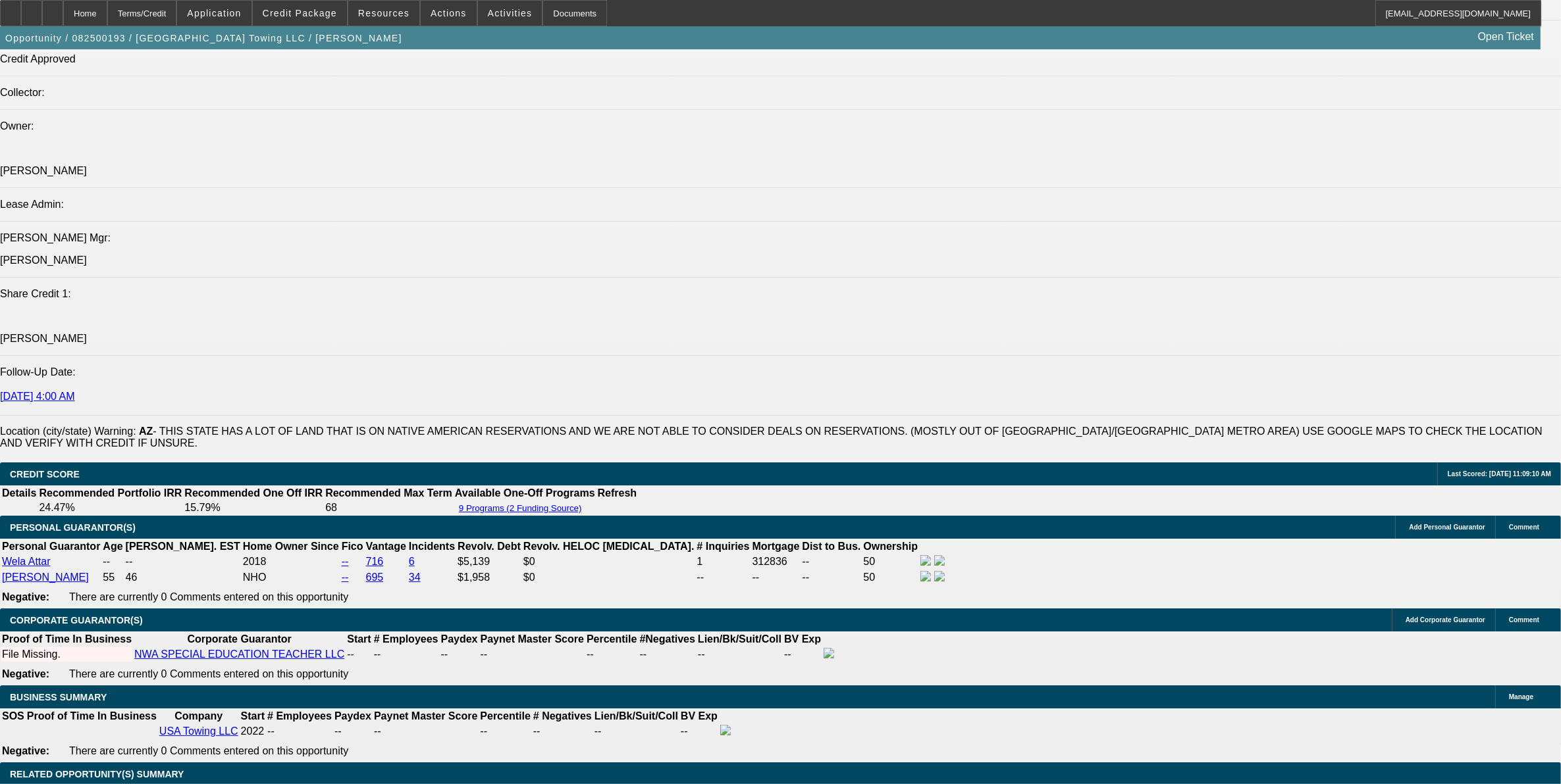
drag, startPoint x: 336, startPoint y: 537, endPoint x: 456, endPoint y: 526, distance: 120.5
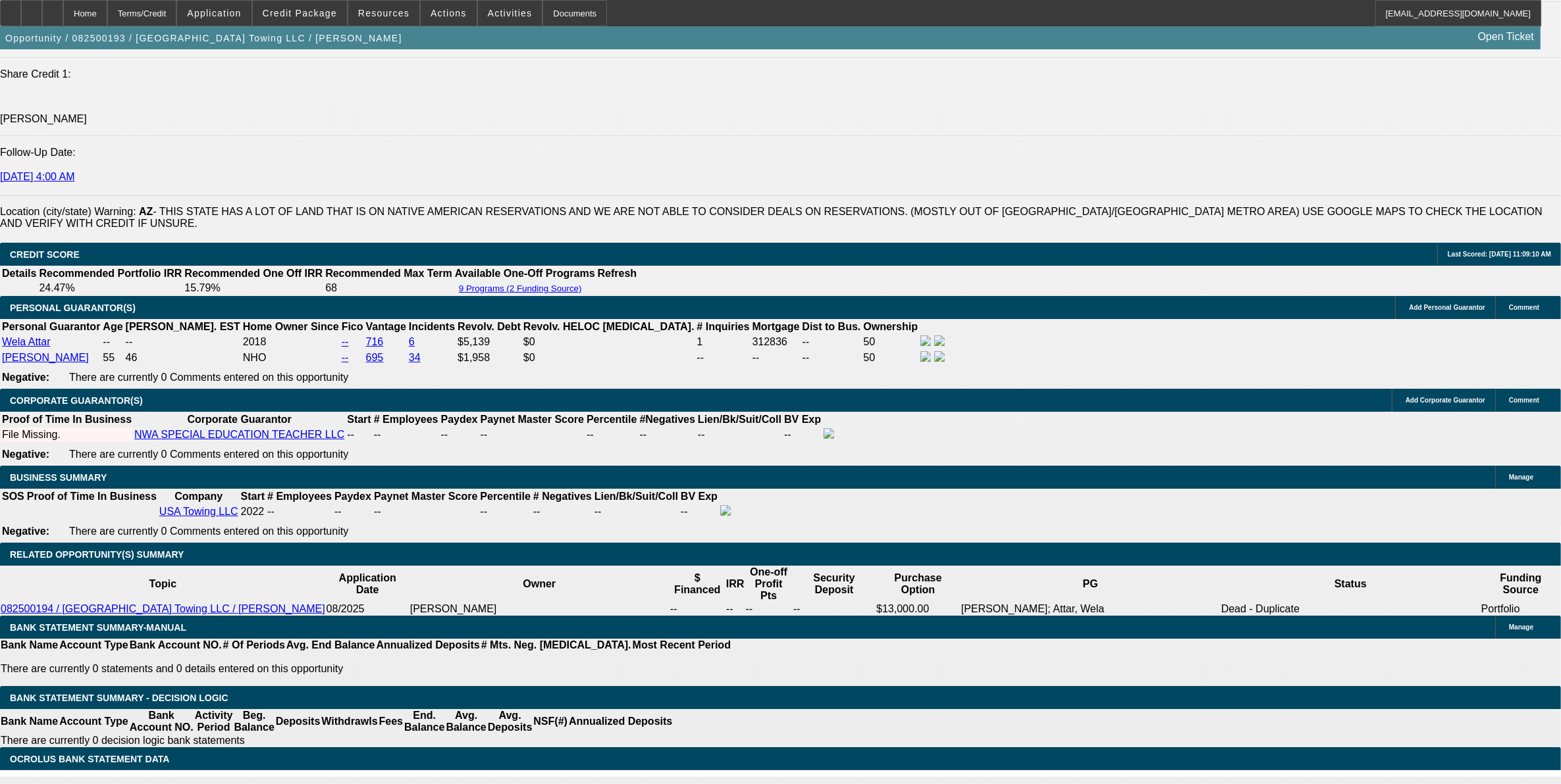
scroll to position [1826, 0]
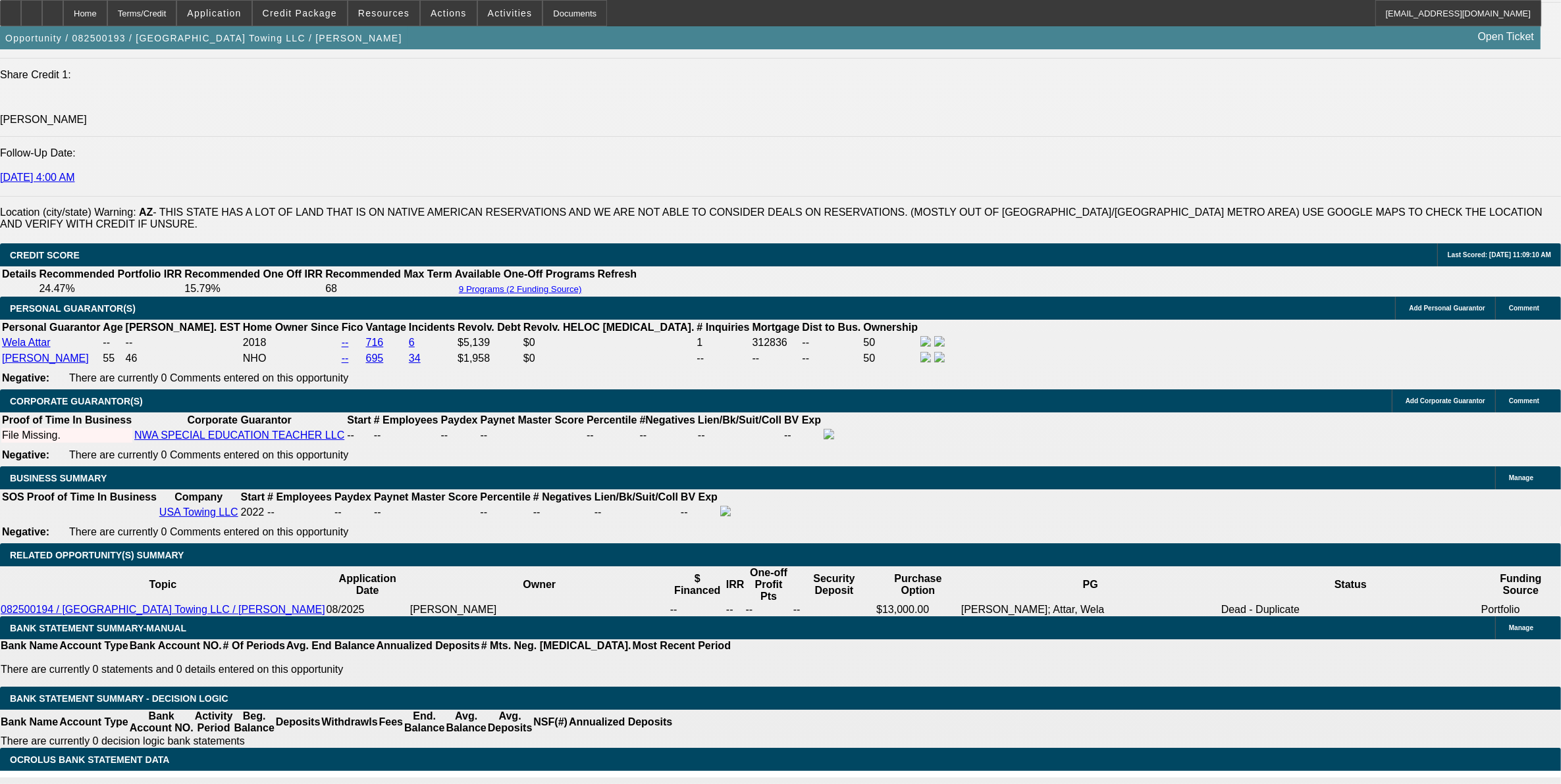
drag, startPoint x: 330, startPoint y: 312, endPoint x: 646, endPoint y: 283, distance: 317.3
type input "19."
type input "$2,723.76"
type input "19.5"
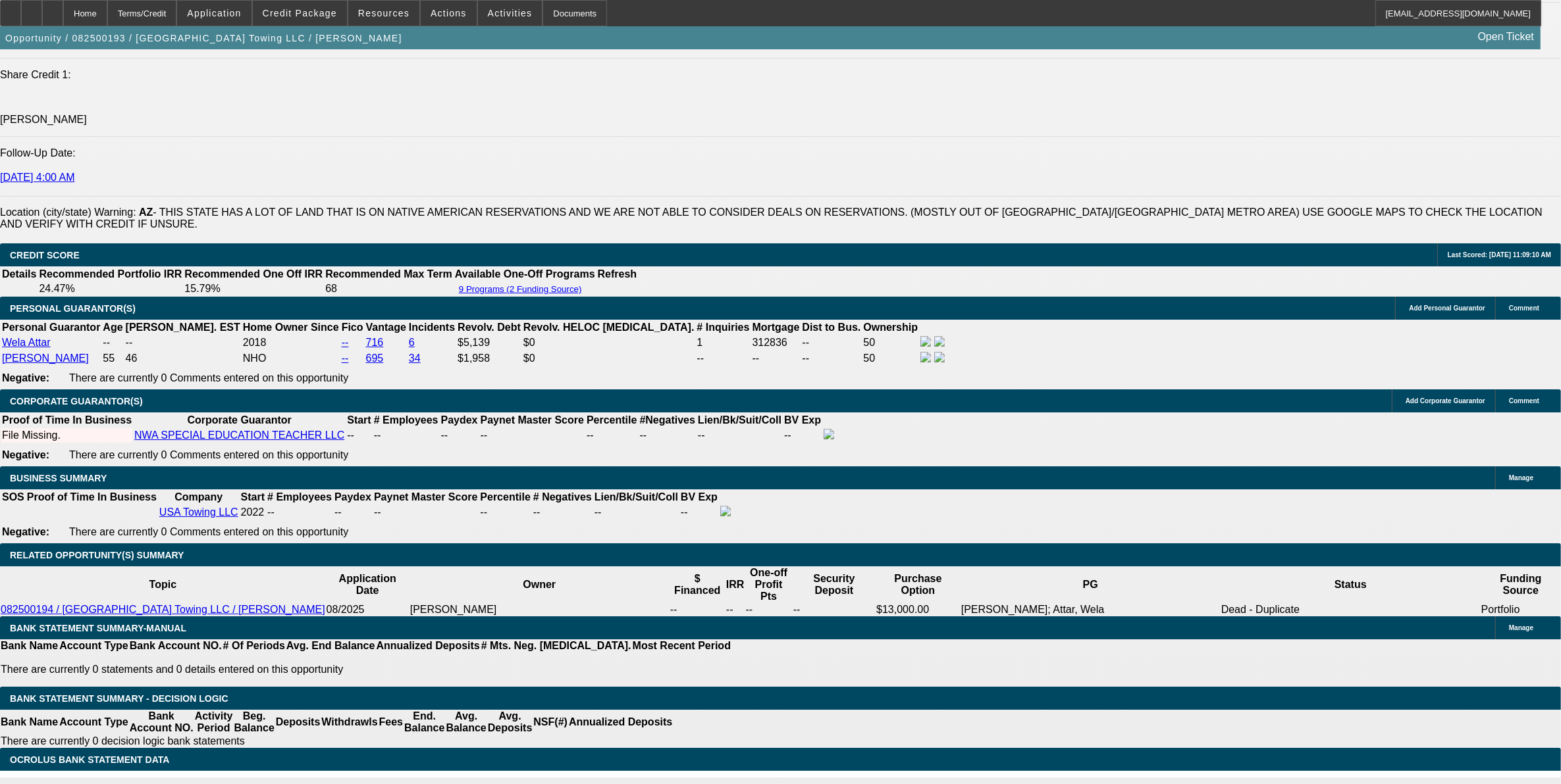
type input "$2,752.73"
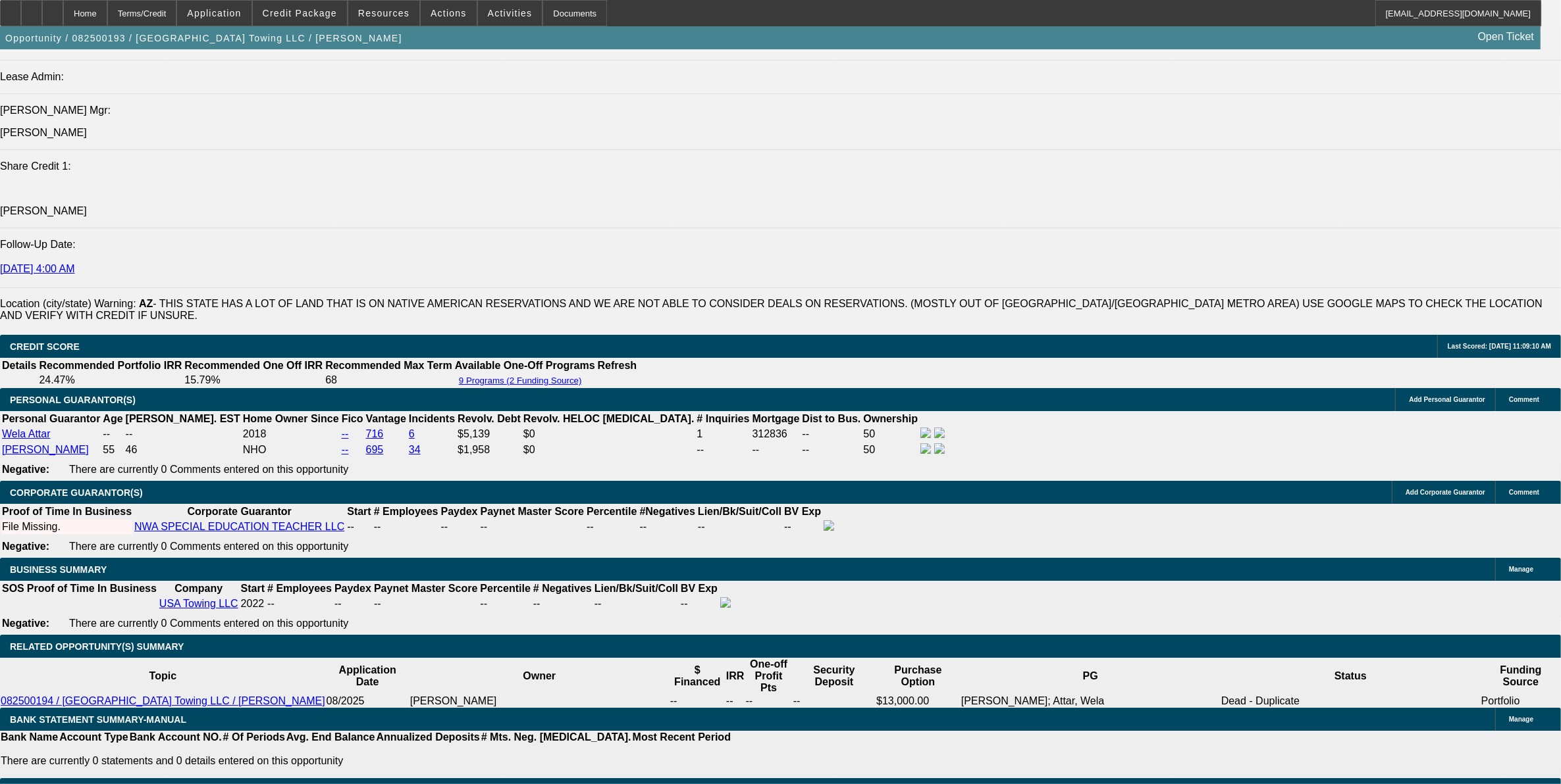
scroll to position [1579, 0]
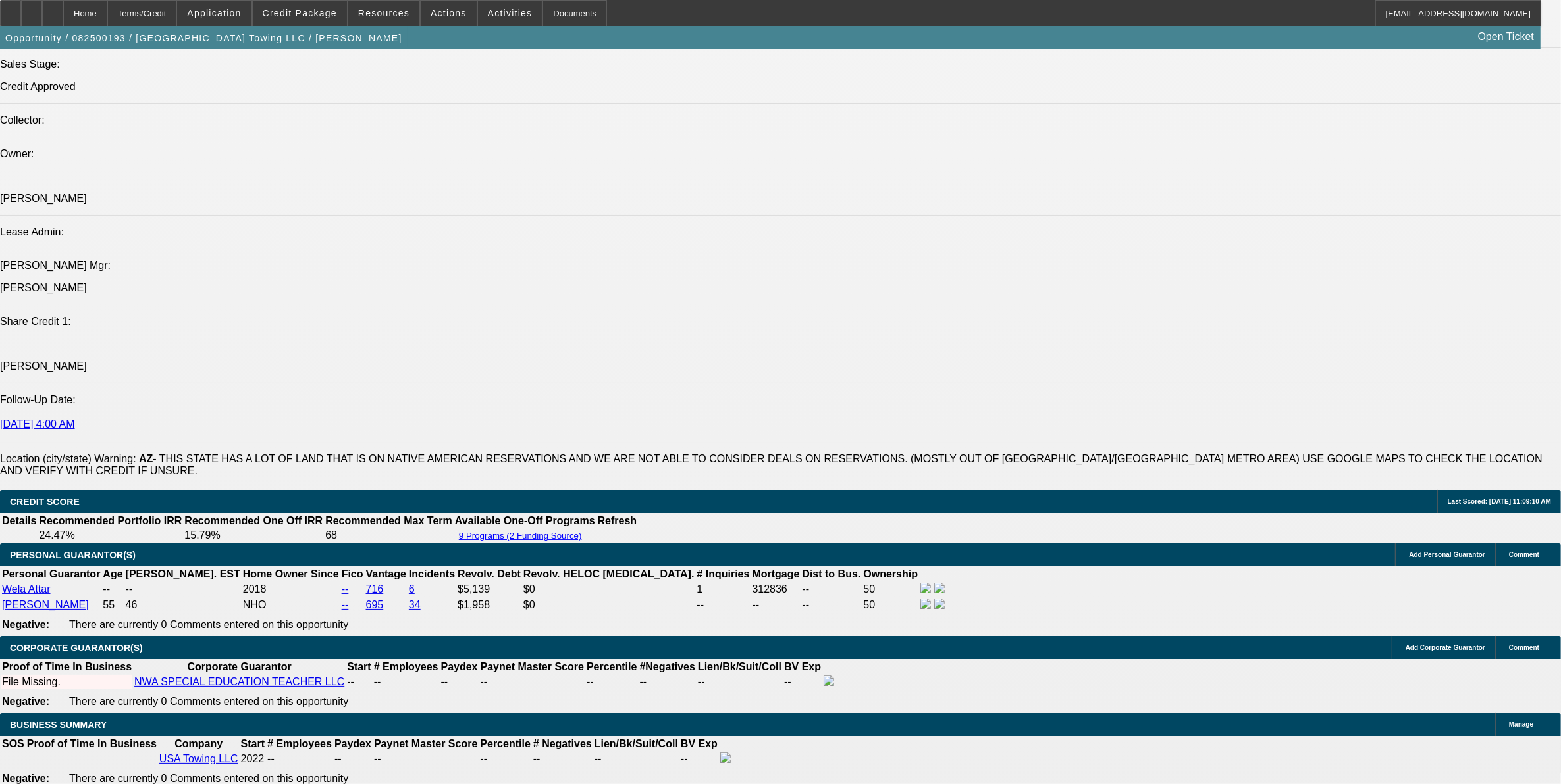
type input "19.5"
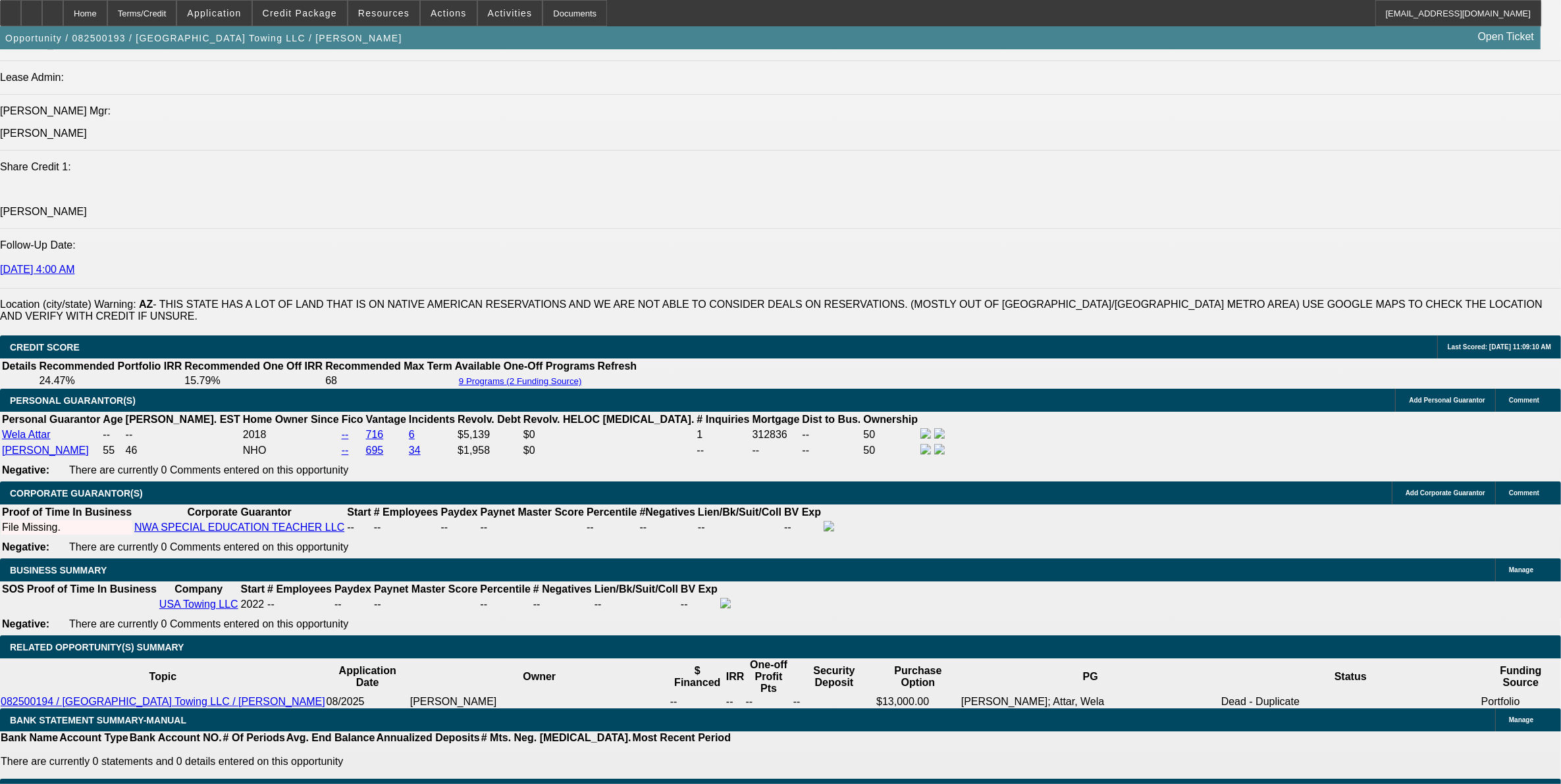
scroll to position [1744, 0]
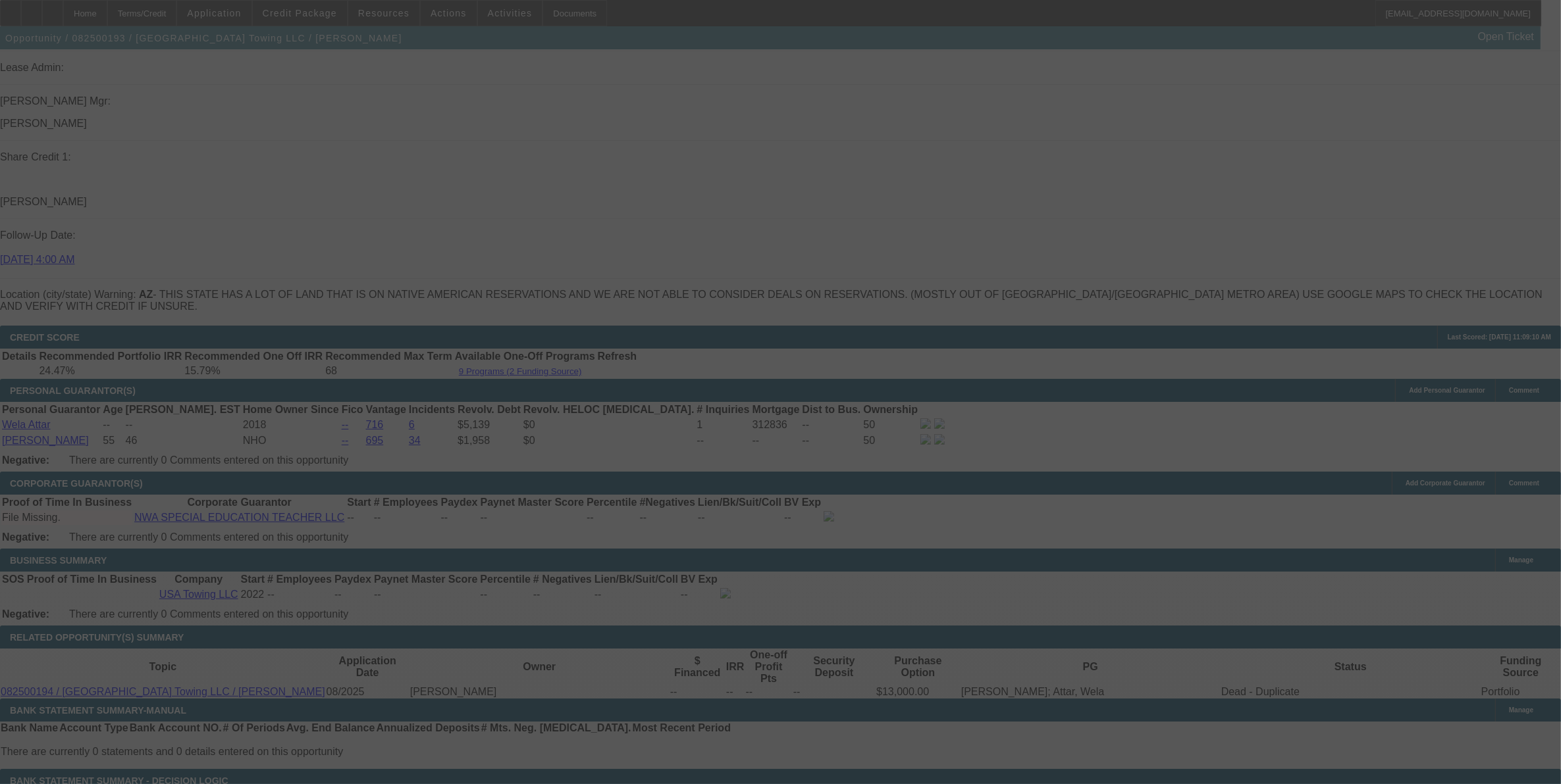
select select "0"
select select "2"
select select "0"
select select "6"
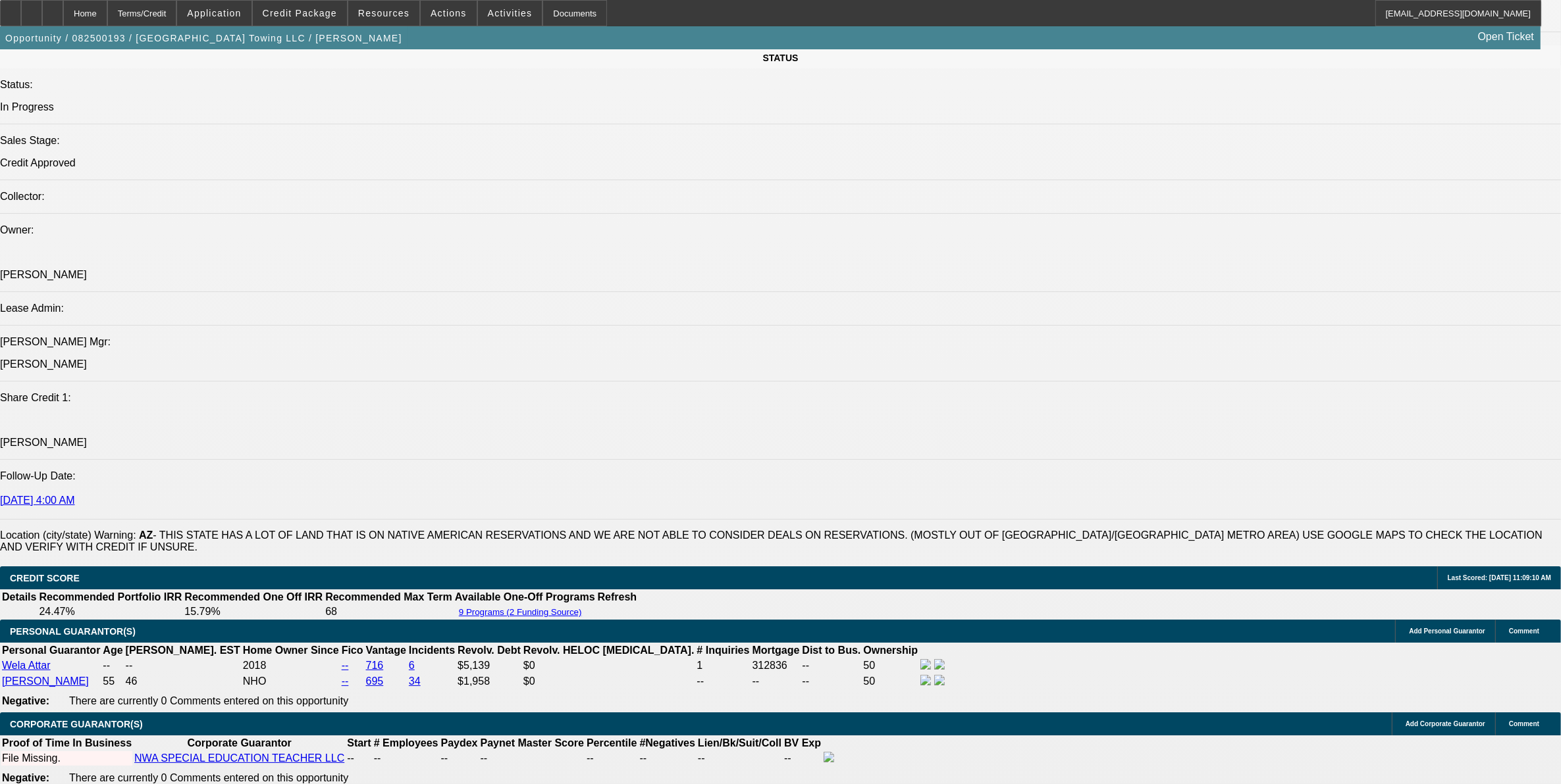
scroll to position [1498, 0]
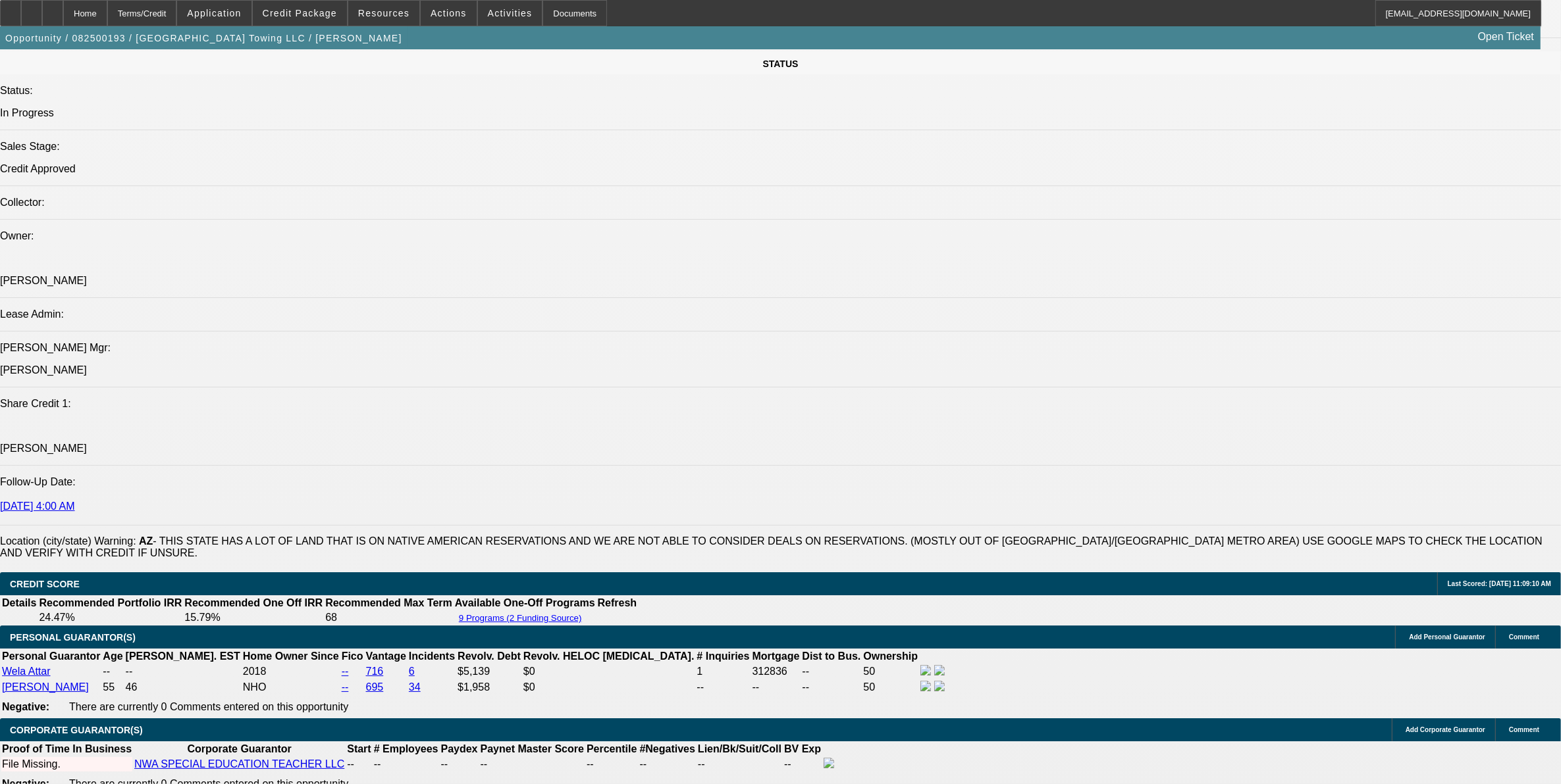
drag, startPoint x: 331, startPoint y: 642, endPoint x: 408, endPoint y: 654, distance: 77.9
type input "UNKNOWN"
type input "19"
type input "$1,794.84"
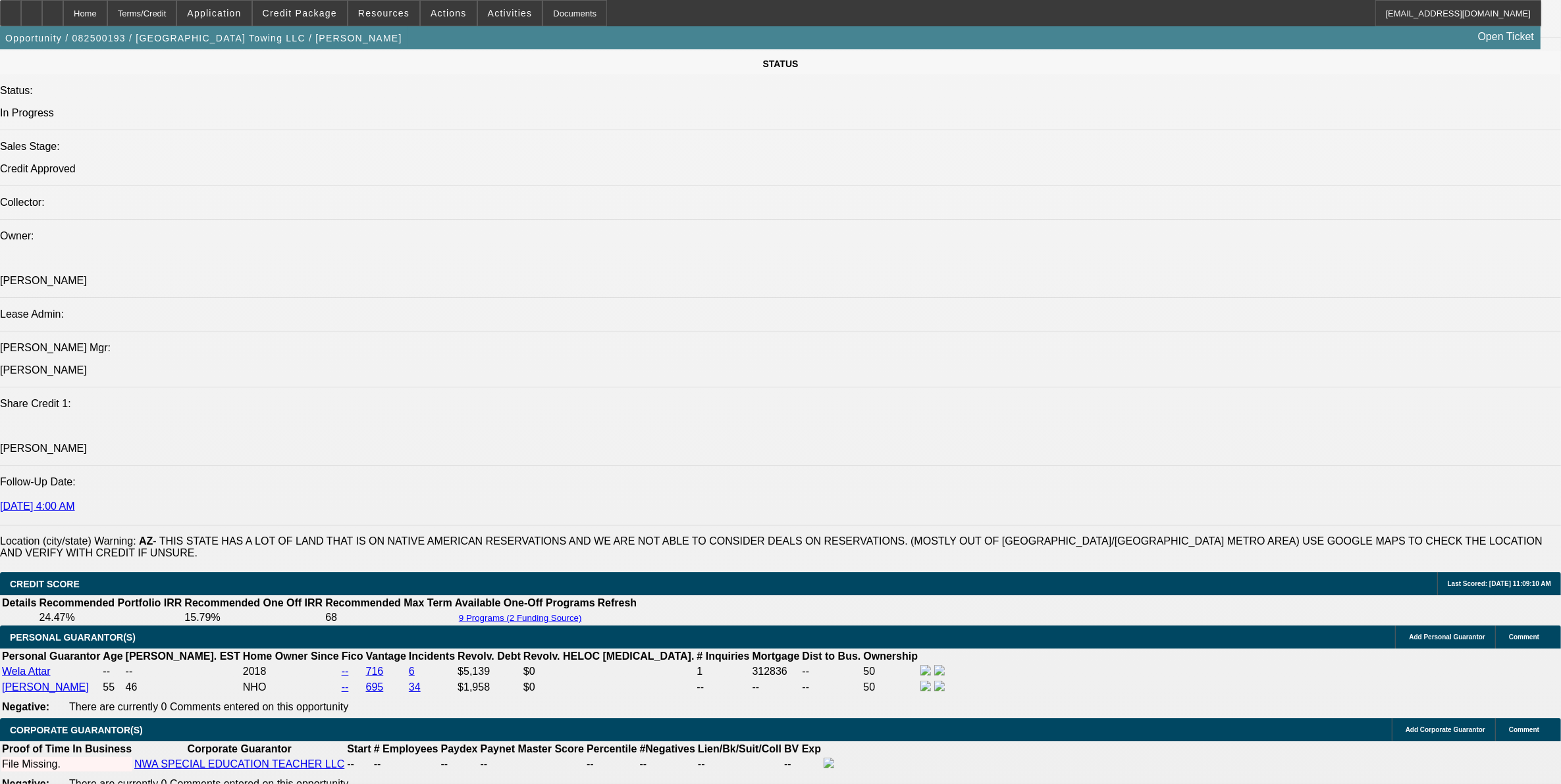
type input "19."
type input "$2,723.76"
type input "19.5"
type input "$2,752.73"
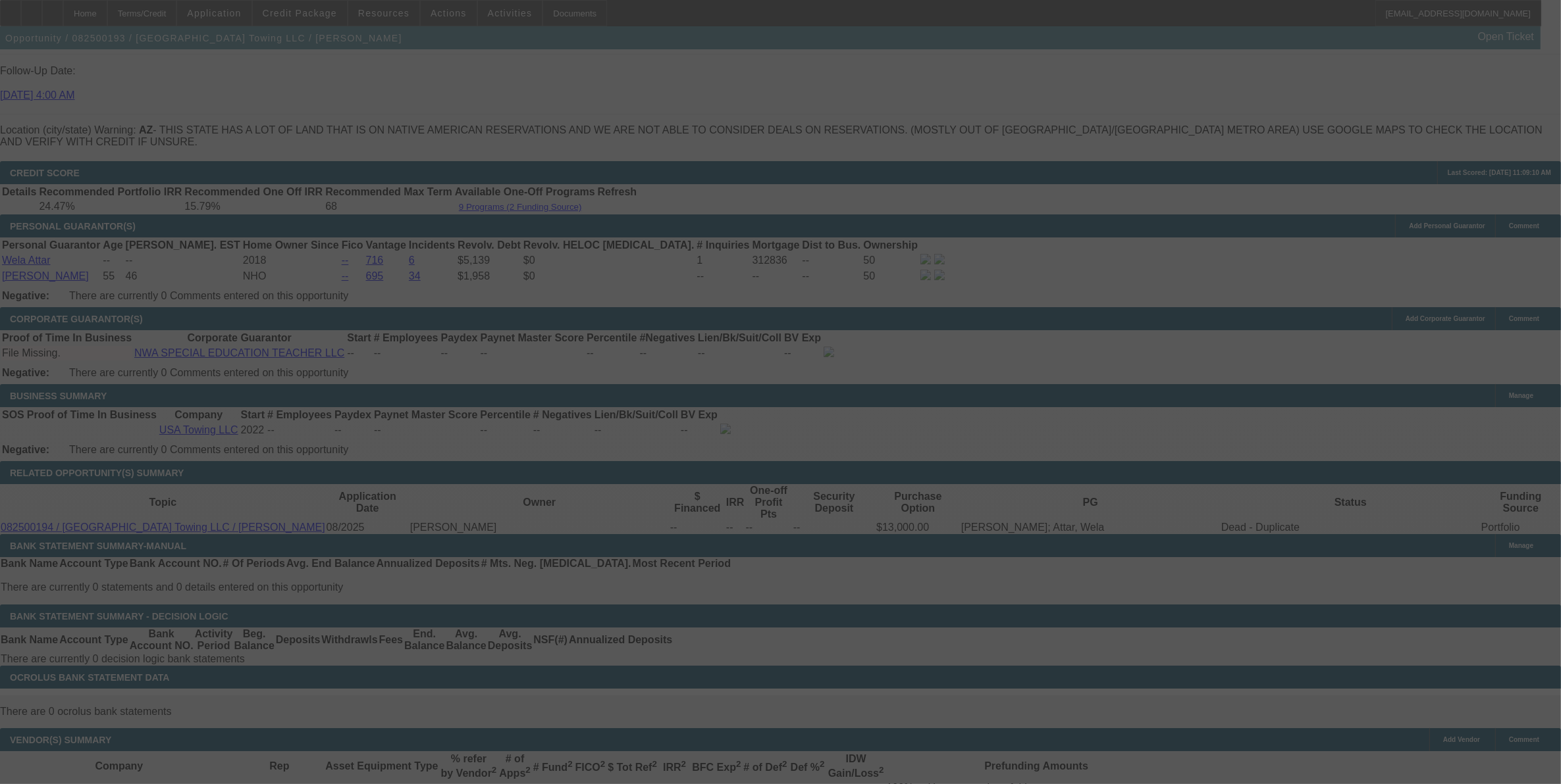
scroll to position [1896, 0]
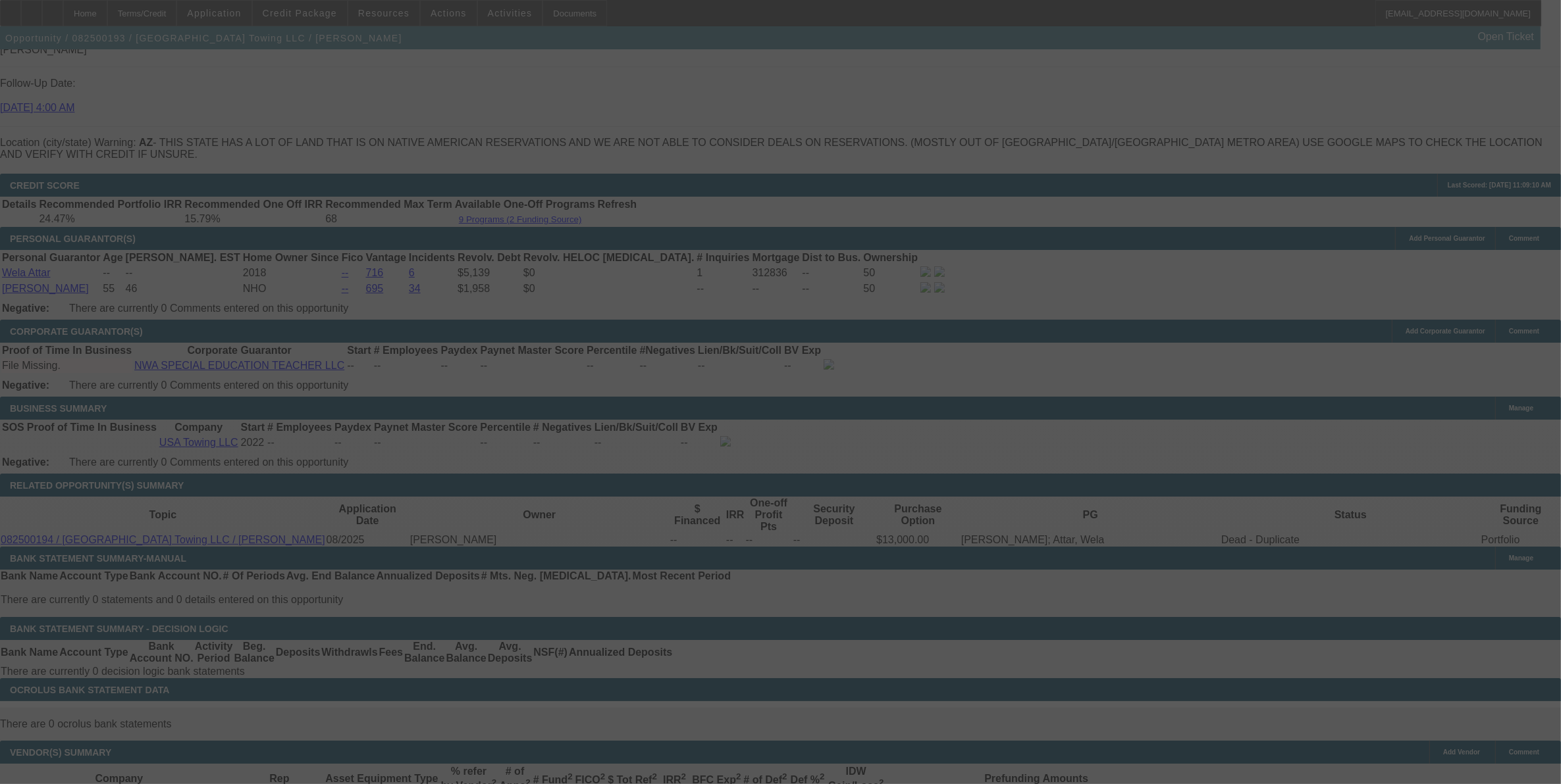
select select "0"
select select "2"
select select "0"
select select "6"
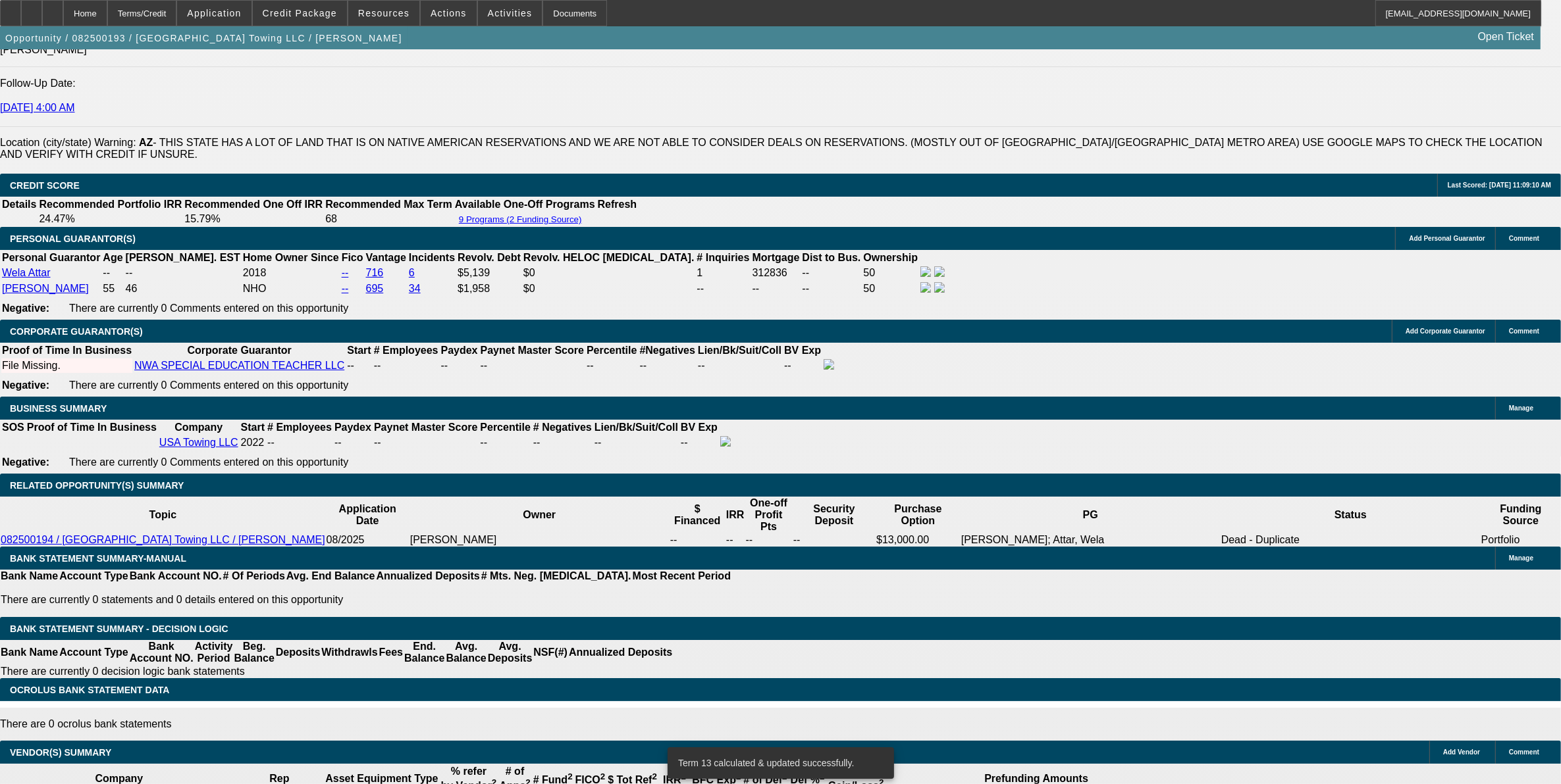
drag, startPoint x: 388, startPoint y: 242, endPoint x: 692, endPoint y: 257, distance: 304.4
type input "1"
type input "UNKNOWN"
type input "19"
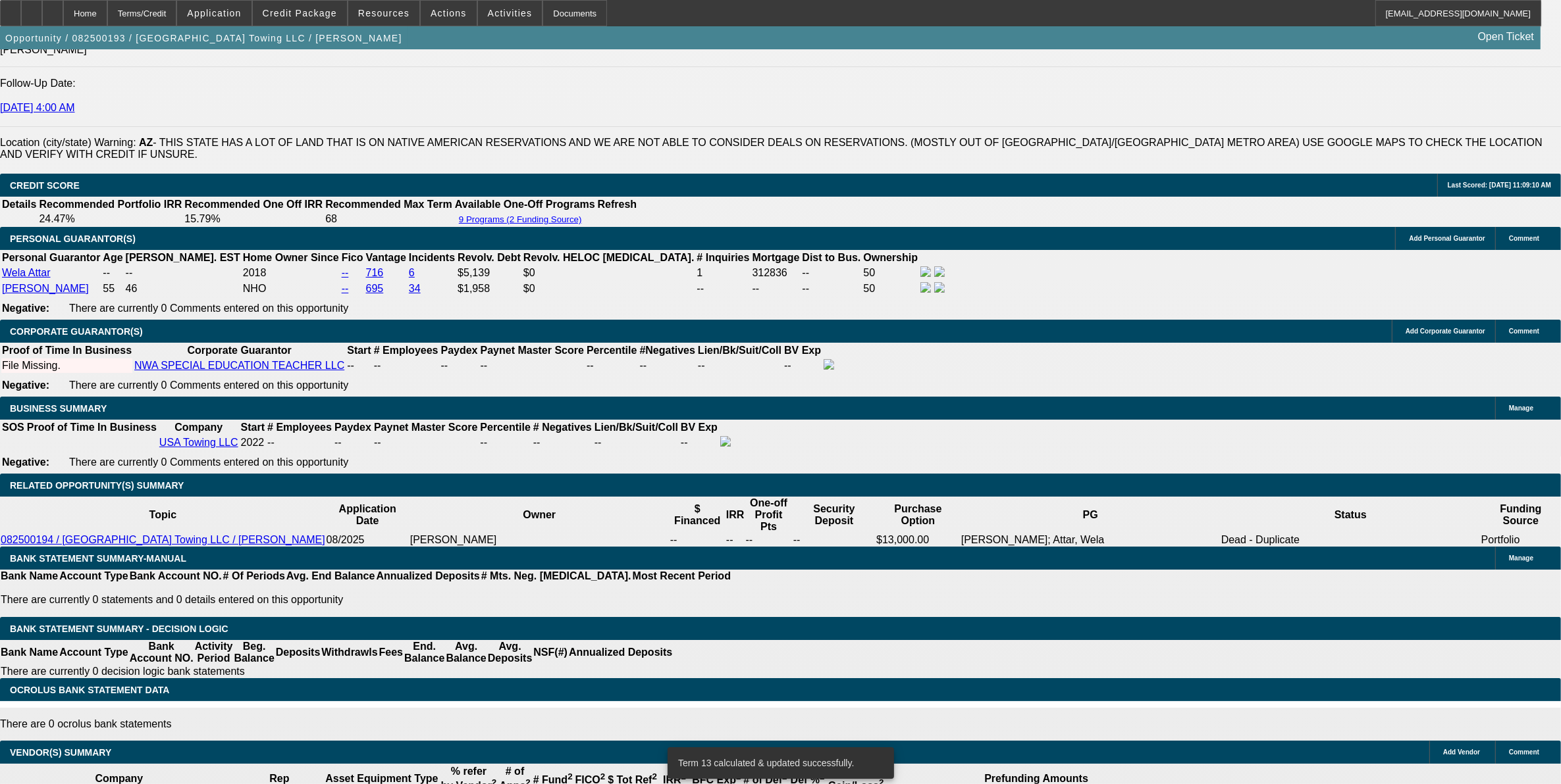
type input "$1,794.84"
type input "19."
type input "$2,723.76"
type input "19.8"
type input "$2,770.19"
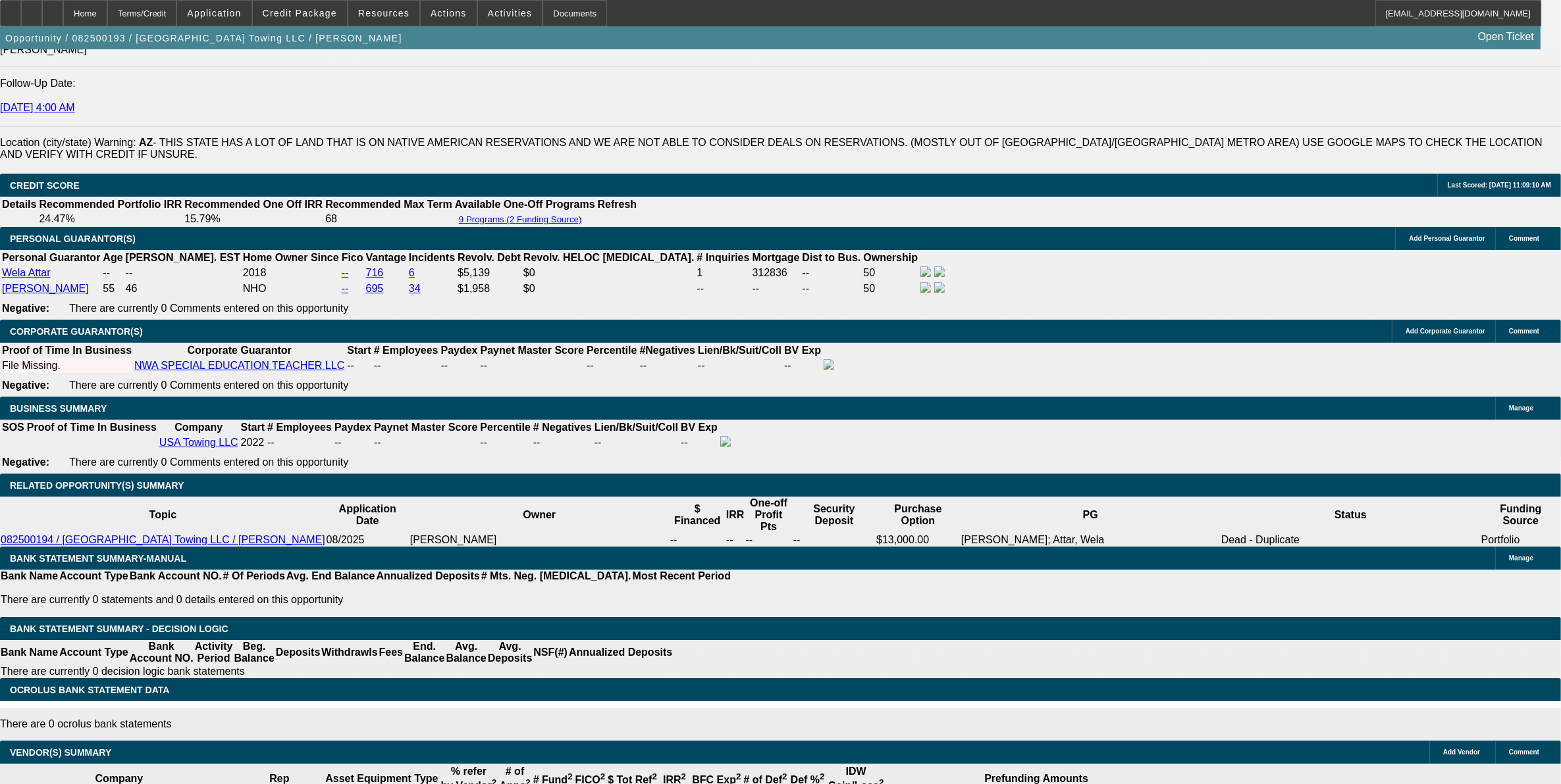
scroll to position [1403, 0]
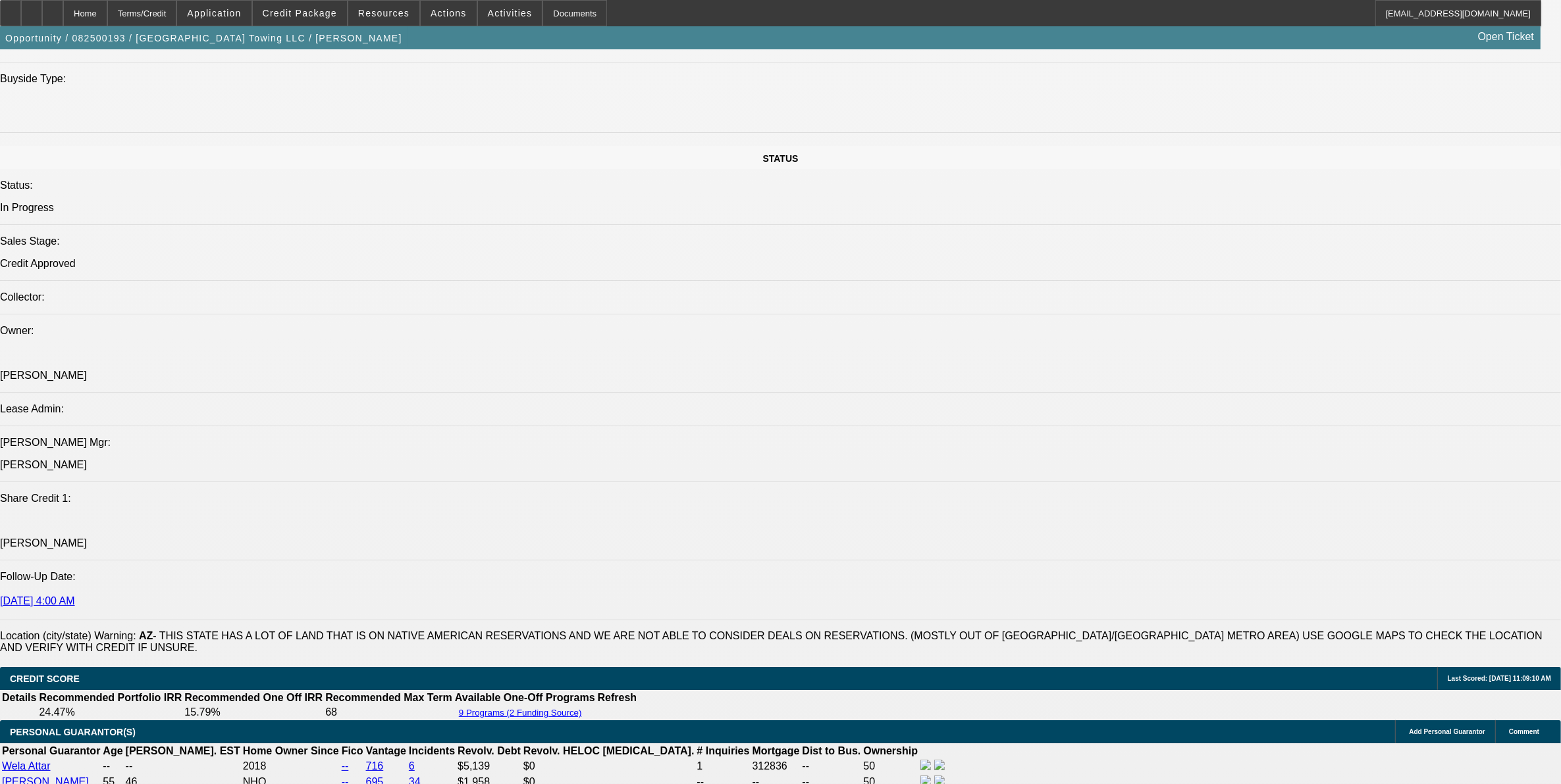
type input "19.8"
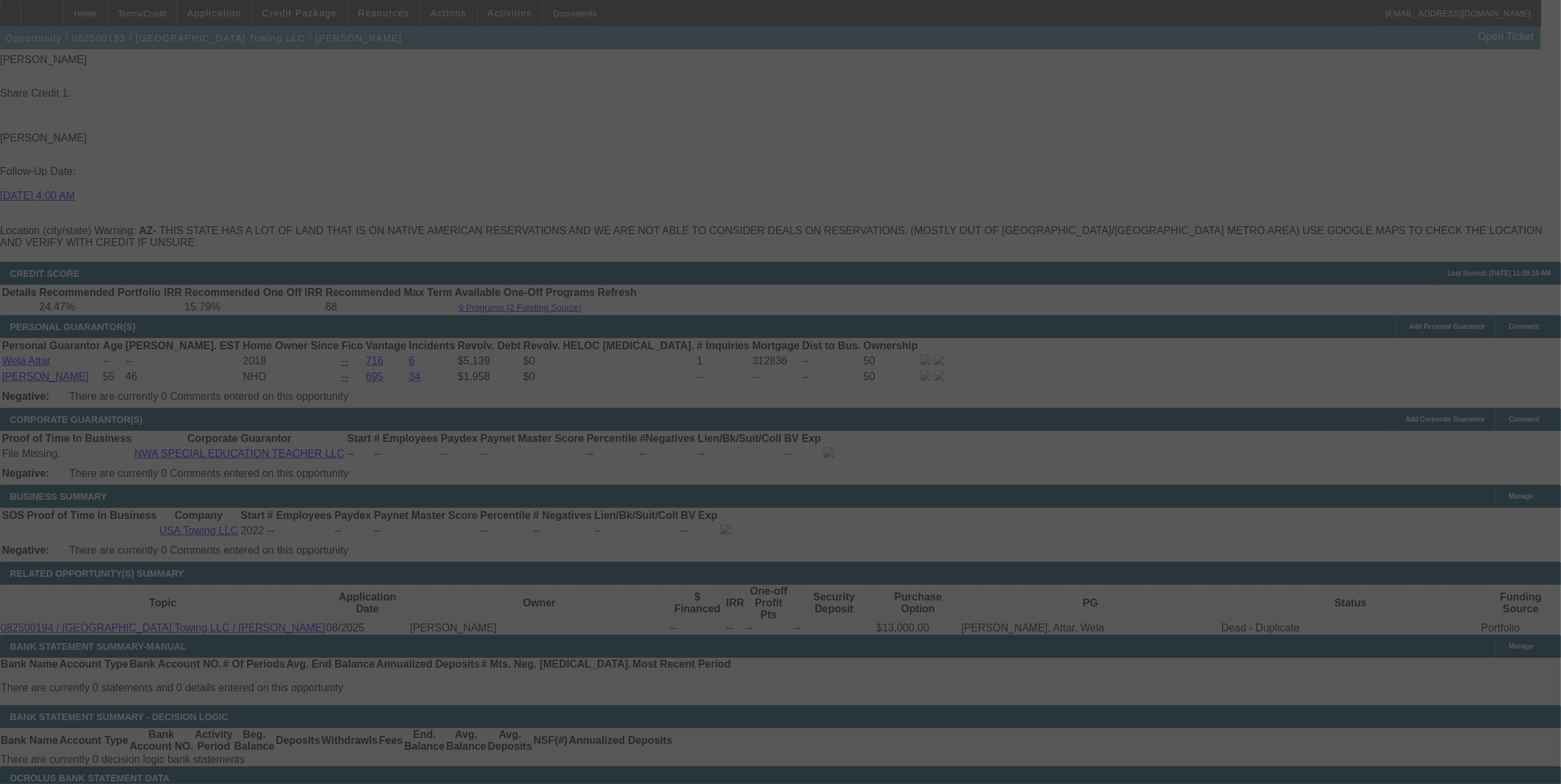
scroll to position [1813, 0]
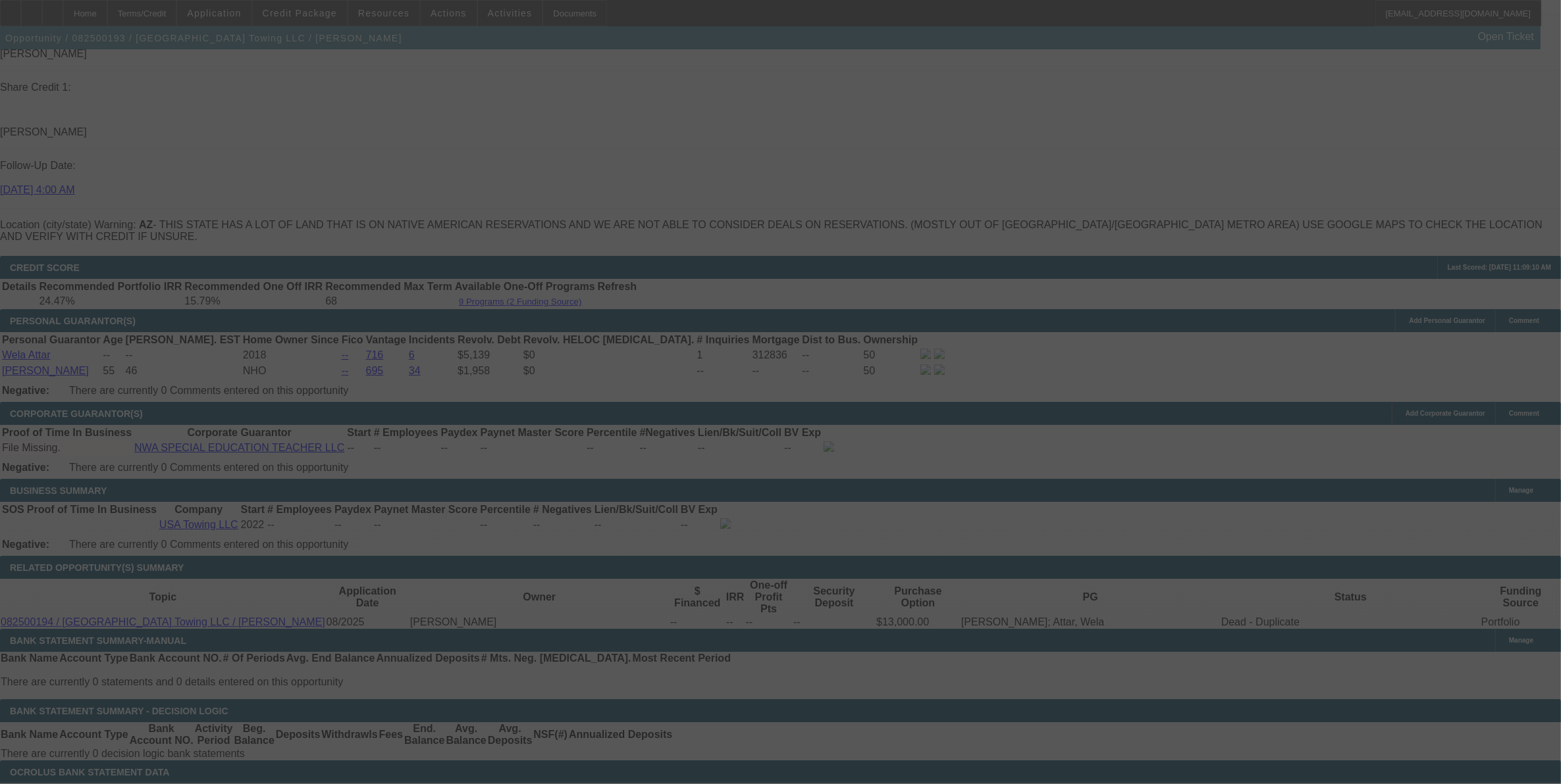
select select "0"
select select "2"
select select "0"
select select "6"
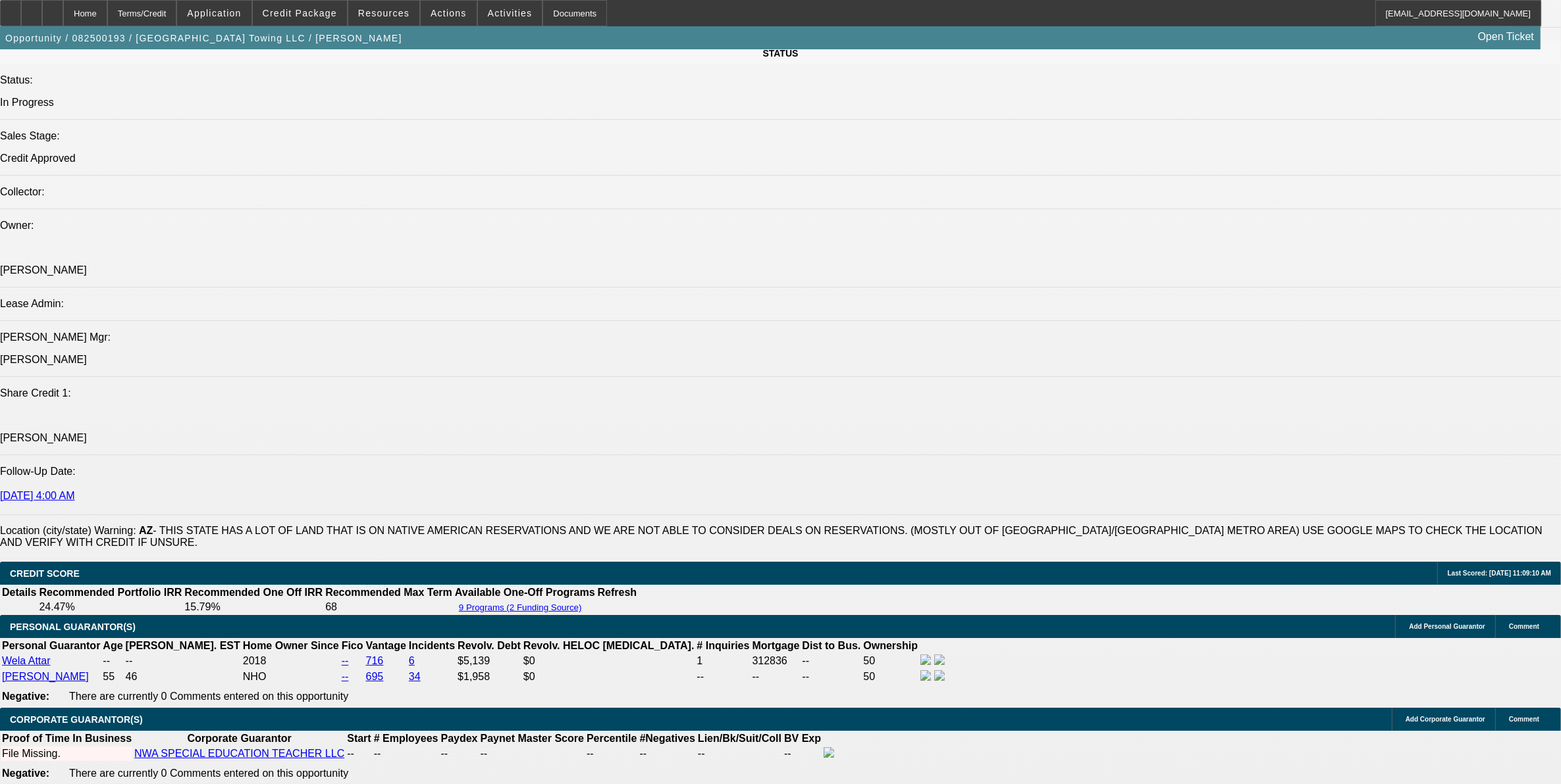
scroll to position [1484, 0]
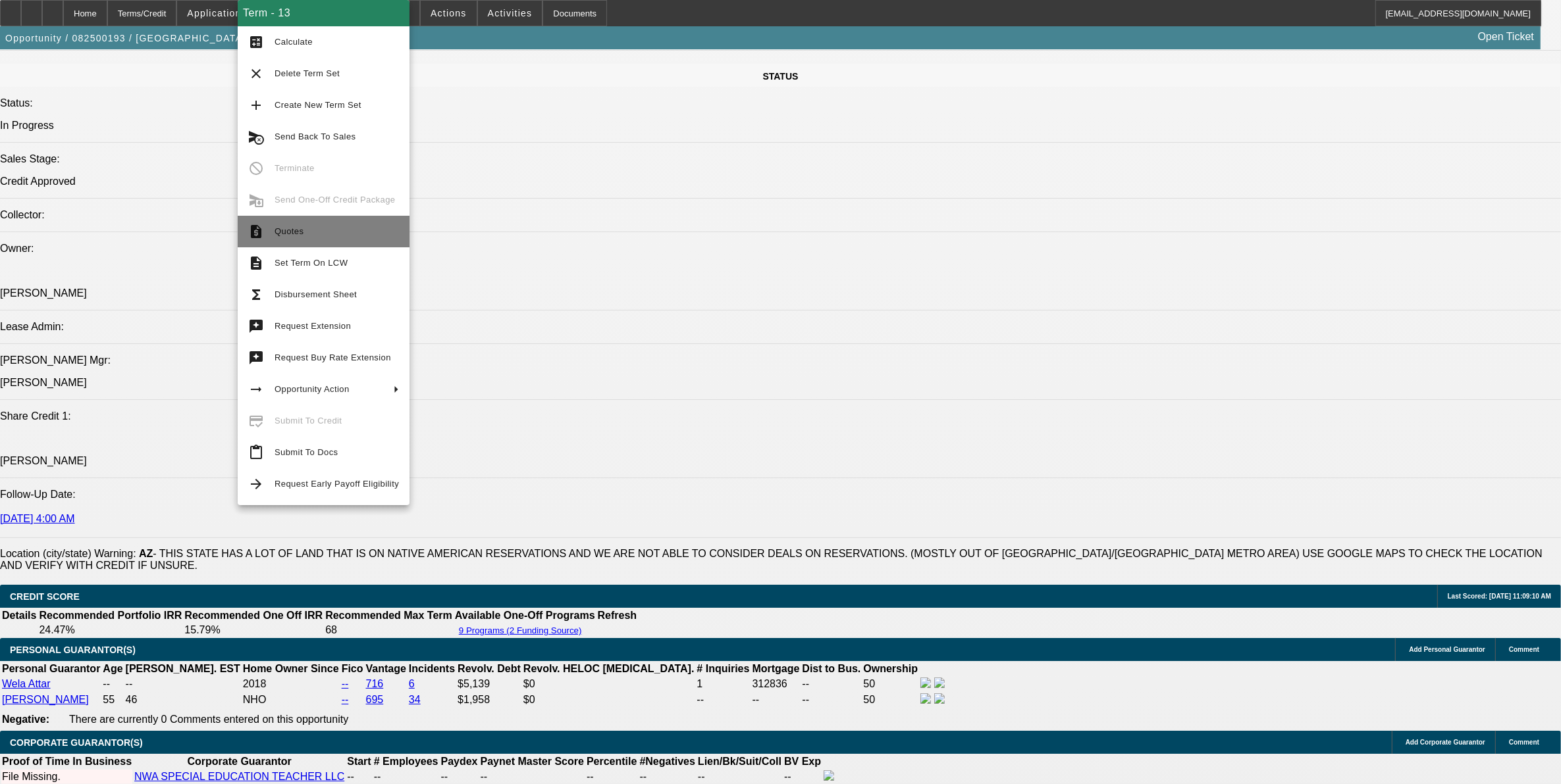
click at [304, 231] on span "Quotes" at bounding box center [336, 231] width 124 height 16
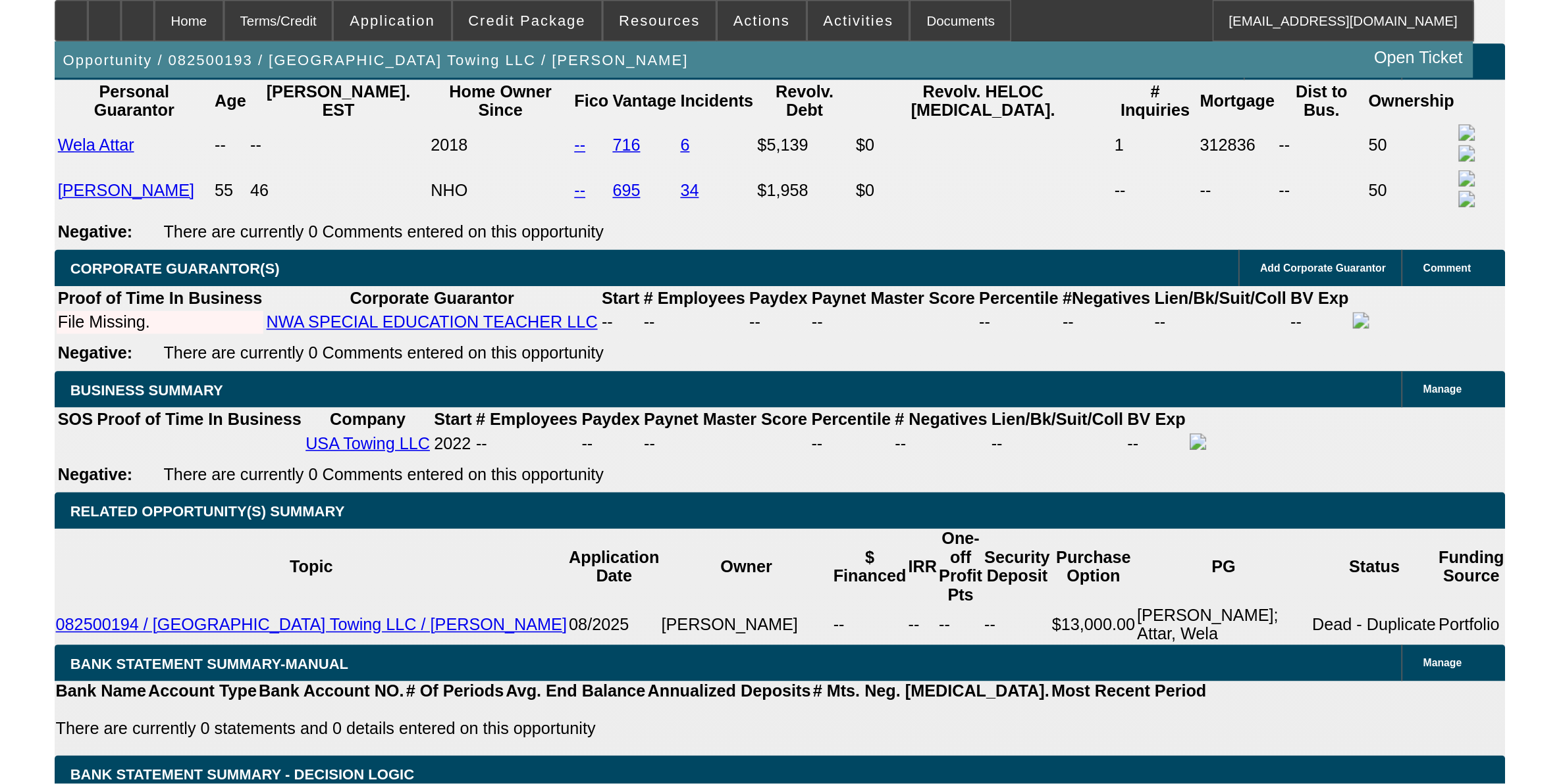
scroll to position [1732, 0]
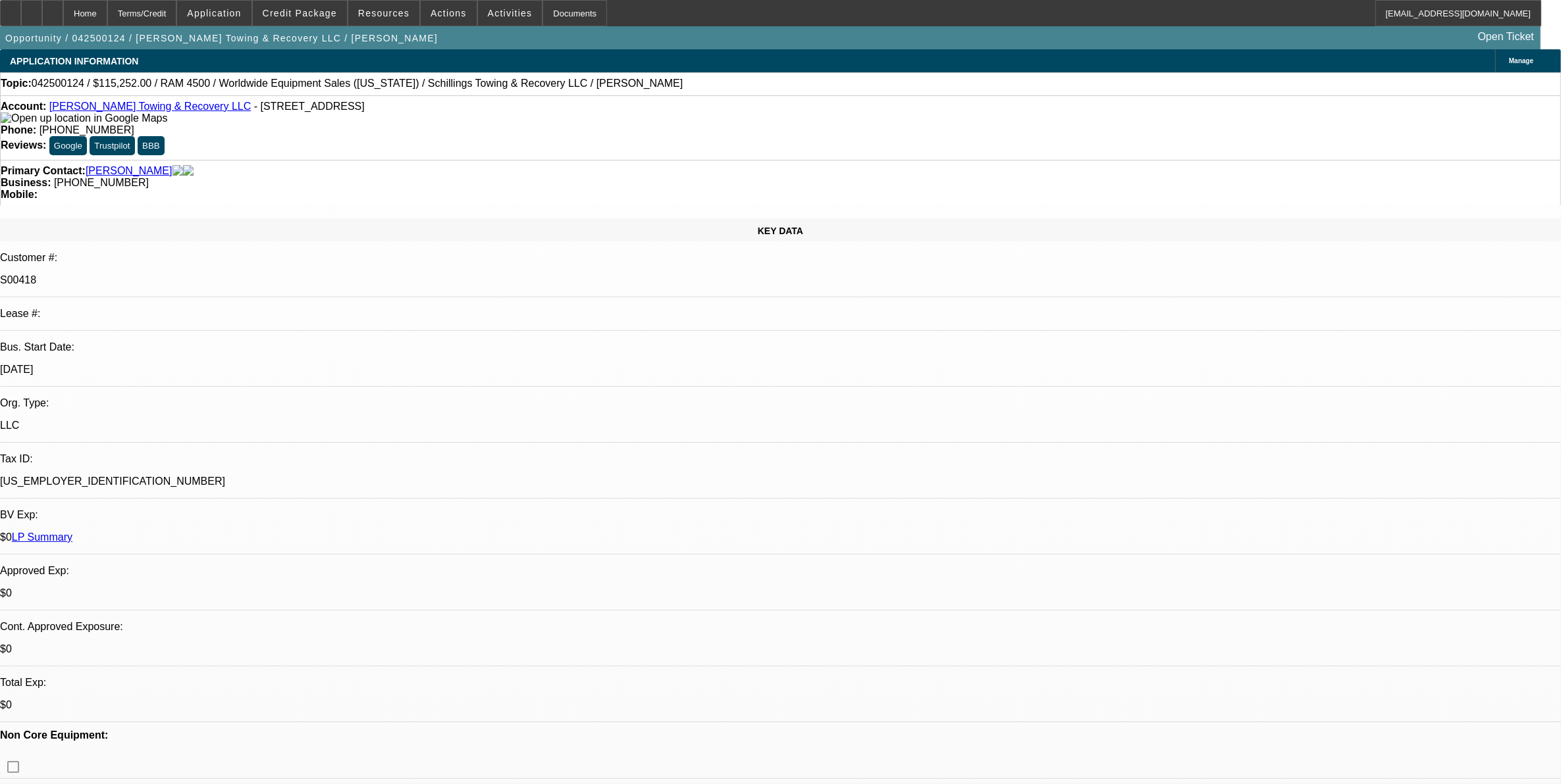
select select "0"
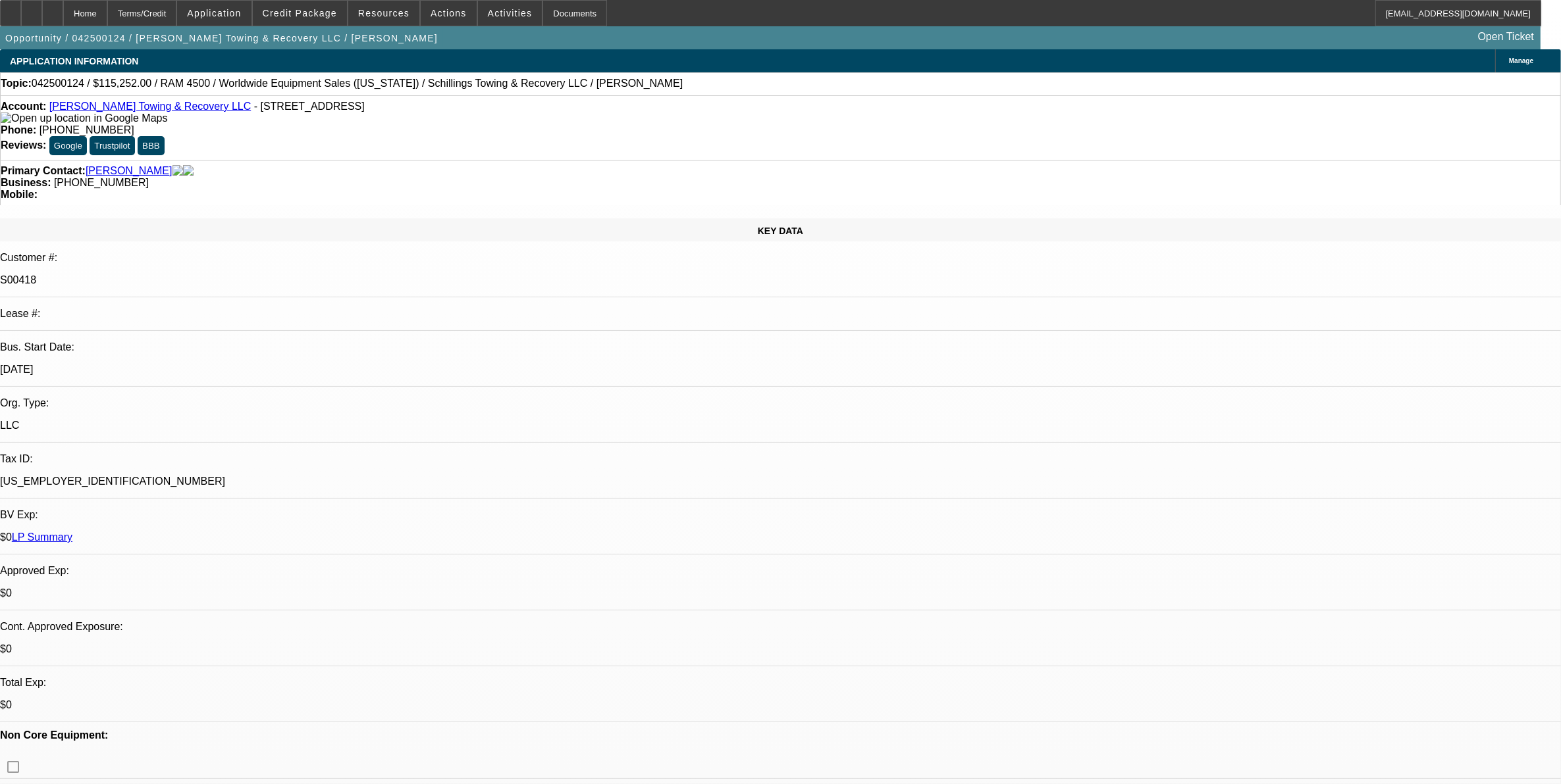
select select "0"
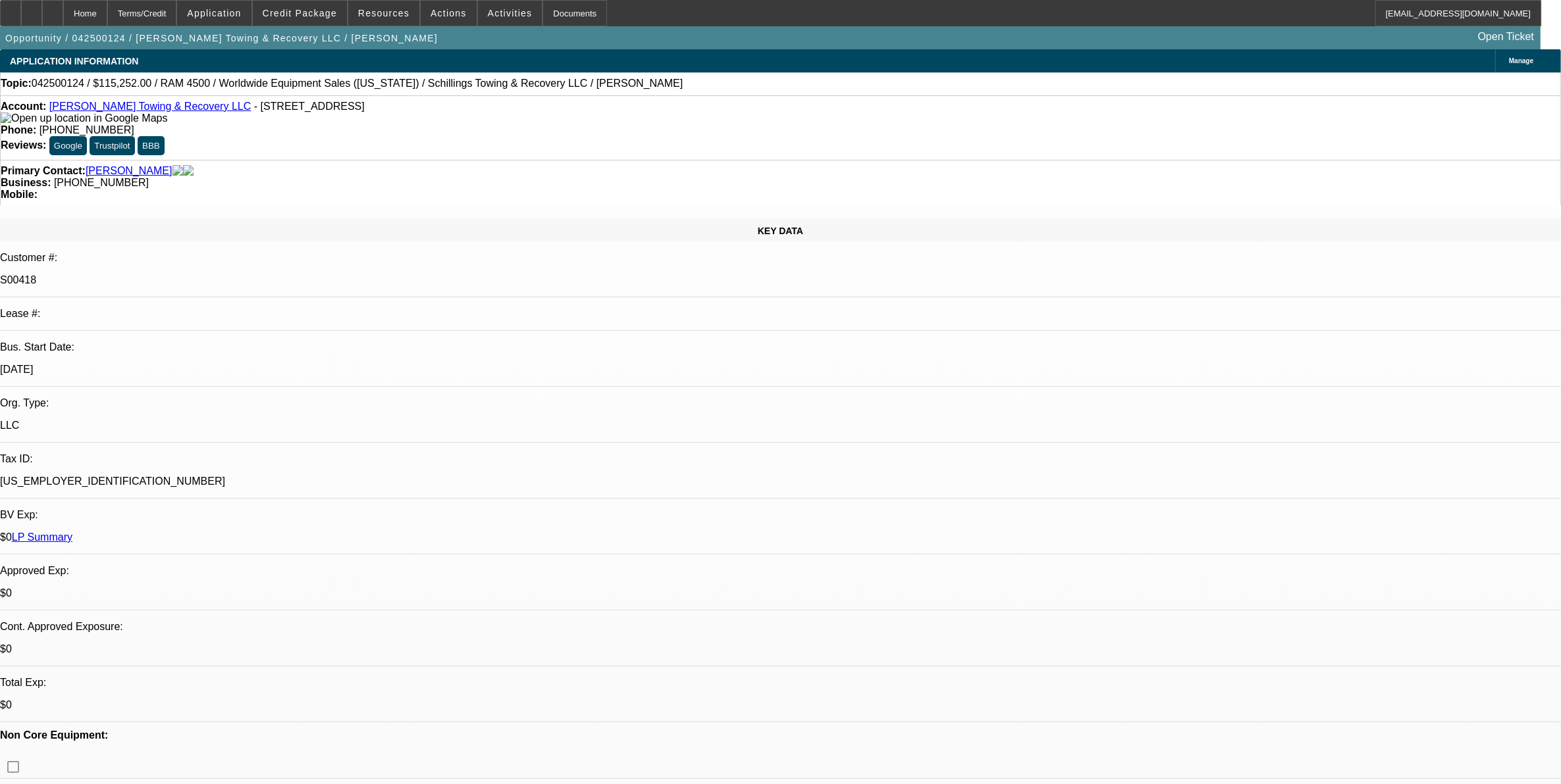
select select "0"
select select "1"
select select "3"
select select "6"
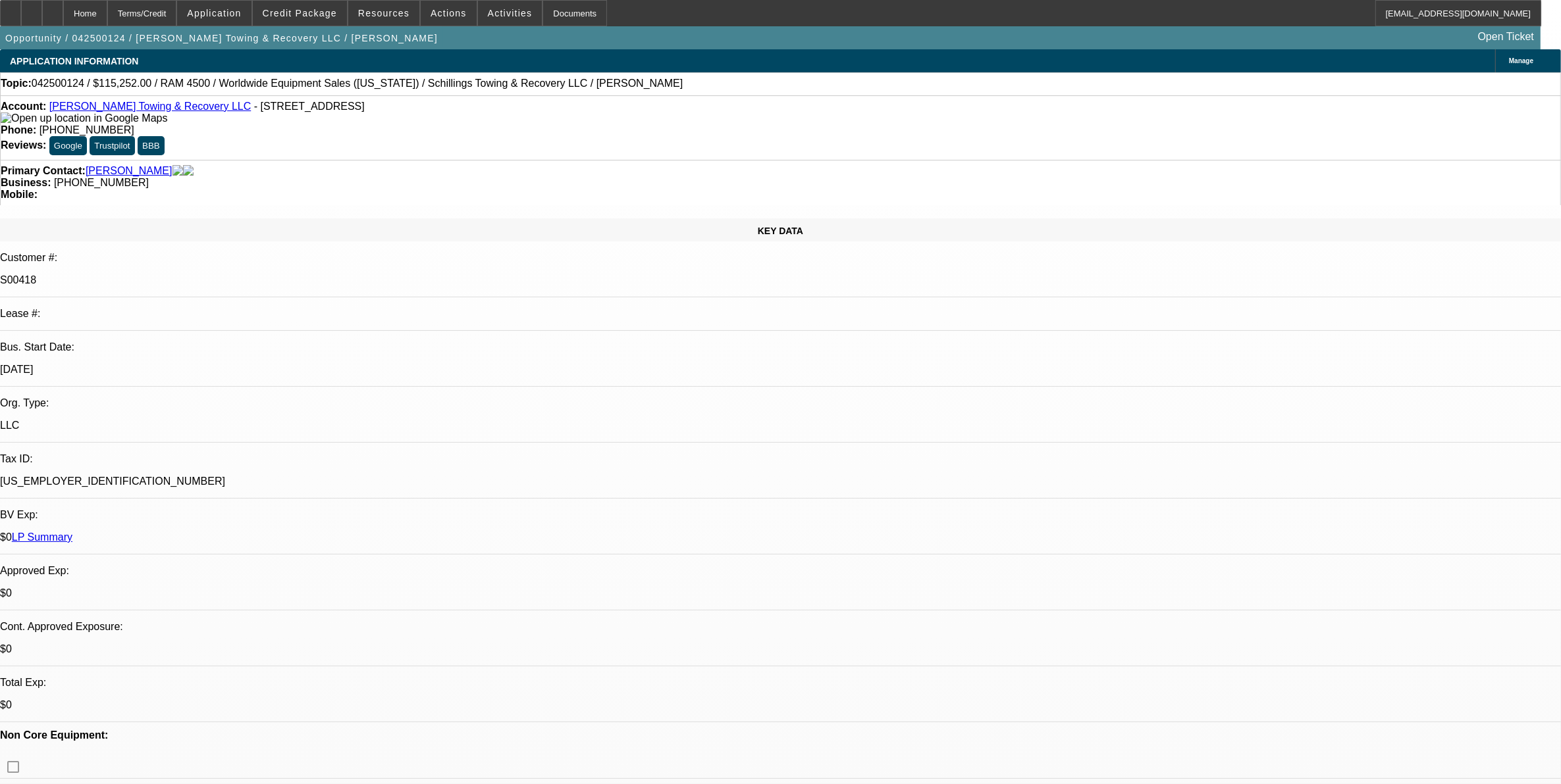
select select "1"
select select "3"
select select "6"
select select "1"
select select "3"
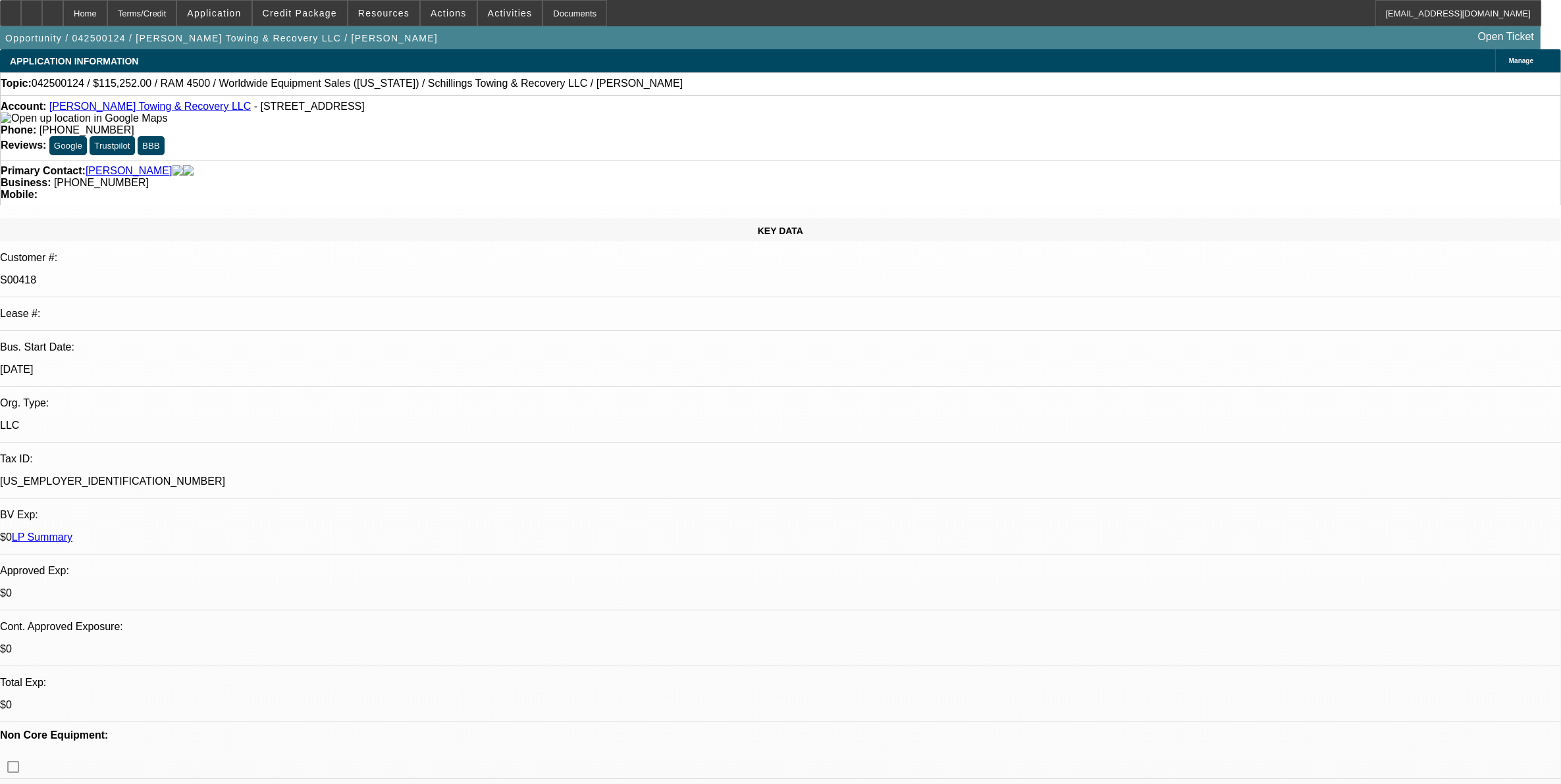
select select "6"
select select "1"
select select "3"
select select "6"
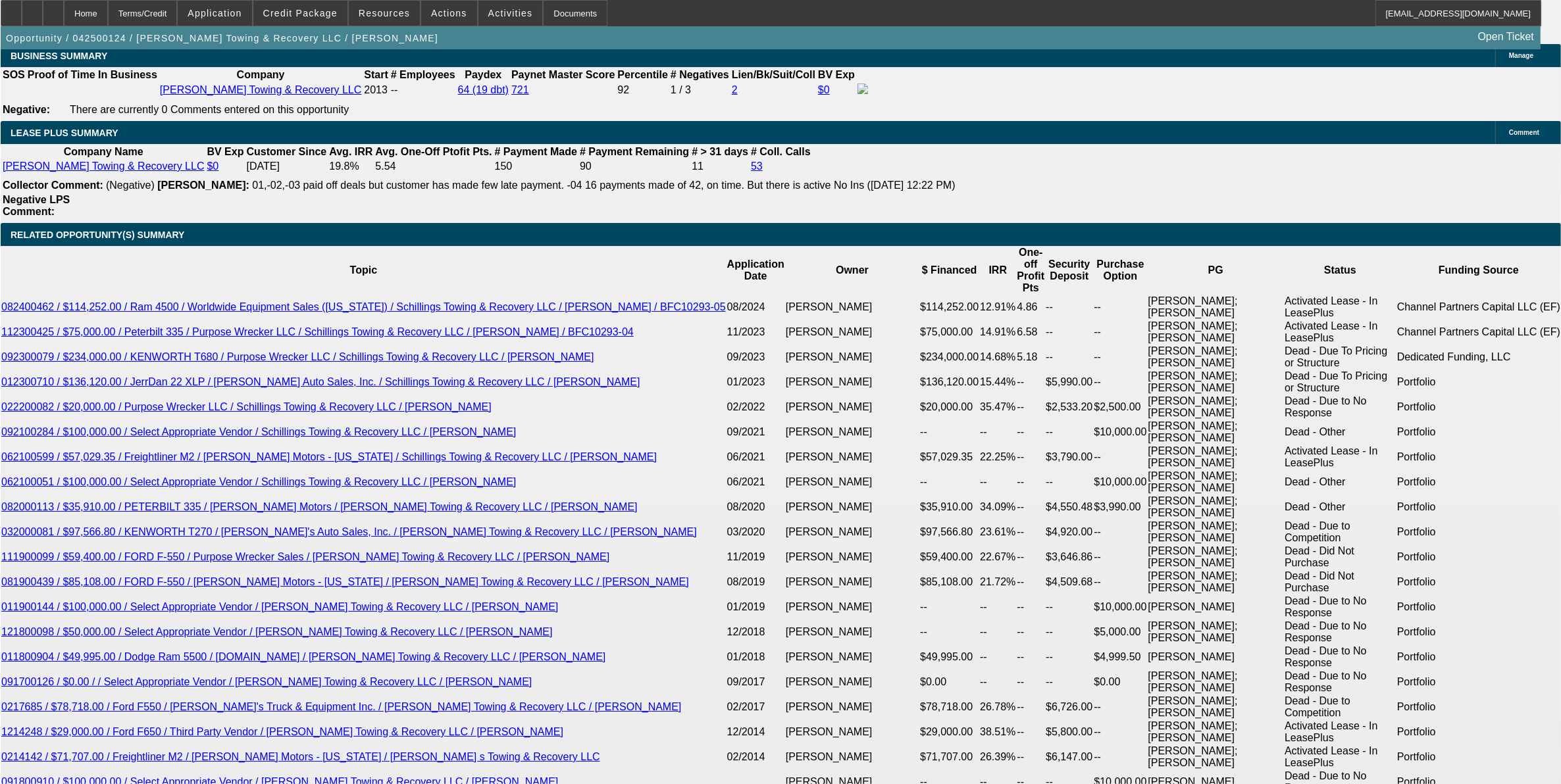
scroll to position [2056, 0]
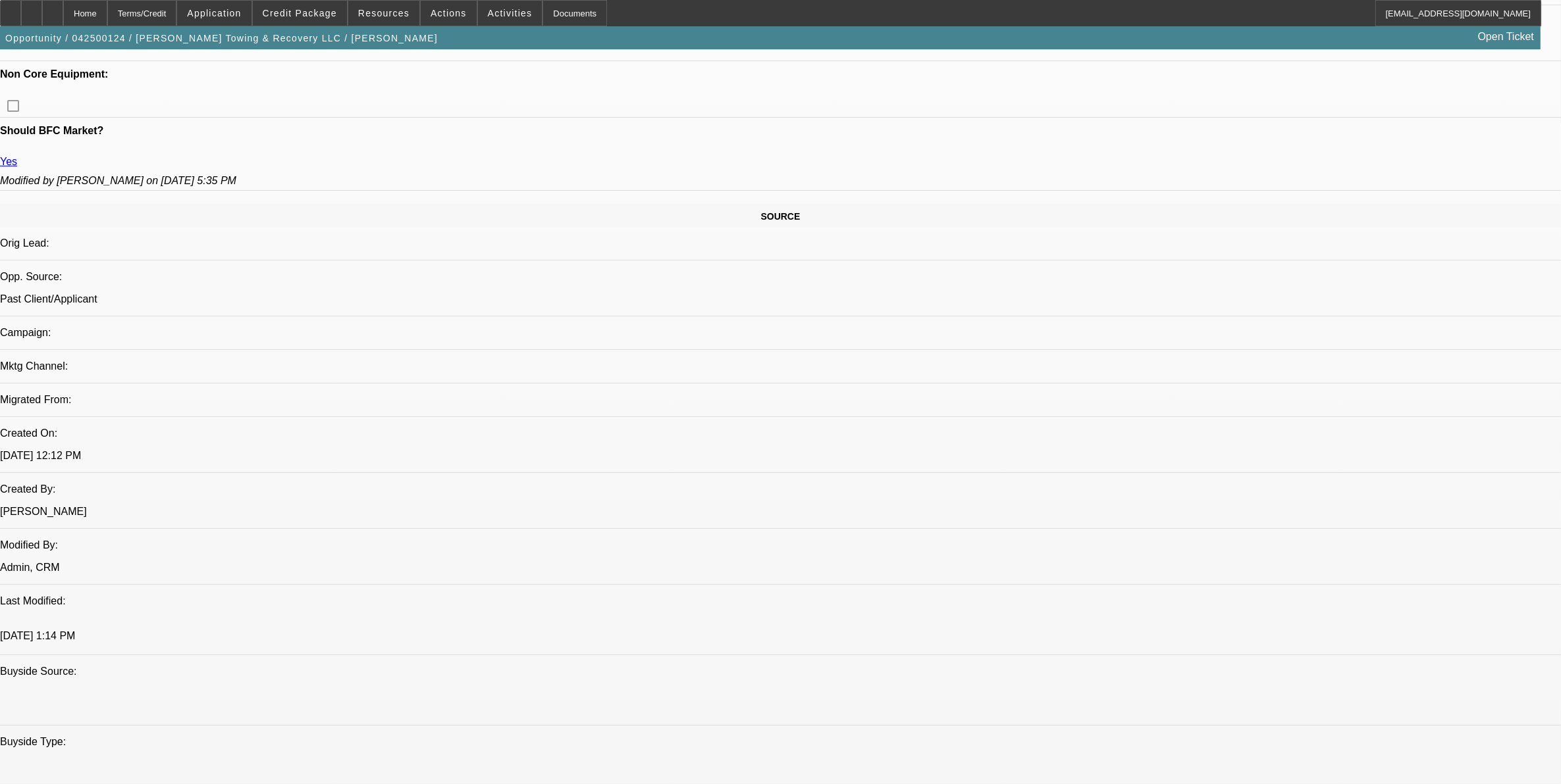
scroll to position [493, 0]
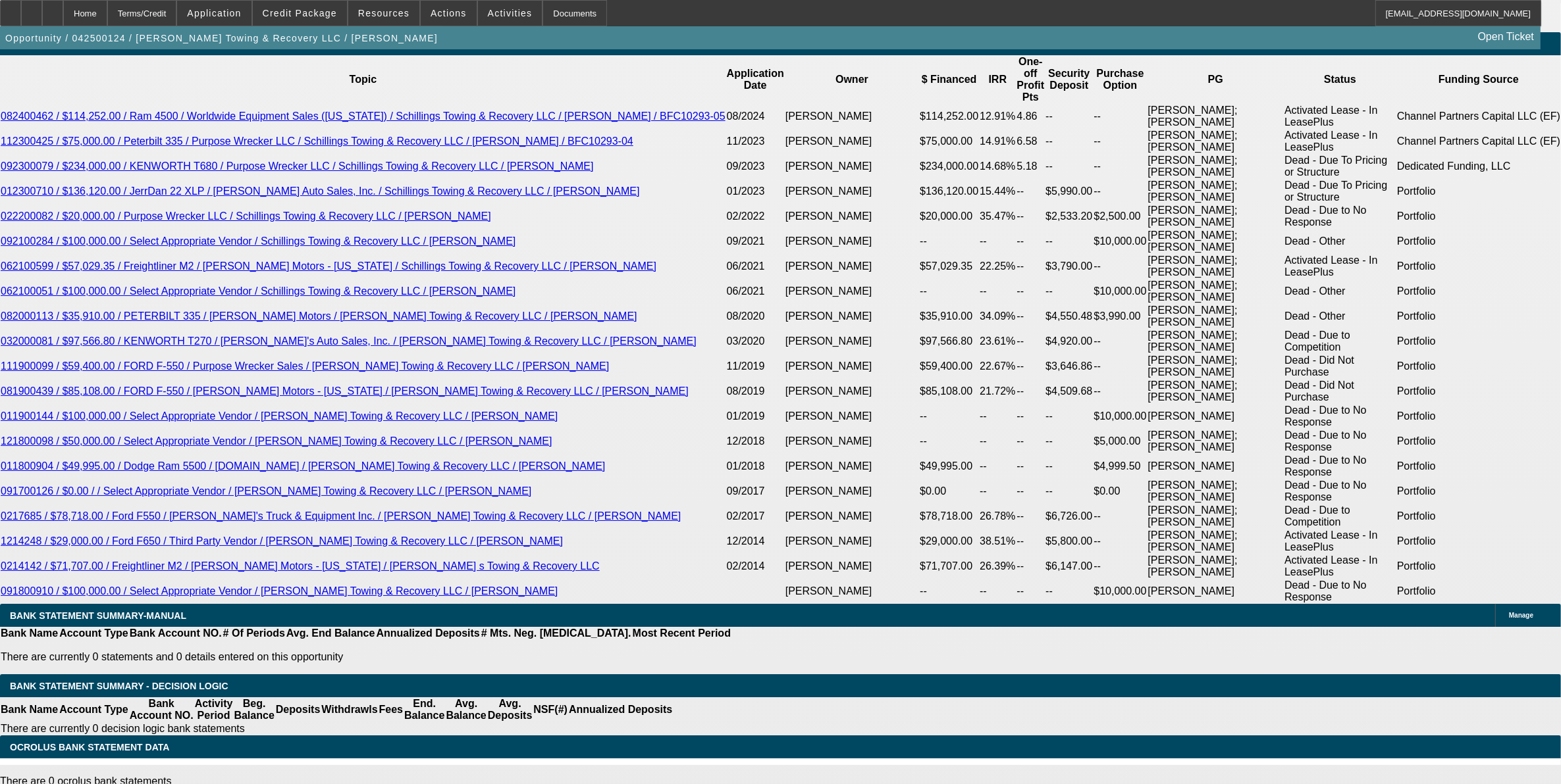
scroll to position [2107, 0]
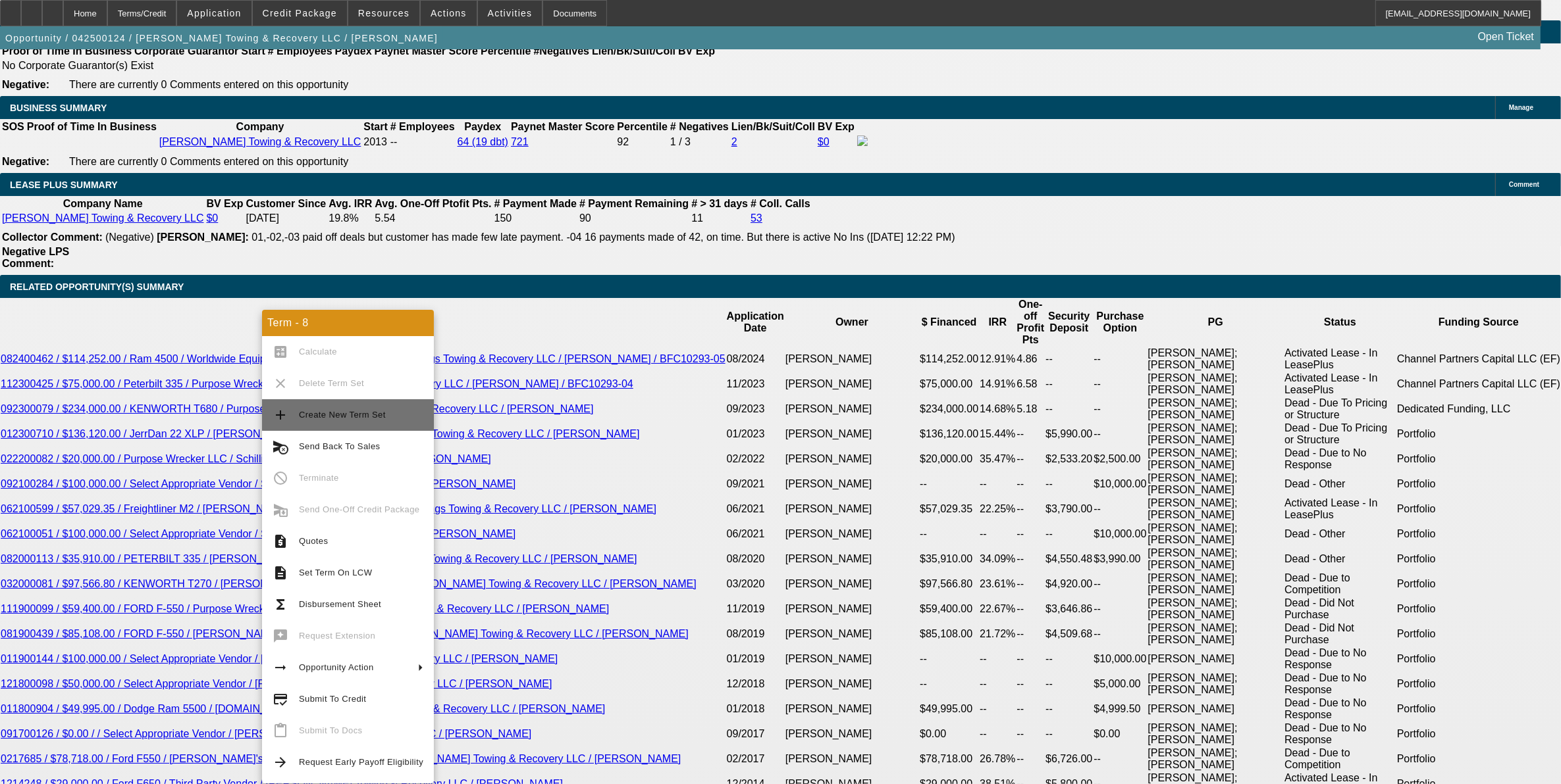
click at [377, 412] on span "Create New Term Set" at bounding box center [342, 414] width 87 height 10
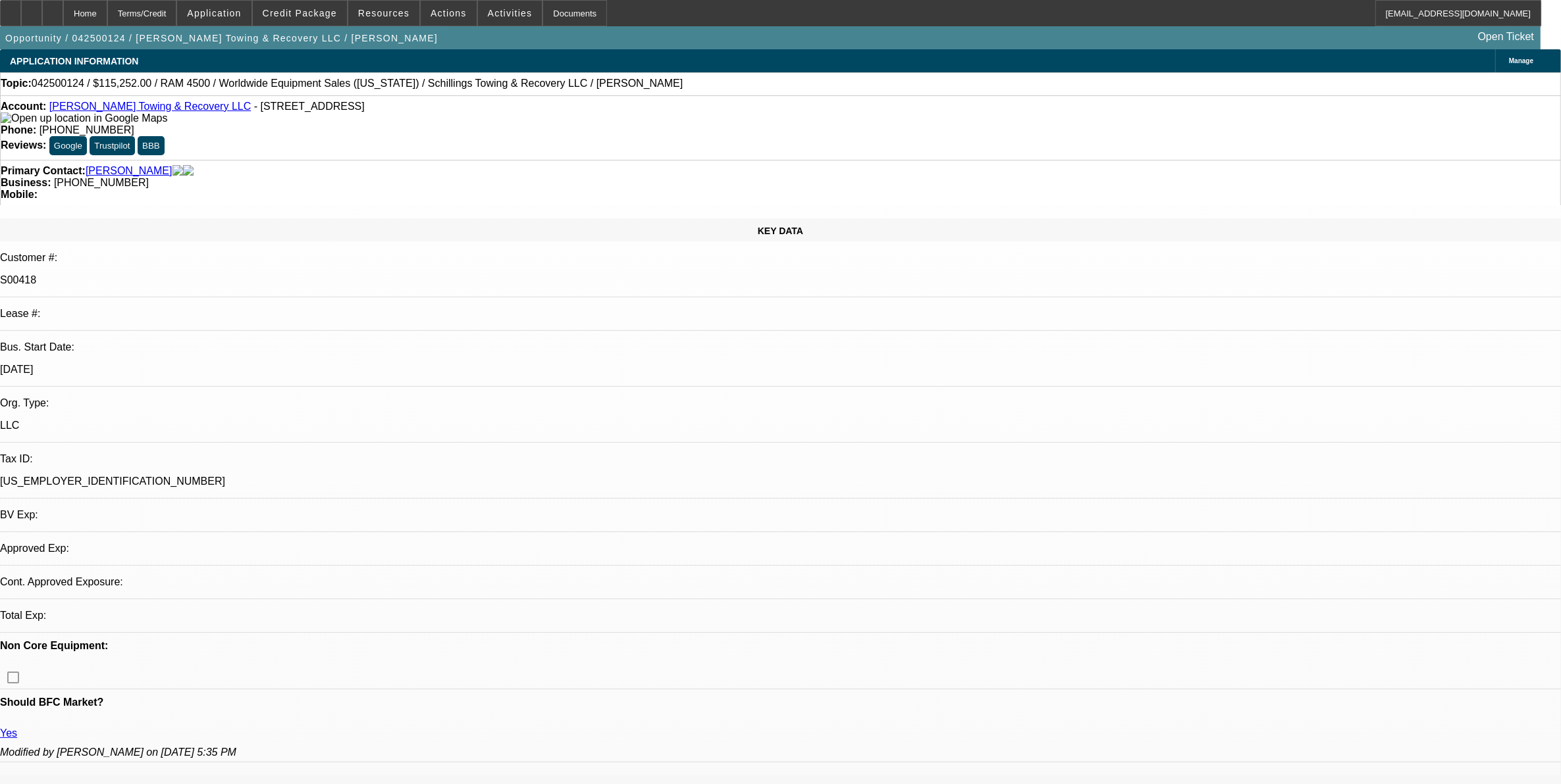
select select "0"
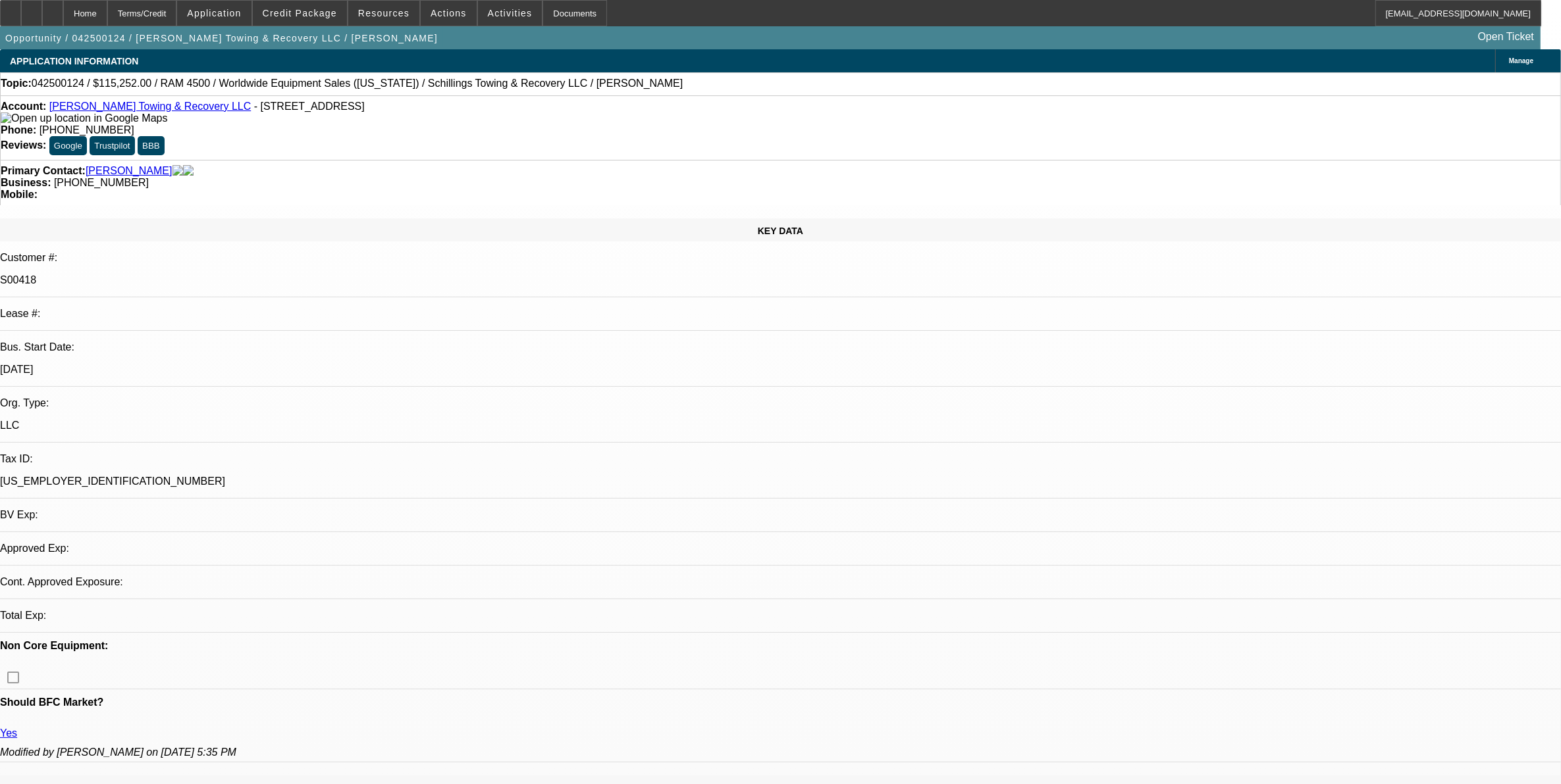
select select "0"
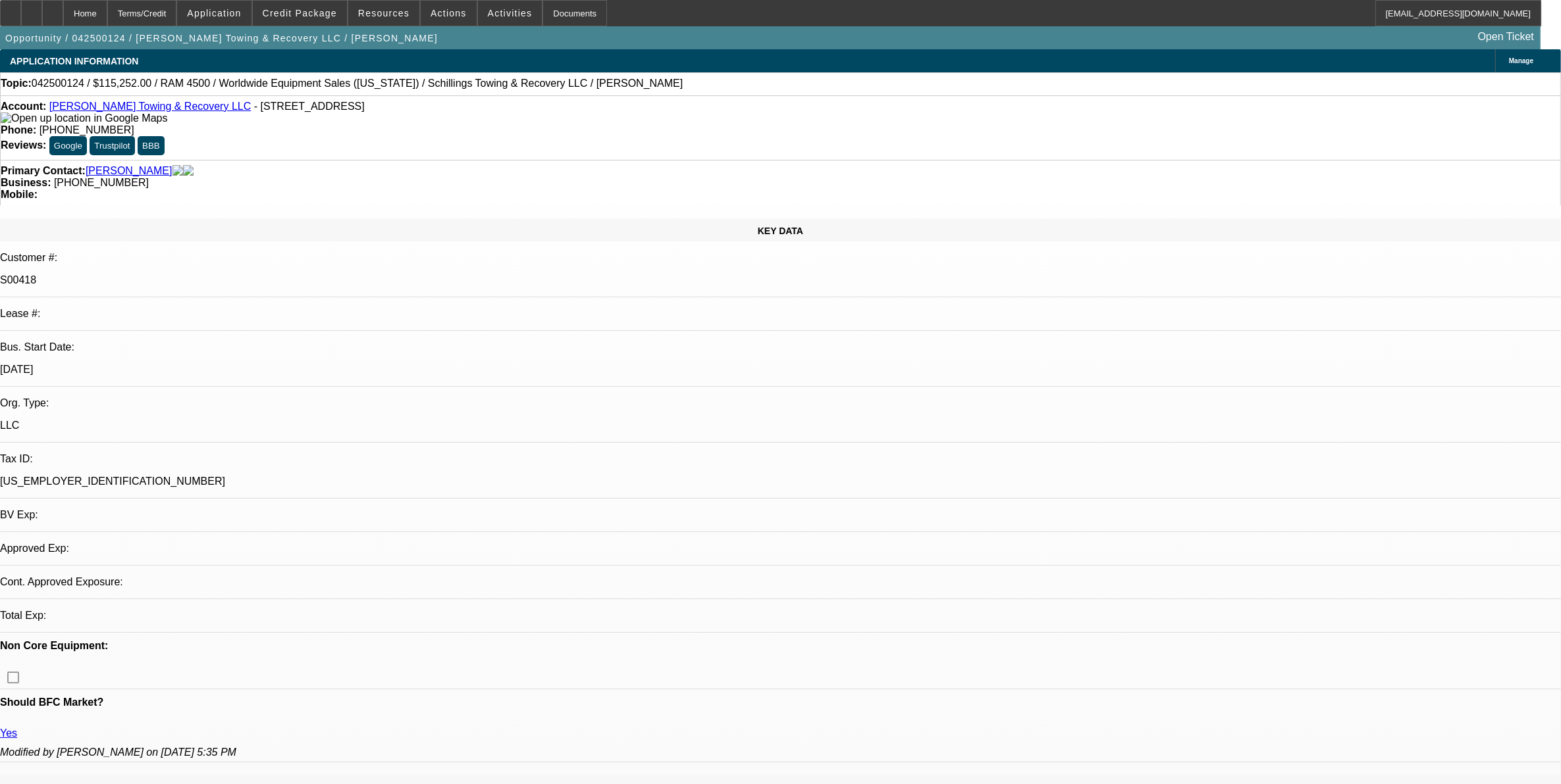
select select "0"
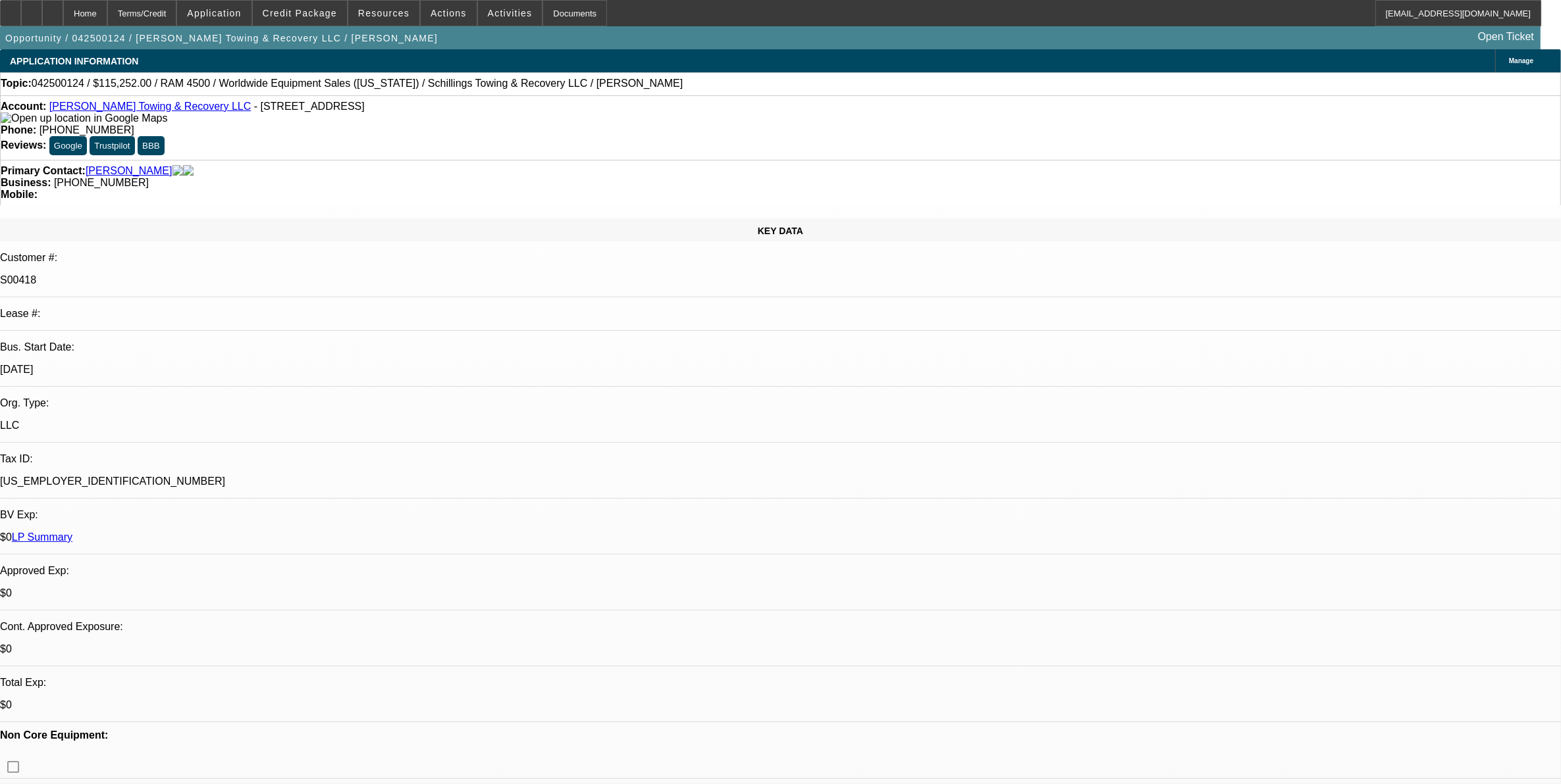
select select "1"
select select "3"
select select "6"
select select "1"
select select "3"
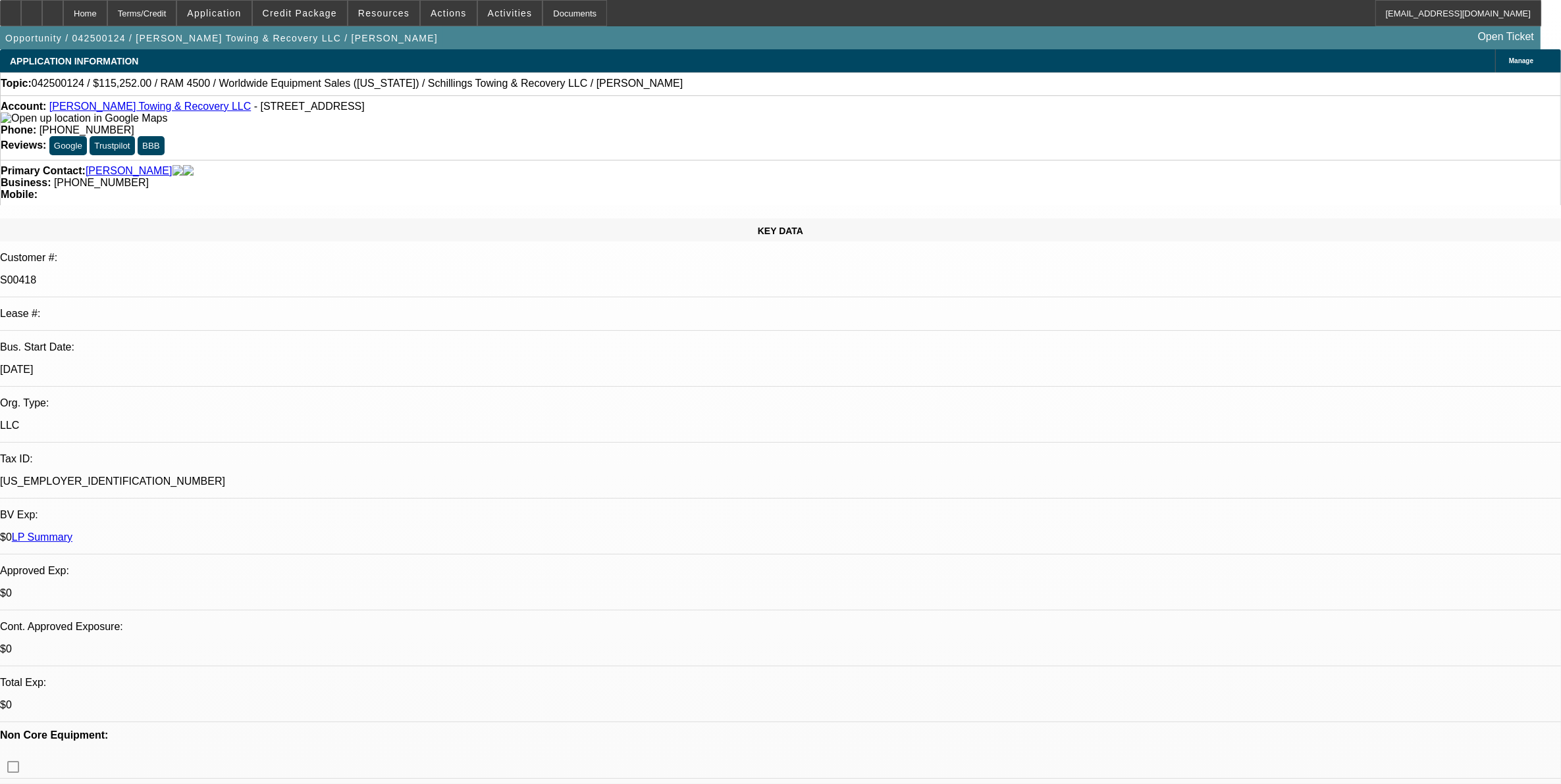
select select "6"
select select "1"
select select "3"
select select "6"
select select "1"
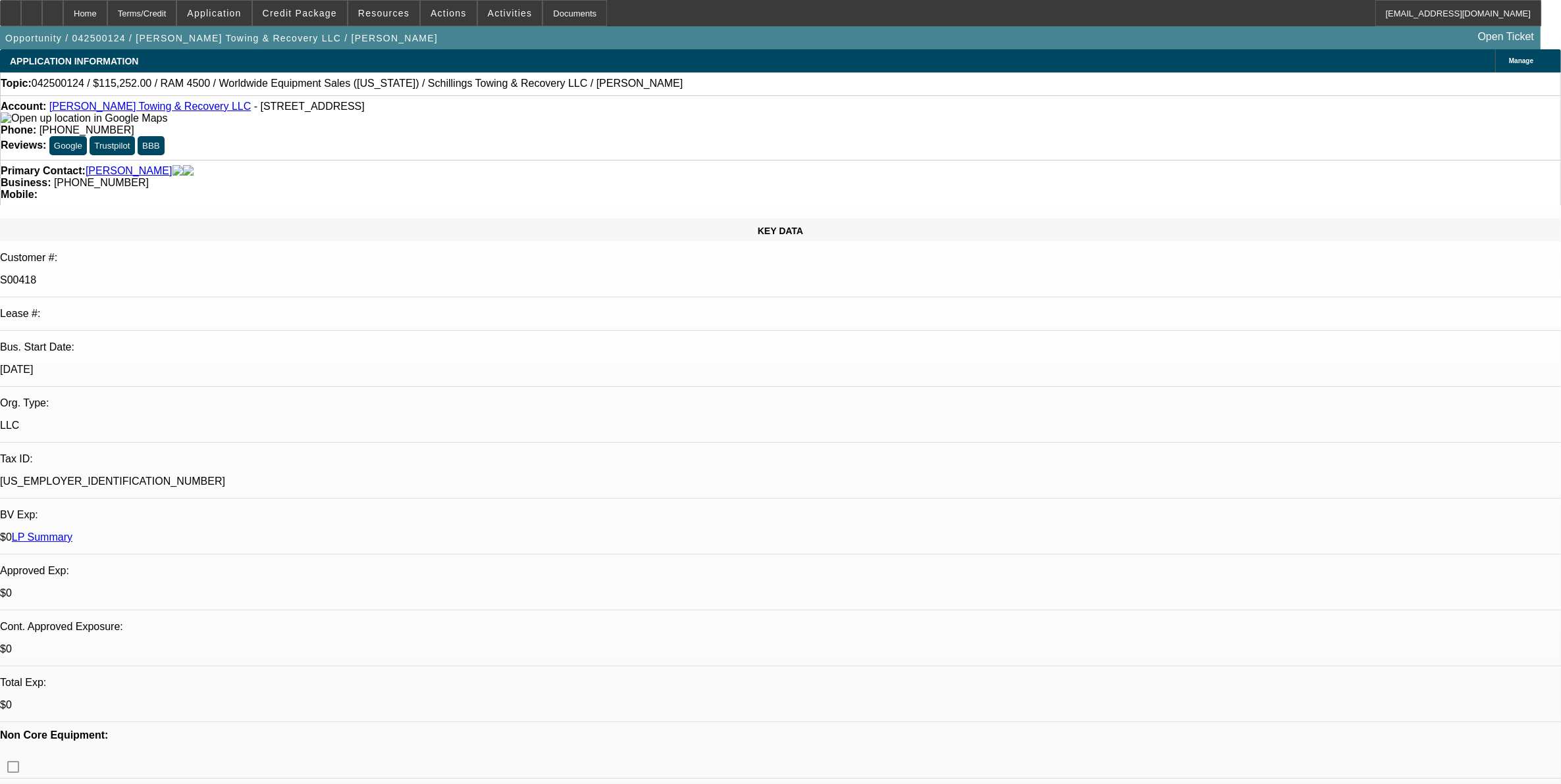
select select "3"
select select "6"
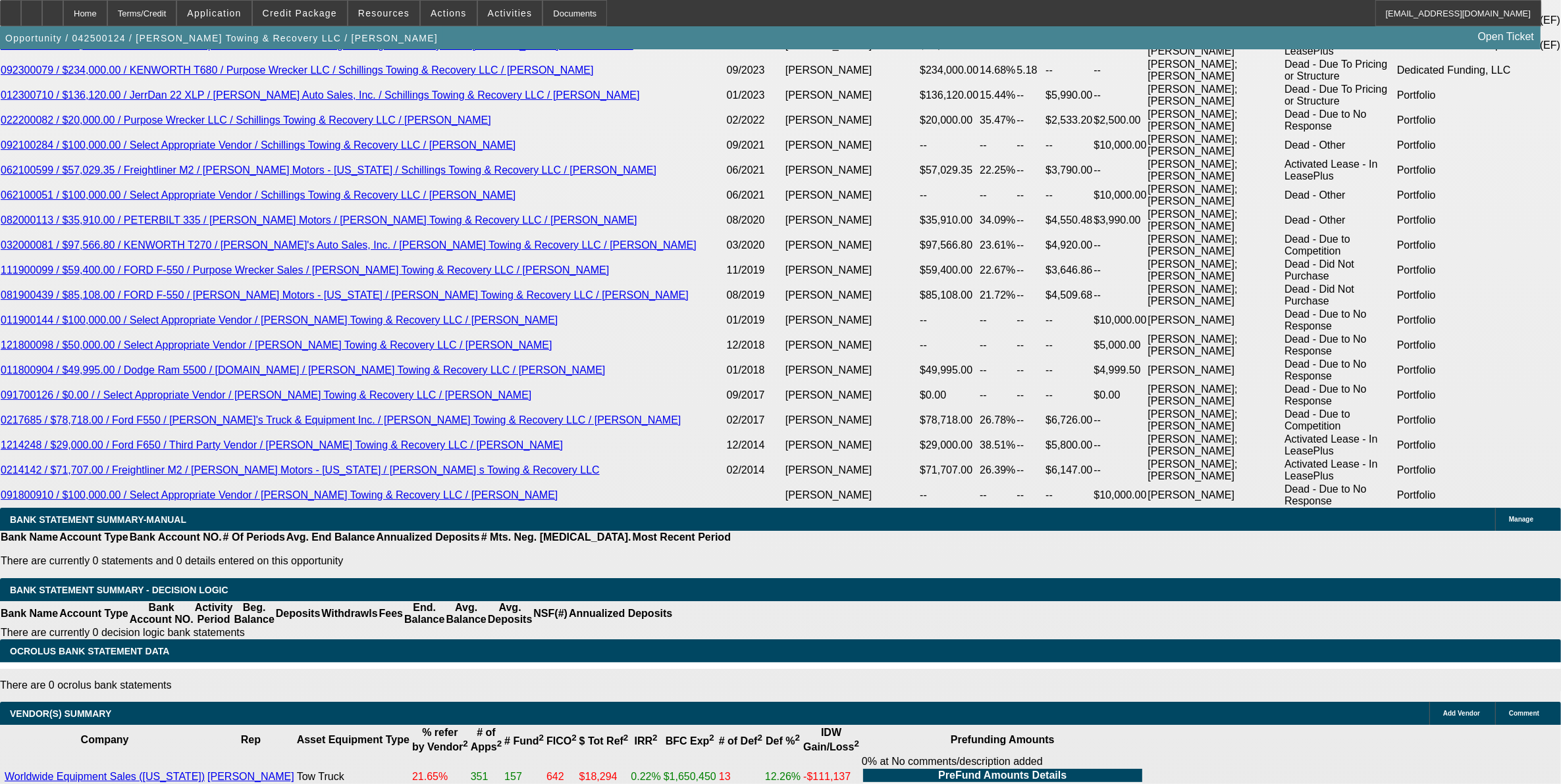
scroll to position [2363, 0]
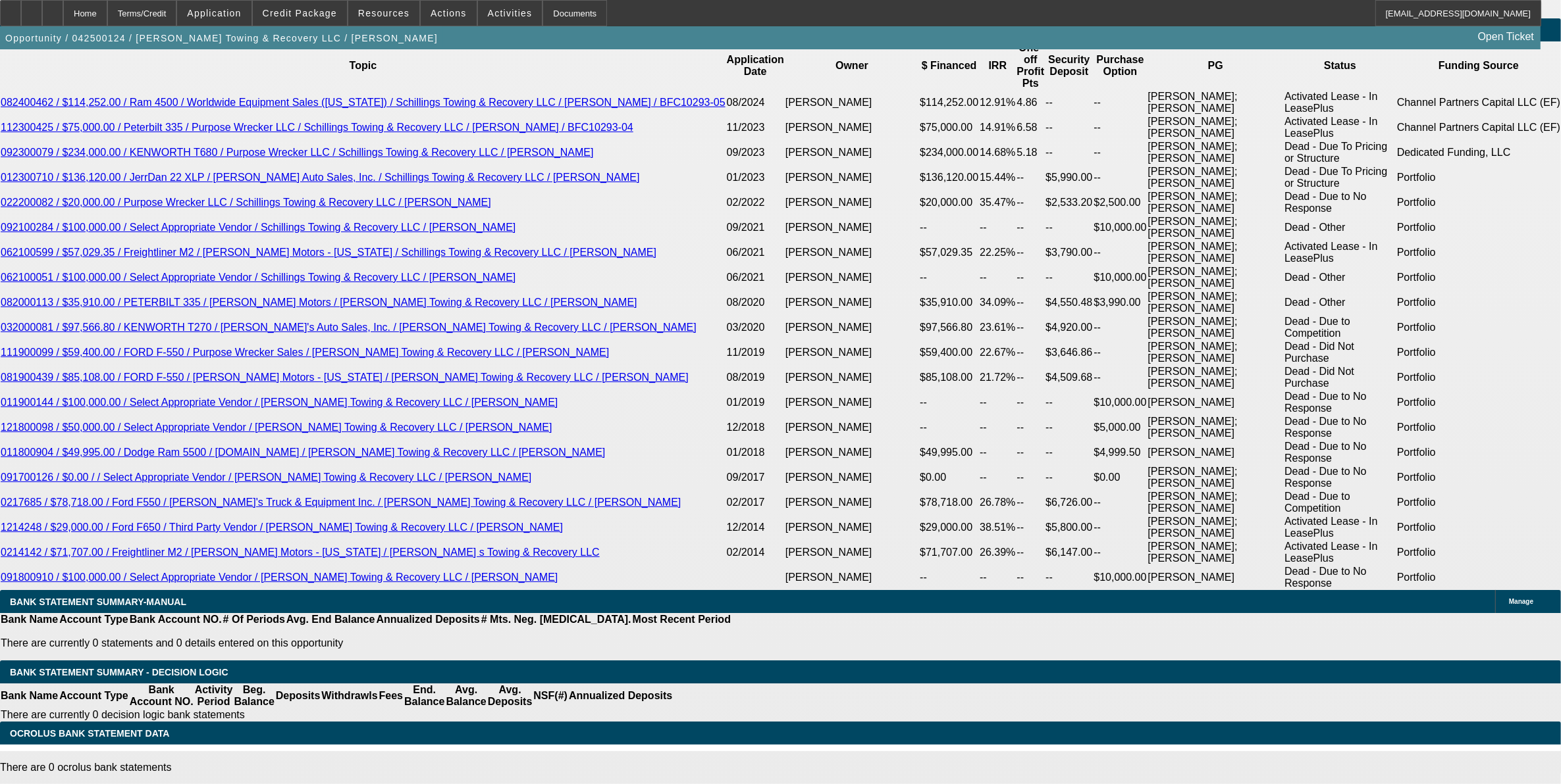
drag, startPoint x: 347, startPoint y: 225, endPoint x: 257, endPoint y: 235, distance: 90.6
type input "1"
type input "UNKNOWN"
type input "12."
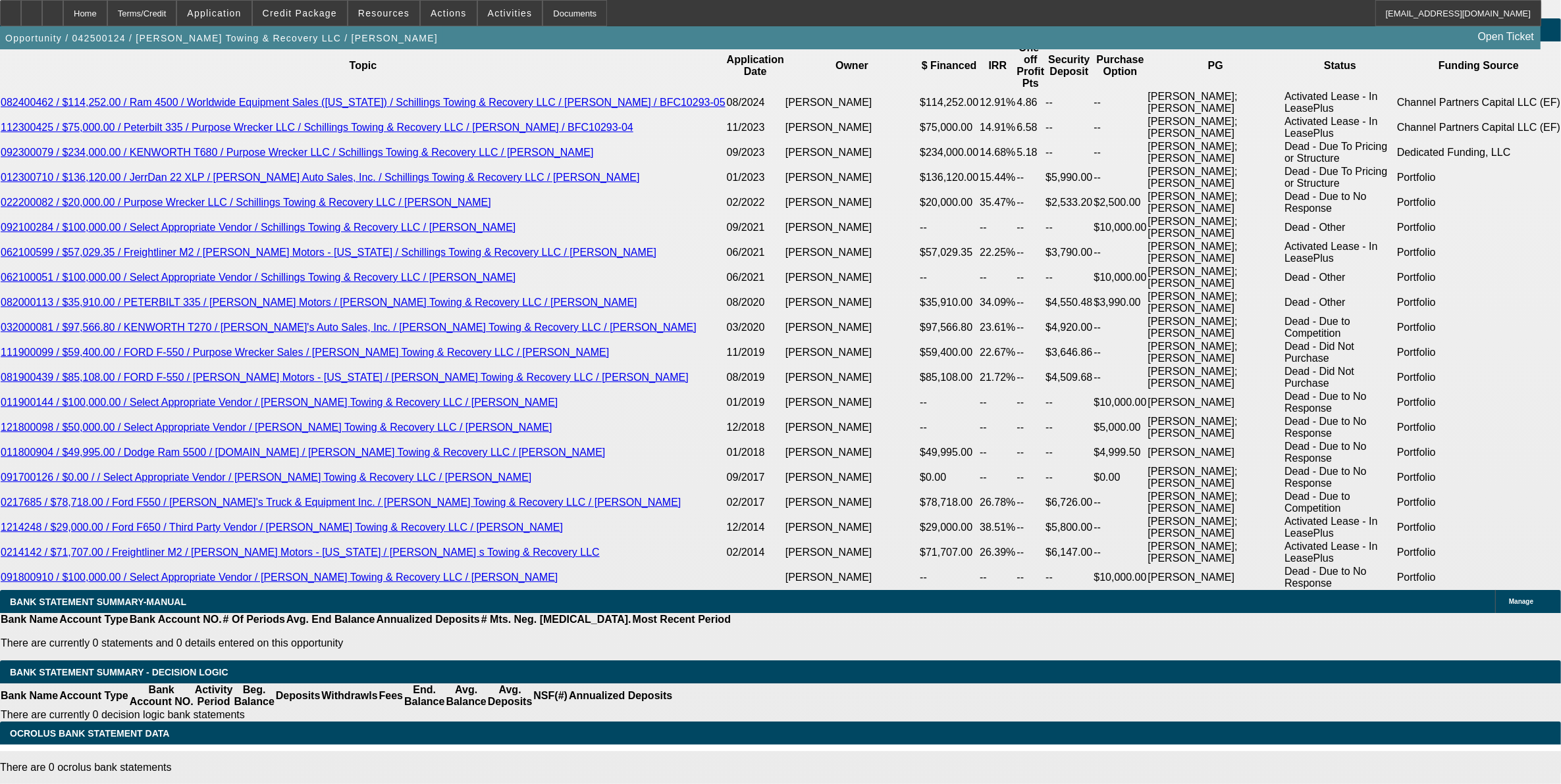
type input "$1,649.89"
type input "12.5"
type input "$2,283.28"
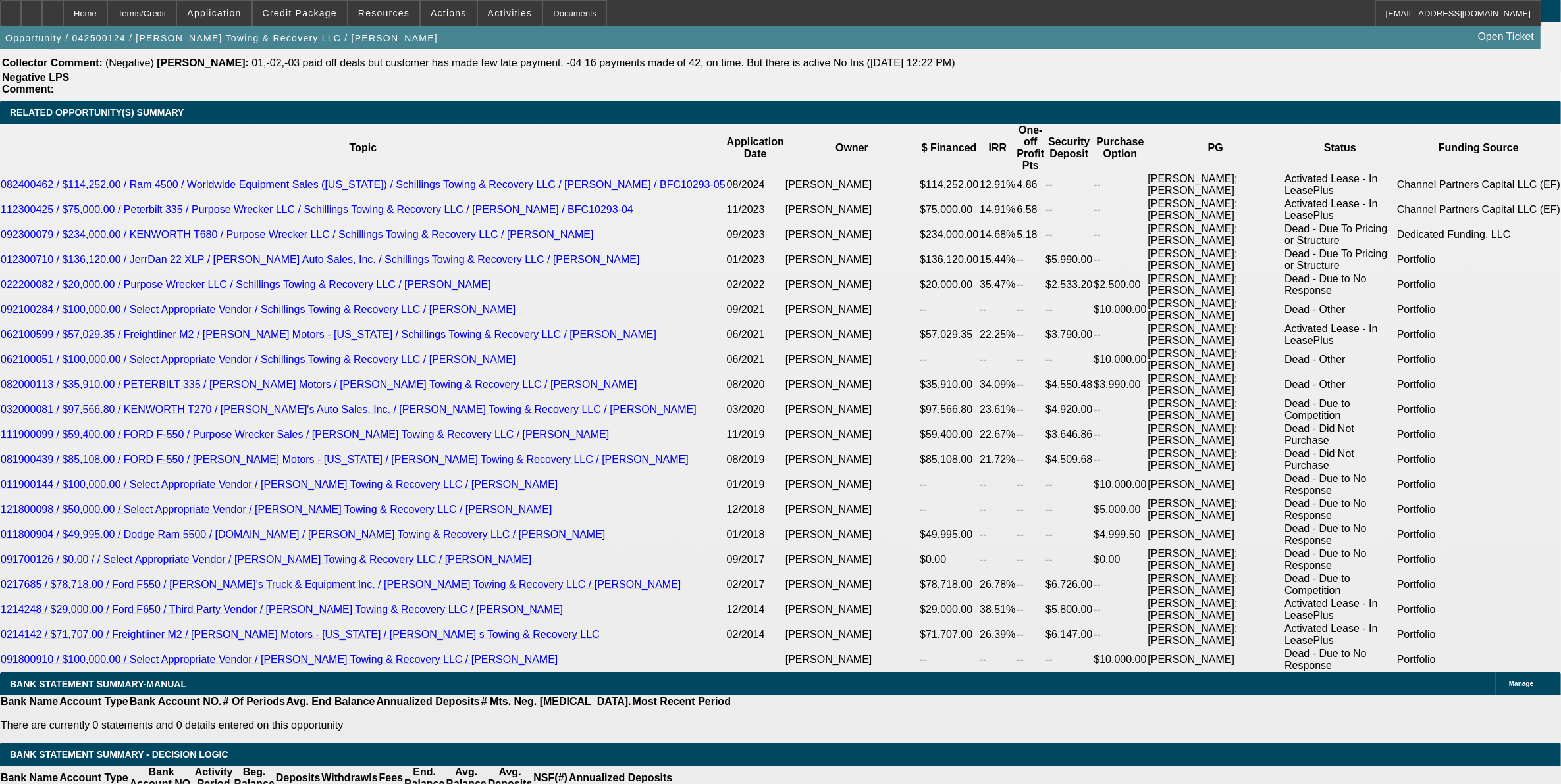
scroll to position [2034, 0]
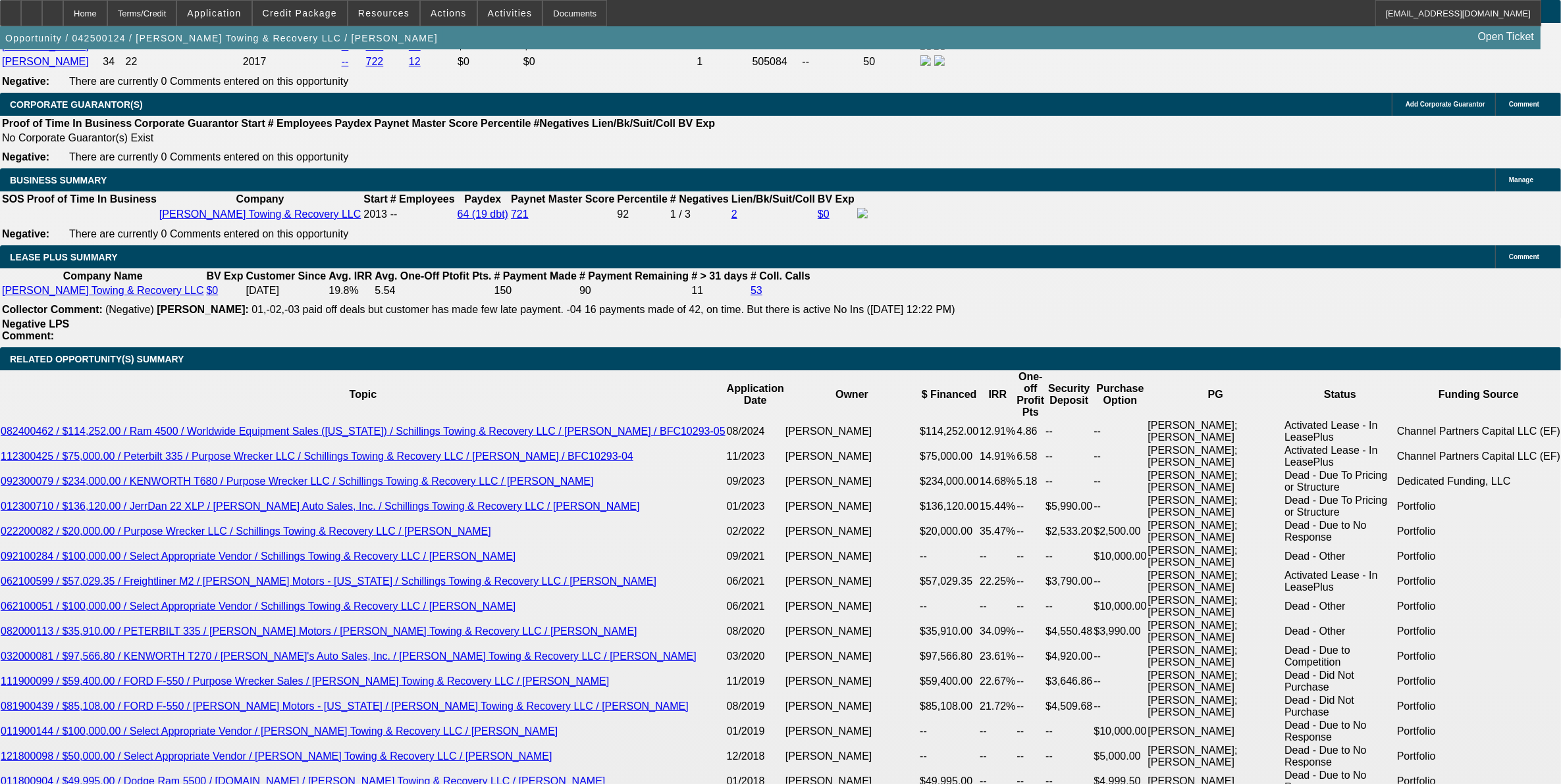
type input "12.5"
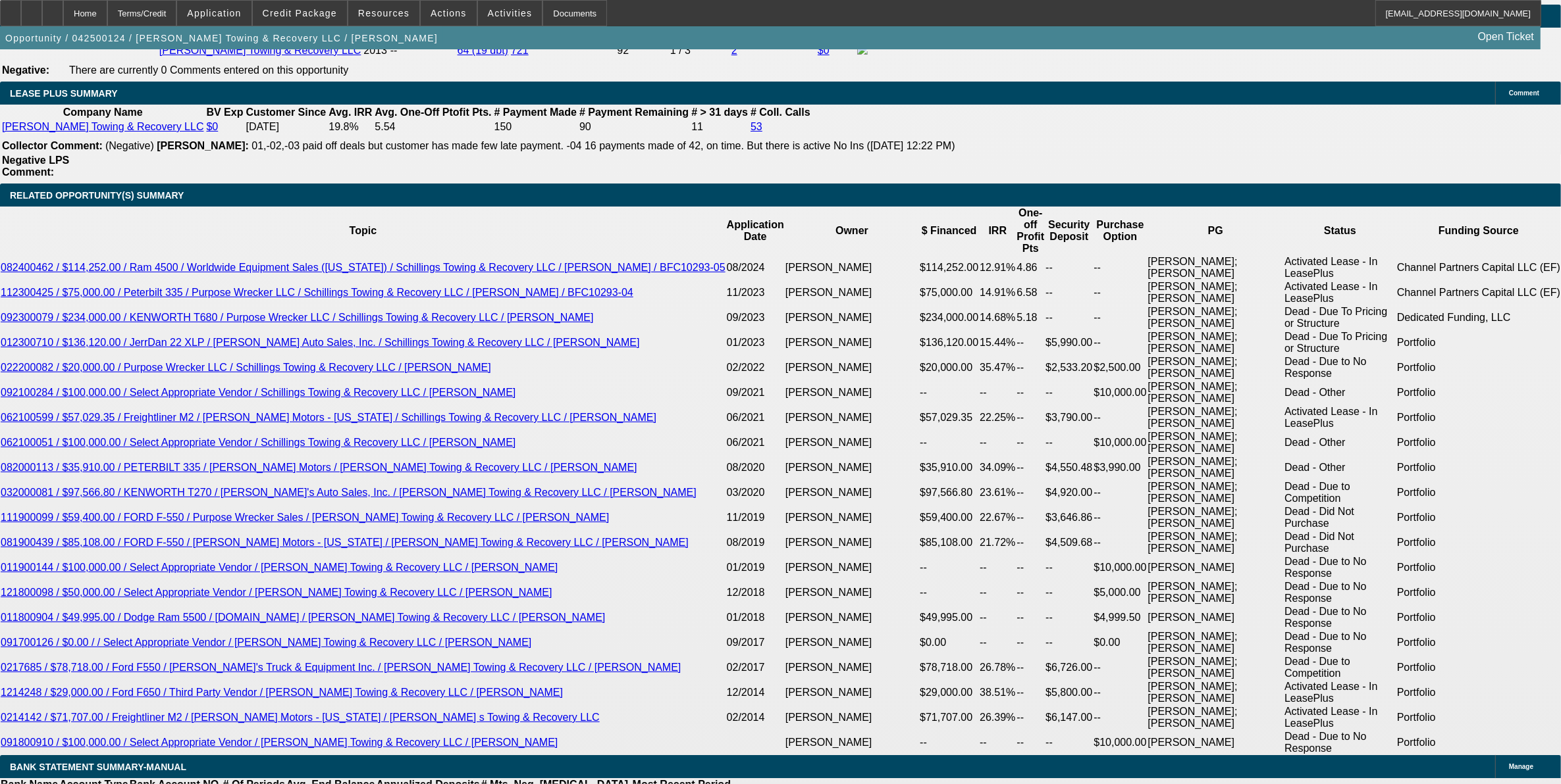
scroll to position [2199, 0]
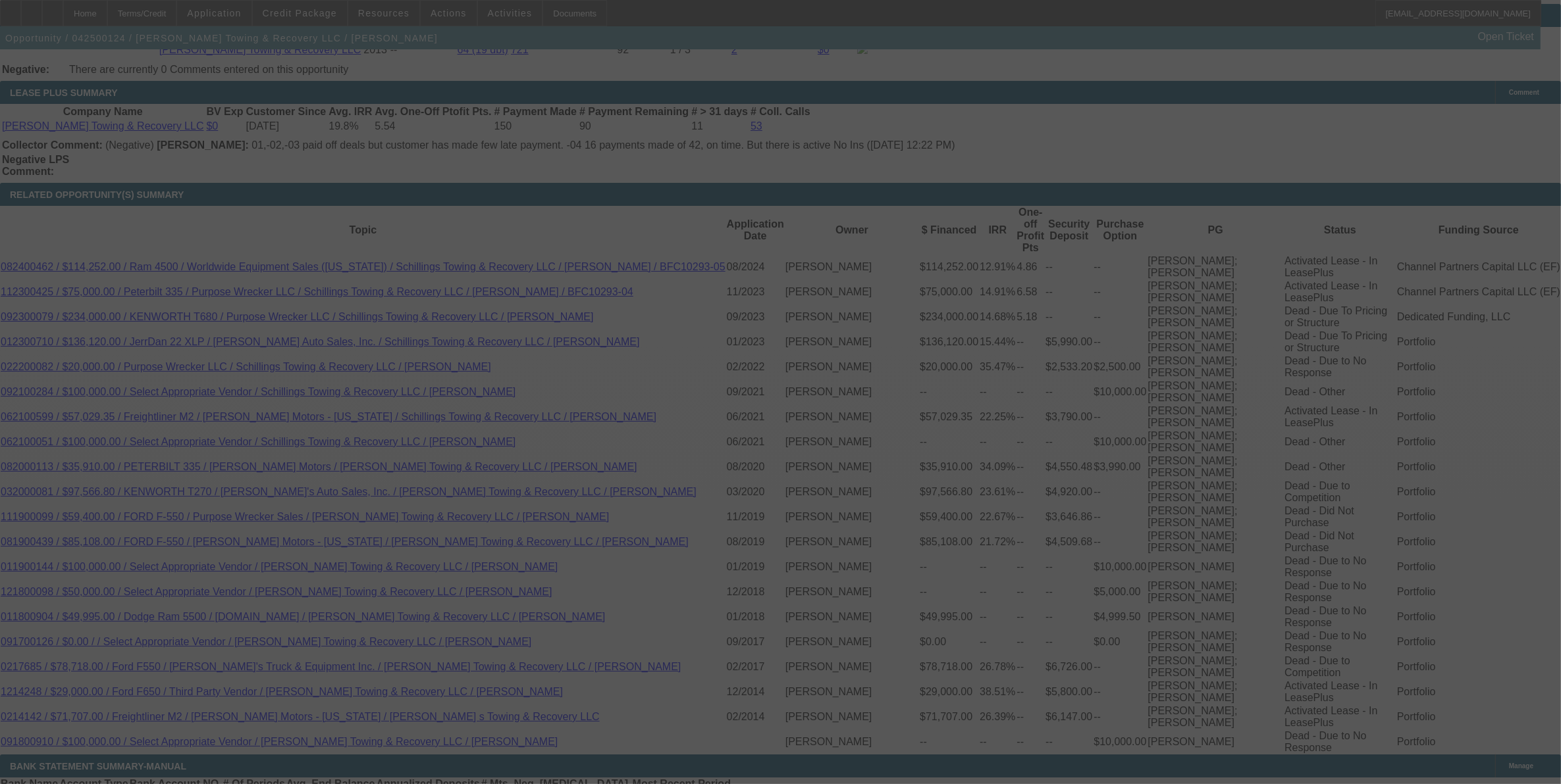
select select "0"
select select "3"
select select "0"
select select "6"
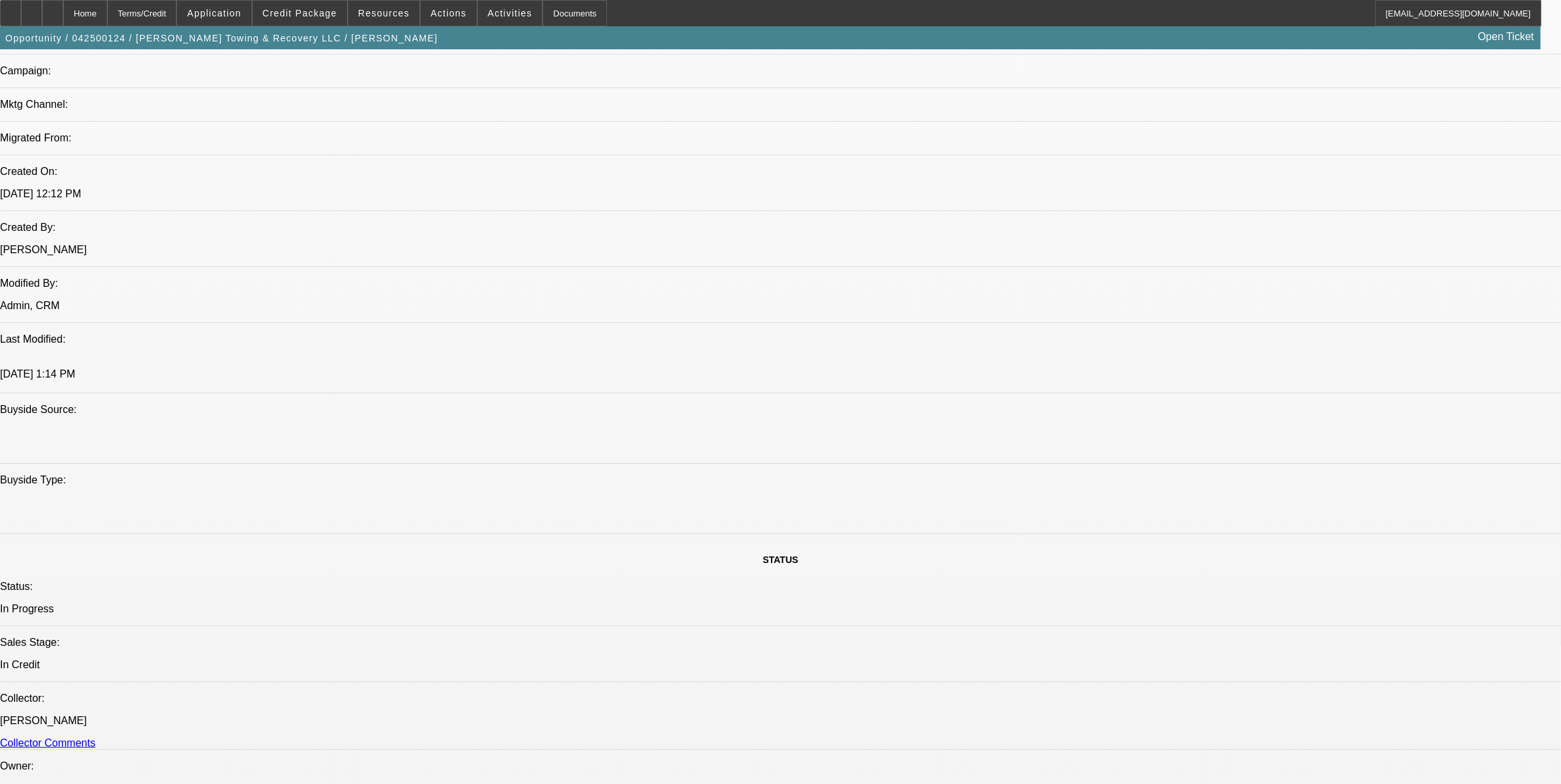
scroll to position [883, 0]
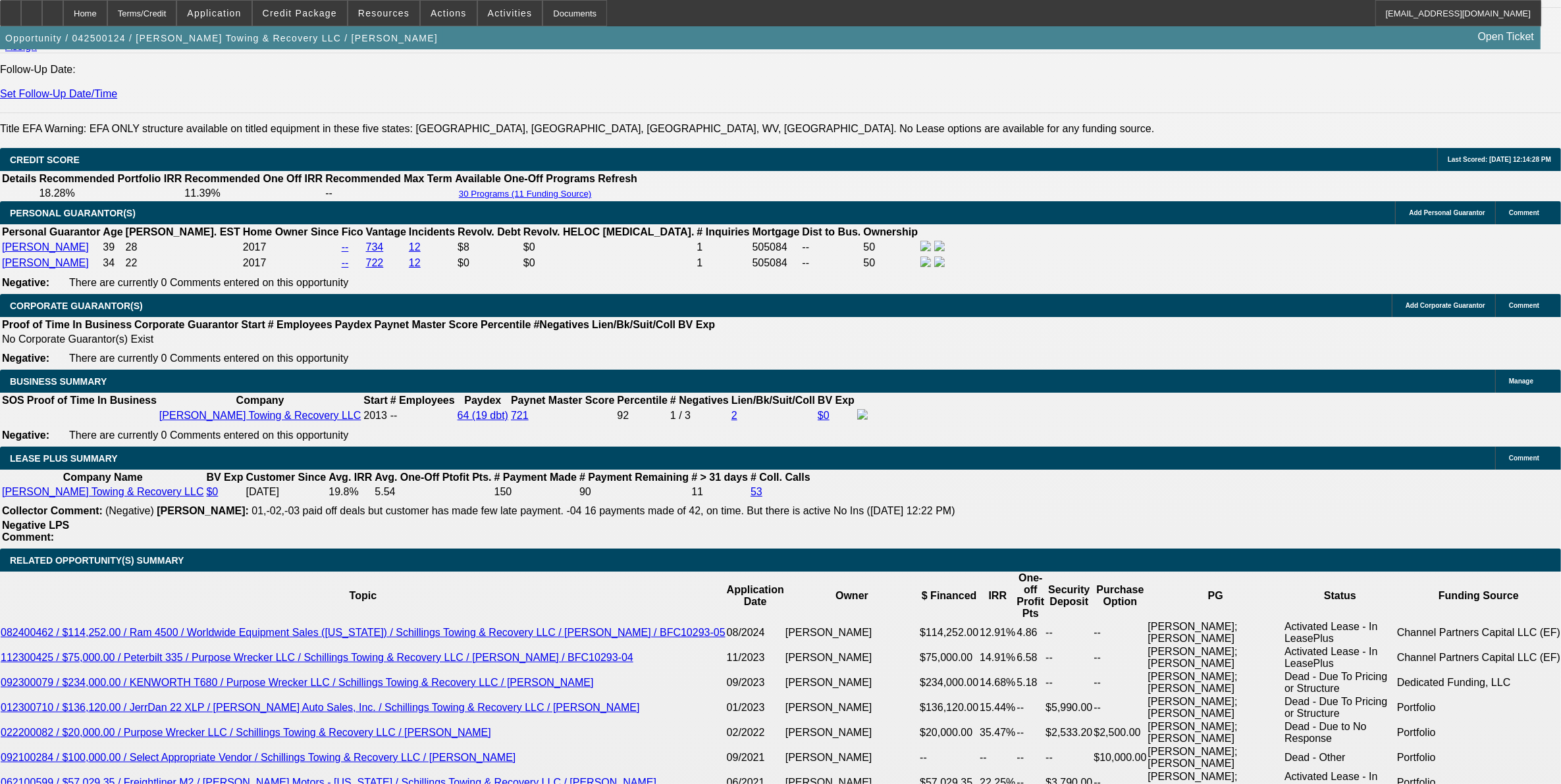
scroll to position [2116, 0]
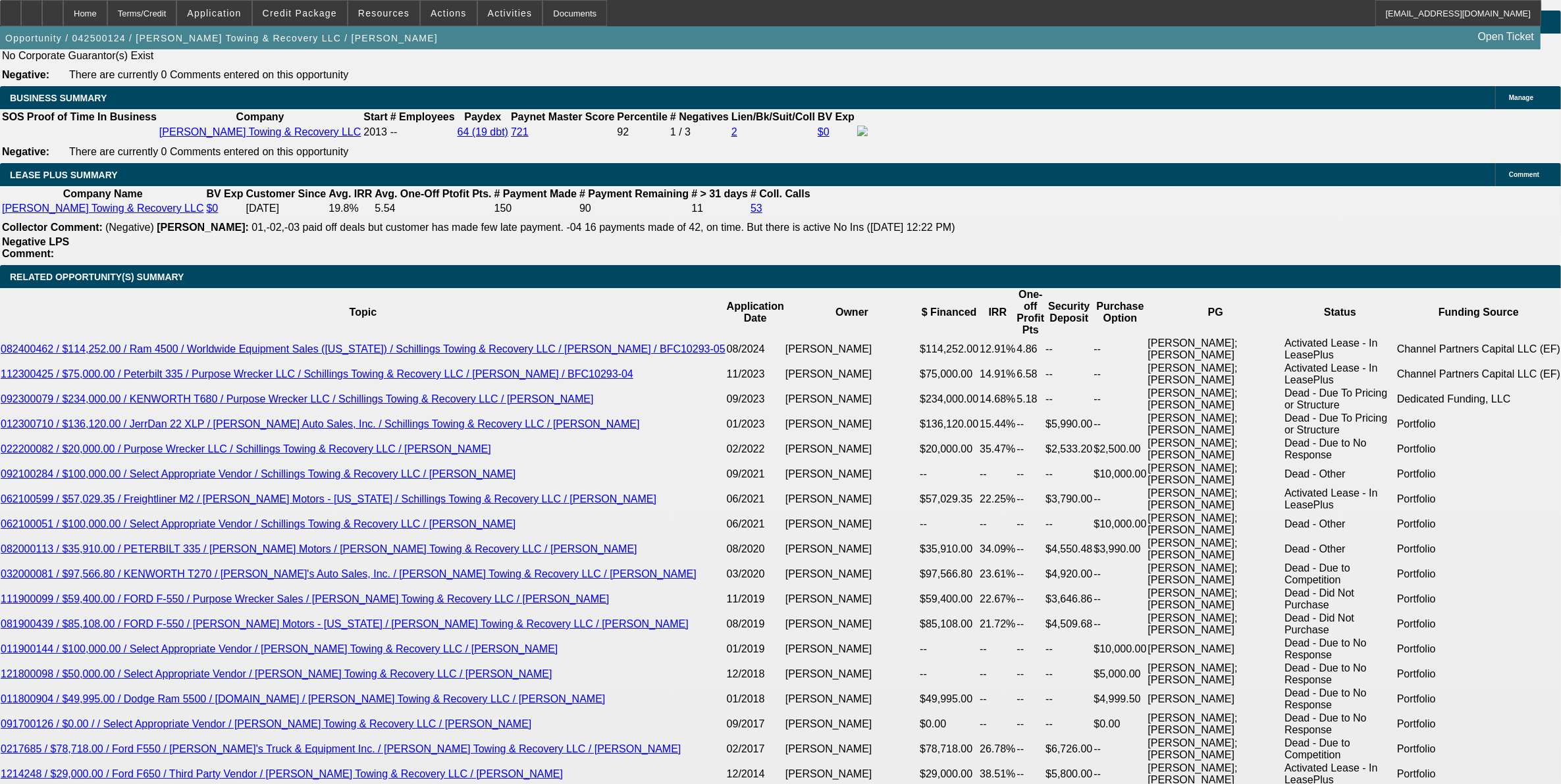
drag, startPoint x: 323, startPoint y: 468, endPoint x: 428, endPoint y: 447, distance: 107.1
type input "1"
type input "UNKNOWN"
type input "12"
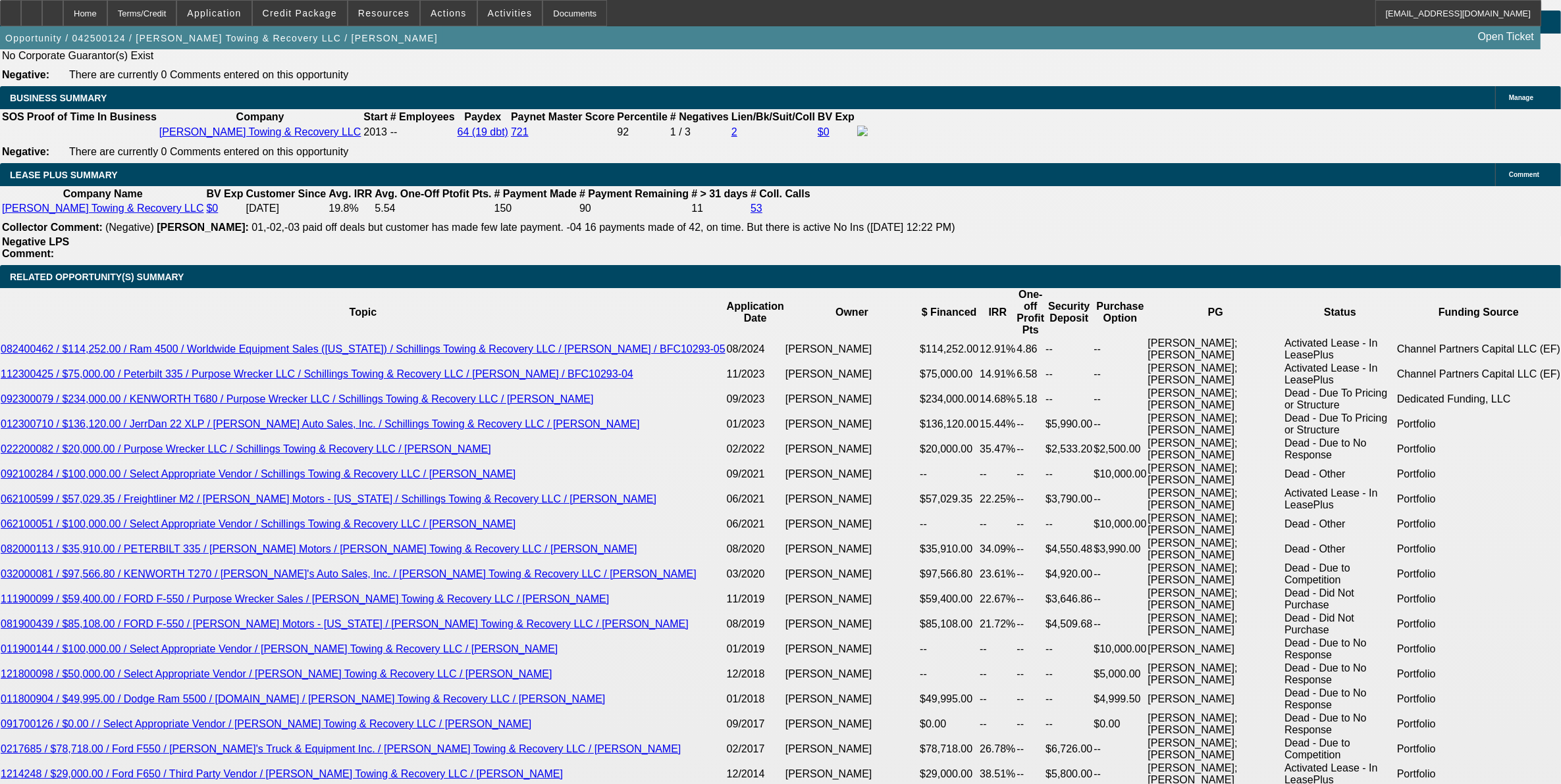
type input "$2,253.20"
type input "12"
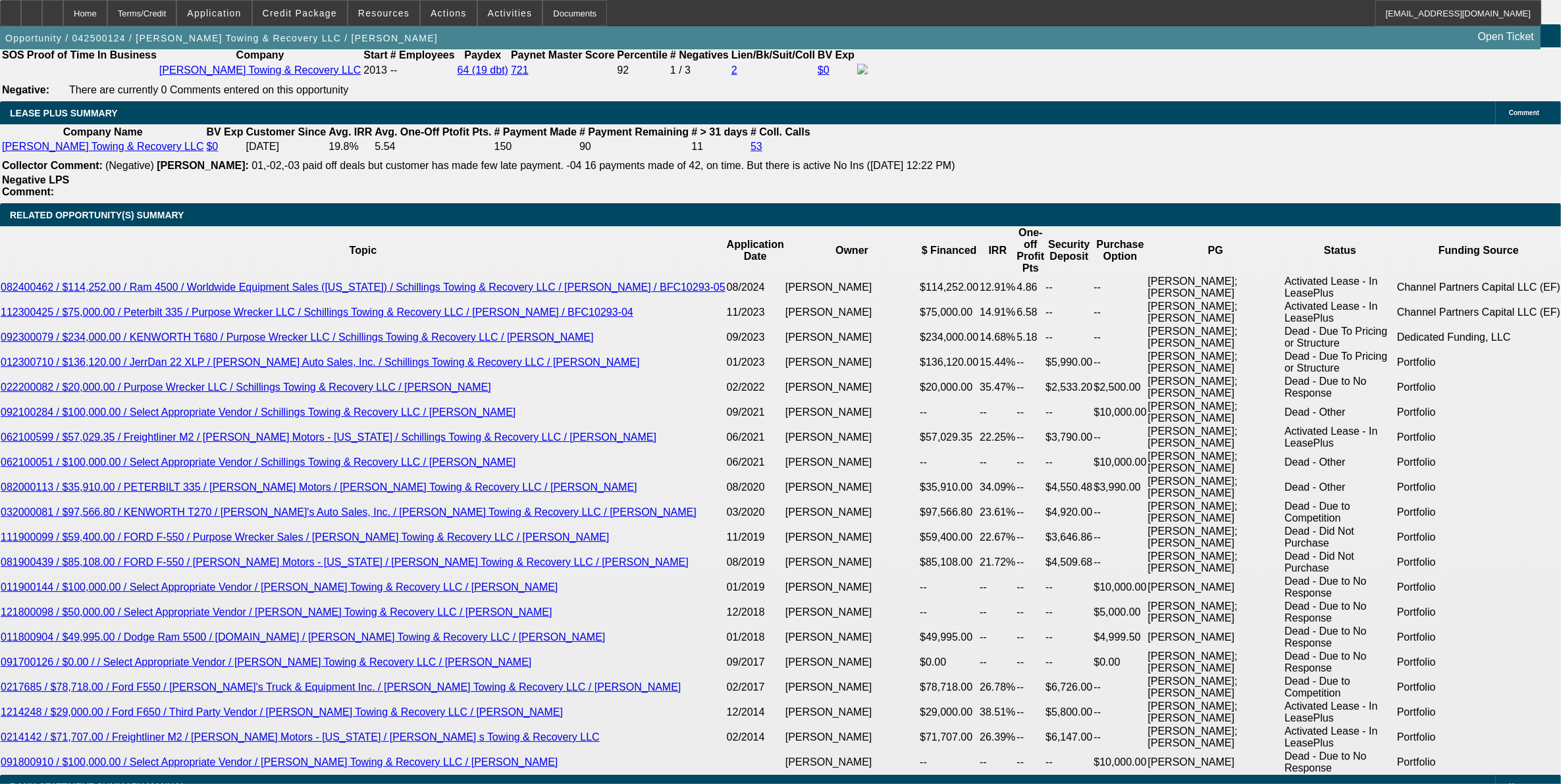
scroll to position [2281, 0]
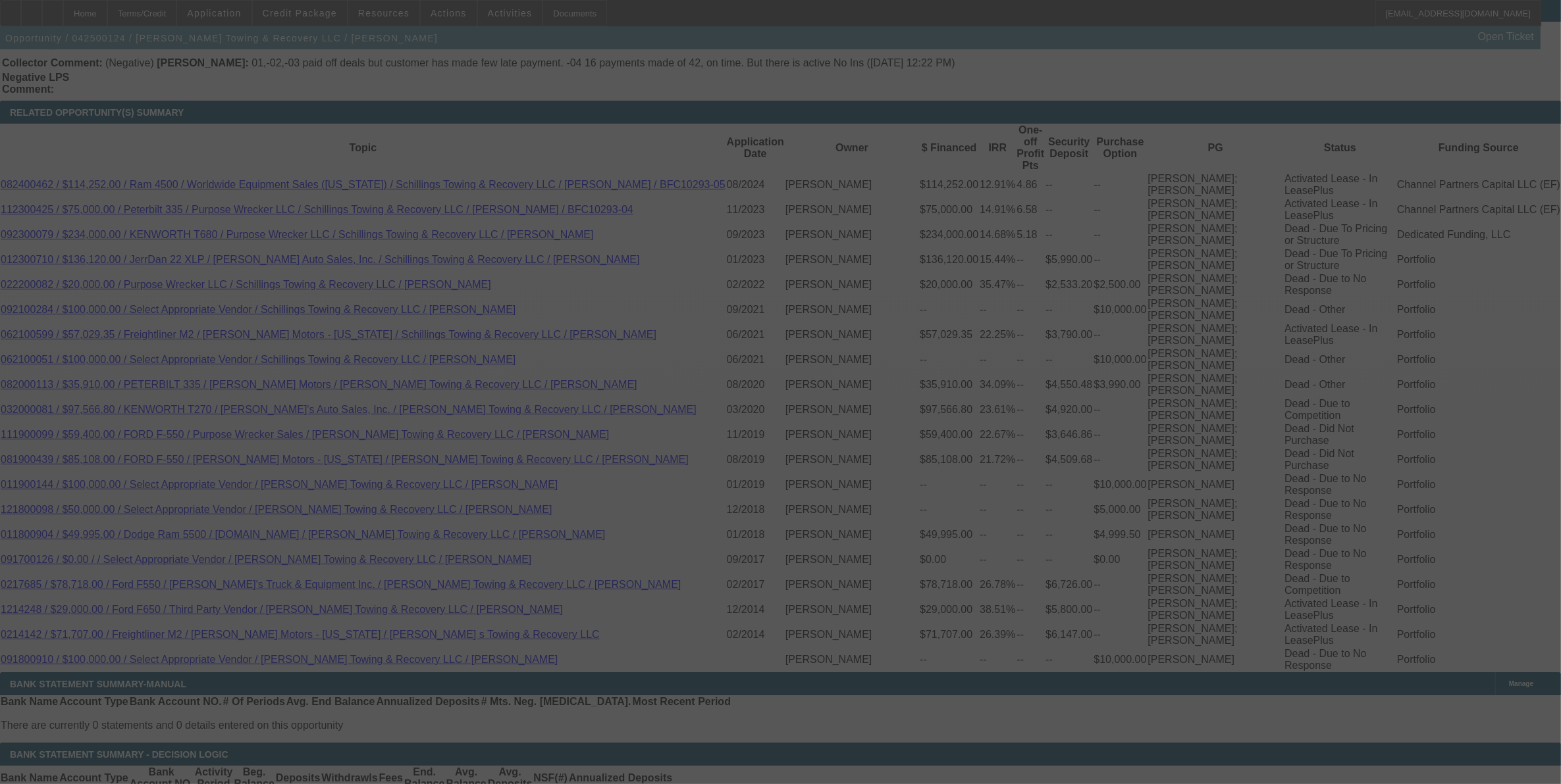
select select "0"
select select "3"
select select "0"
select select "6"
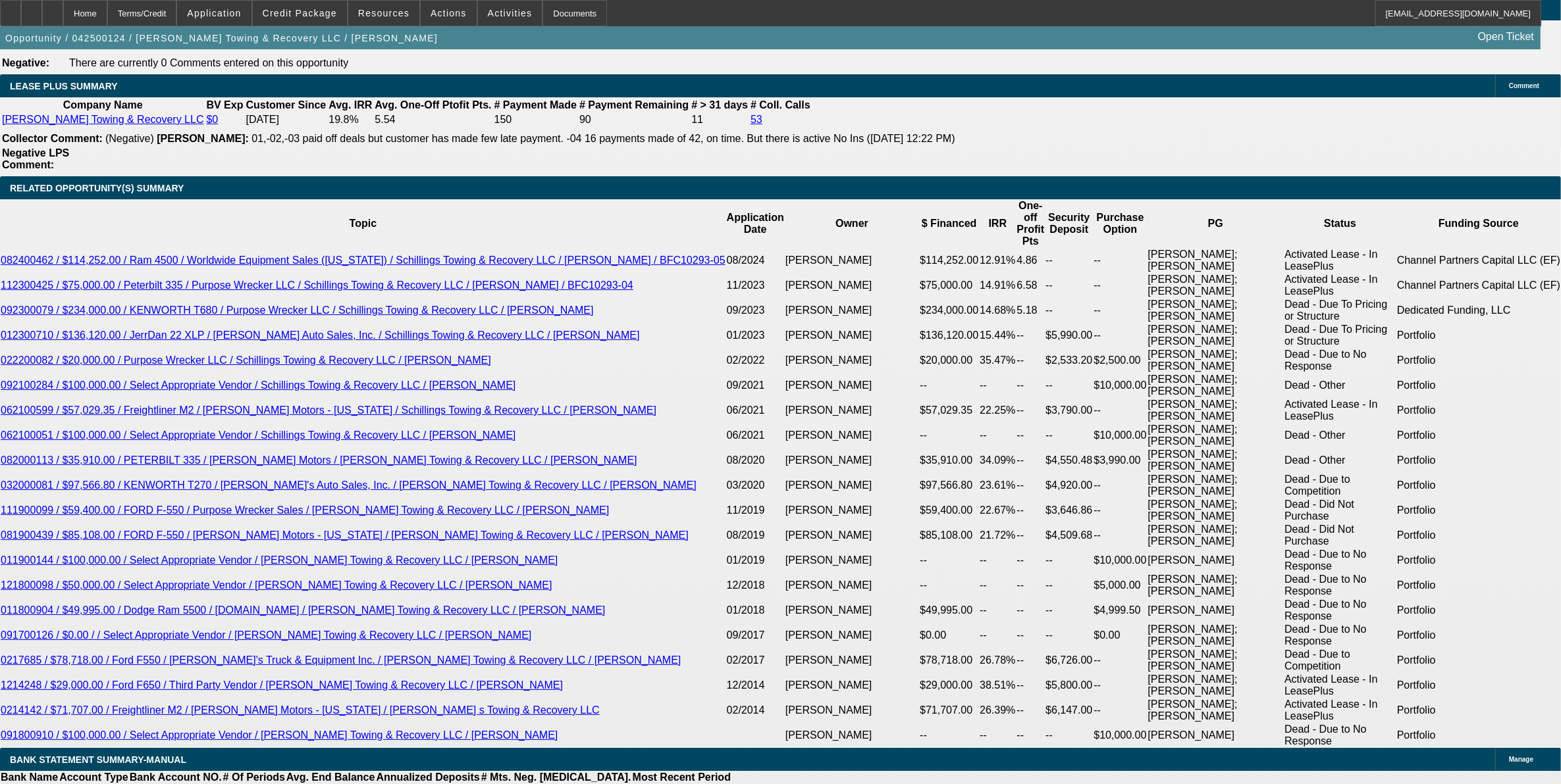
scroll to position [1952, 0]
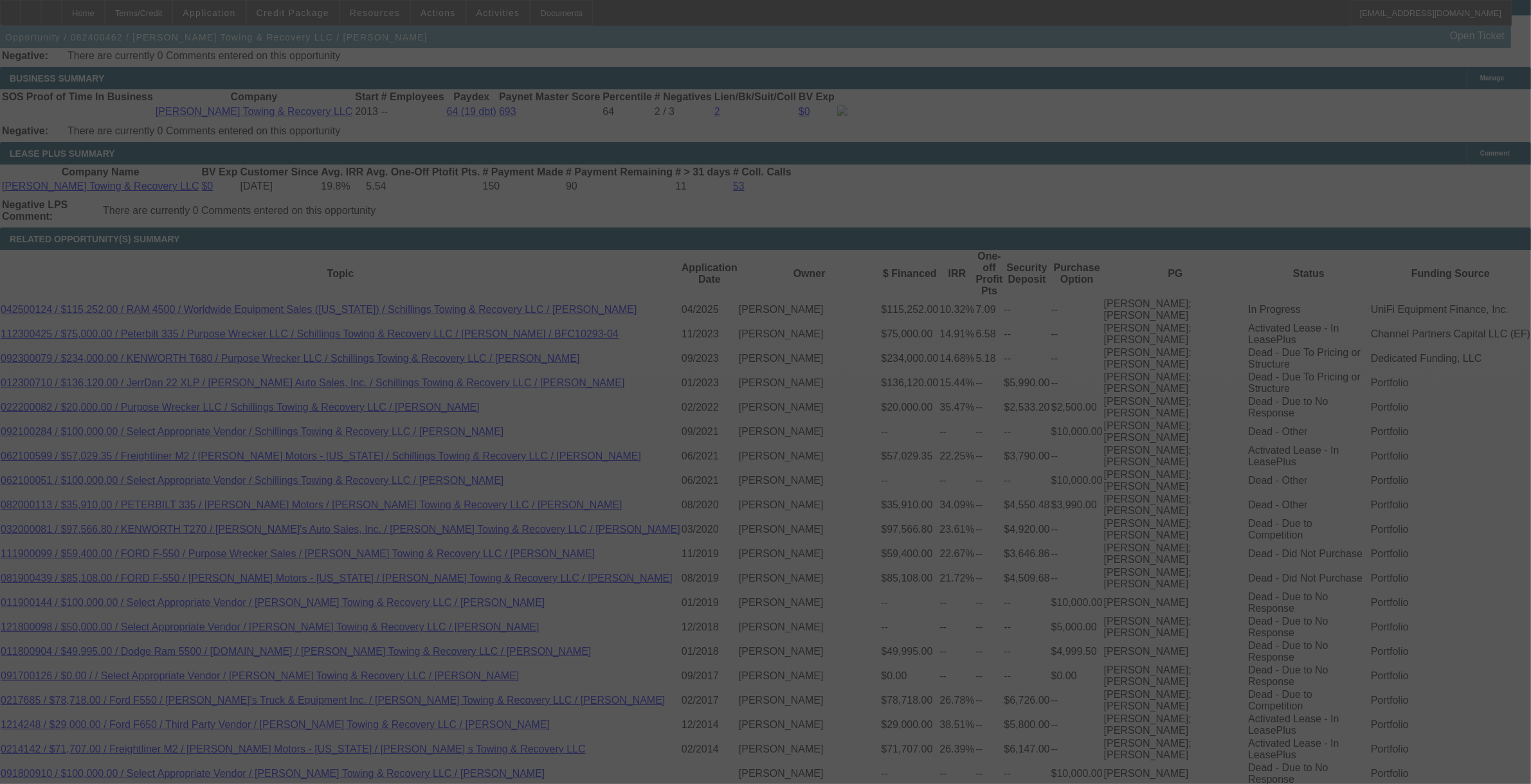
scroll to position [1985, 0]
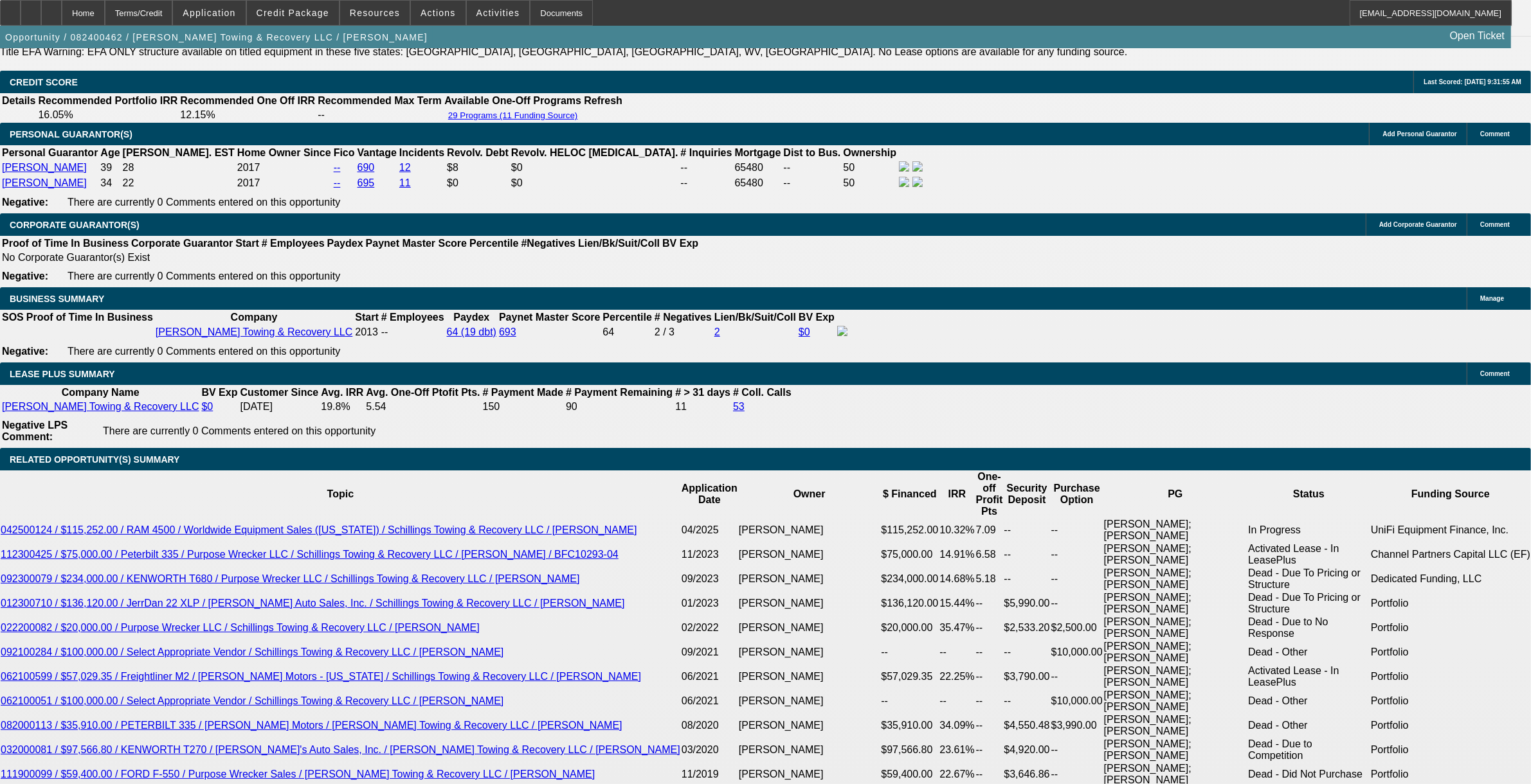
select select "0"
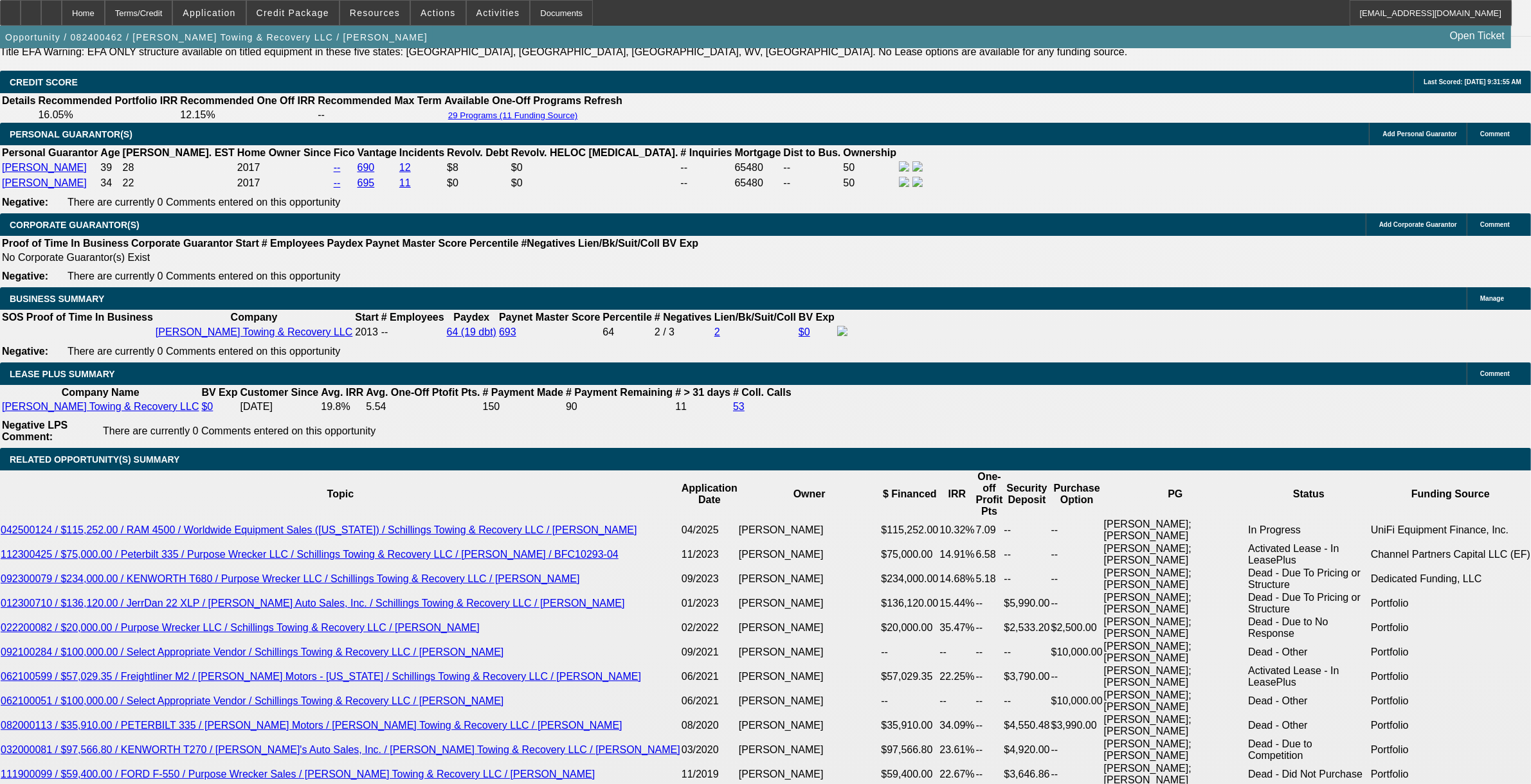
select select "0"
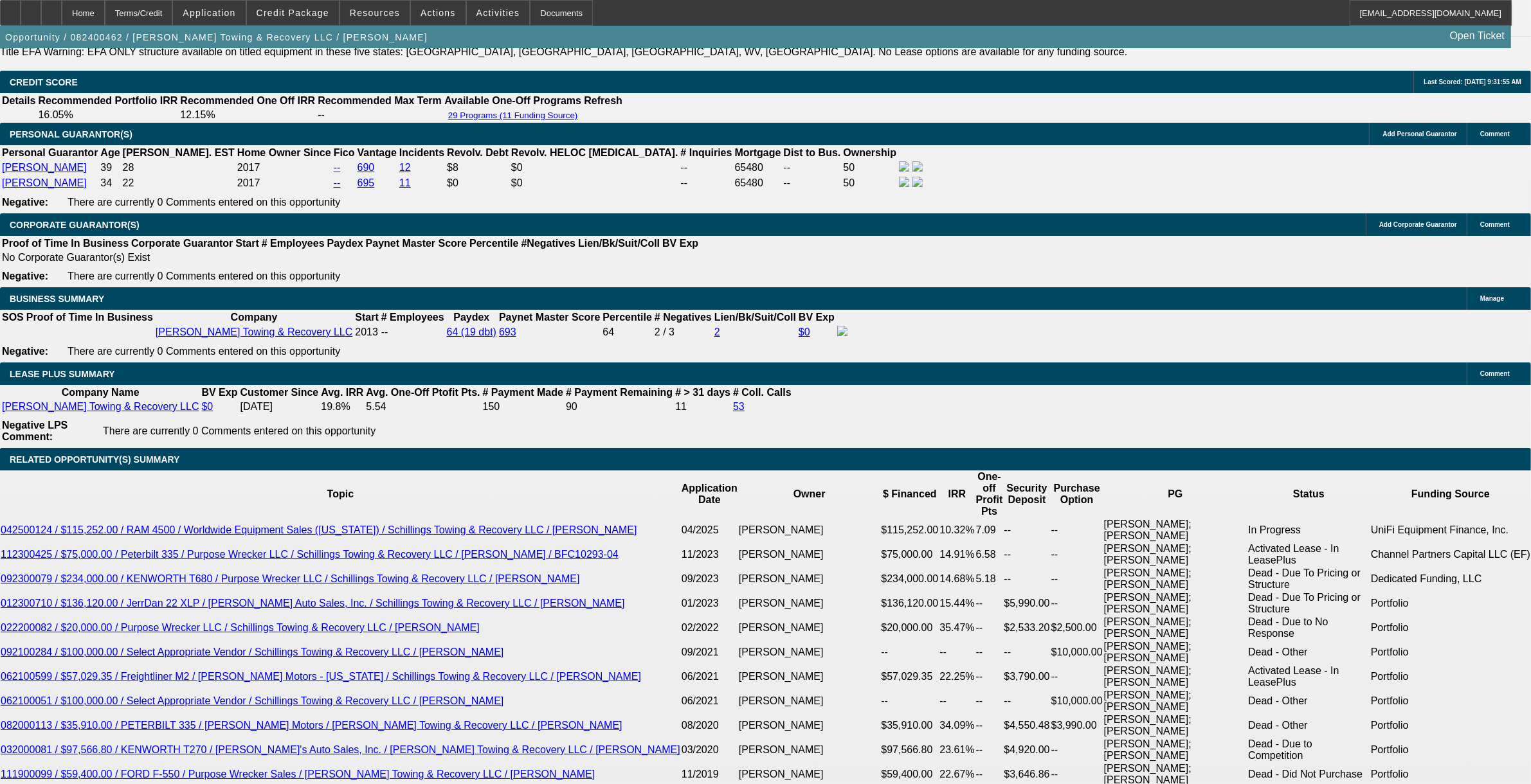
select select "0"
select select "1"
select select "3"
select select "6"
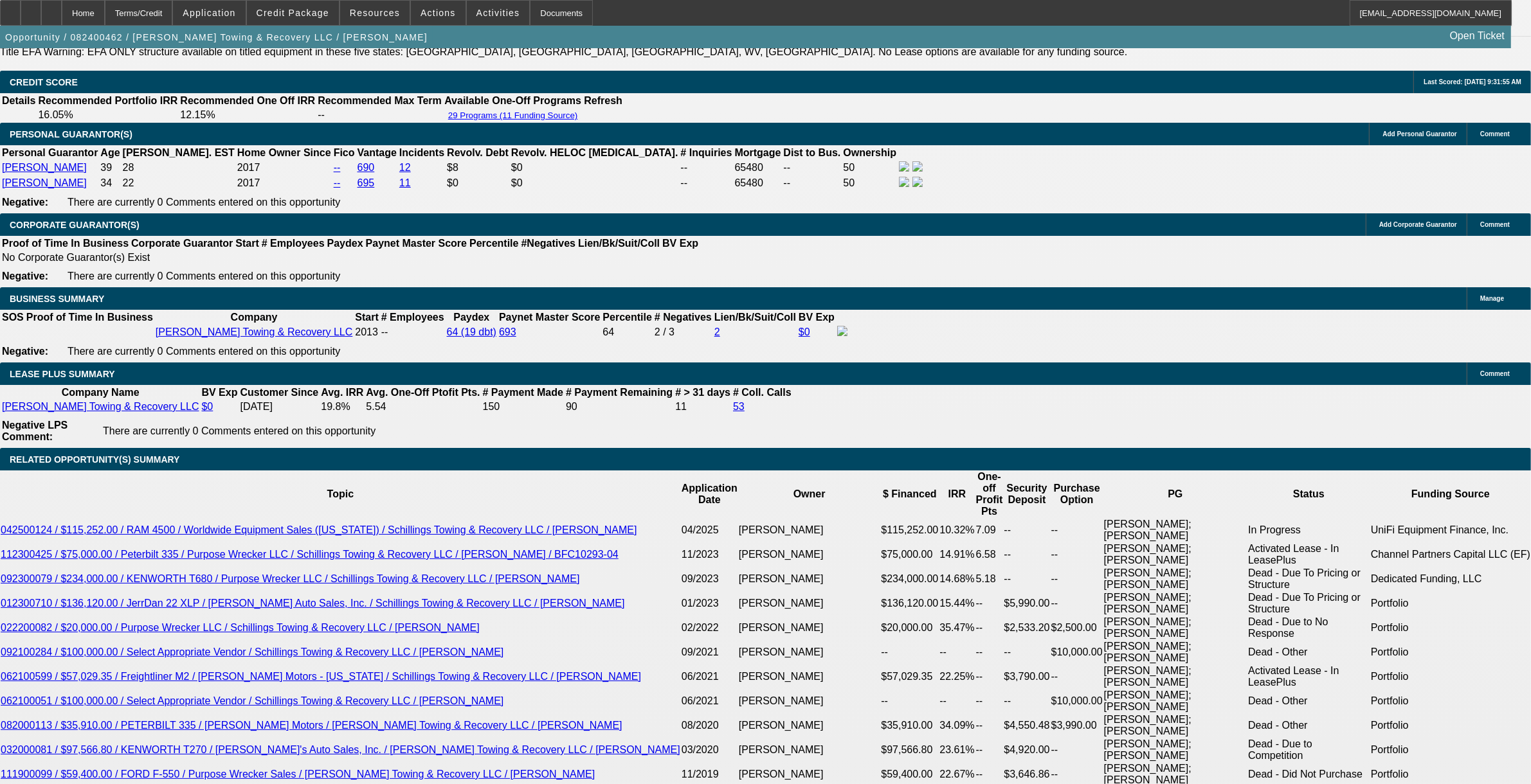
select select "1"
select select "3"
select select "6"
select select "1"
select select "3"
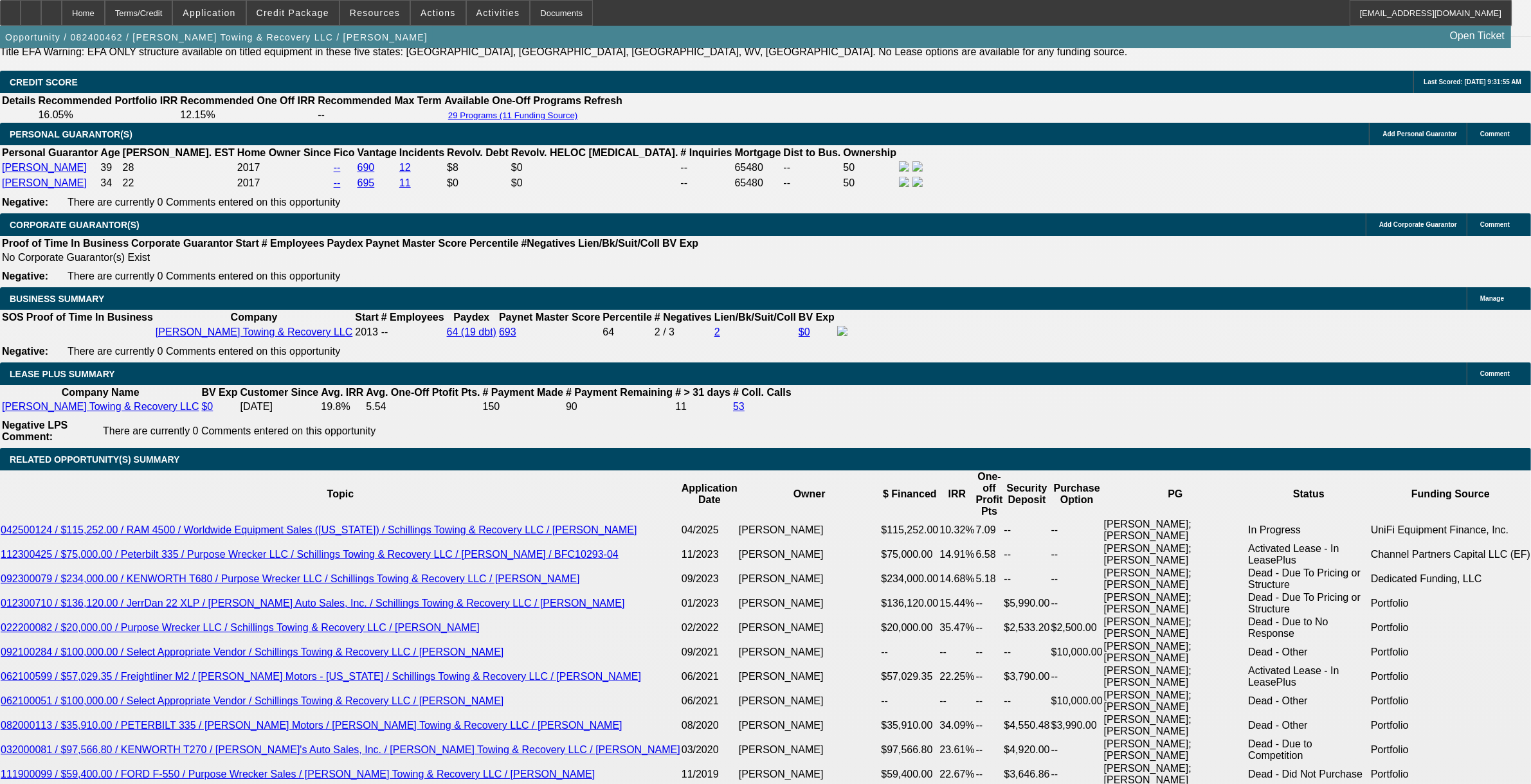
select select "6"
select select "1"
select select "3"
select select "6"
